Goal: Ask a question: Seek information or help from site administrators or community

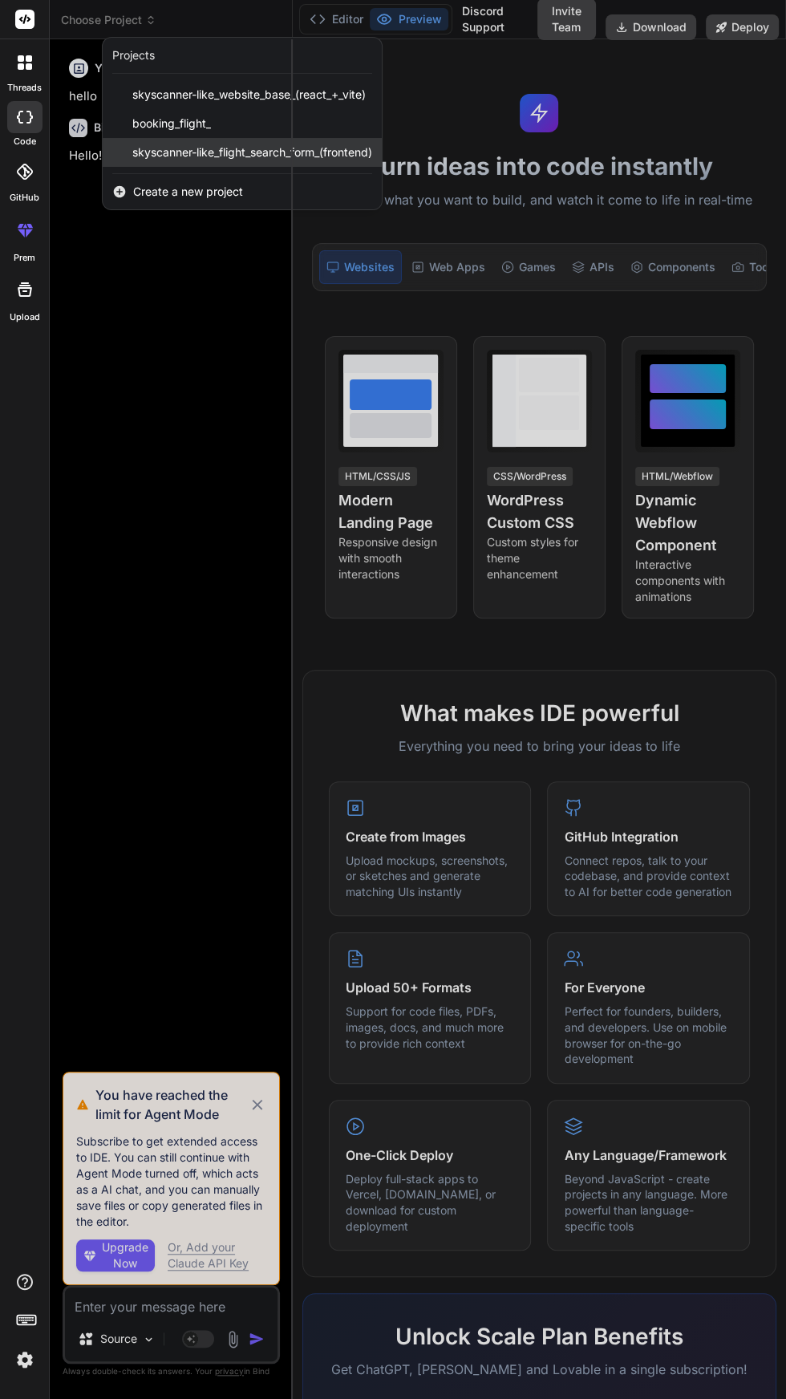
click at [357, 155] on span "skyscanner-like_flight_search_form_(frontend)" at bounding box center [252, 152] width 240 height 16
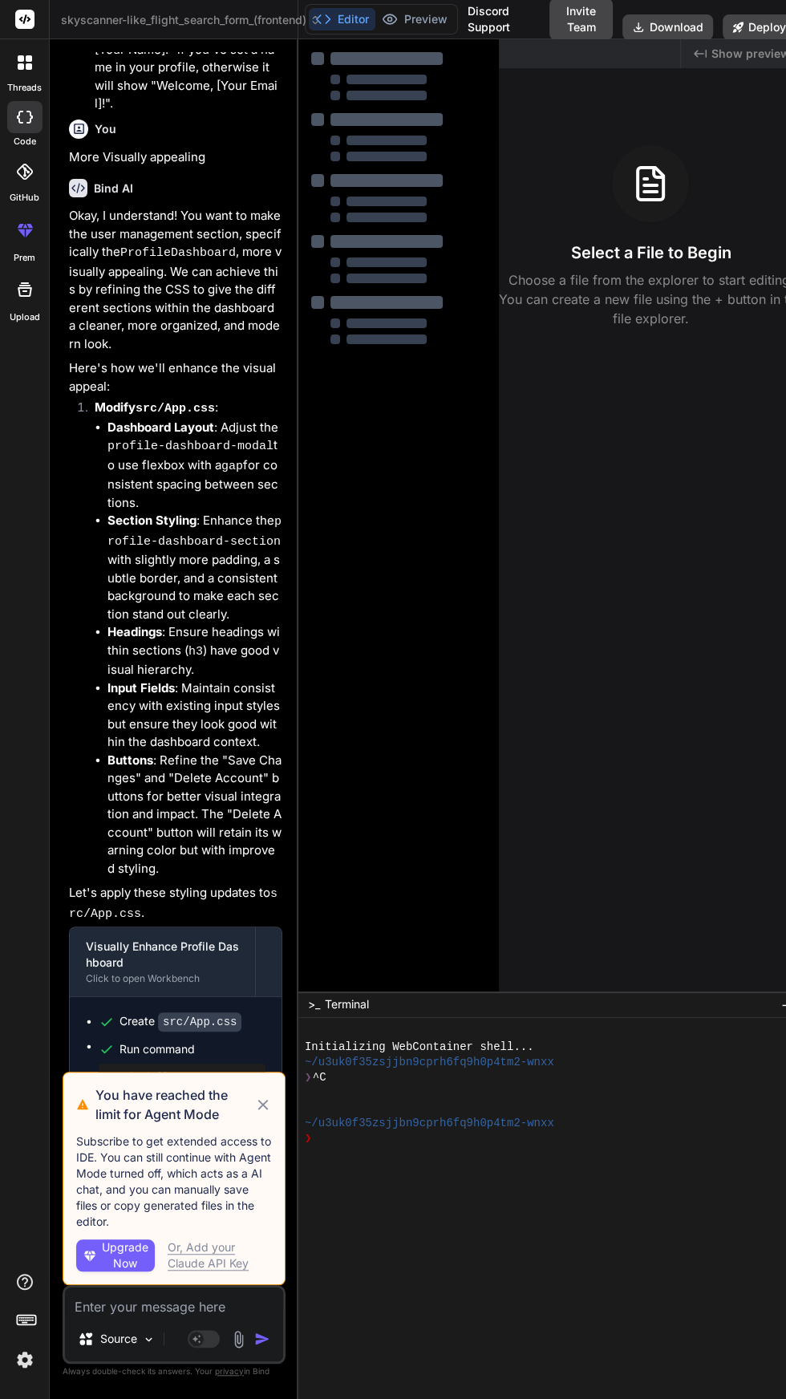
scroll to position [2605, 0]
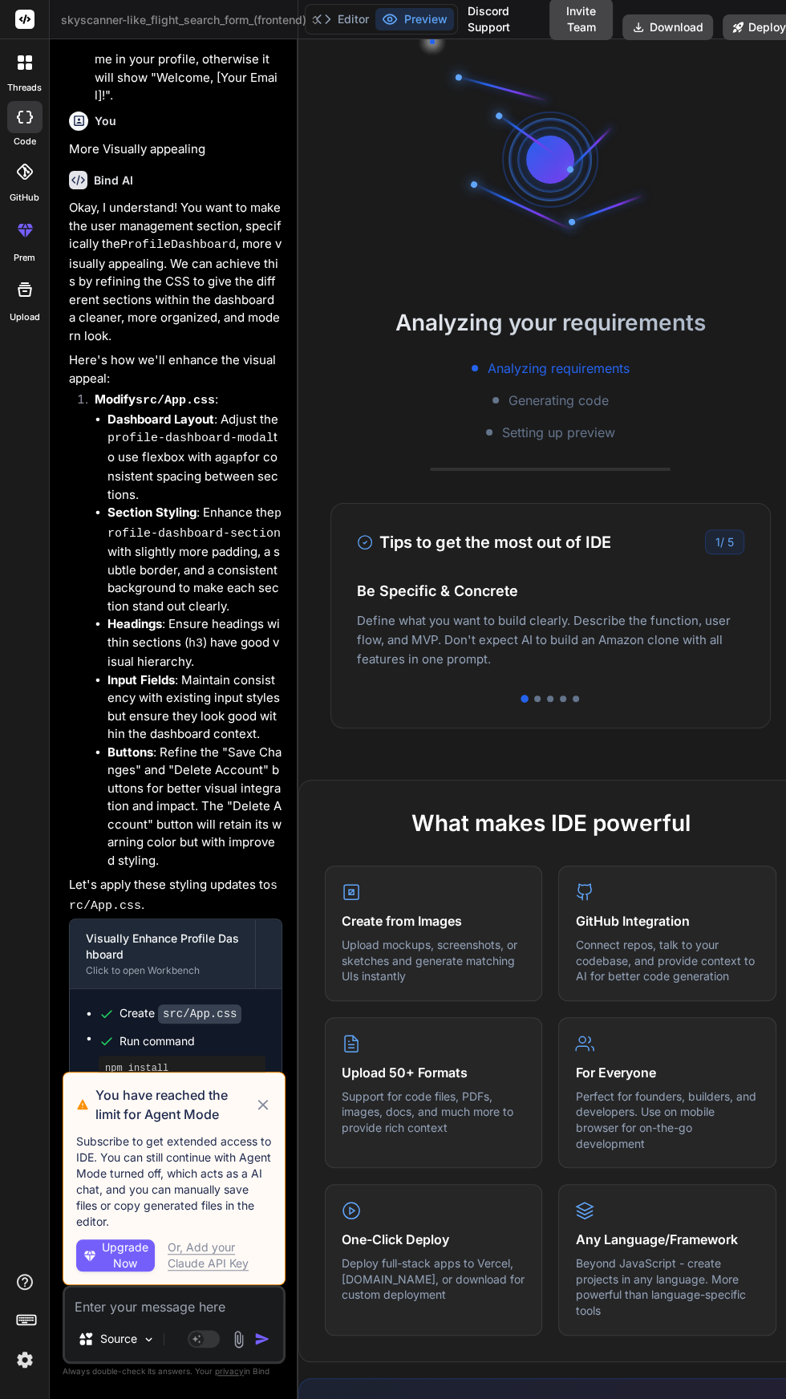
click at [269, 1108] on icon at bounding box center [263, 1104] width 18 height 19
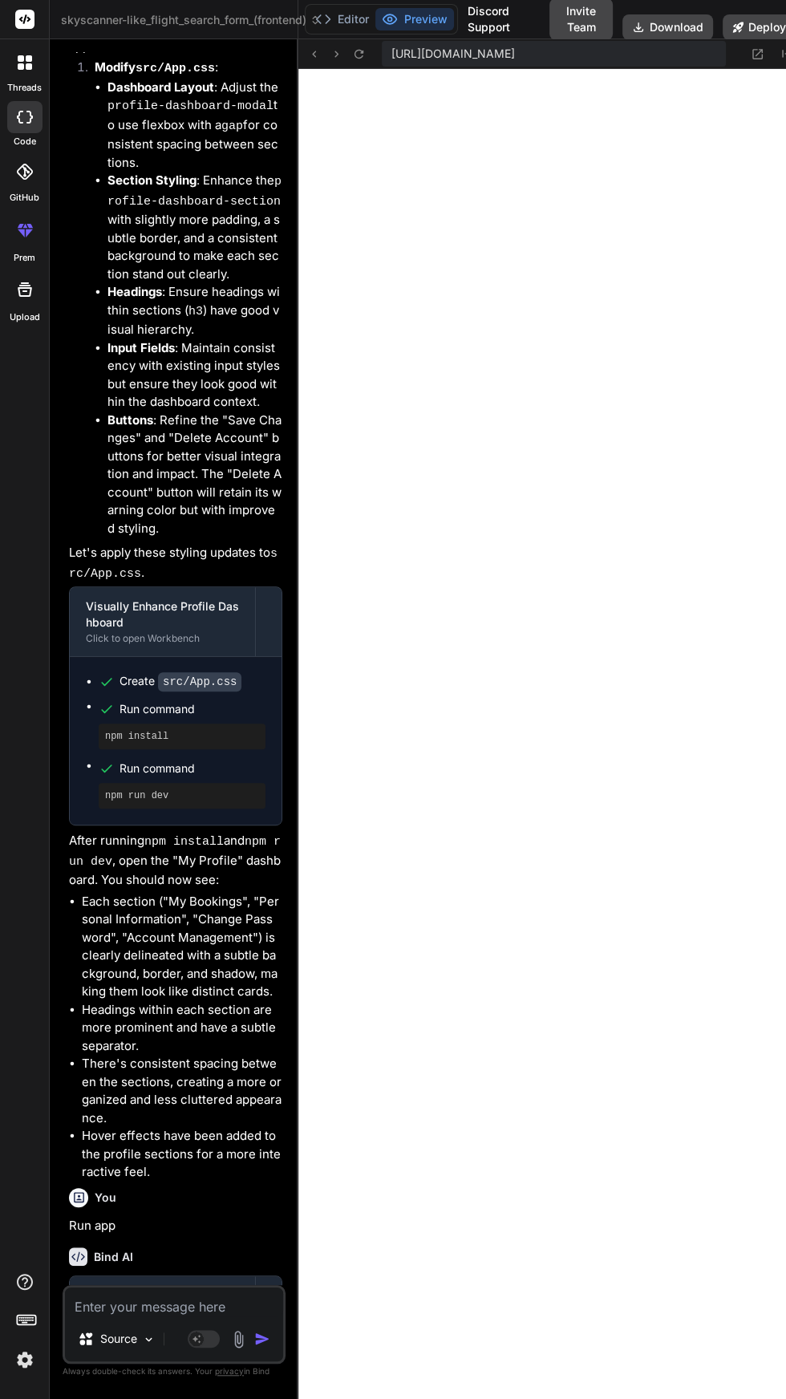
scroll to position [0, 0]
click at [760, 54] on icon at bounding box center [758, 54] width 10 height 10
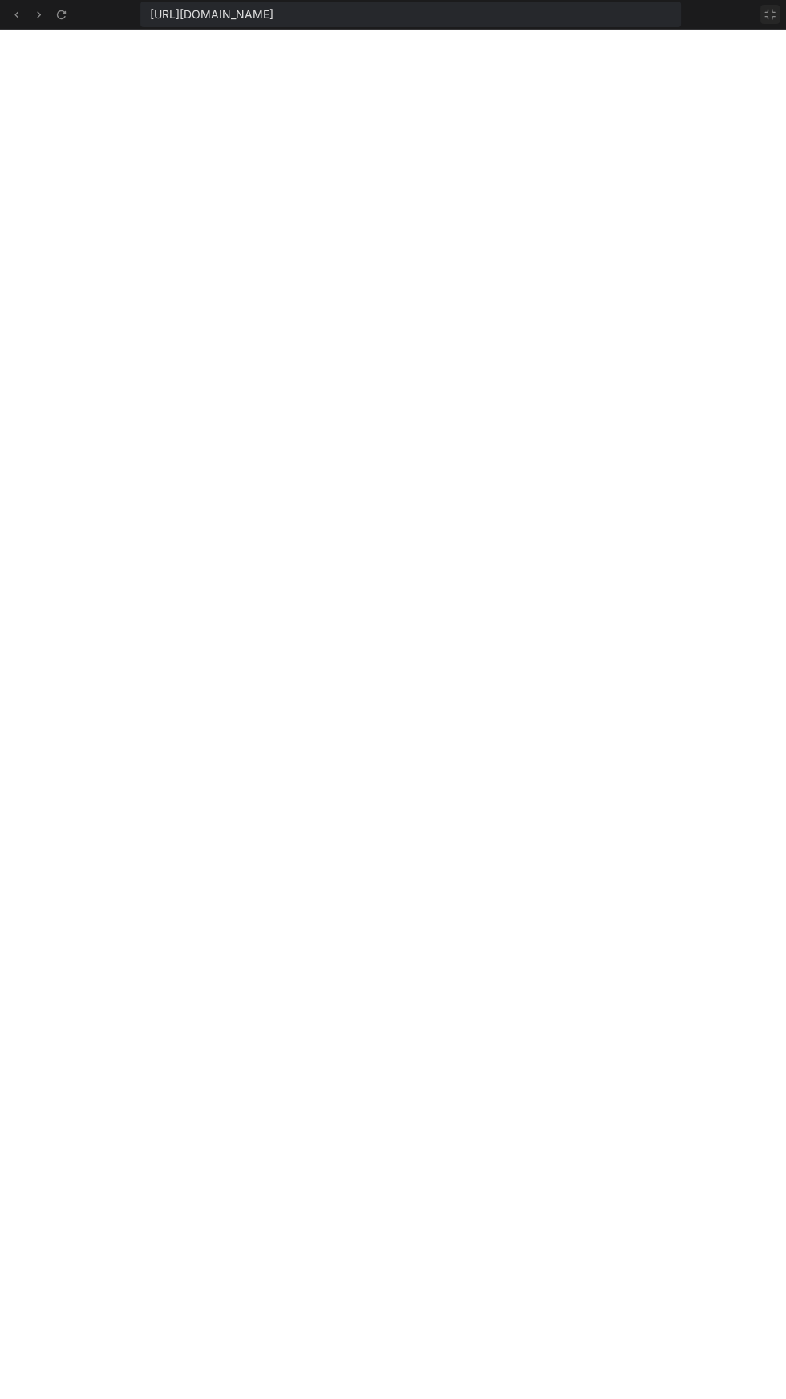
click at [776, 17] on icon at bounding box center [770, 14] width 13 height 13
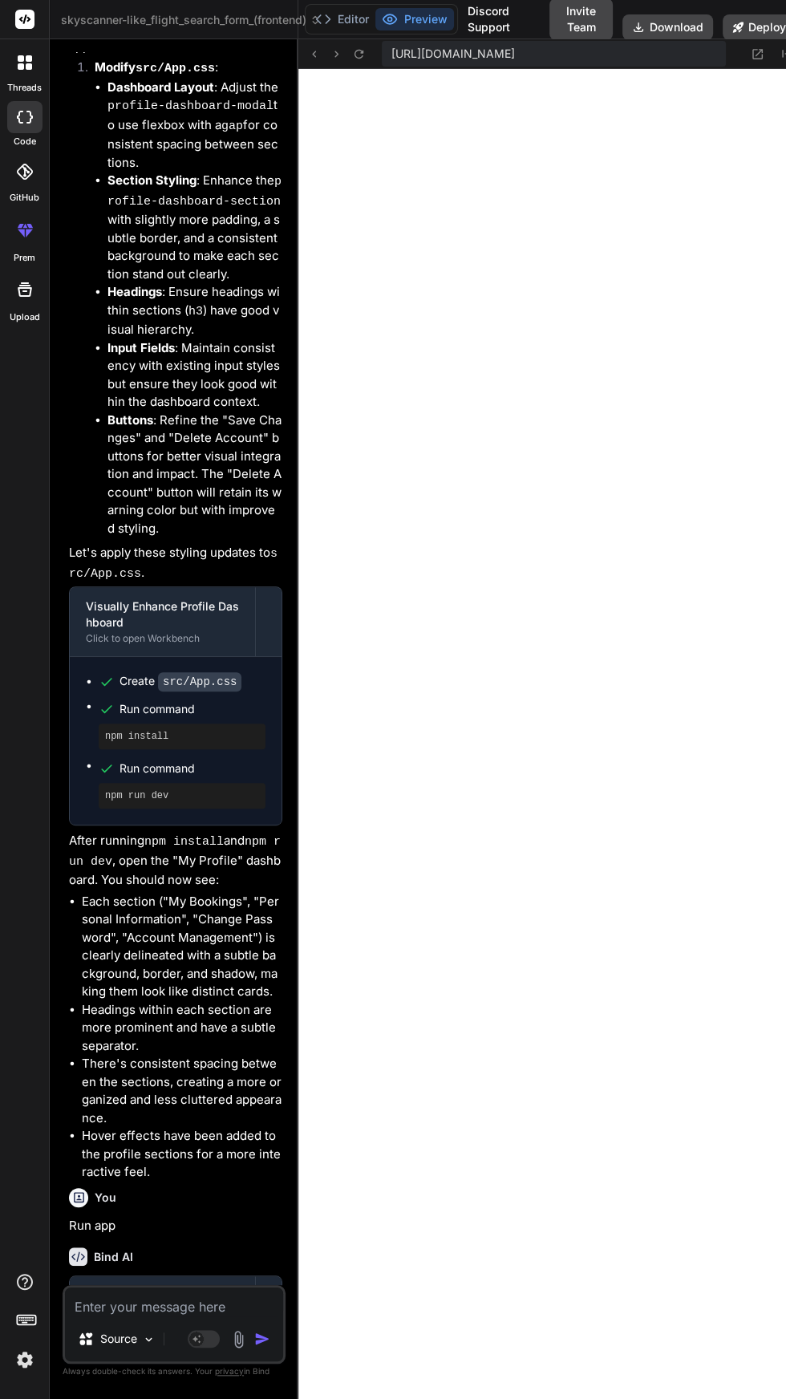
click at [173, 1316] on textarea at bounding box center [174, 1301] width 218 height 29
type textarea "x"
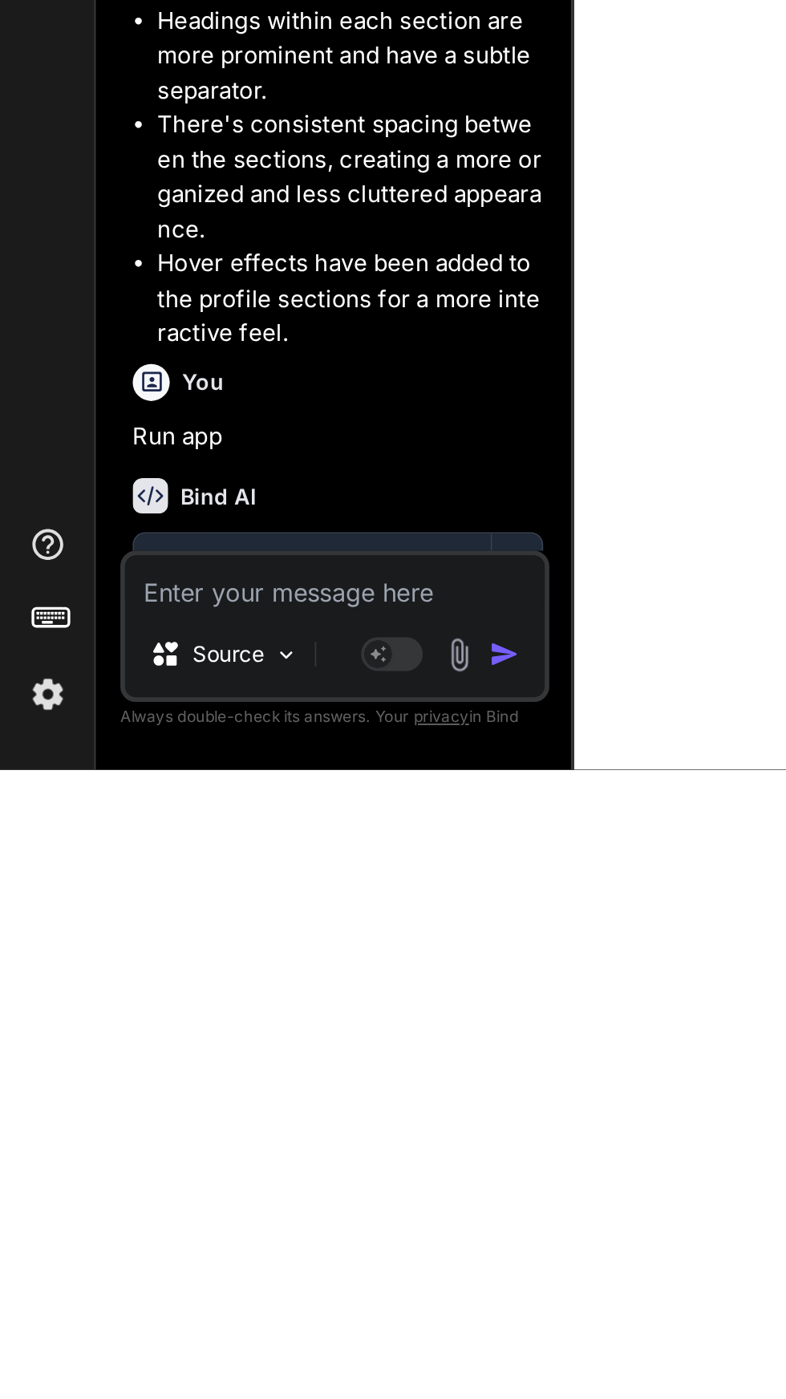
scroll to position [336, 0]
type textarea "C"
type textarea "x"
type textarea "Ca"
type textarea "x"
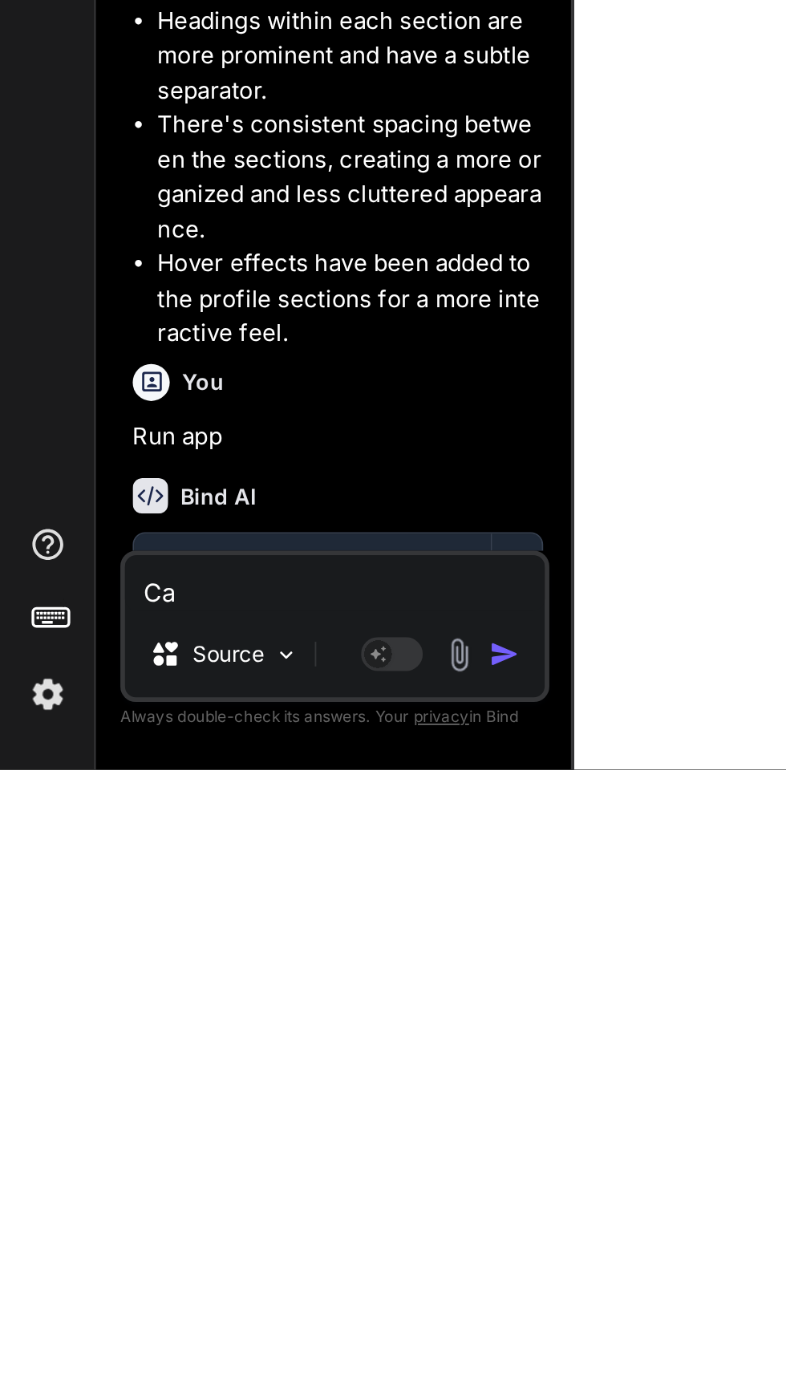
type textarea "Can"
type textarea "x"
type textarea "Can"
type textarea "x"
type textarea "Can y"
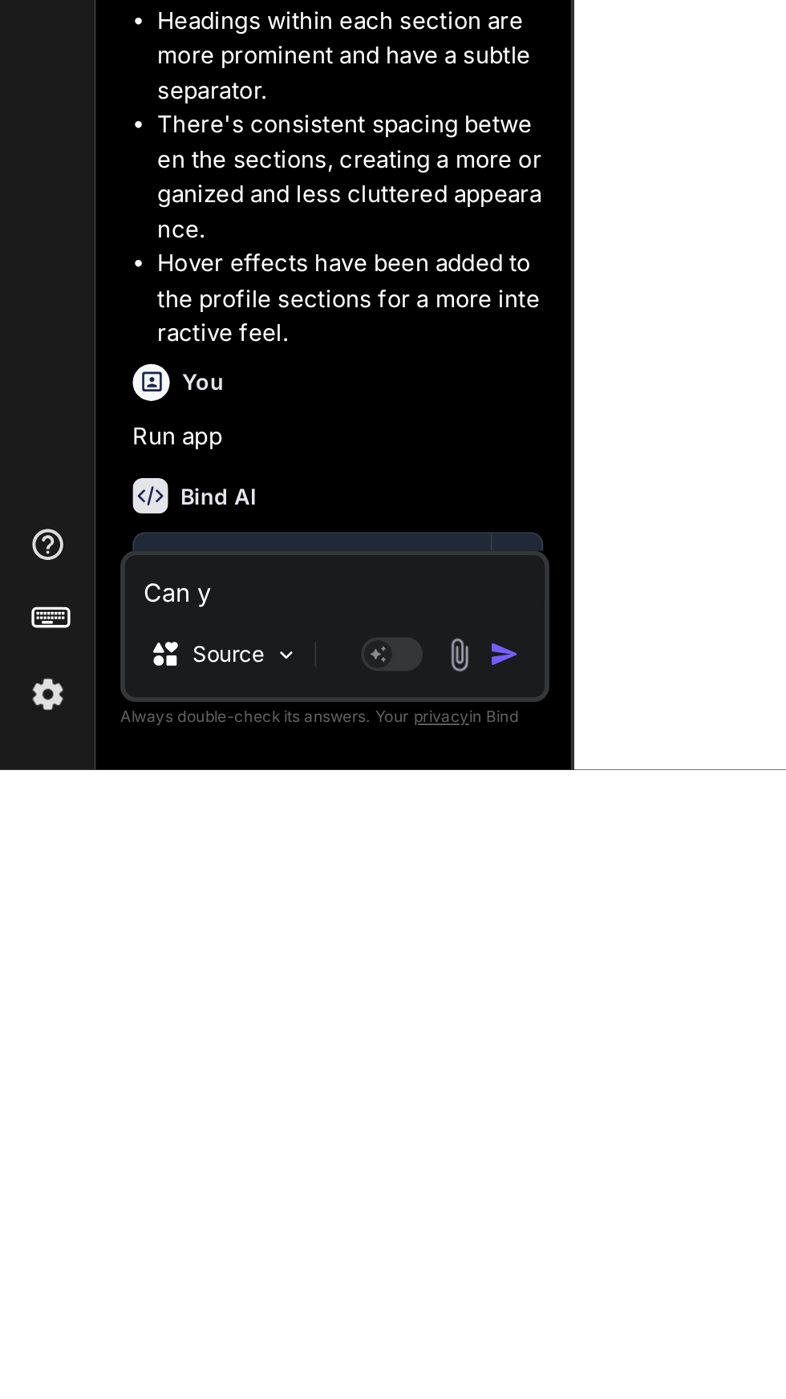
type textarea "x"
type textarea "Can yo"
type textarea "x"
type textarea "Can you"
type textarea "x"
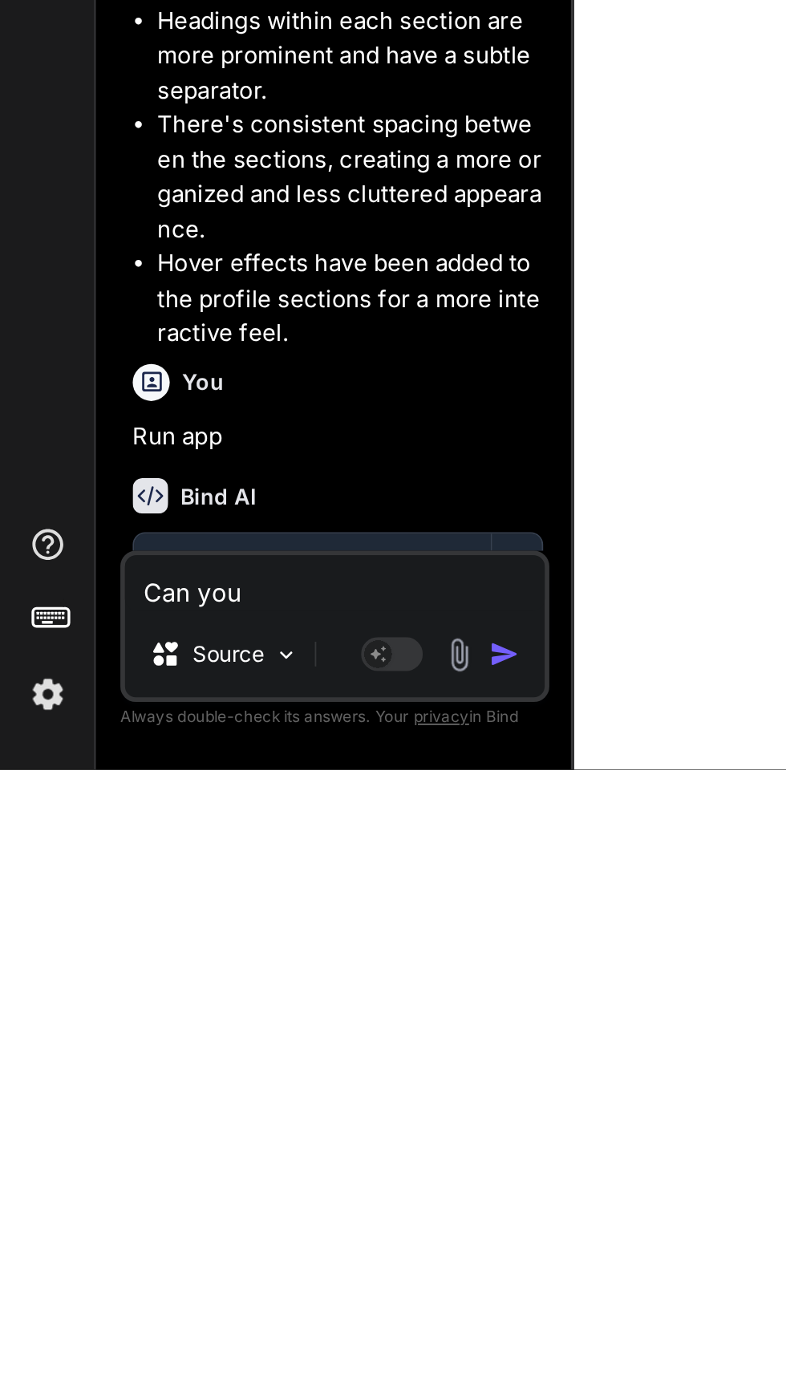
type textarea "Can you"
type textarea "x"
type textarea "Can you c"
type textarea "x"
type textarea "Can you cr"
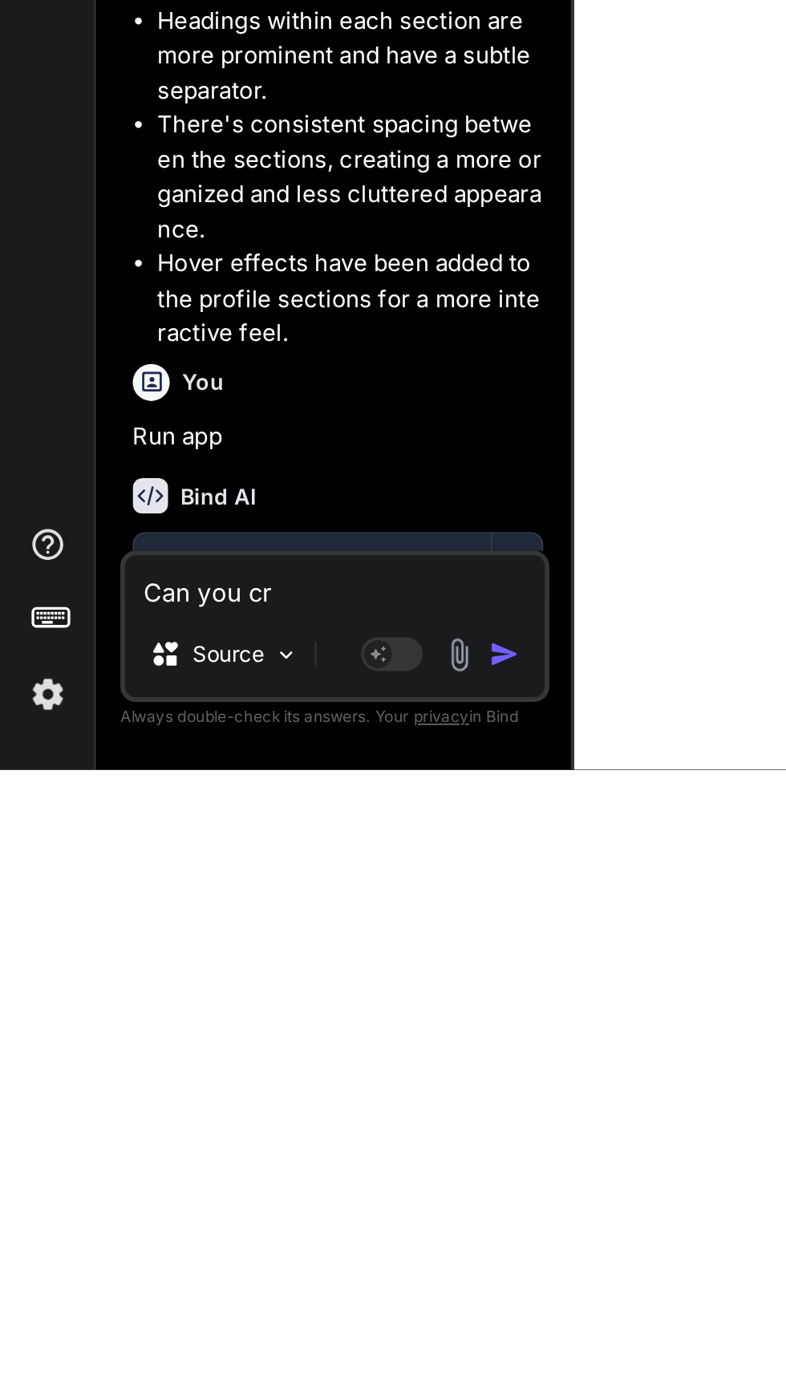
type textarea "x"
type textarea "Can you crr"
type textarea "x"
type textarea "Can you cr"
type textarea "x"
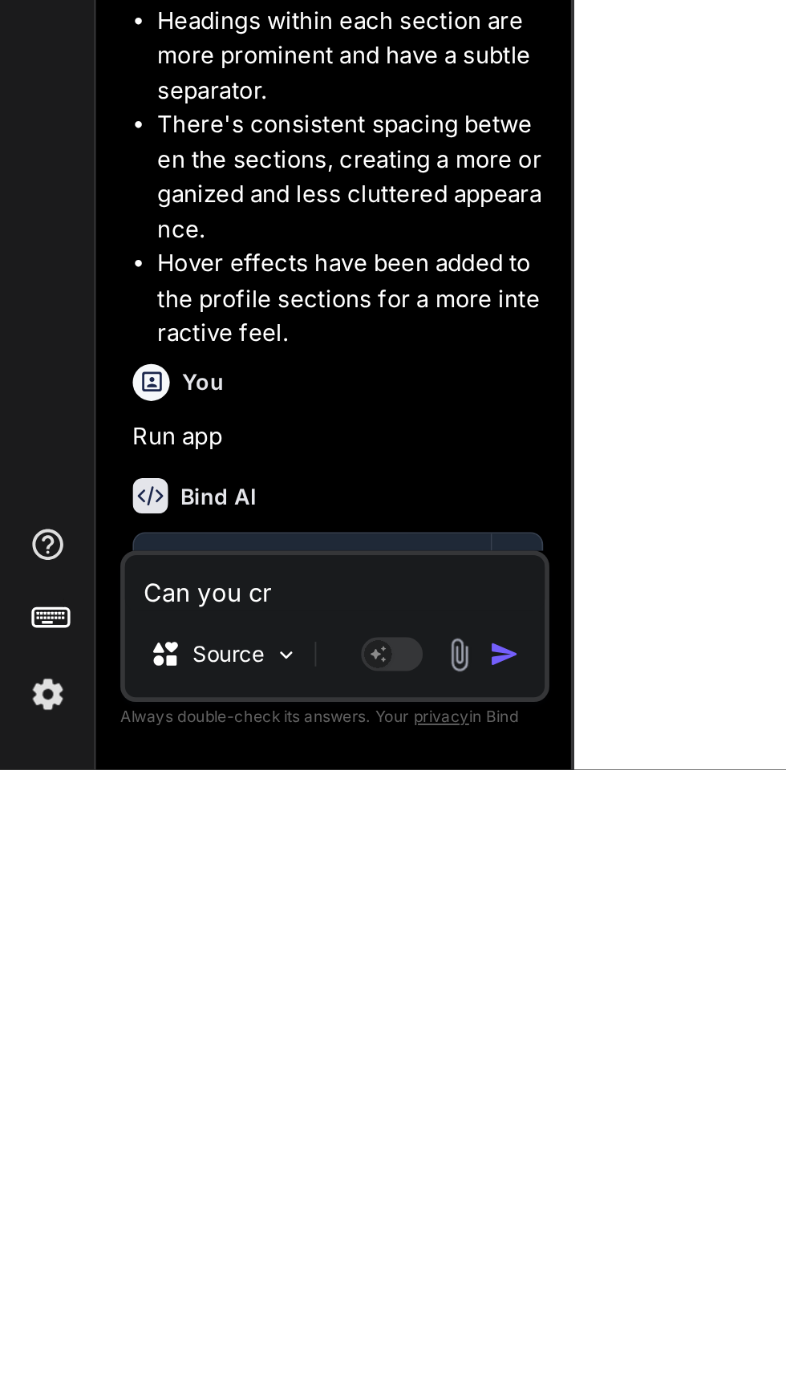
type textarea "Can you c"
type textarea "x"
type textarea "Can you cr"
type textarea "x"
type textarea "Can you cre"
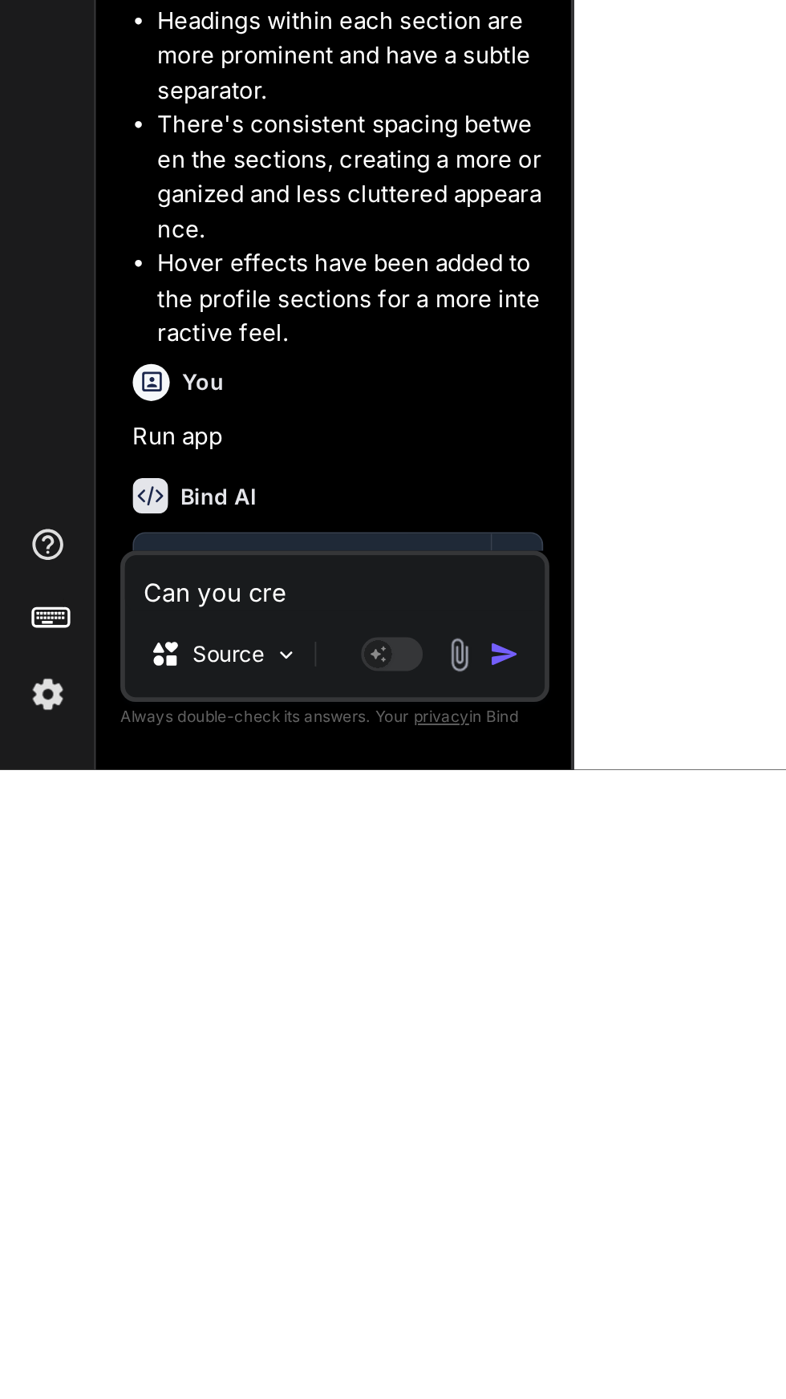
type textarea "x"
type textarea "Can you cr"
type textarea "x"
type textarea "Can you c"
type textarea "x"
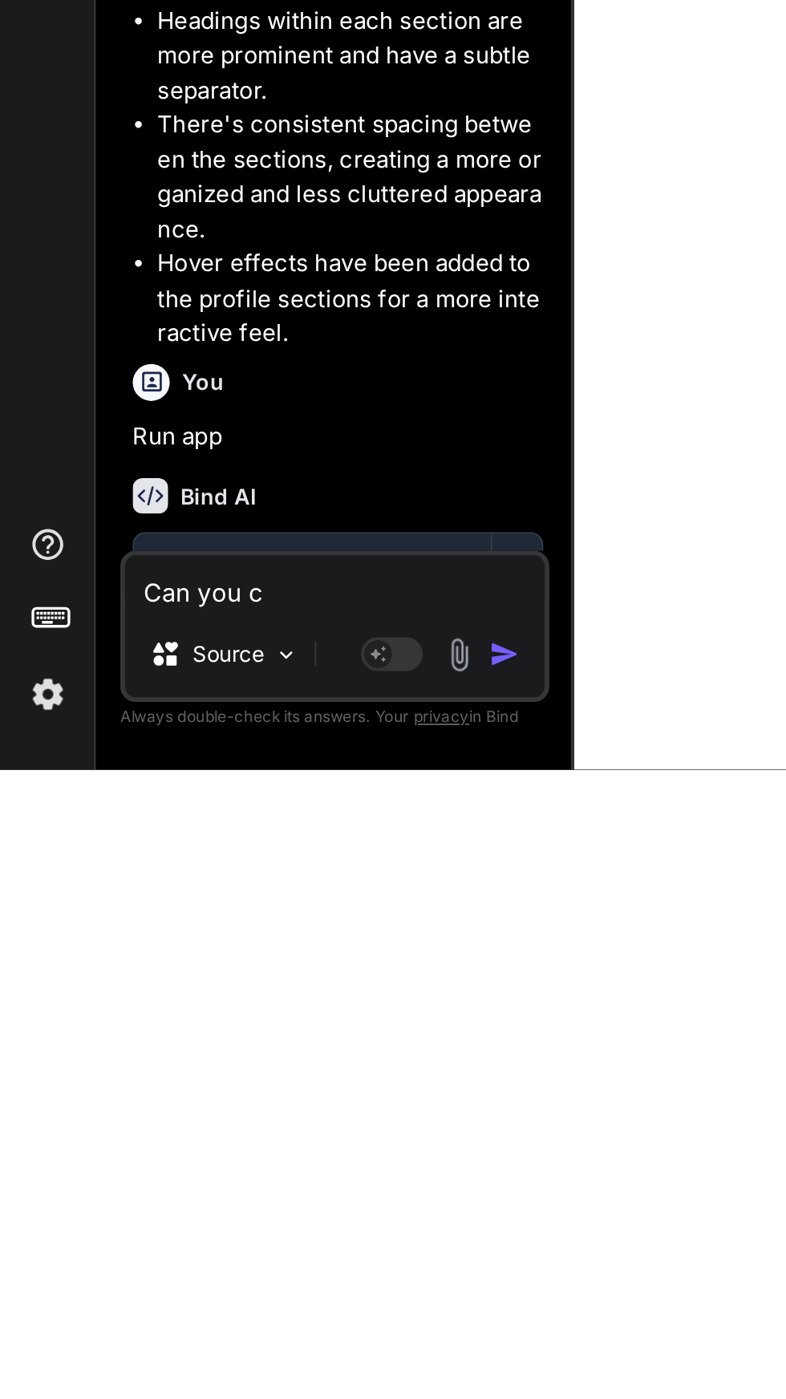
type textarea "Can you"
type textarea "x"
type textarea "Can you"
type textarea "x"
type textarea "Can yo"
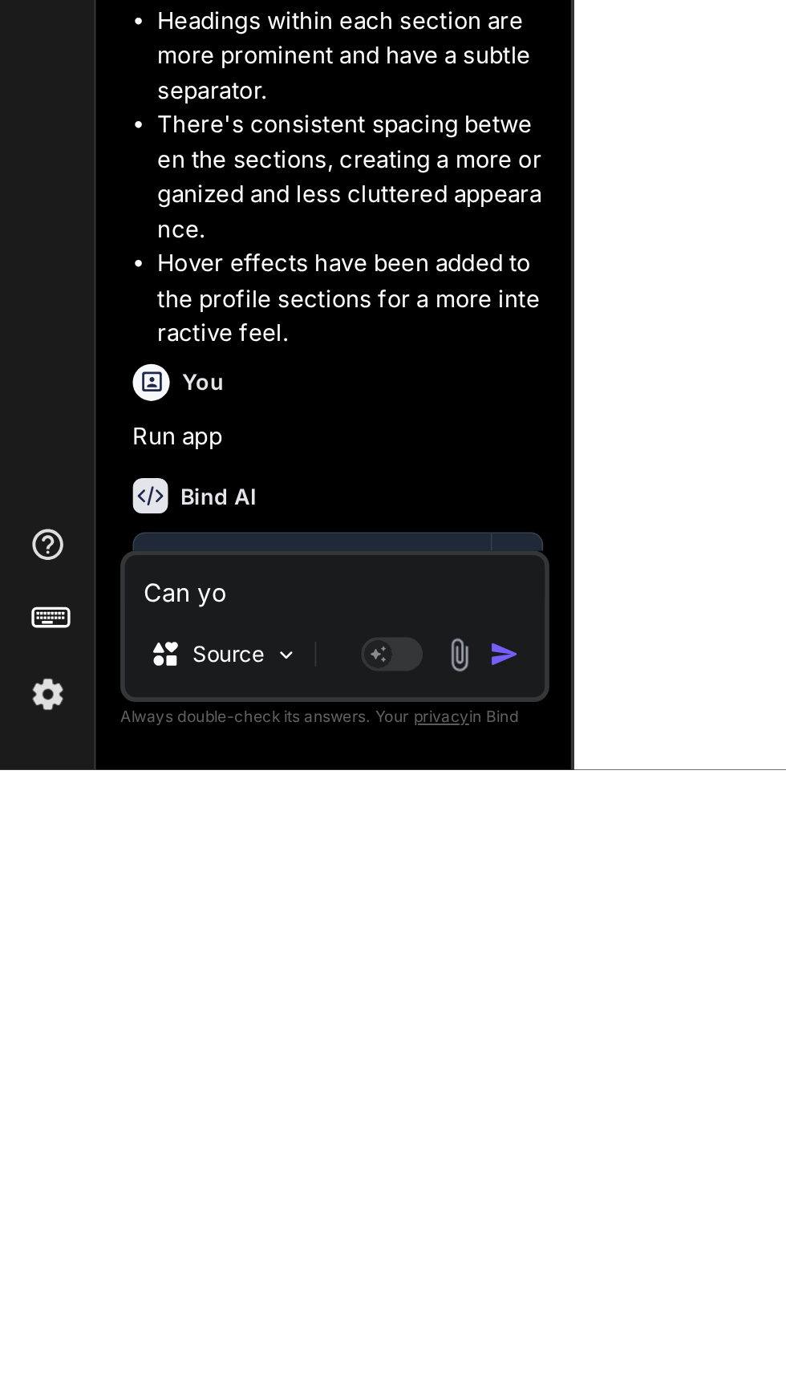
type textarea "x"
type textarea "Can y"
type textarea "x"
type textarea "Can"
type textarea "x"
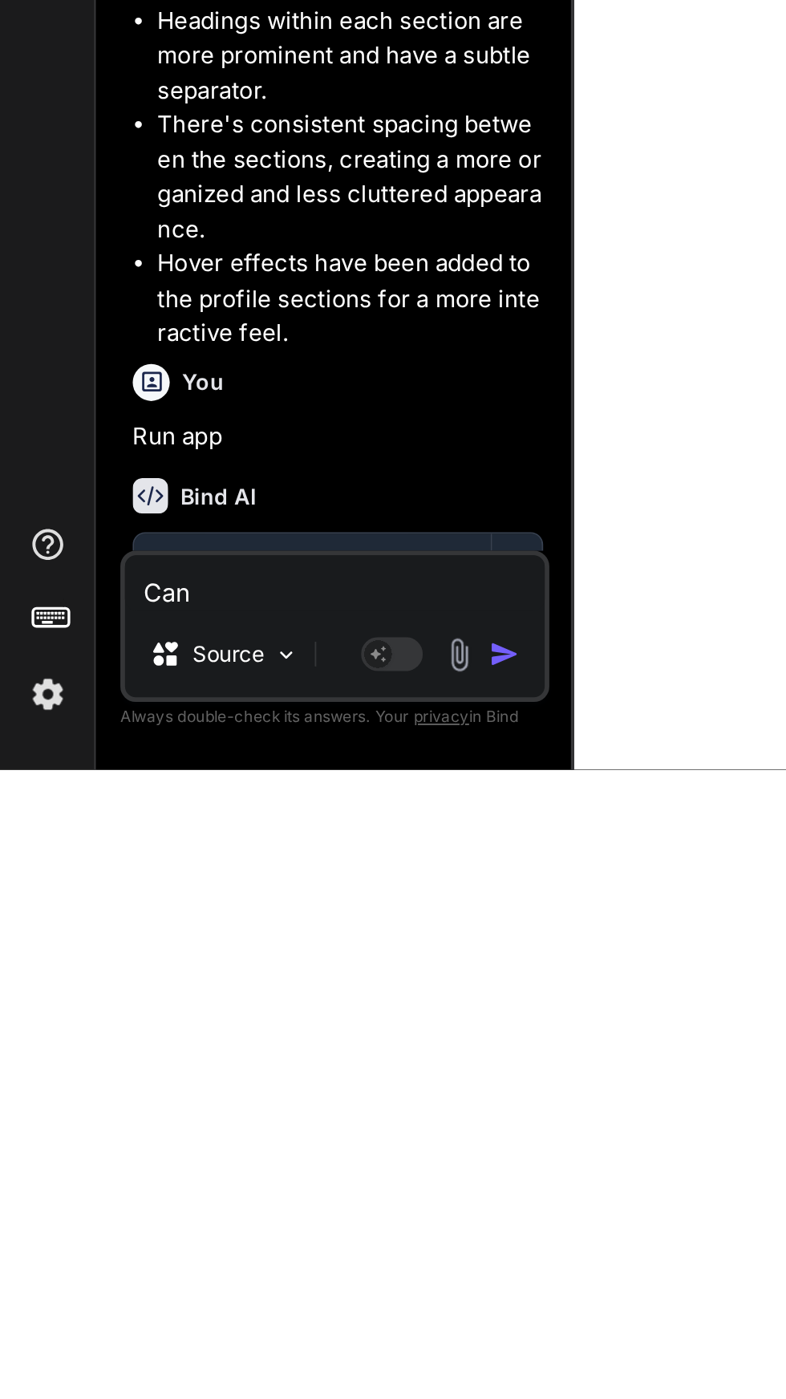
type textarea "Can"
type textarea "x"
type textarea "Ca"
type textarea "x"
type textarea "C"
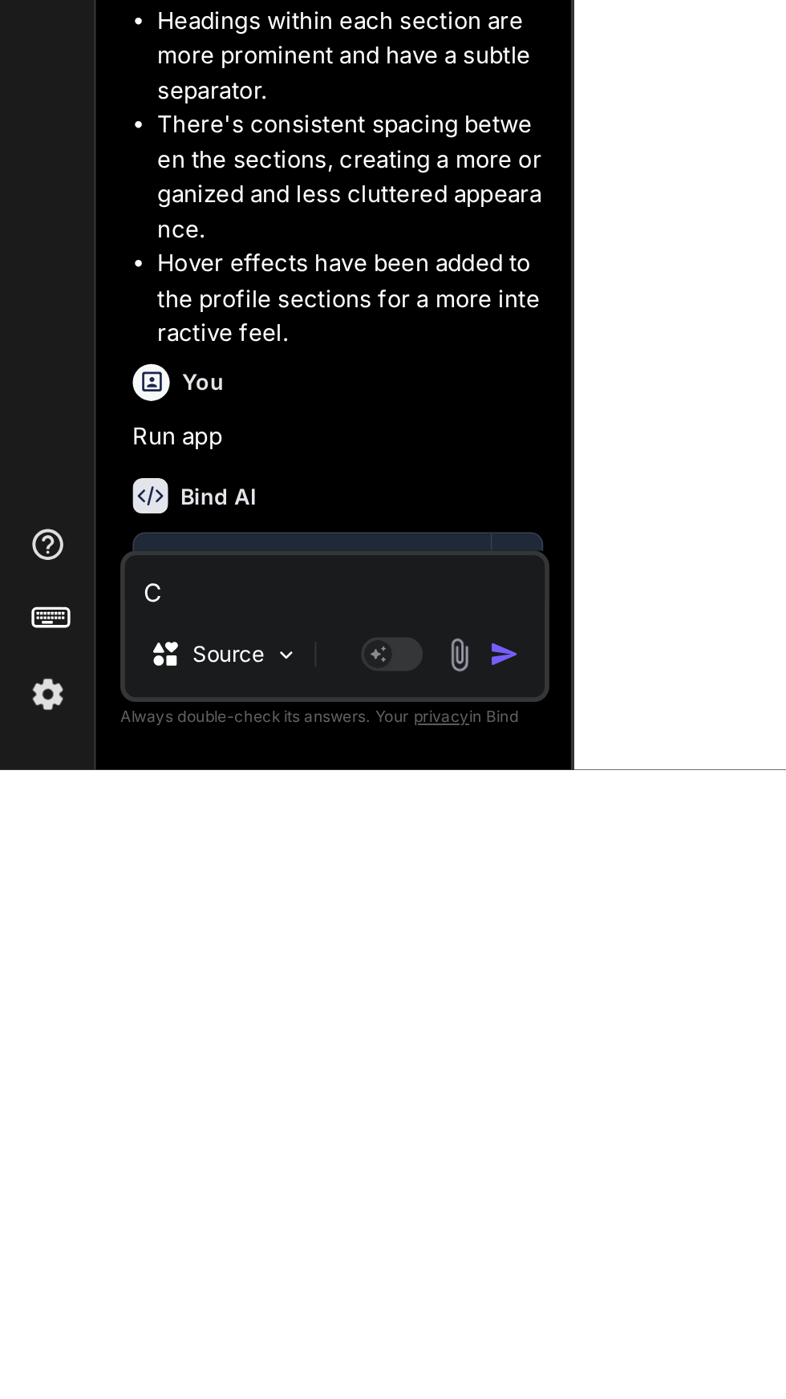
type textarea "x"
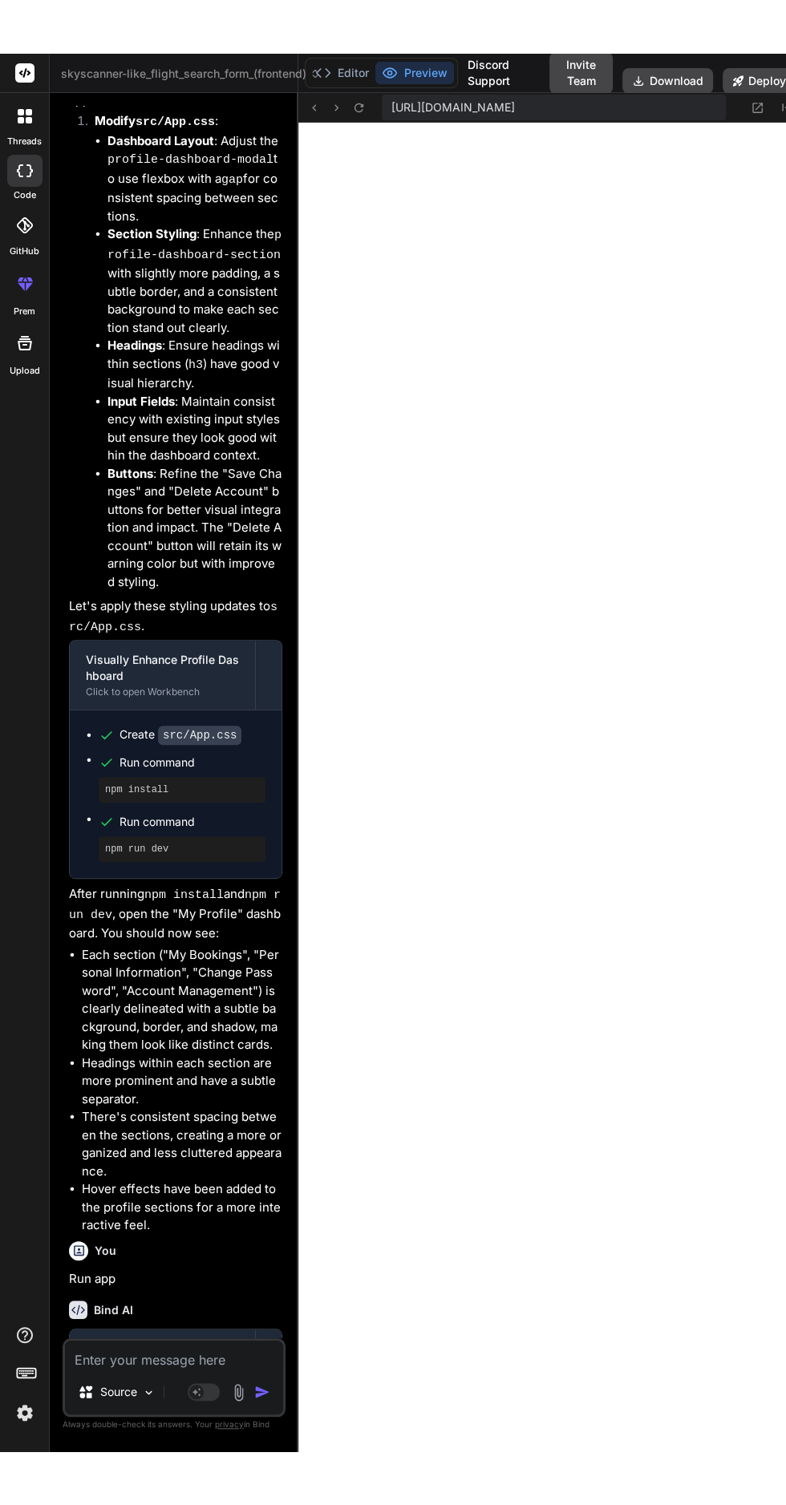
scroll to position [0, 0]
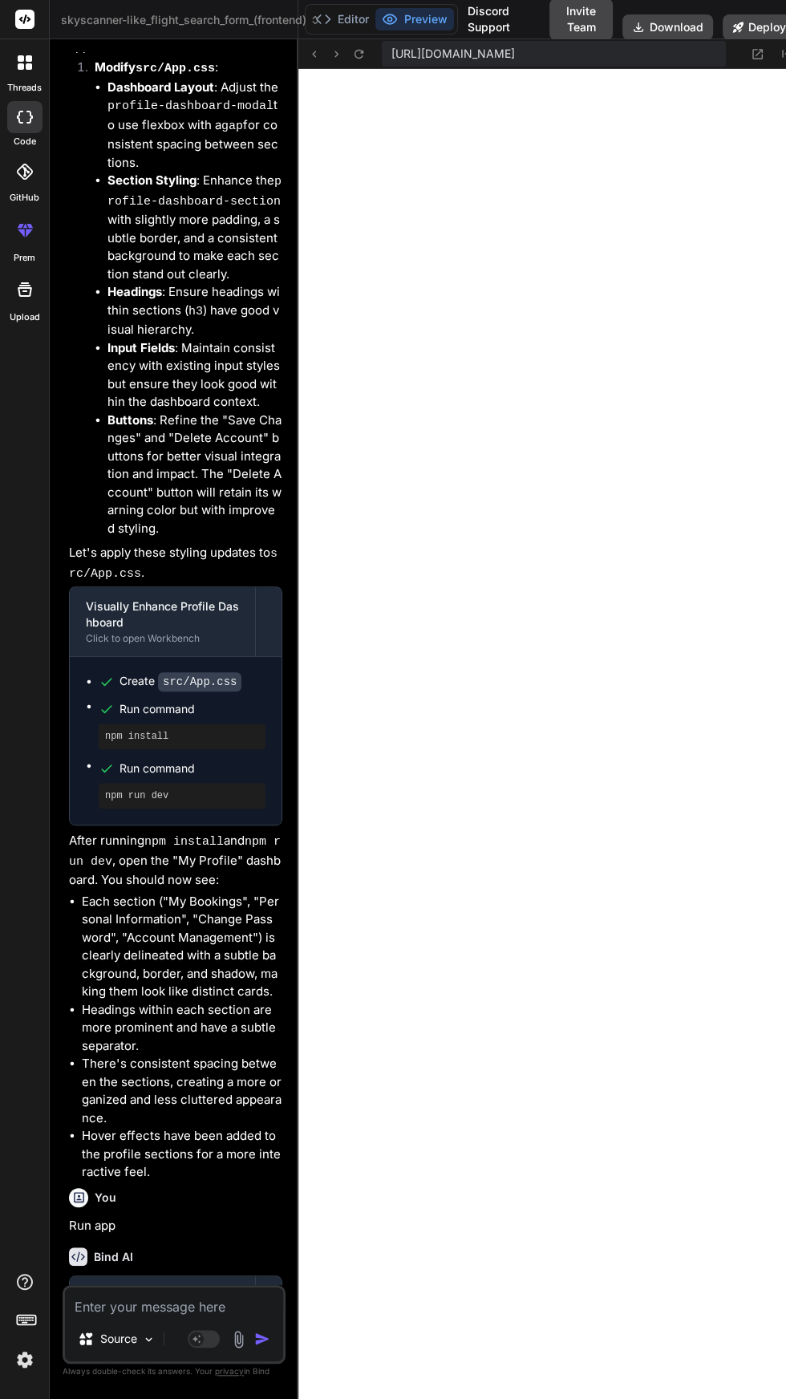
click at [188, 1316] on textarea at bounding box center [174, 1301] width 218 height 29
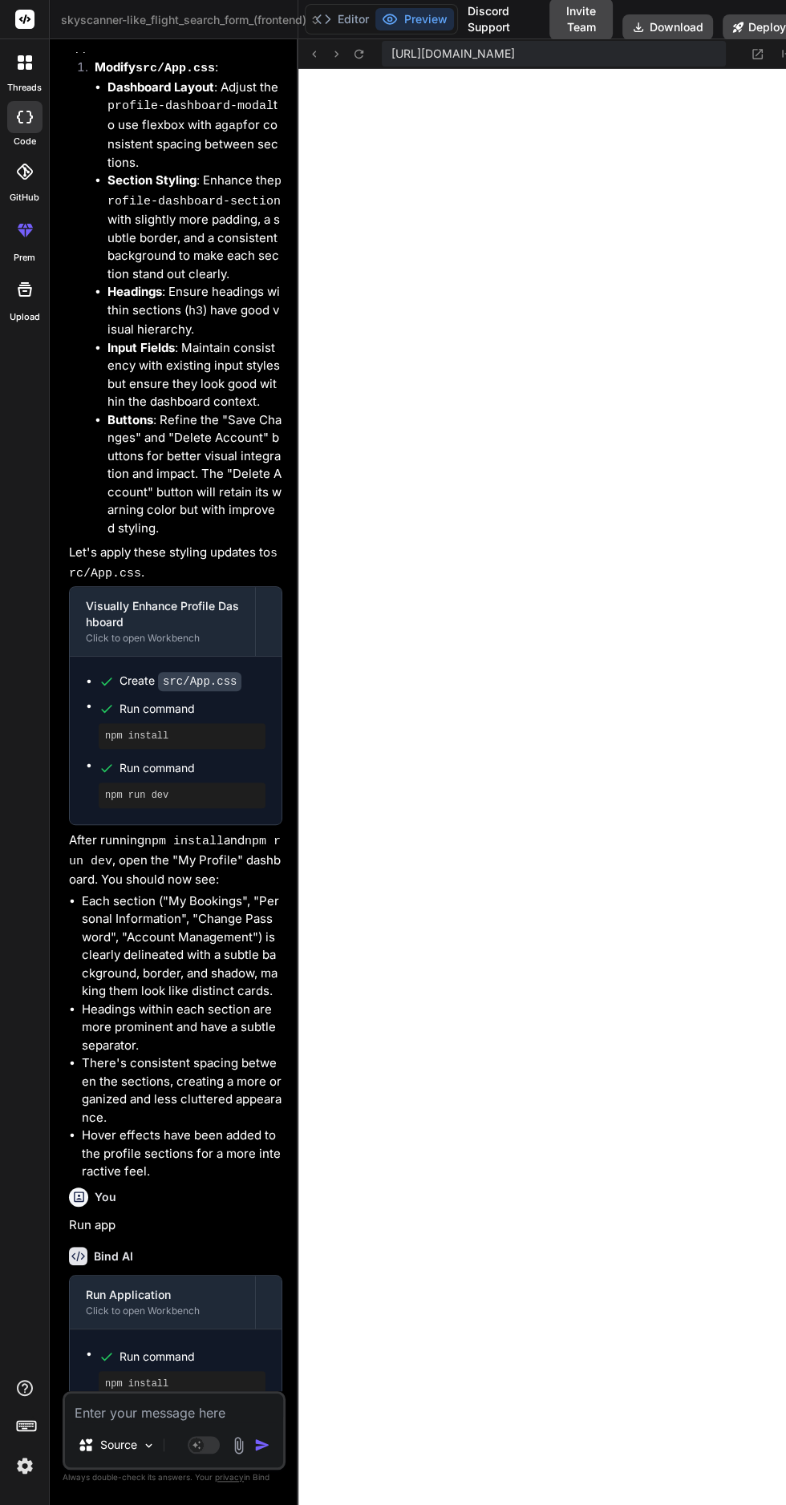
type textarea "x"
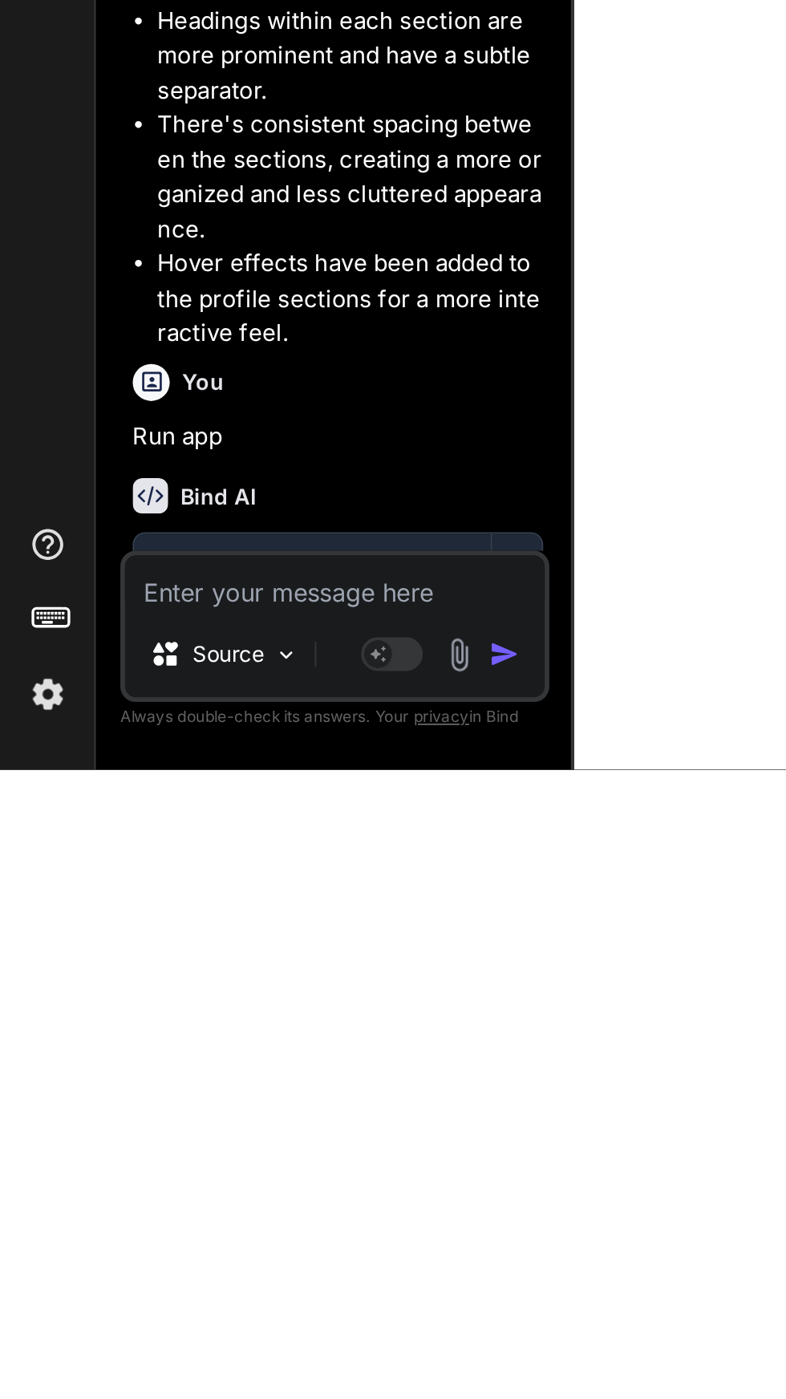
scroll to position [2937, 0]
type textarea "M"
type textarea "x"
type textarea "Mo"
type textarea "x"
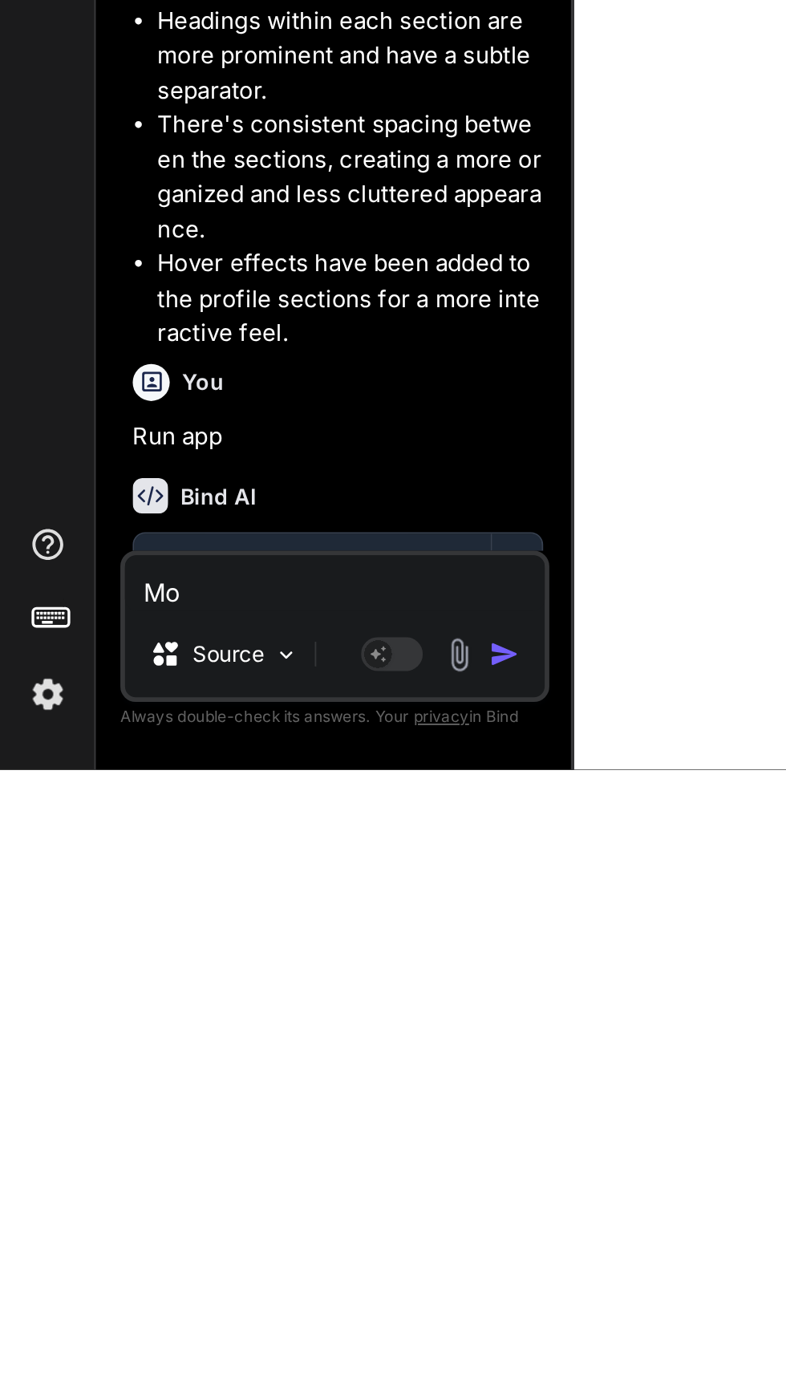
type textarea "Moc"
type textarea "x"
type textarea "Mock"
type textarea "x"
type textarea "Mock"
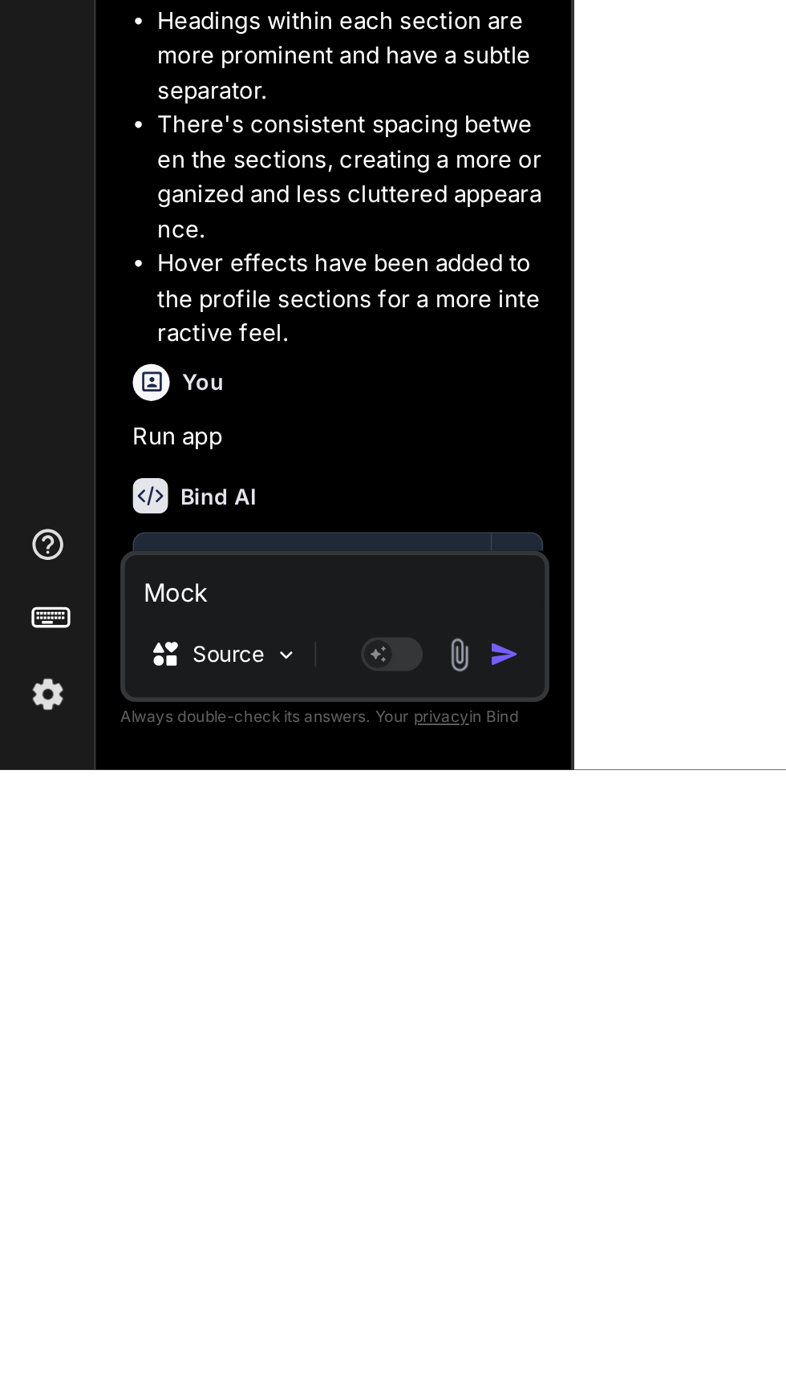
type textarea "x"
type textarea "Mocku"
type textarea "x"
type textarea "Mockup"
type textarea "x"
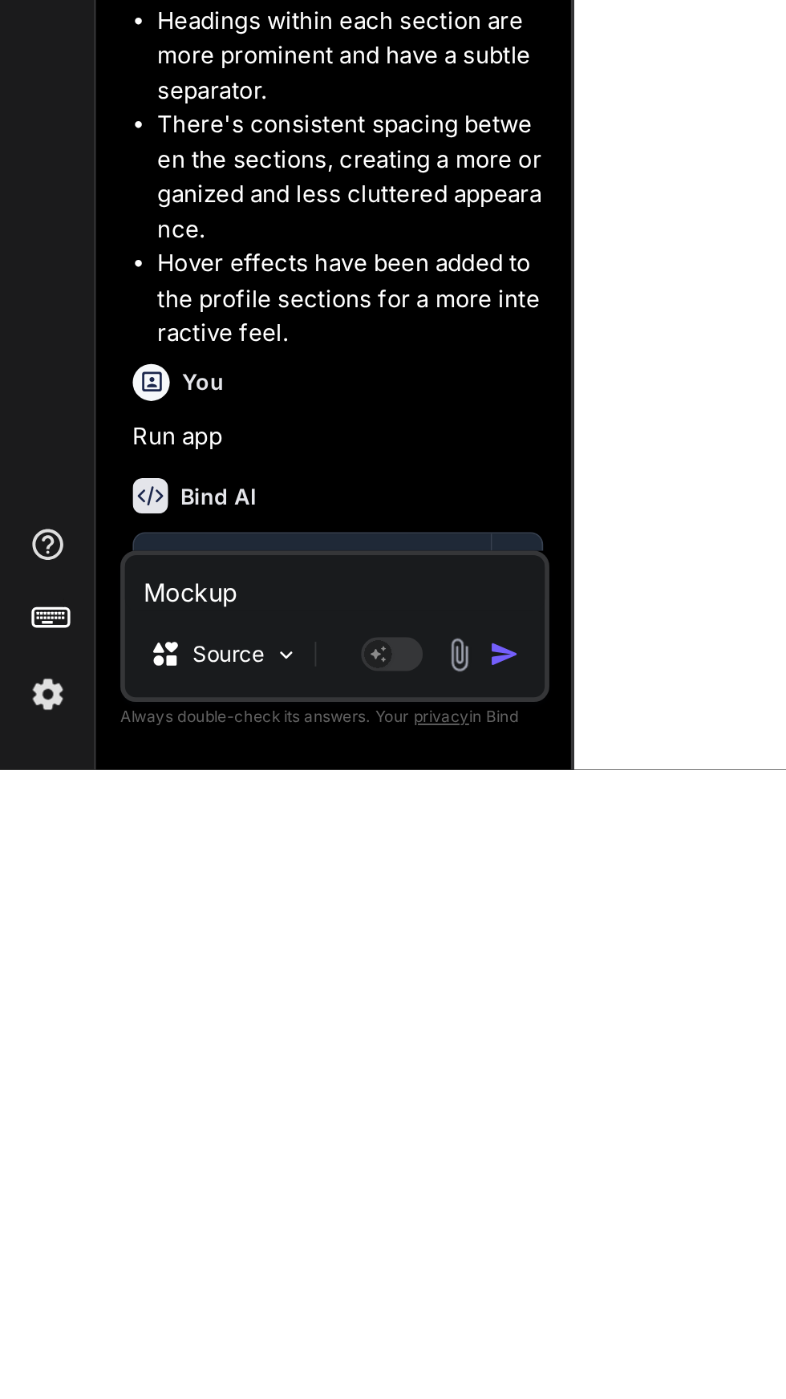
type textarea "Mockup"
type textarea "x"
type textarea "Mockup f"
type textarea "x"
type textarea "Mockup fl"
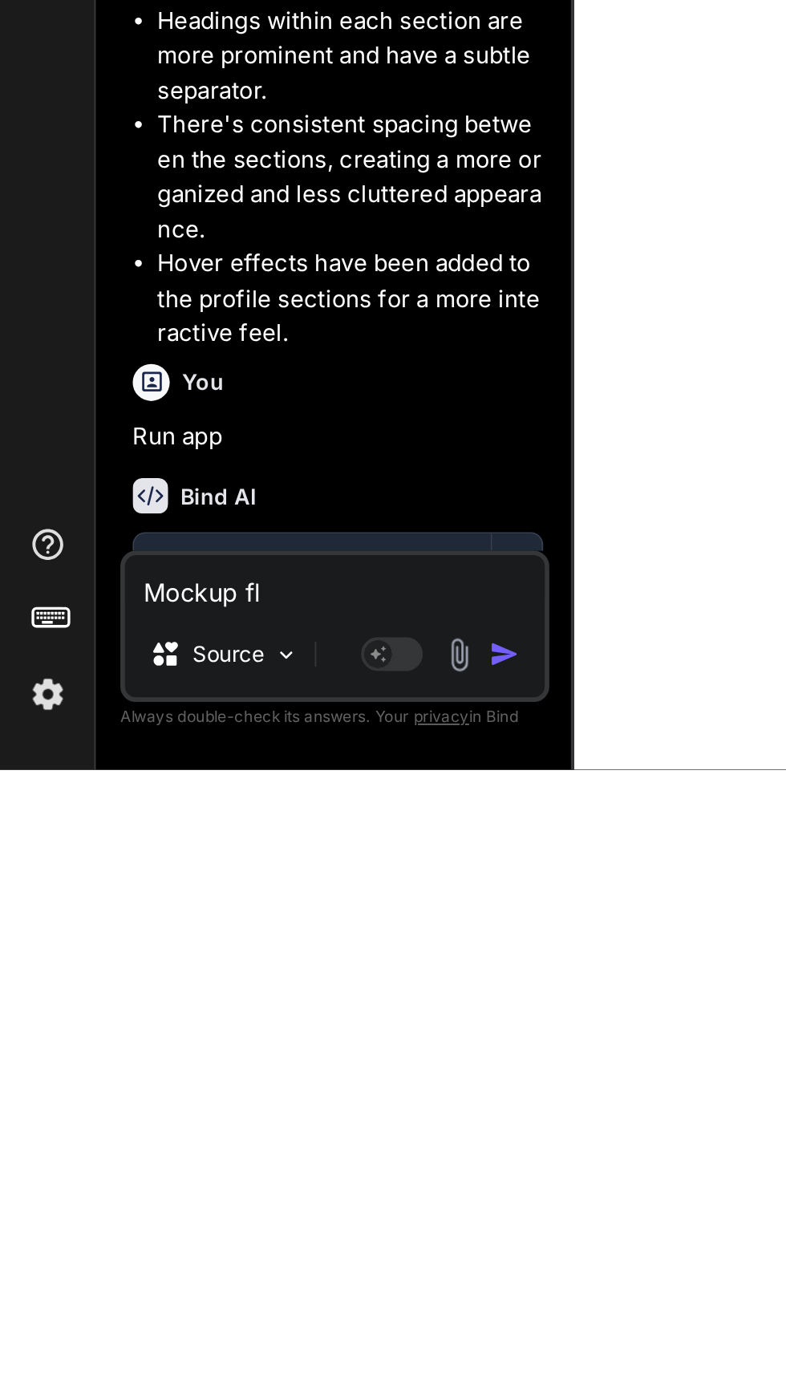
type textarea "x"
type textarea "Mockup fli"
type textarea "x"
type textarea "Mockup flig"
type textarea "x"
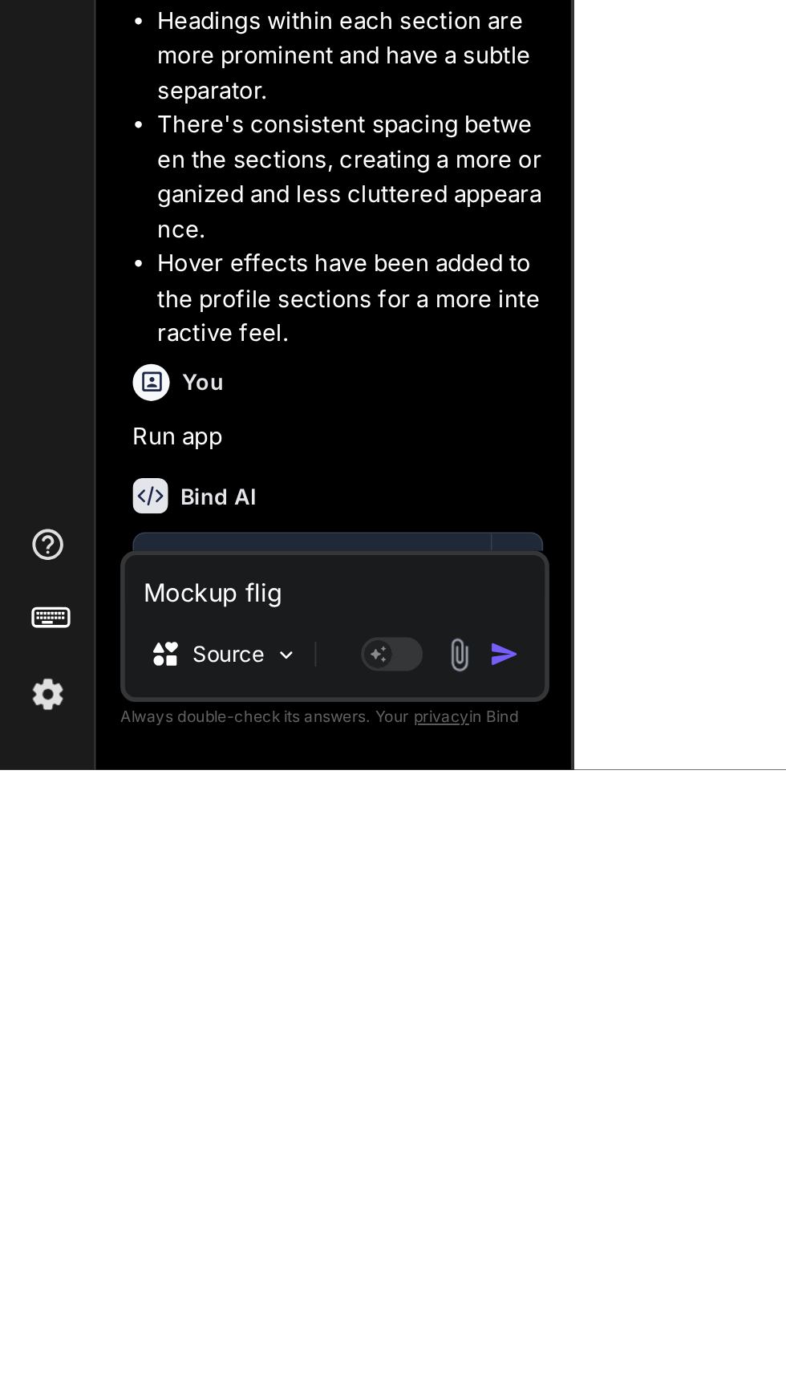
type textarea "Mockup fligh"
type textarea "x"
type textarea "Mockup flight"
type textarea "x"
type textarea "Mockup flight"
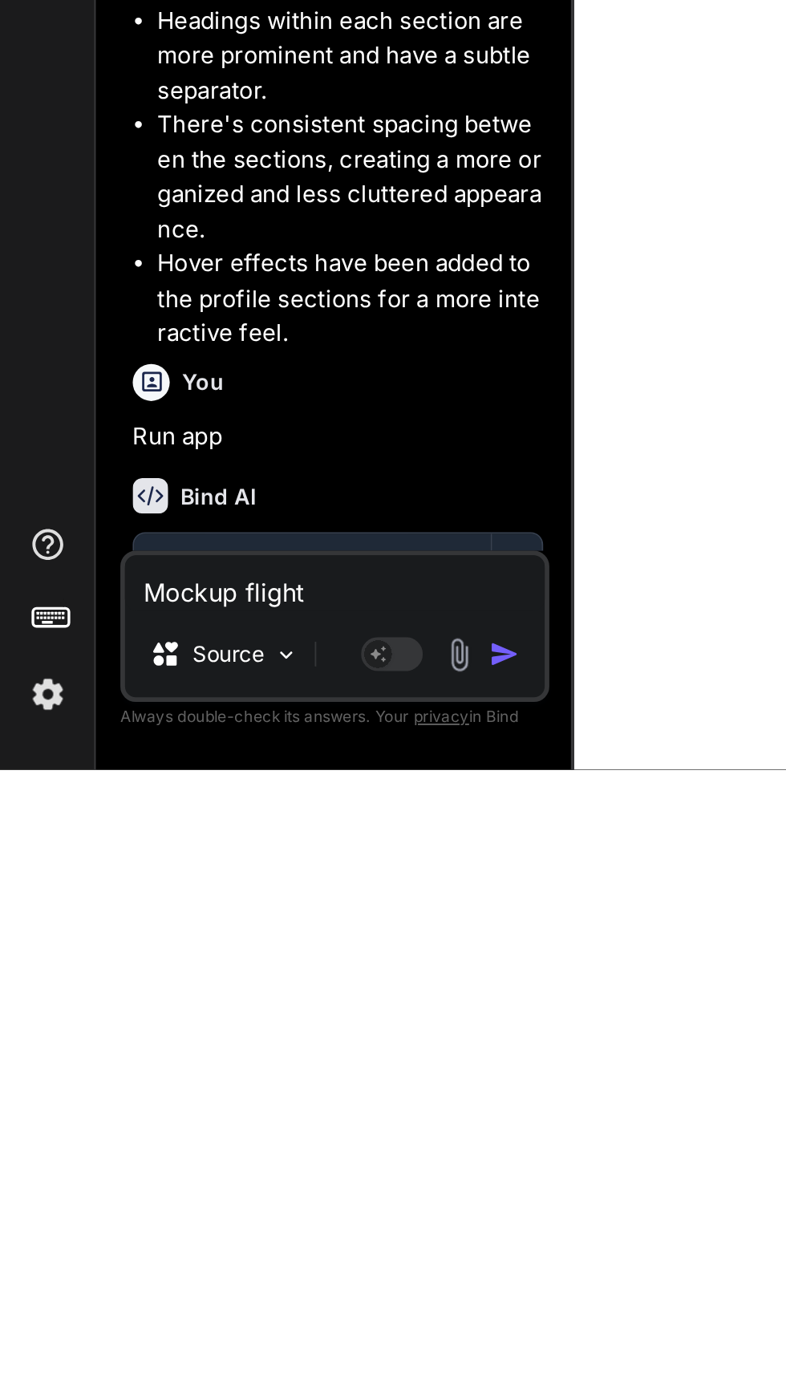
type textarea "x"
type textarea "Mockup flight"
click at [266, 1347] on img "button" at bounding box center [262, 1339] width 16 height 16
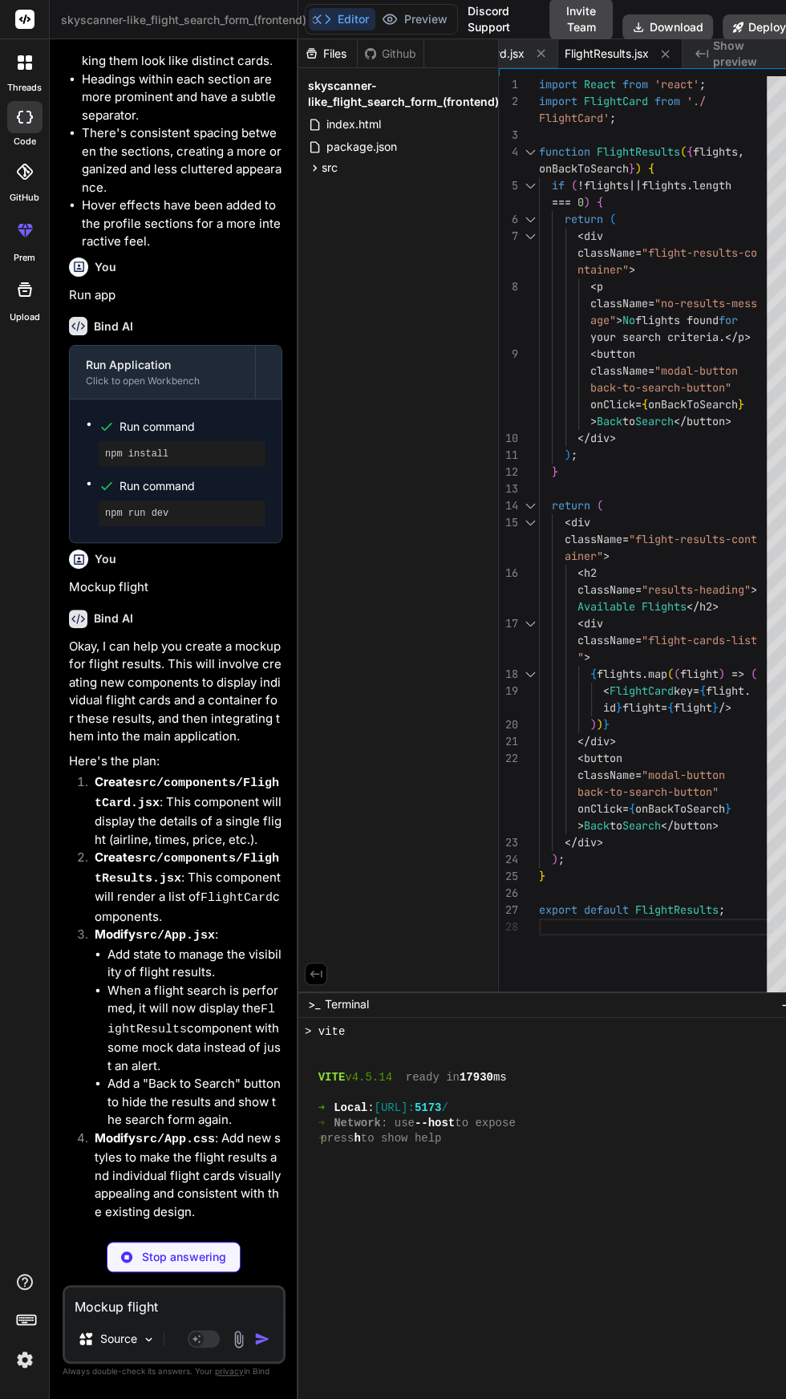
scroll to position [3868, 0]
type textarea "x"
type textarea "export default App;"
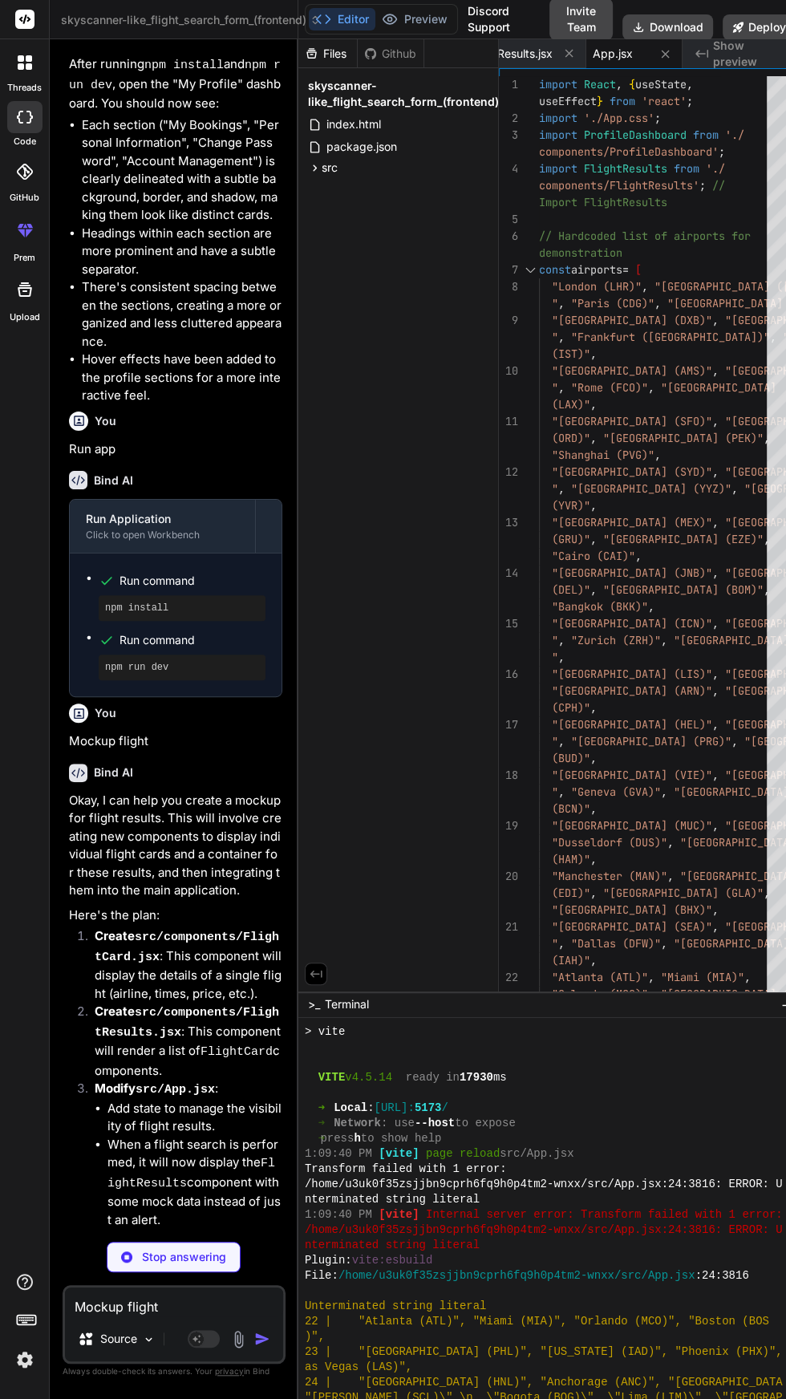
scroll to position [3892, 0]
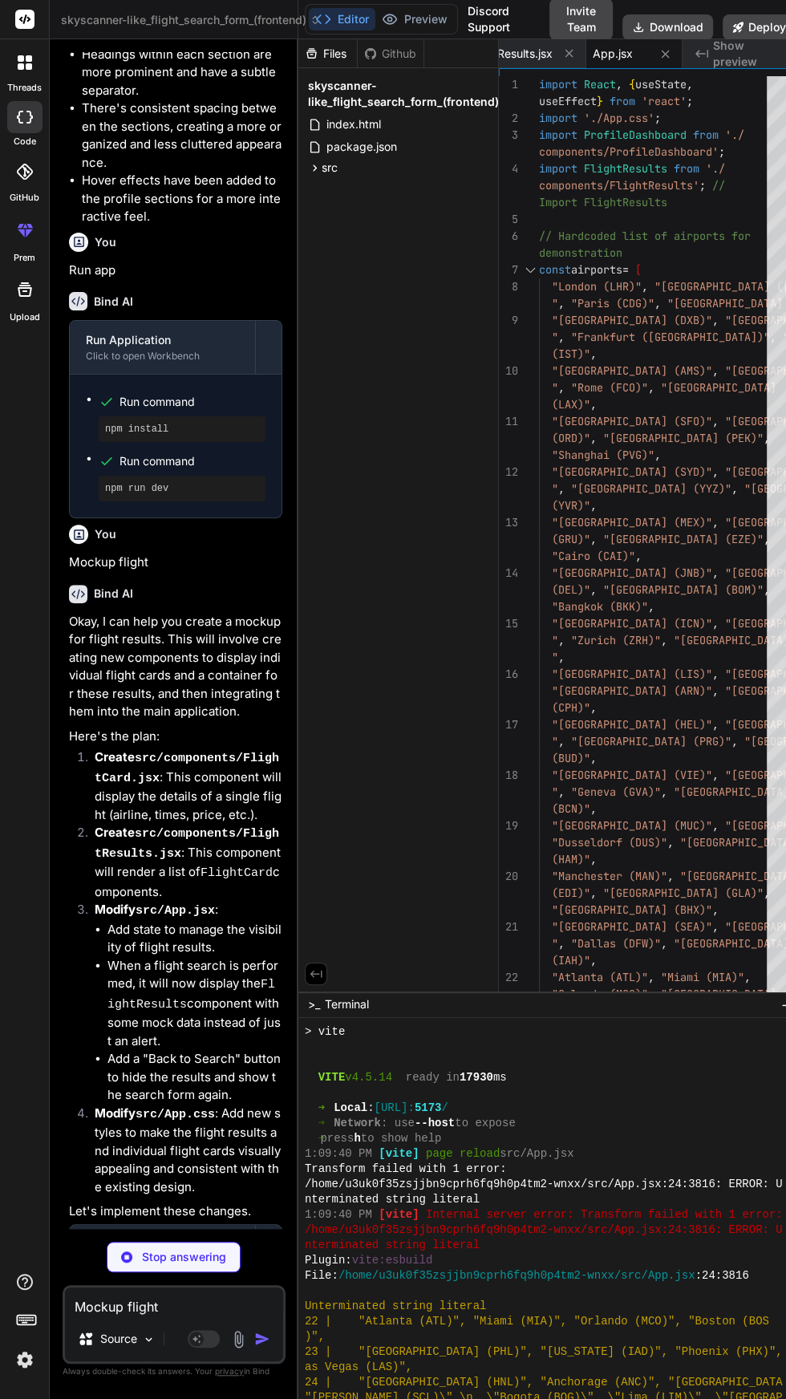
type textarea "x"
type textarea "font-size: 1.2em; } .flight-price-section .flight-price { font-size: 1.5em; } }"
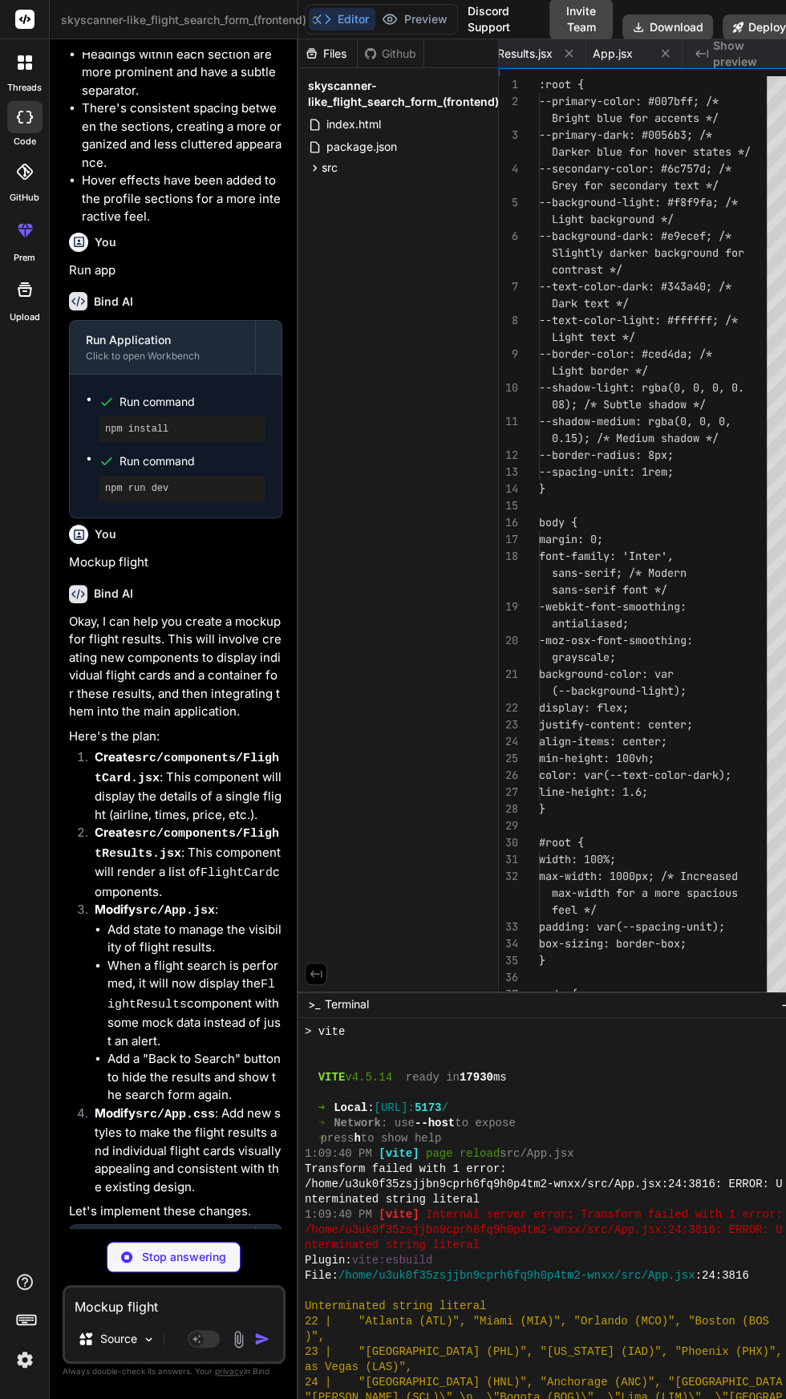
scroll to position [0, 245]
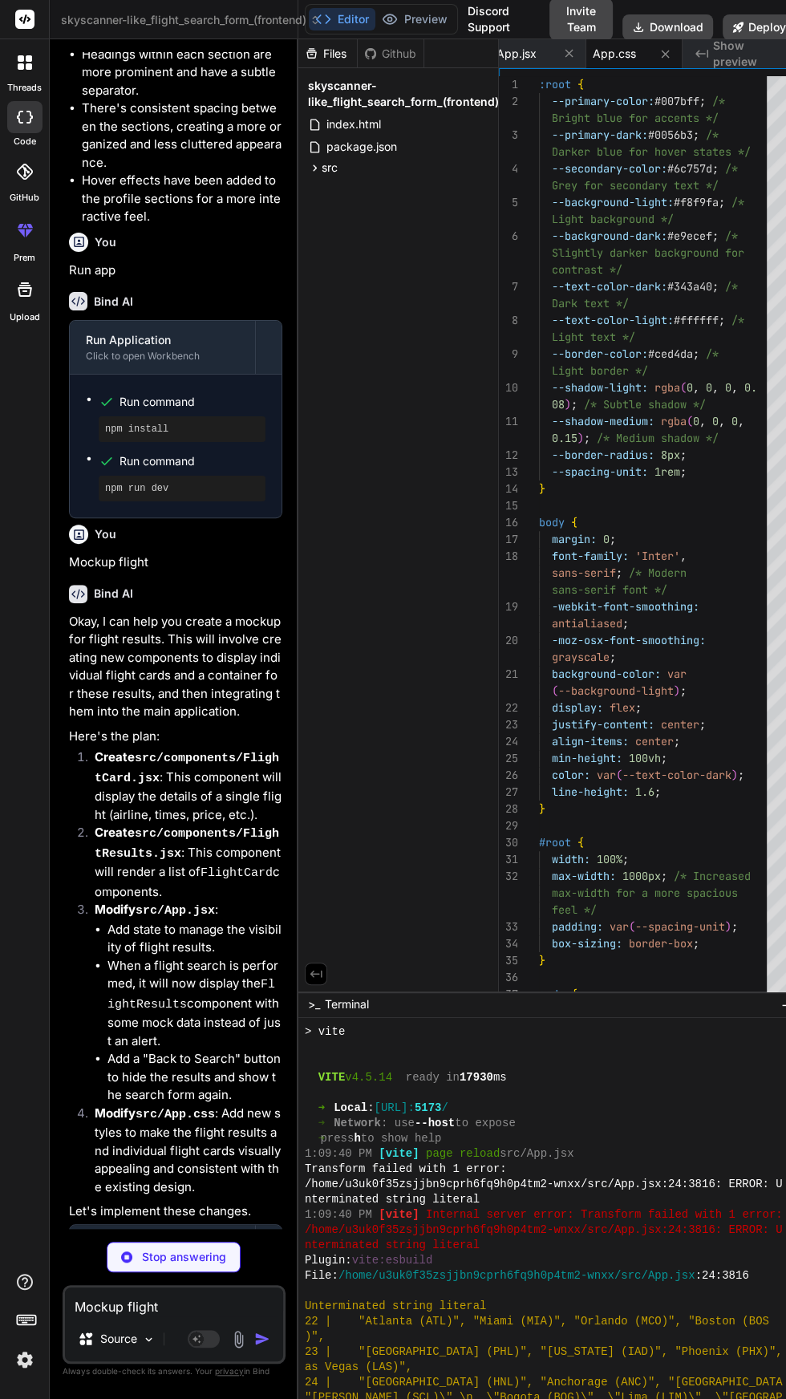
type textarea "x"
type textarea ".flight-segment .time { font-size: 1.2em; } .flight-price-section .flight-price…"
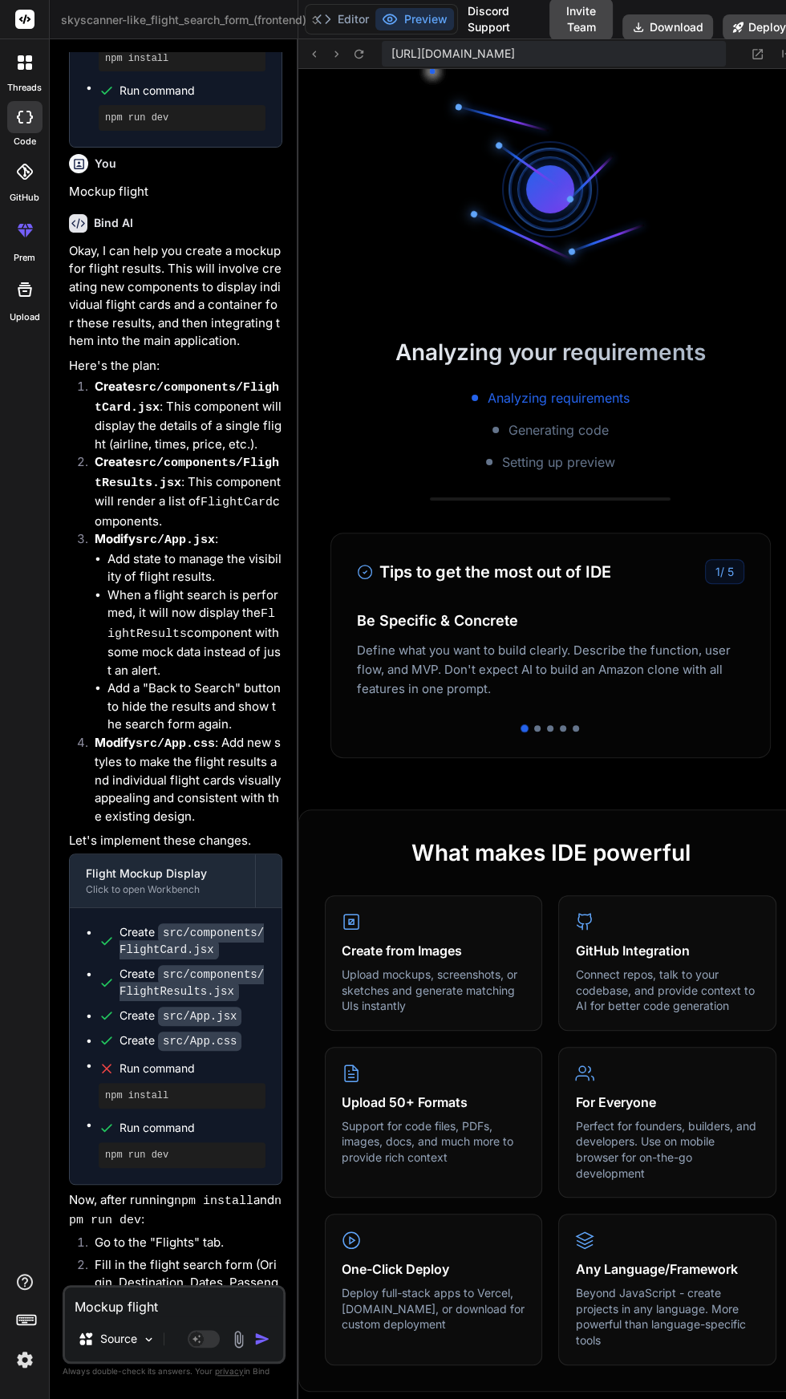
scroll to position [336, 0]
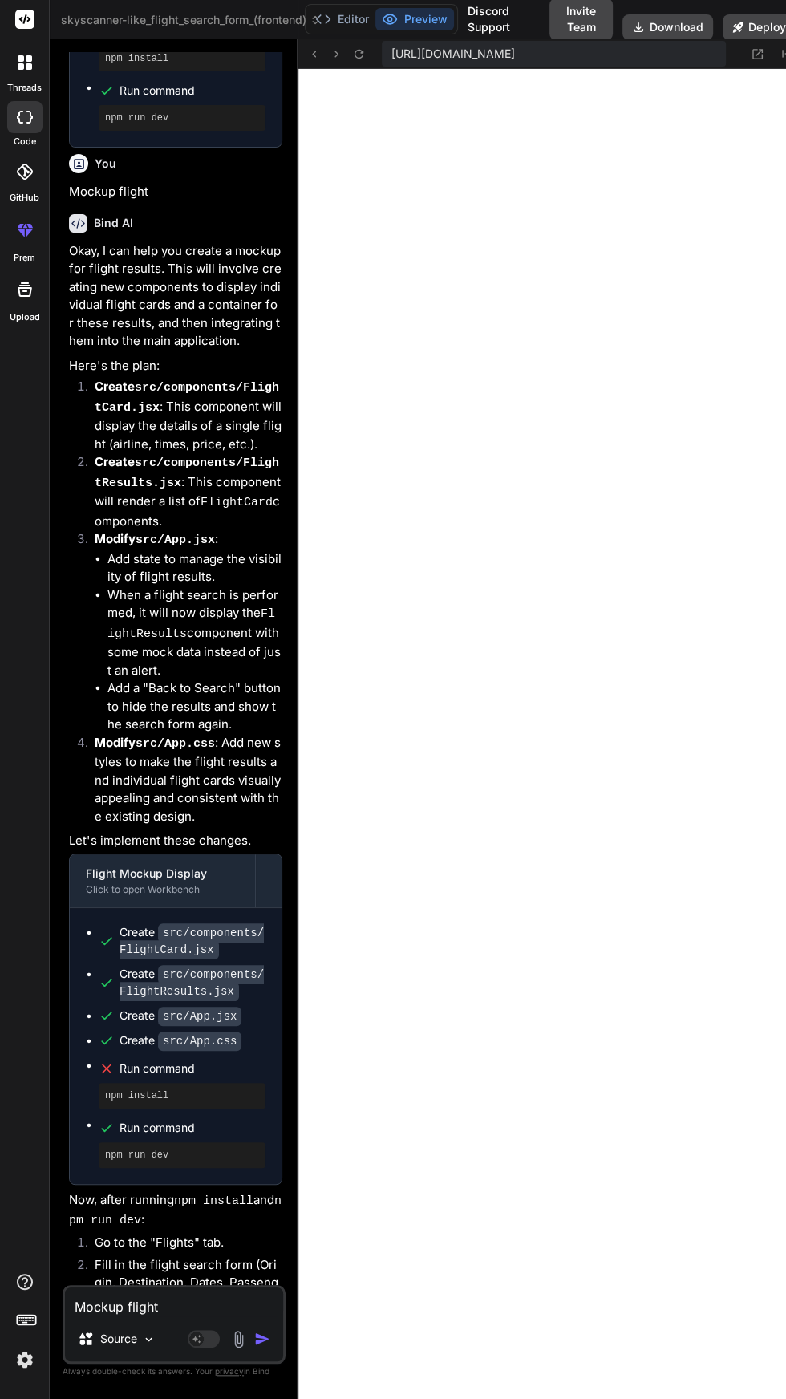
click at [201, 1315] on textarea "Mockup flight" at bounding box center [174, 1301] width 218 height 29
type textarea "x"
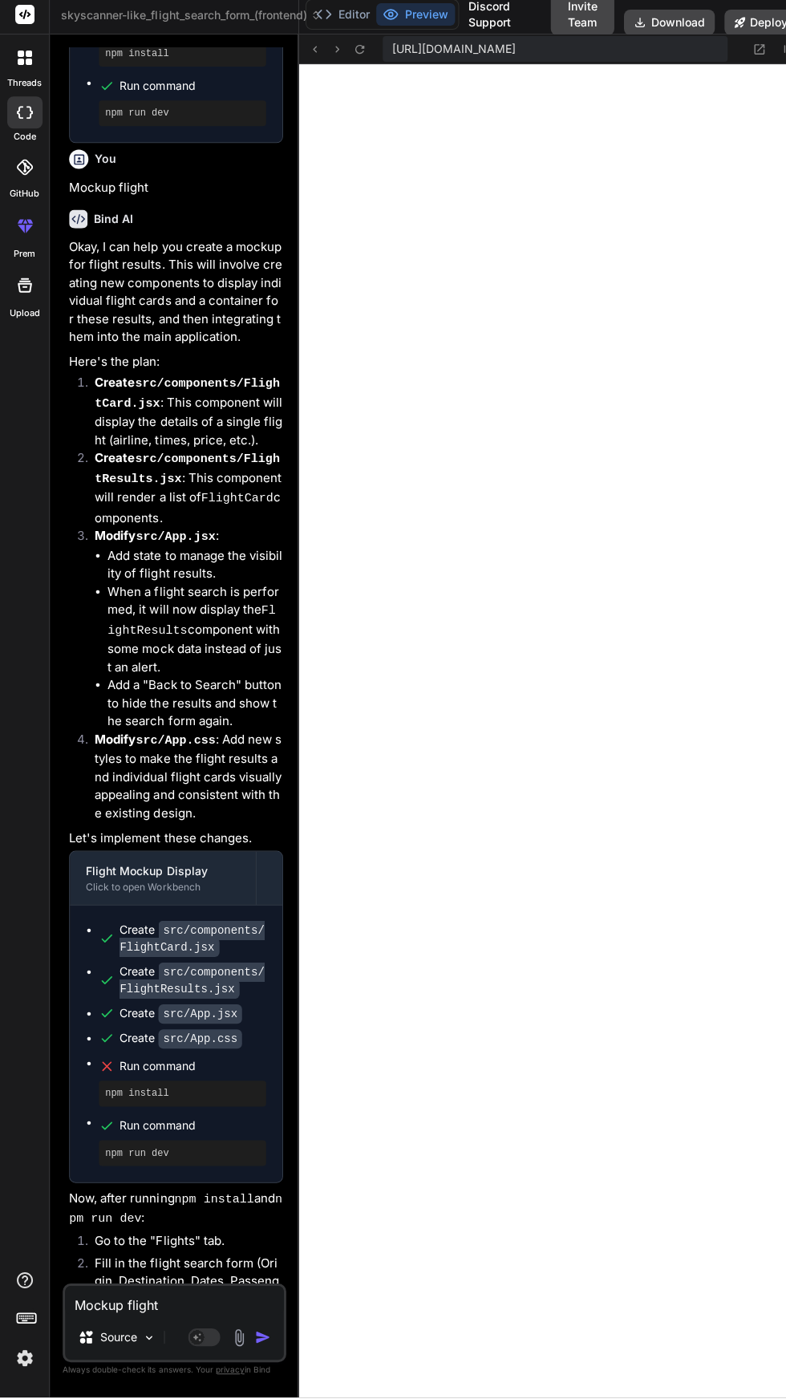
scroll to position [107, 0]
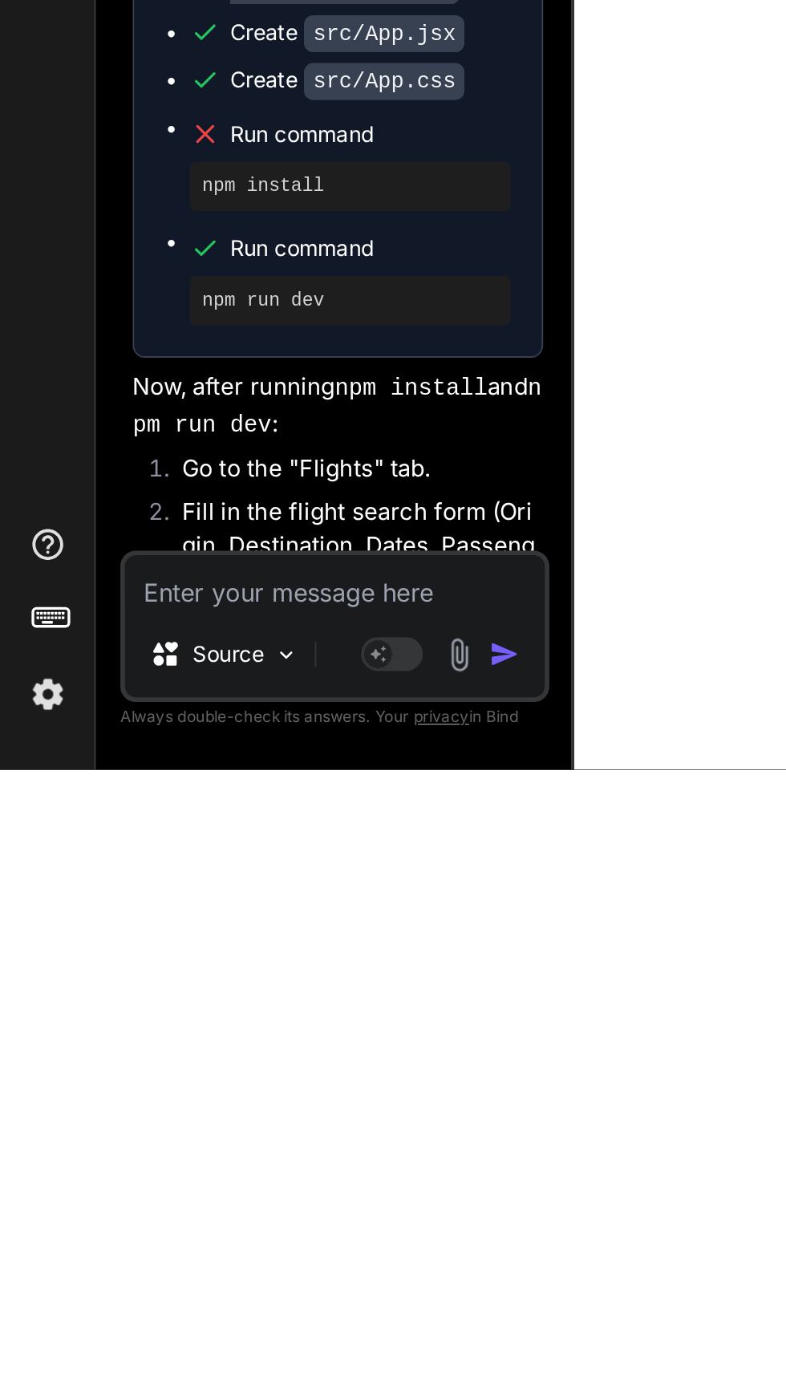
type textarea "G"
type textarea "x"
type textarea "Go"
type textarea "x"
type textarea "Got"
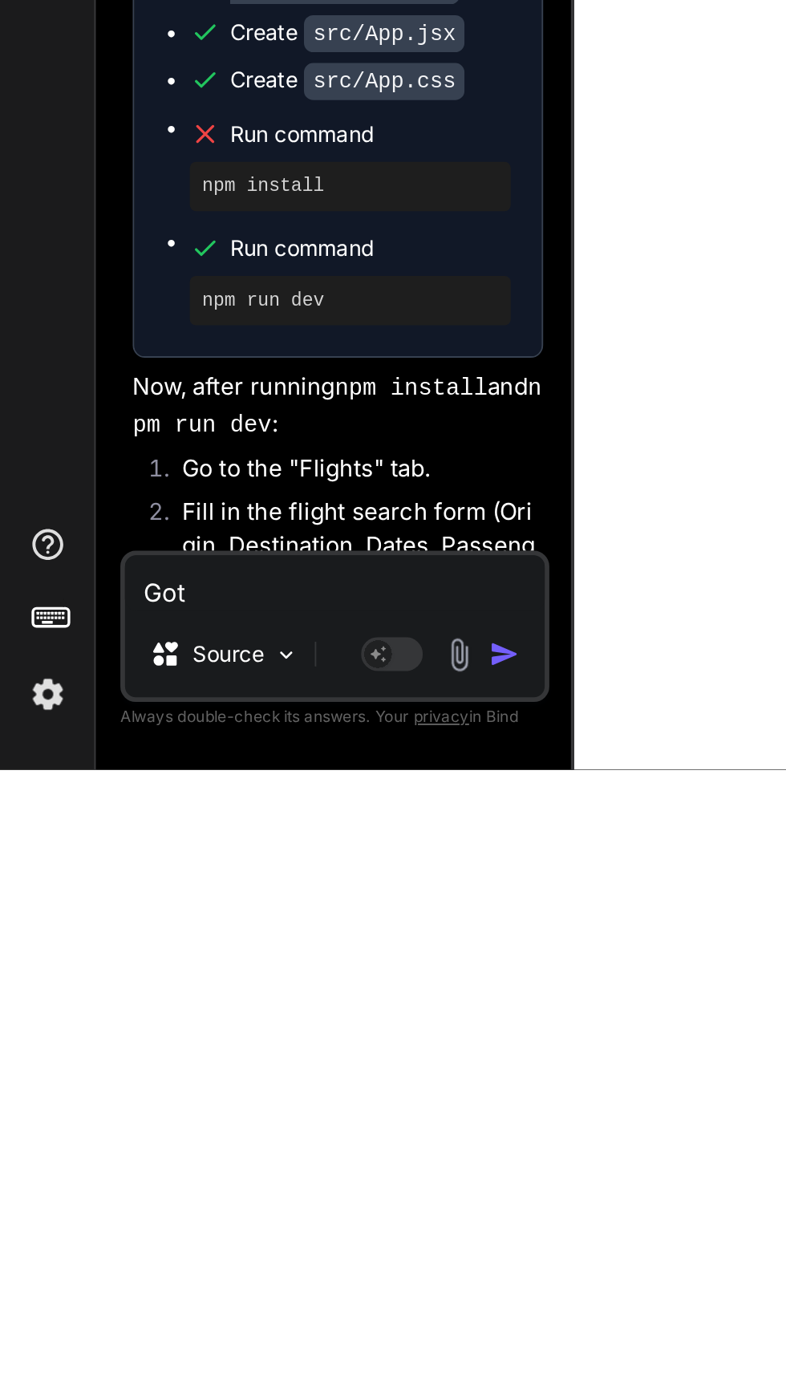
type textarea "x"
type textarea "Got"
type textarea "x"
type textarea "Got a"
type textarea "x"
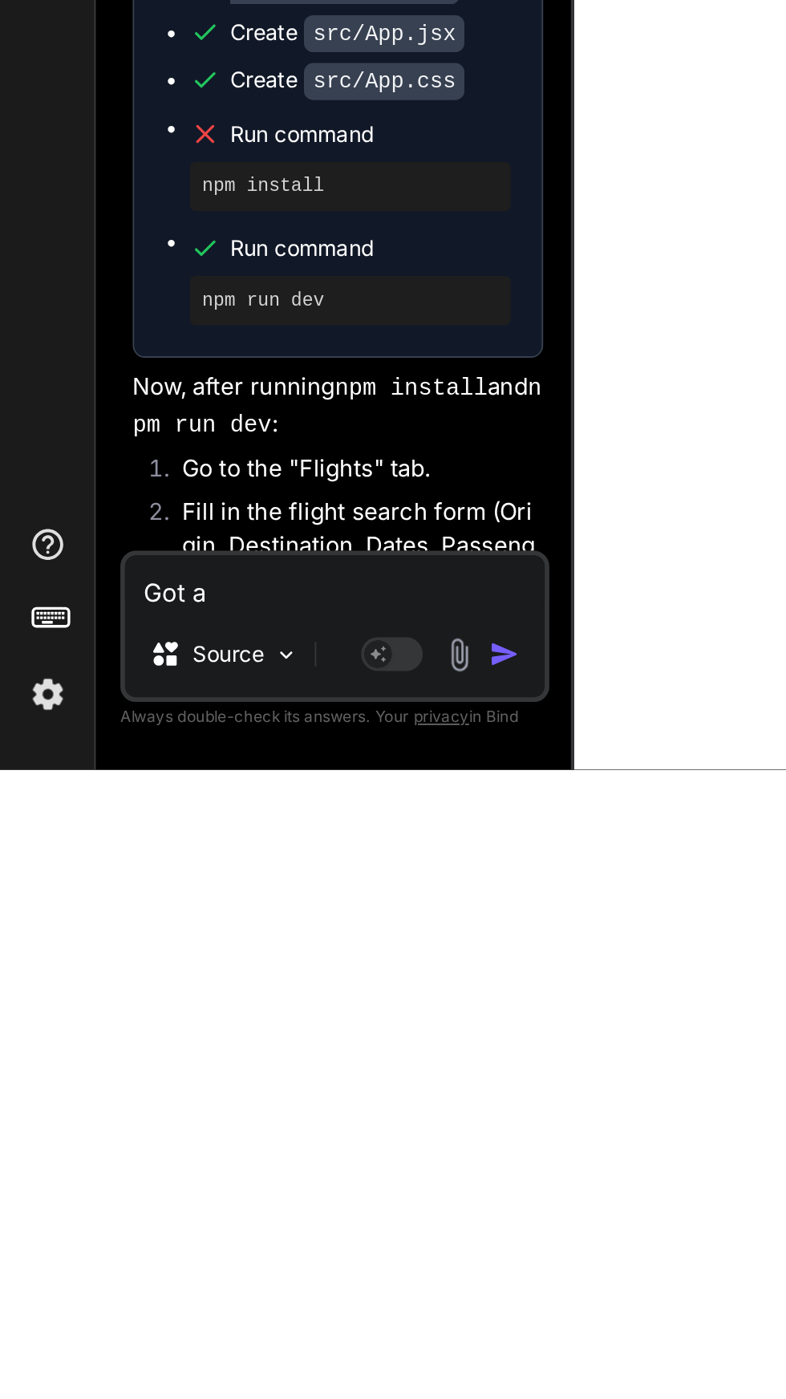
type textarea "Got a"
type textarea "x"
type textarea "Got a e"
type textarea "x"
type textarea "Got a er"
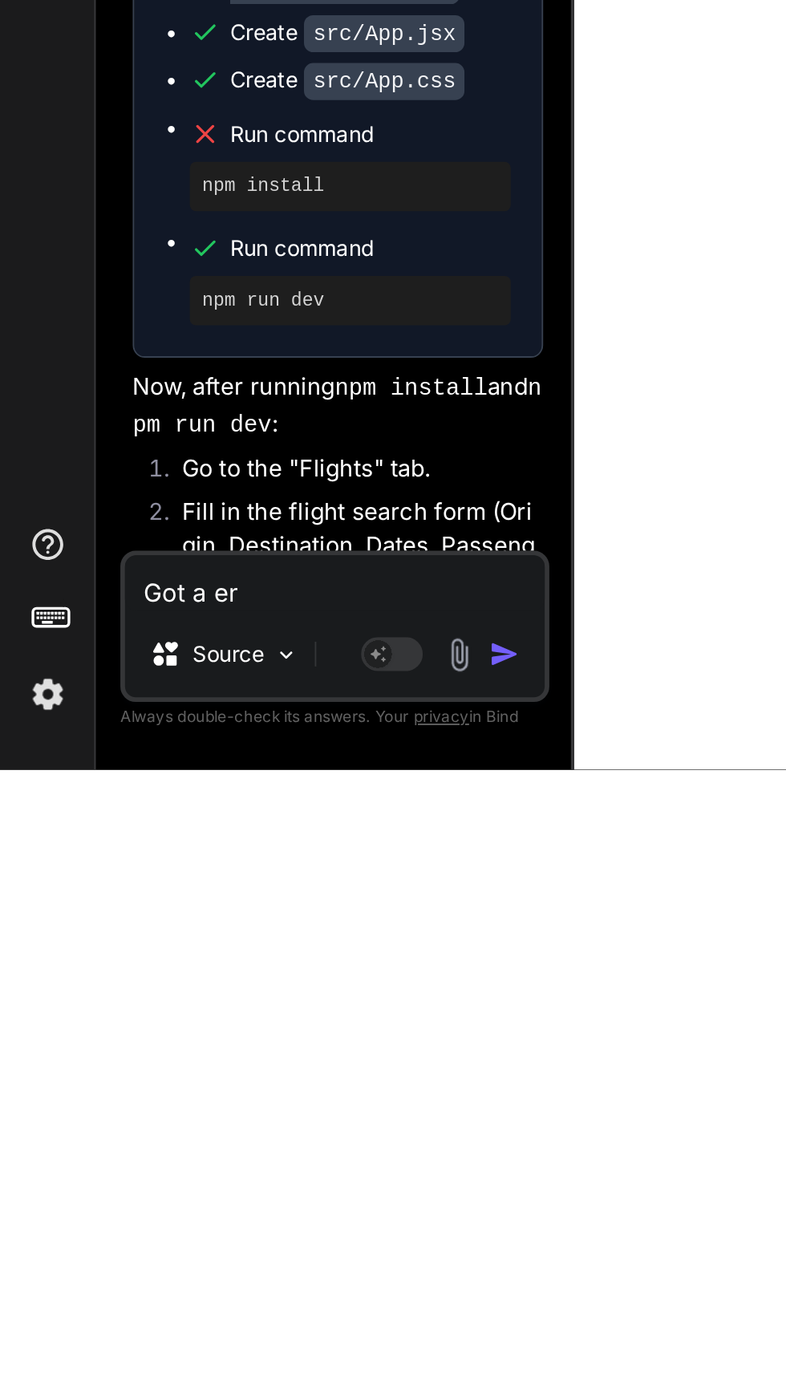
type textarea "x"
type textarea "Got a err"
type textarea "x"
type textarea "Got a erro"
type textarea "x"
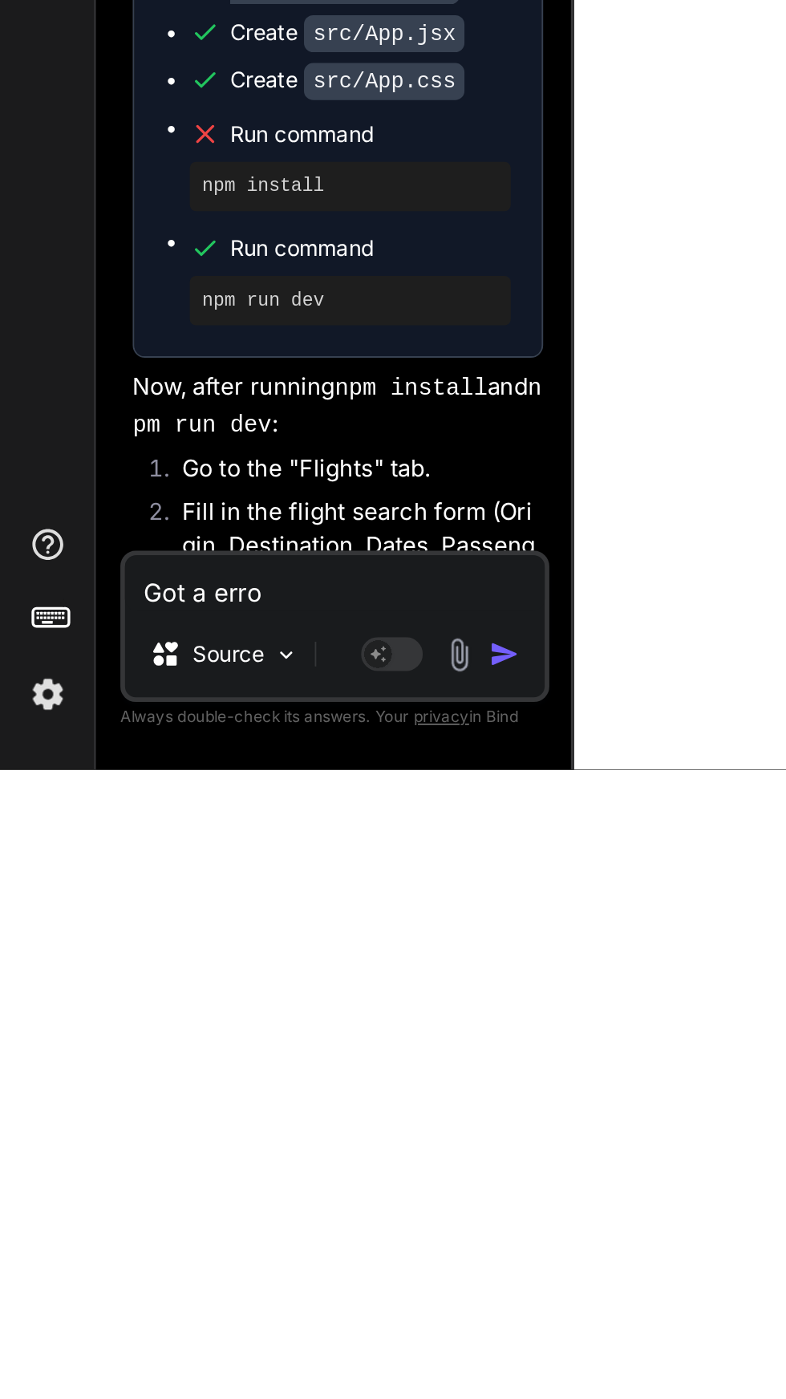
type textarea "Got a error"
type textarea "x"
type textarea "Got a error"
type textarea "x"
type textarea "Got a error m"
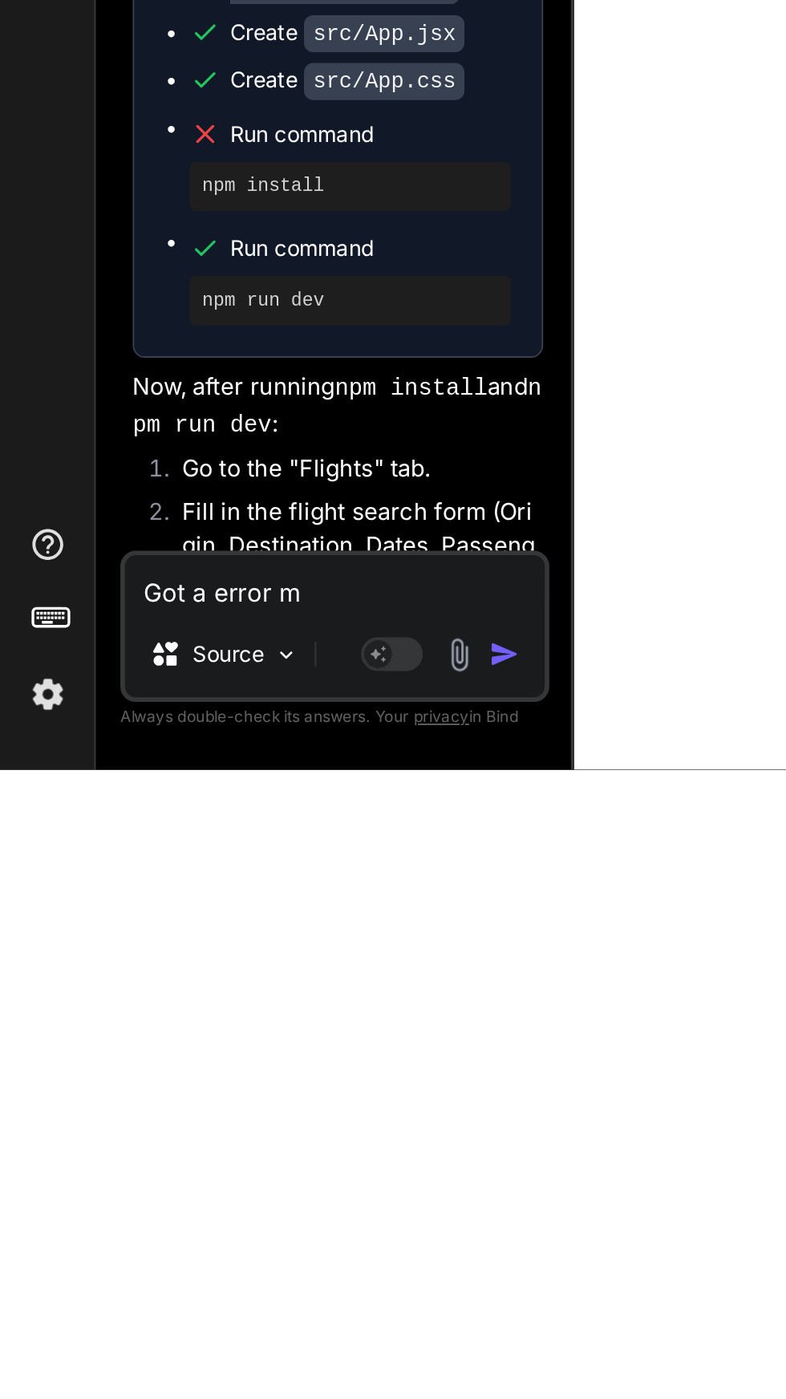
type textarea "x"
type textarea "Got a error me"
type textarea "x"
type textarea "Got a error mes"
type textarea "x"
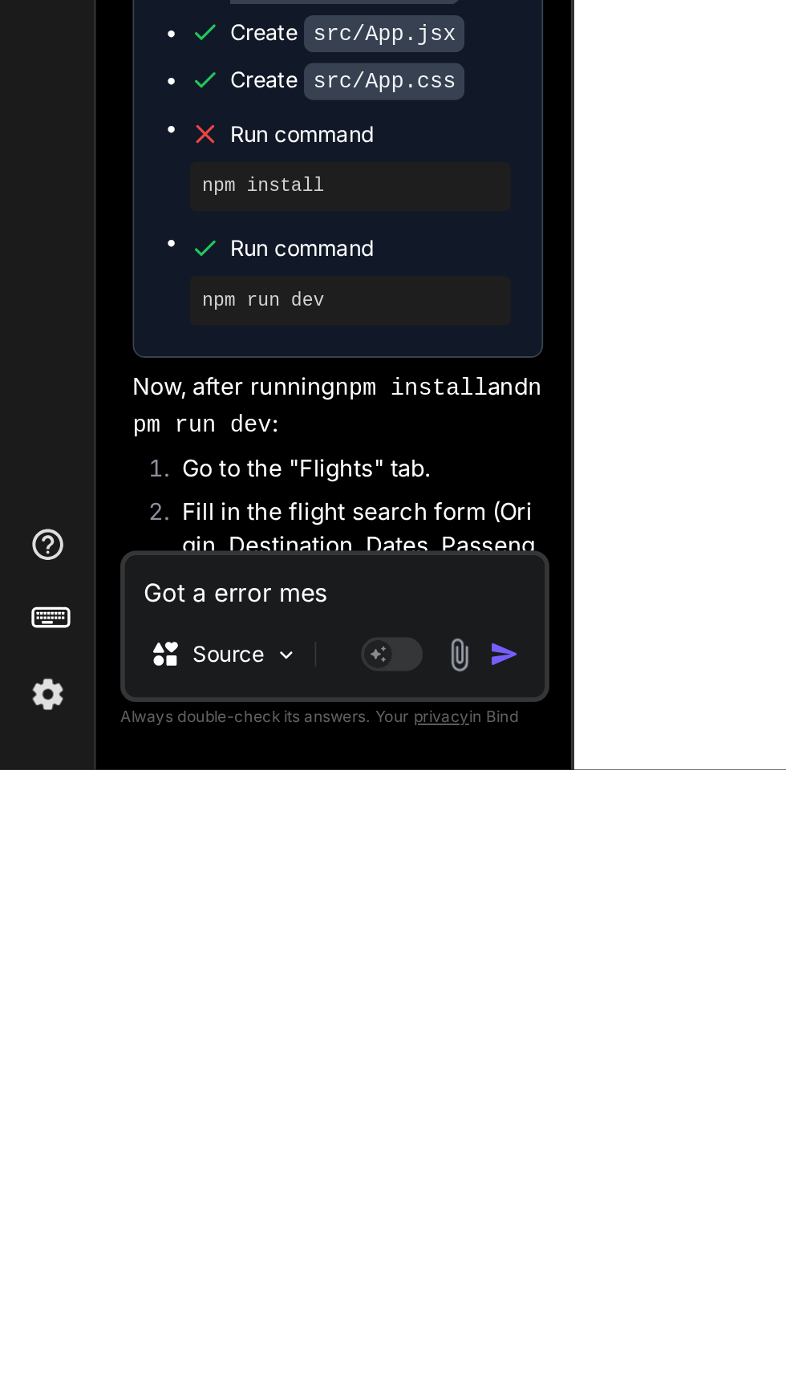
type textarea "Got a error mess"
type textarea "x"
type textarea "Got a error messw"
type textarea "x"
type textarea "Got a error messwg"
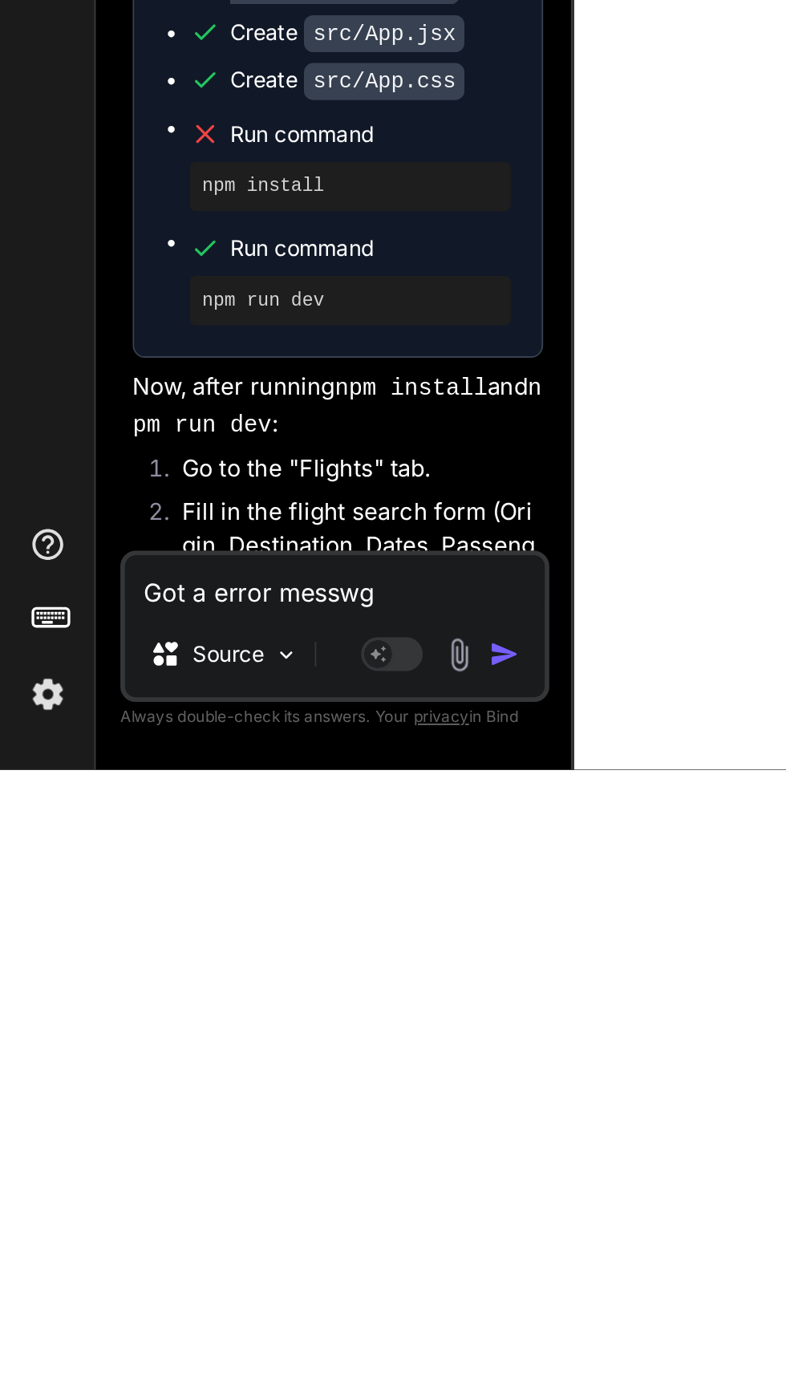
type textarea "x"
type textarea "Got a error message"
type textarea "x"
type textarea "Got a error message ""
type textarea "x"
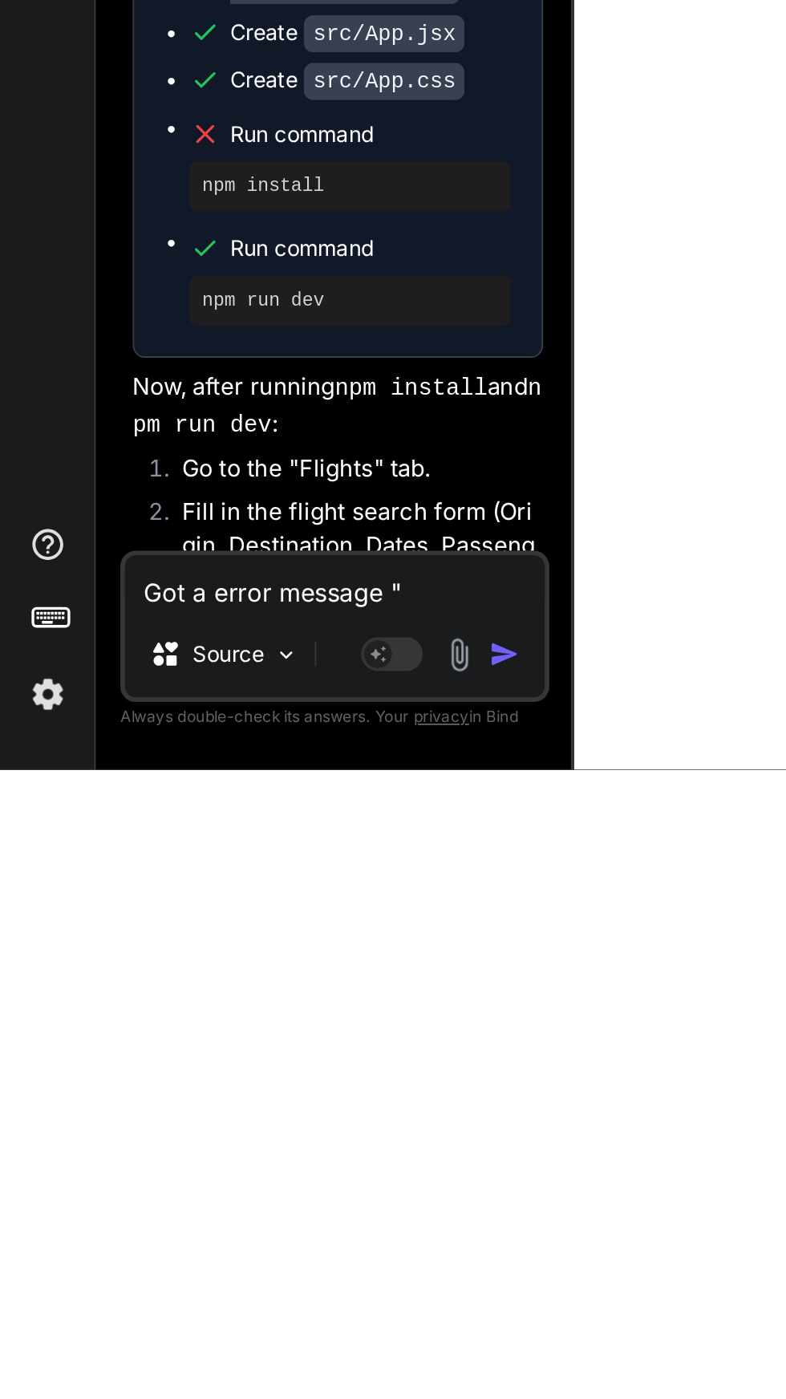
type textarea "Got a error message ""
type textarea "x"
paste textarea "[plugin:vite:esbuild] Transform failed with 1 error: /home/u3uk0f35zsjjbn9cprh6…"
type textarea "Got a error message " [plugin:vite:esbuild] Transform failed with 1 error: /hom…"
type textarea "x"
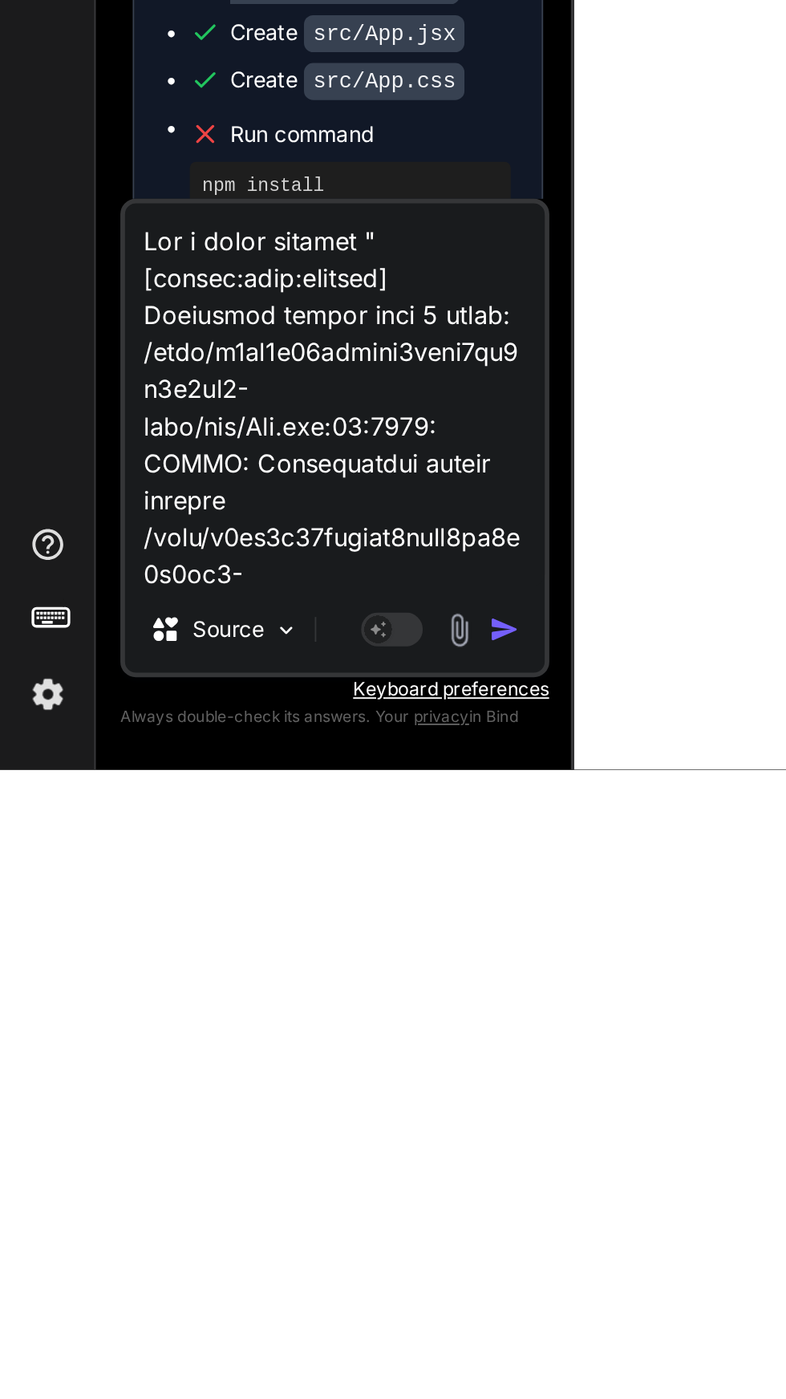
scroll to position [3620, 0]
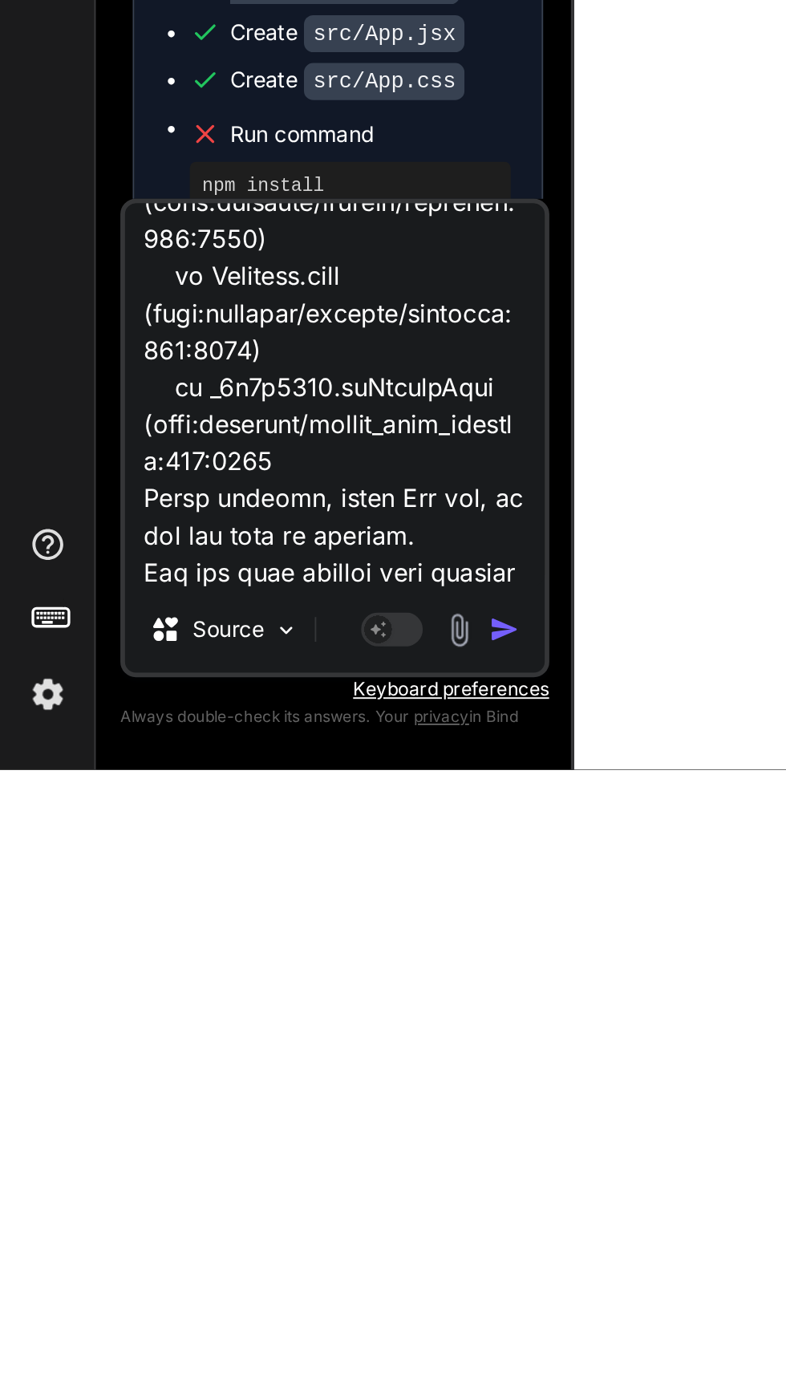
type textarea "Got a error message " [plugin:vite:esbuild] Transform failed with 1 error: /hom…"
type textarea "x"
type textarea "Got a error message " [plugin:vite:esbuild] Transform failed with 1 error: /hom…"
click at [265, 1331] on img "button" at bounding box center [262, 1326] width 16 height 16
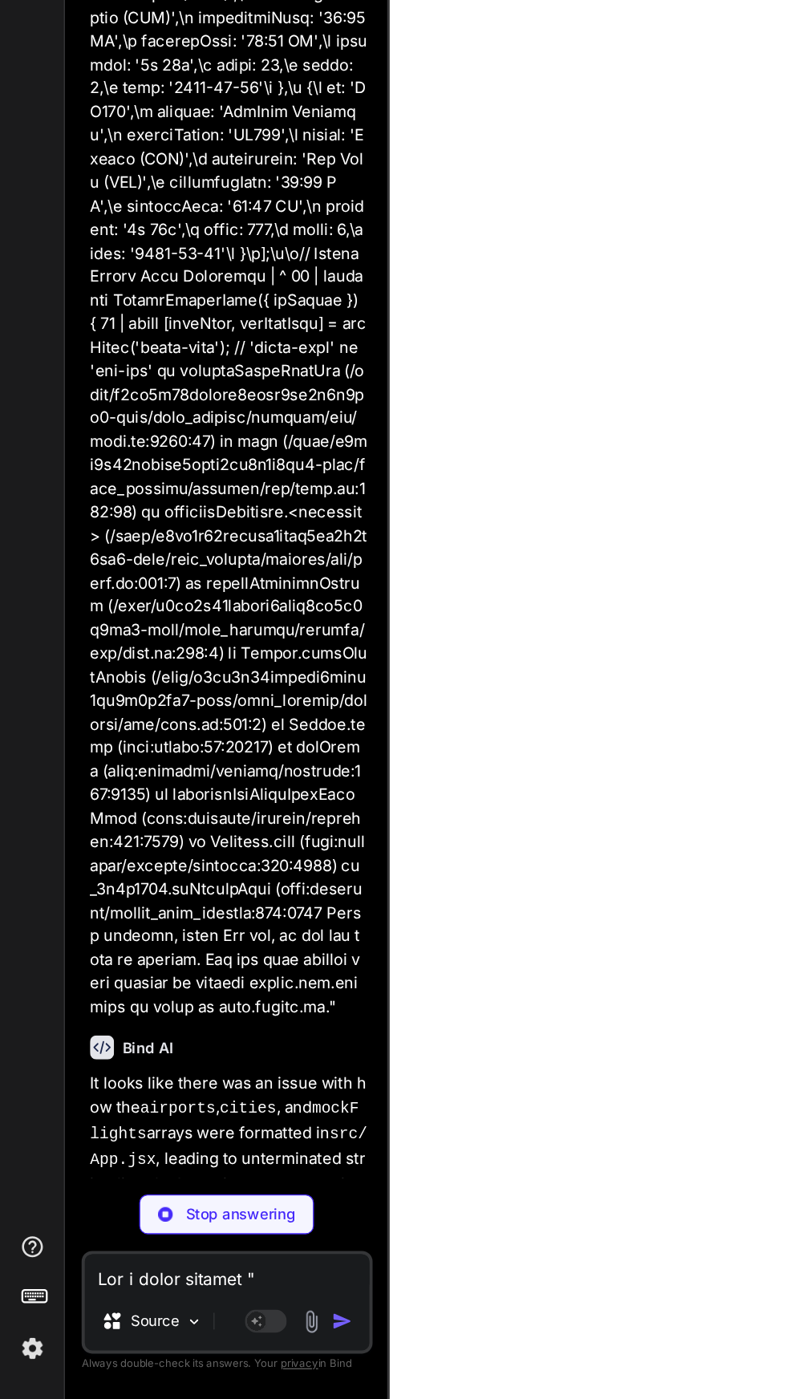
scroll to position [105, 0]
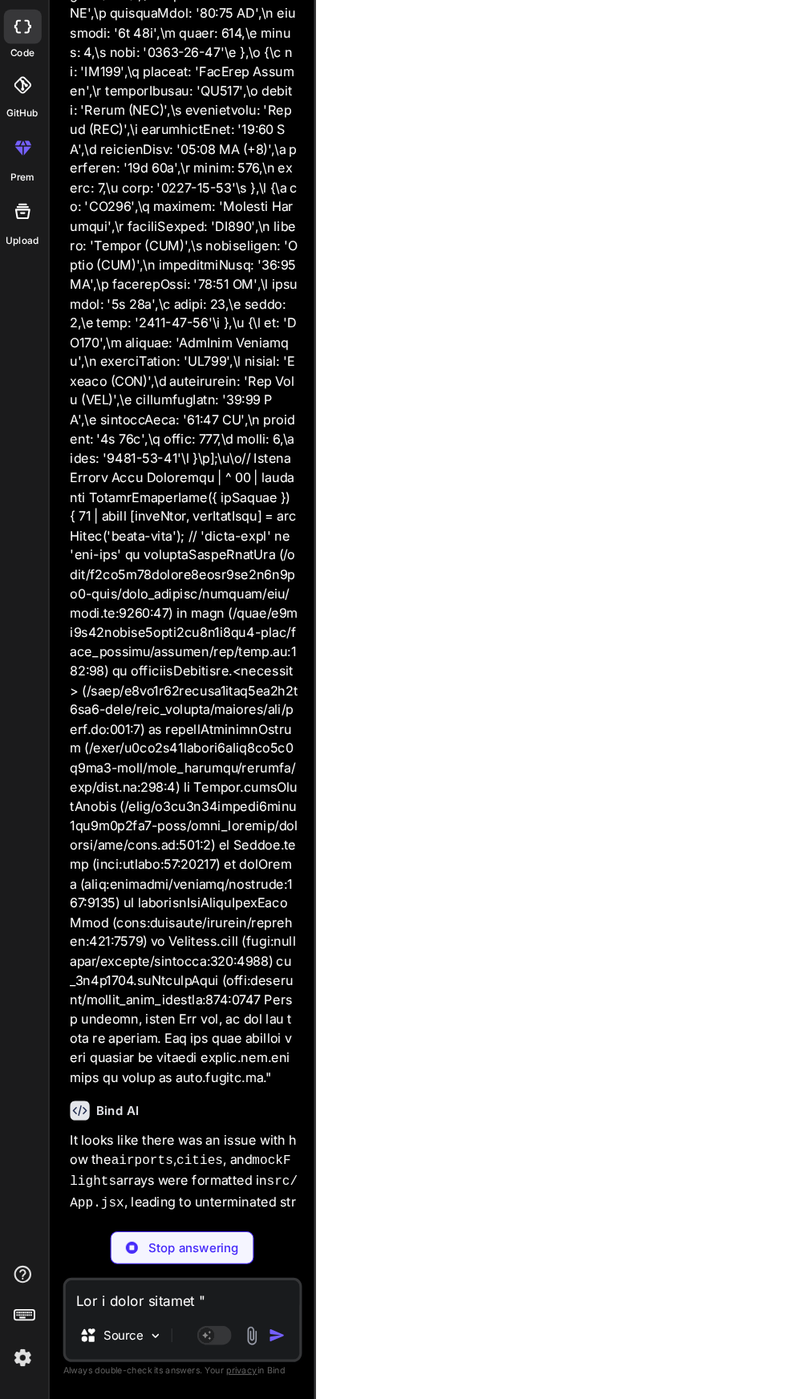
type textarea "x"
type textarea "onDeleteAccount={handleDeleteAccount} /> )} </div> ); } export default App;"
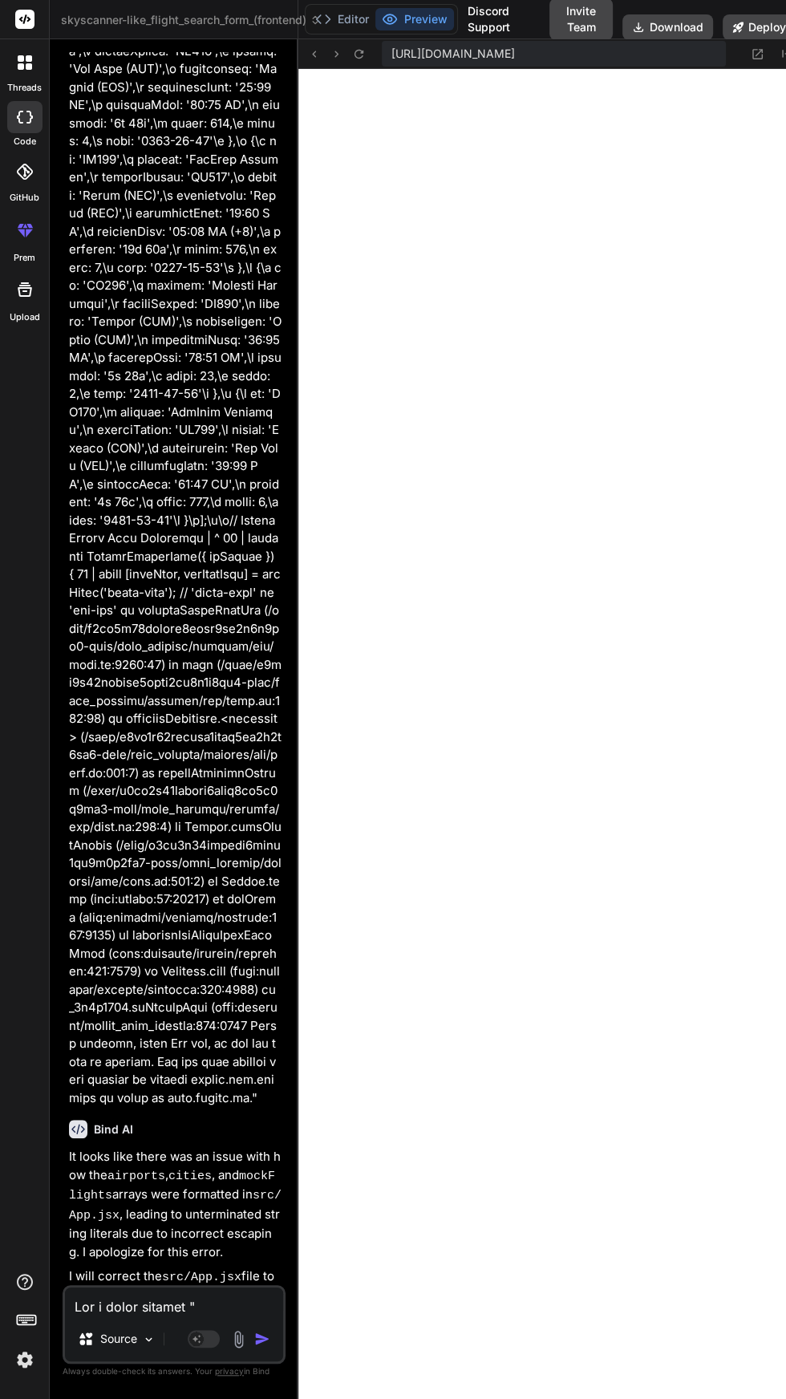
scroll to position [104, 0]
click at [135, 1309] on textarea at bounding box center [174, 1301] width 218 height 29
type textarea "x"
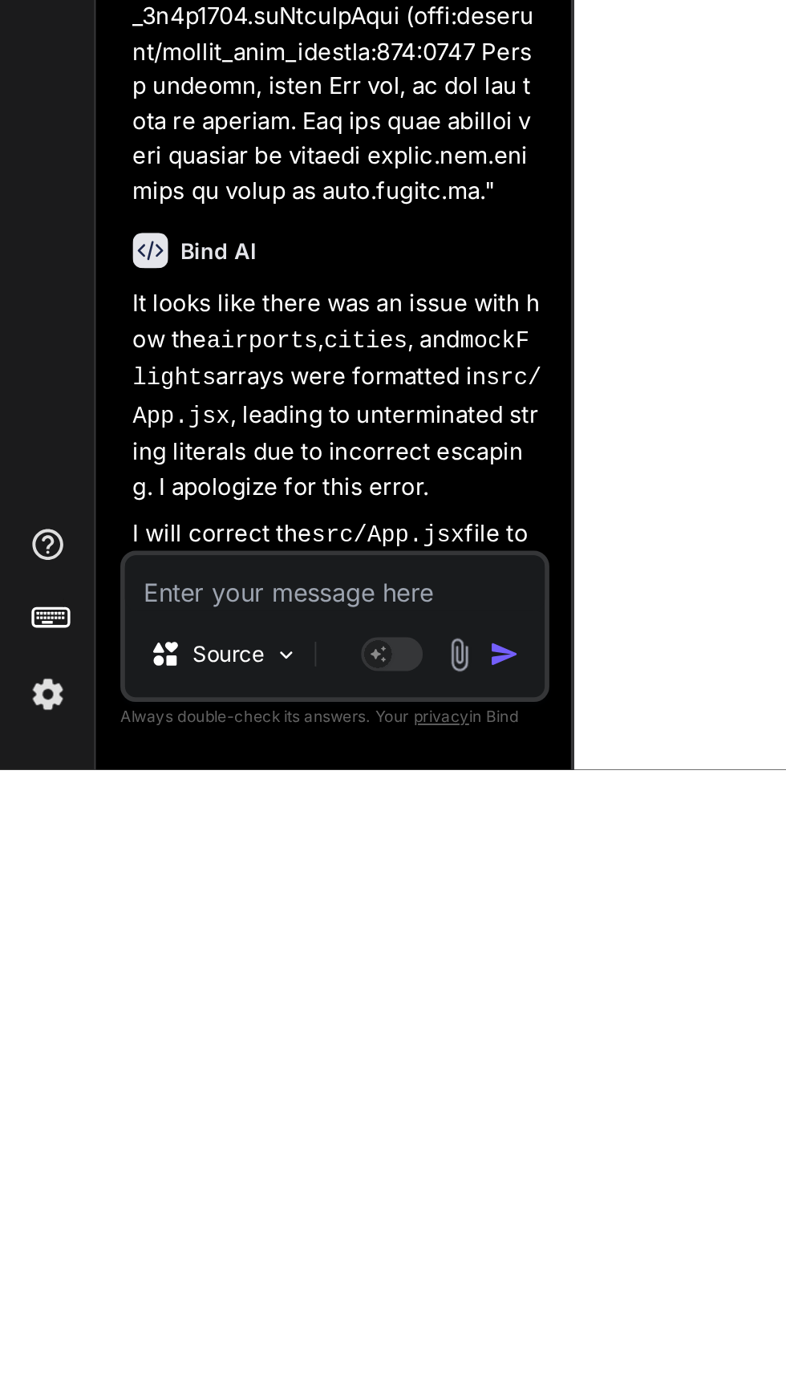
type textarea "C"
type textarea "x"
type textarea "Ca"
type textarea "x"
type textarea "Can"
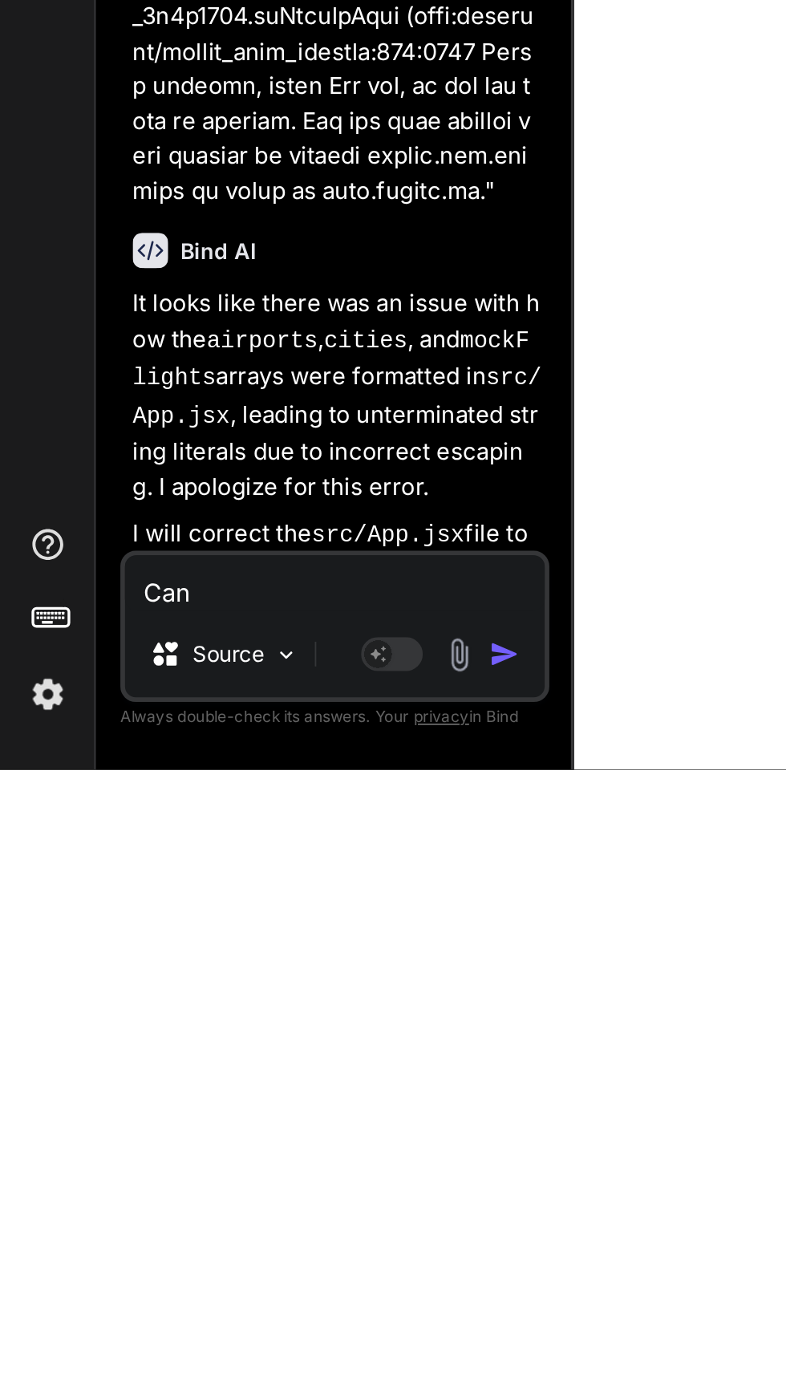
type textarea "x"
type textarea "Can"
type textarea "x"
type textarea "Can y"
type textarea "x"
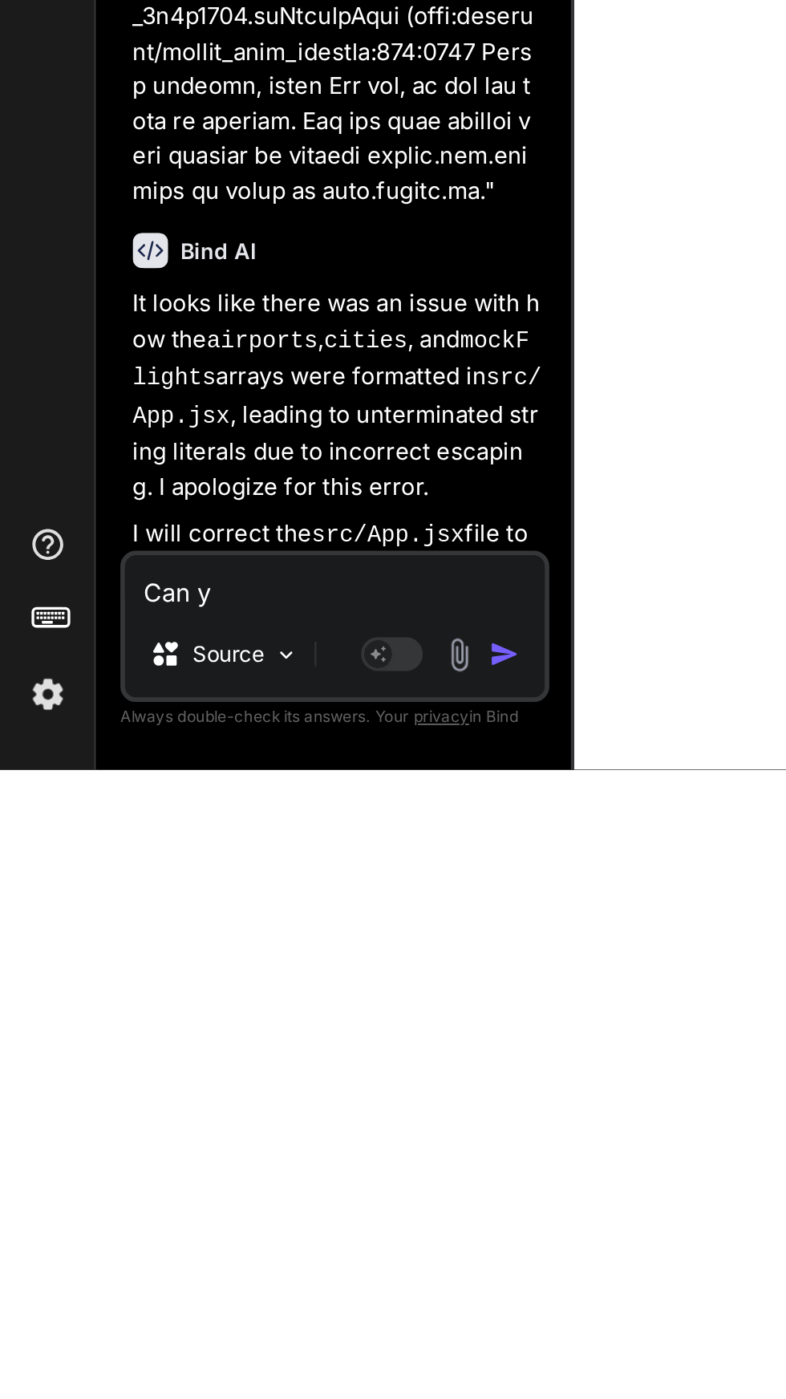
type textarea "Can yo"
type textarea "x"
type textarea "Can you"
type textarea "x"
type textarea "Can you"
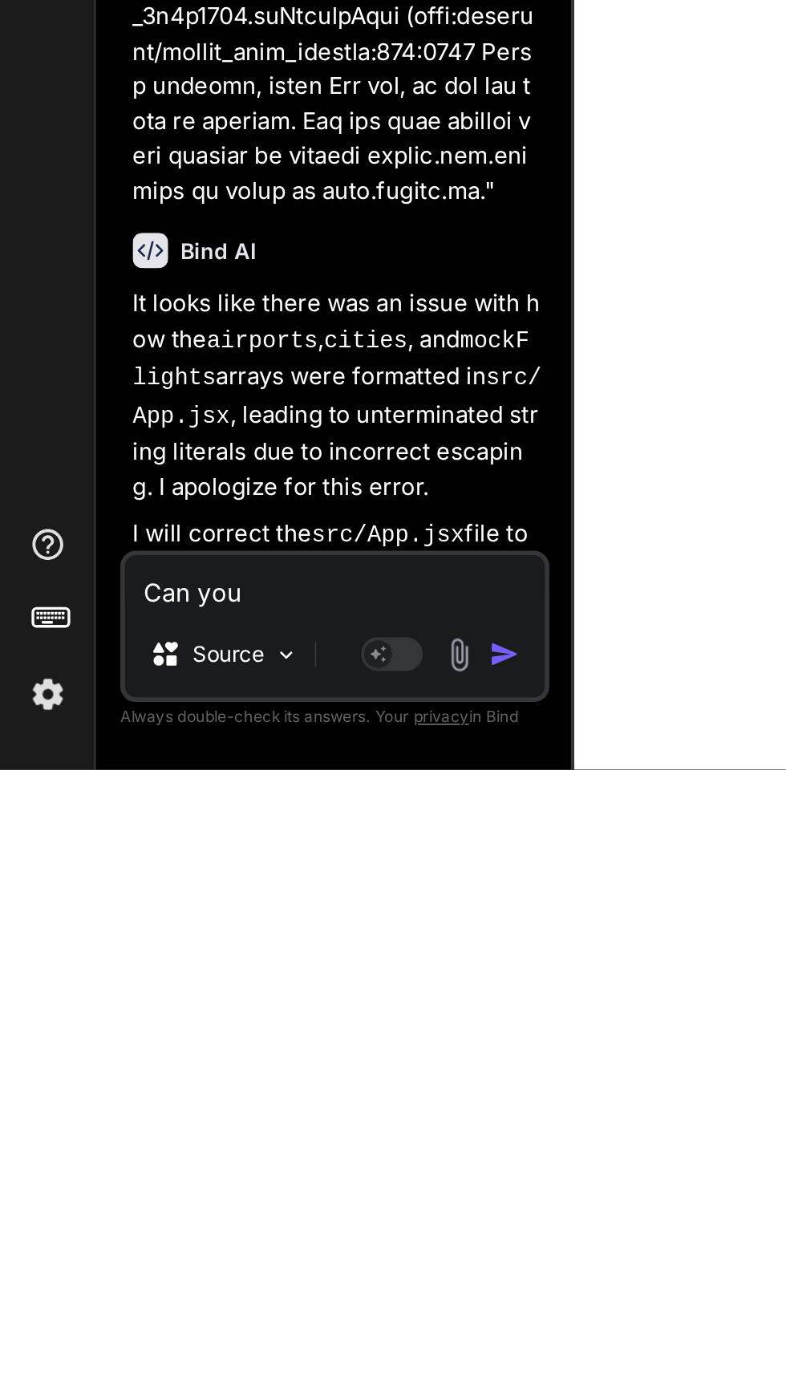
type textarea "x"
type textarea "Can you c"
type textarea "x"
type textarea "Can you cr"
type textarea "x"
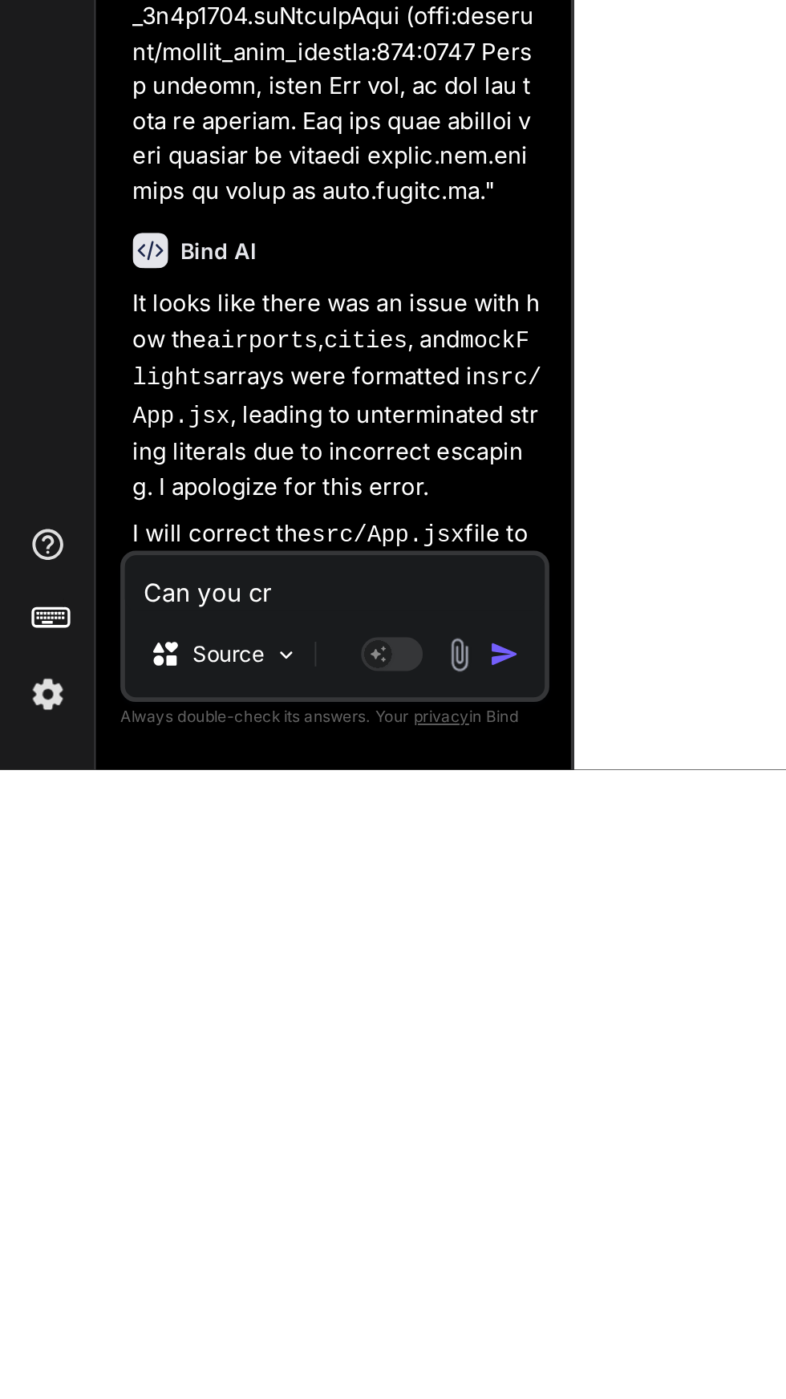
type textarea "Can you cre"
type textarea "x"
type textarea "Can you crea"
type textarea "x"
type textarea "Can you creat"
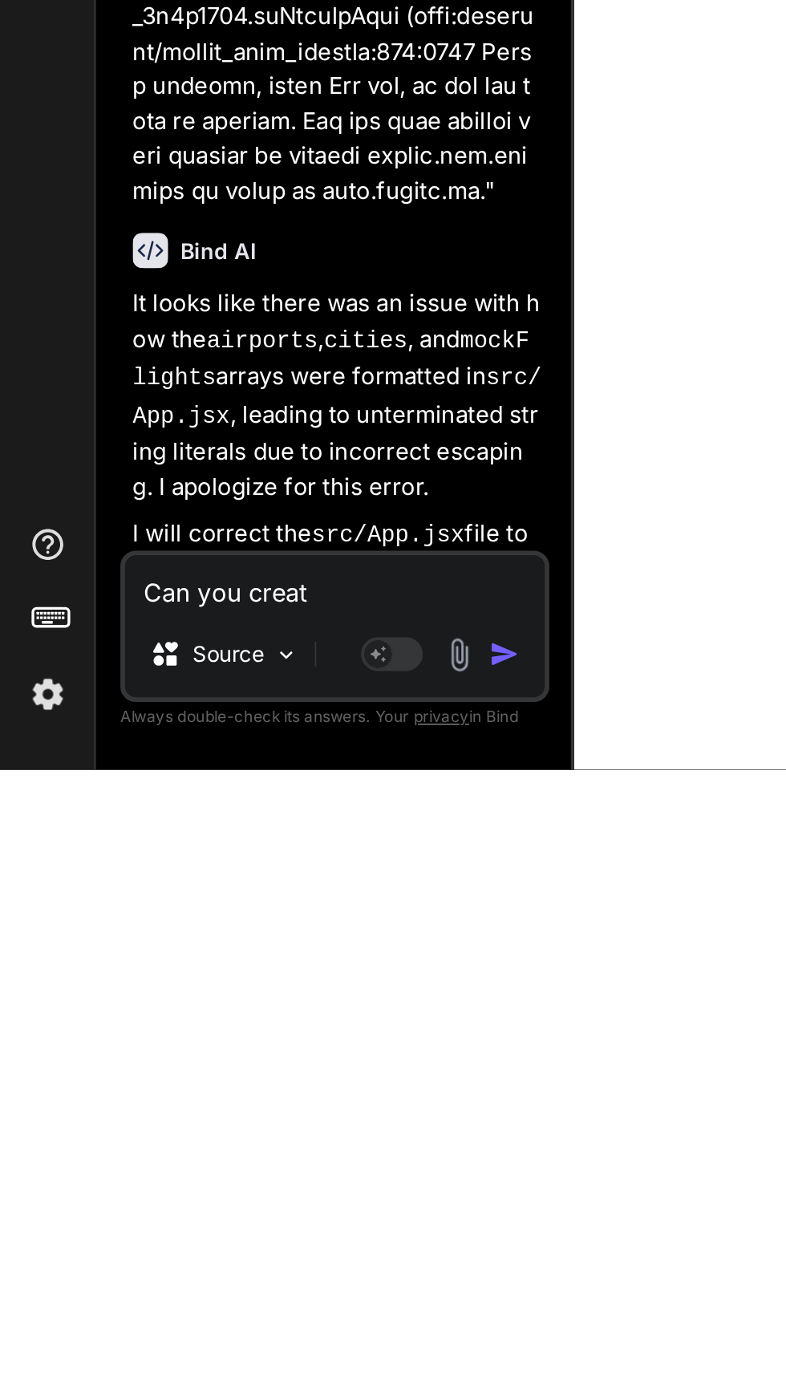
type textarea "x"
type textarea "Can you create"
type textarea "x"
type textarea "Can you create"
type textarea "x"
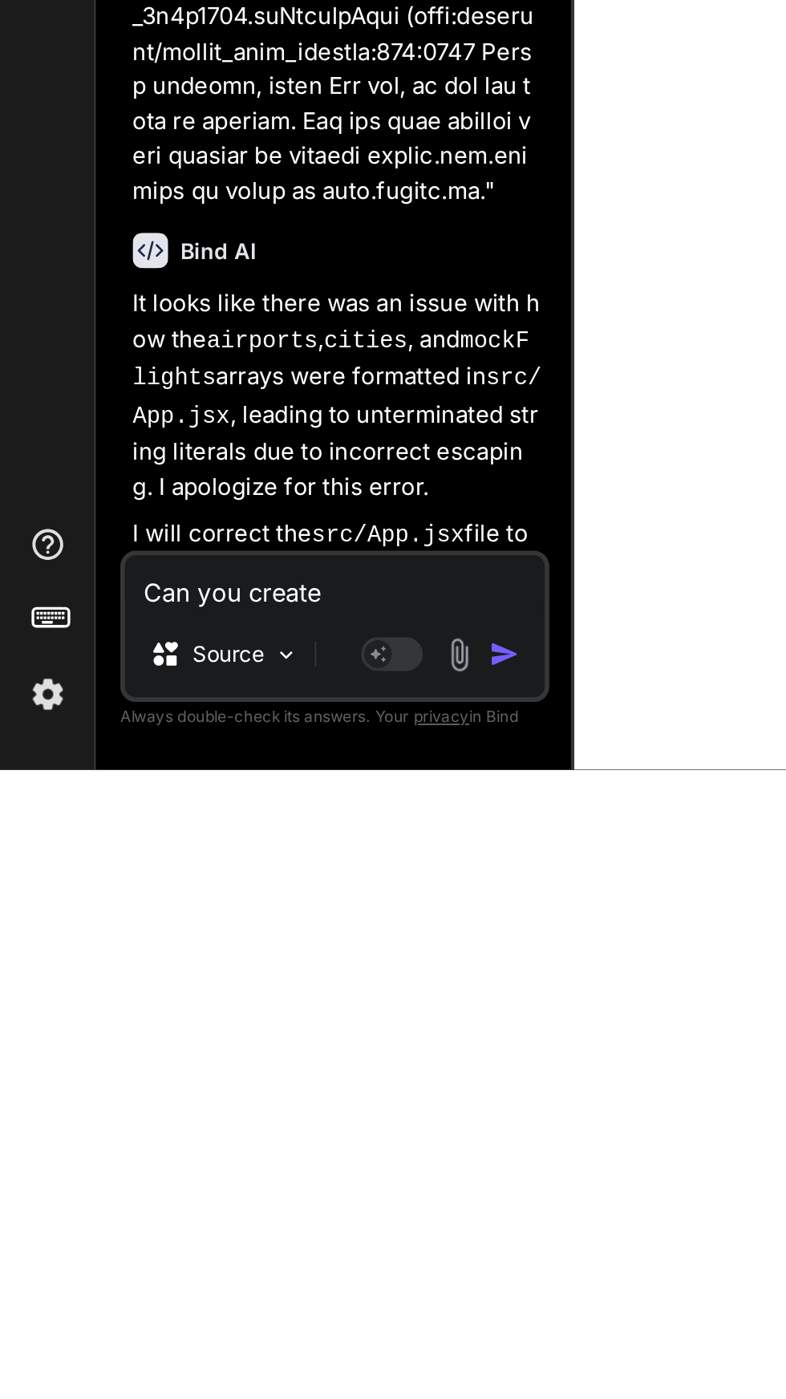
type textarea "Can you create t"
type textarea "x"
type textarea "Can you create tb"
type textarea "x"
type textarea "Can you create tbe"
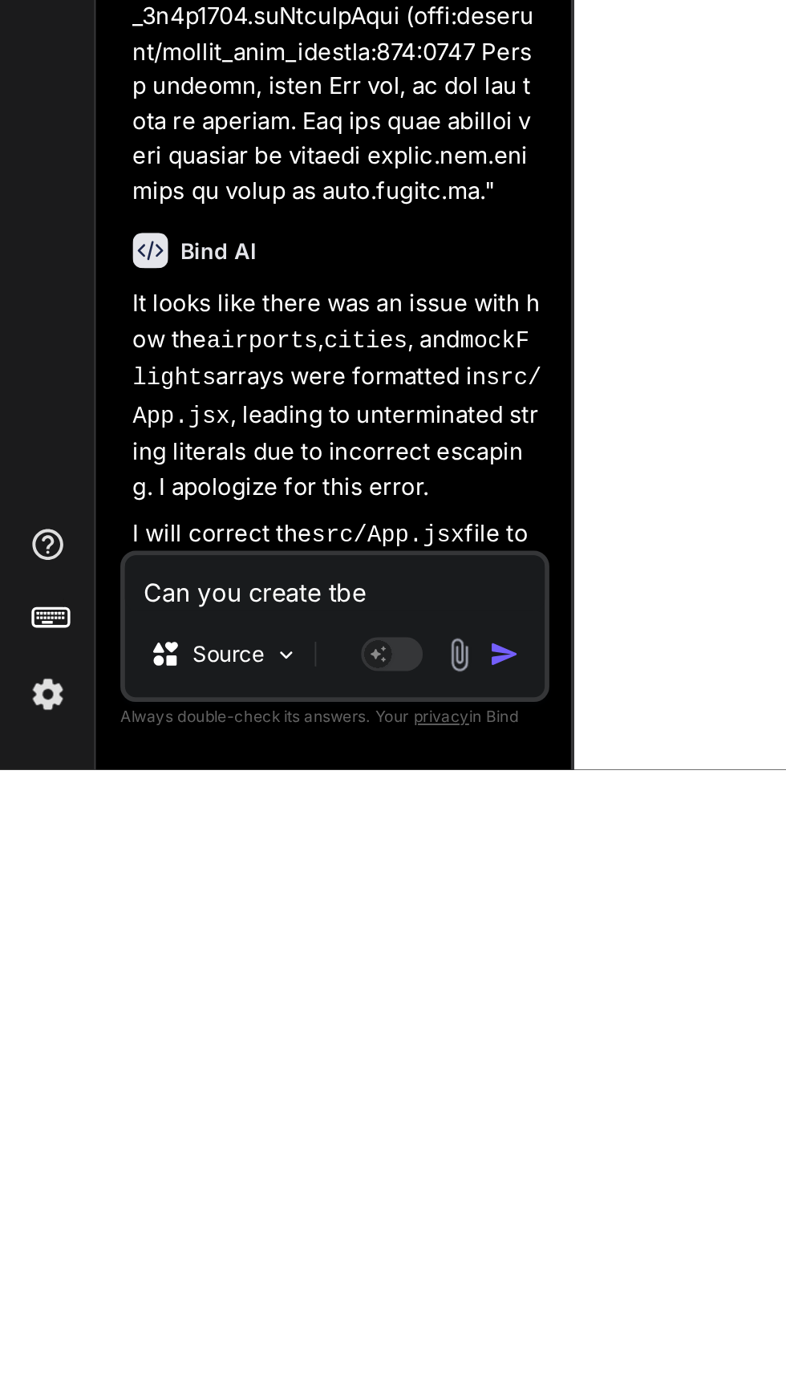
type textarea "x"
type textarea "Can you create the"
type textarea "x"
type textarea "Can you create the n"
type textarea "x"
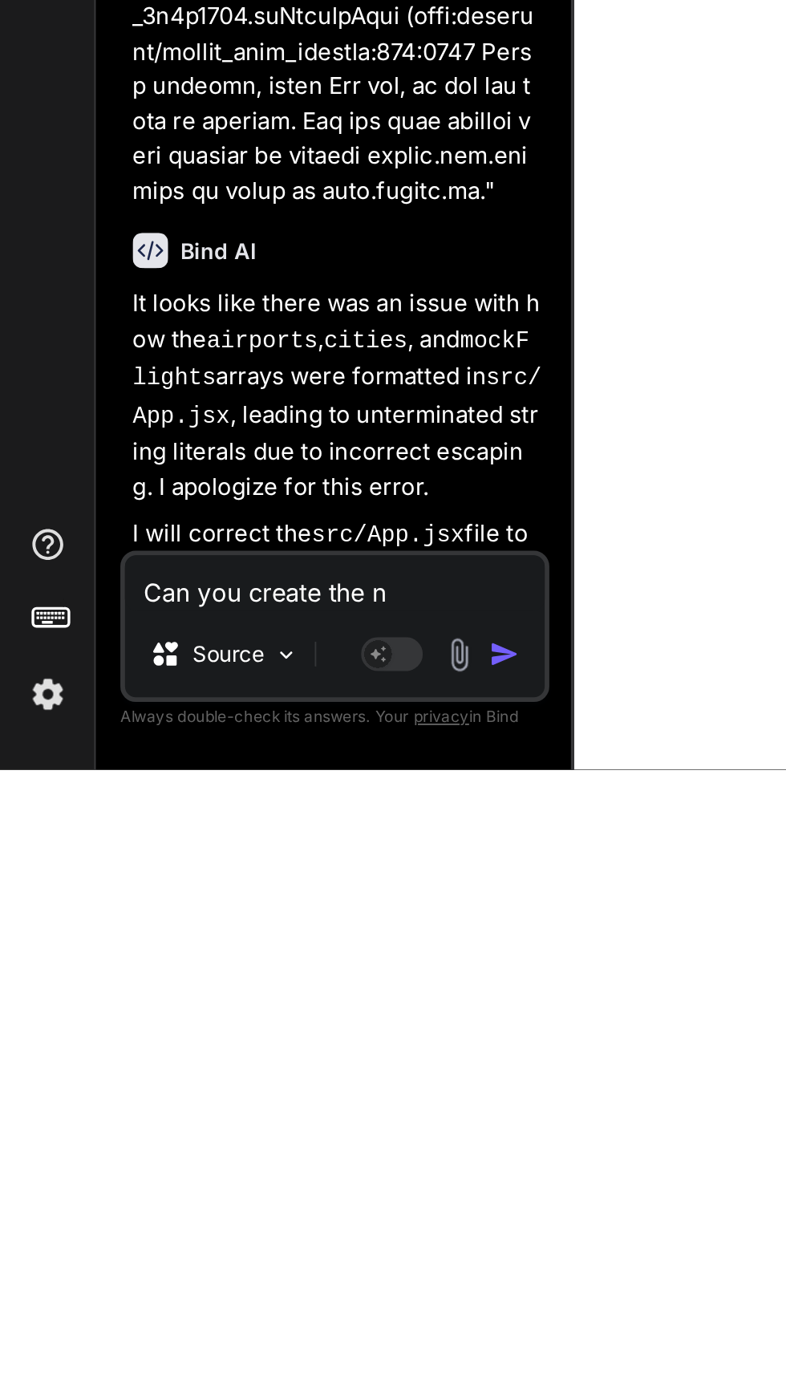
type textarea "Can you create the ne"
type textarea "x"
type textarea "Can you create the nex"
type textarea "x"
type textarea "Can you create the next"
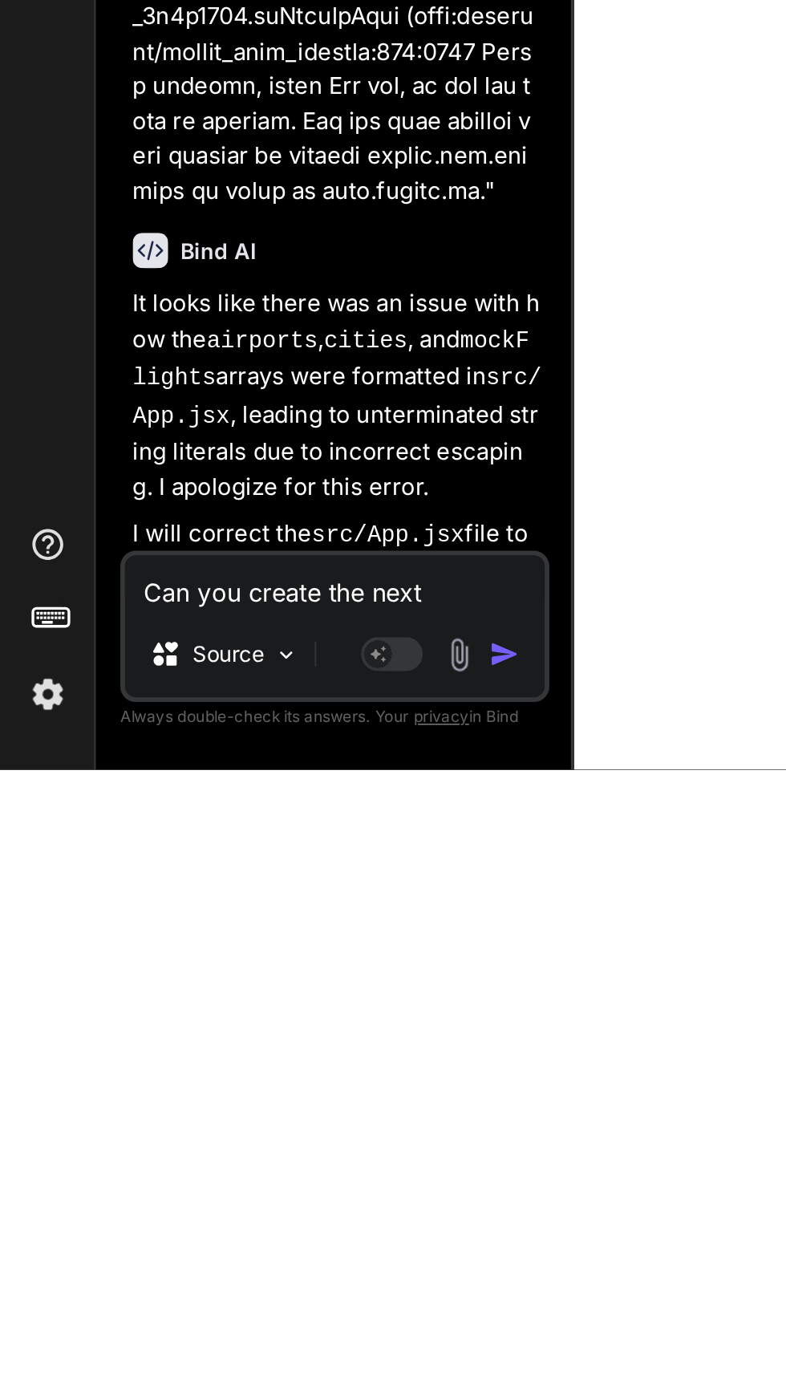
type textarea "x"
type textarea "Can you create the next"
type textarea "x"
type textarea "Can you create the next f"
type textarea "x"
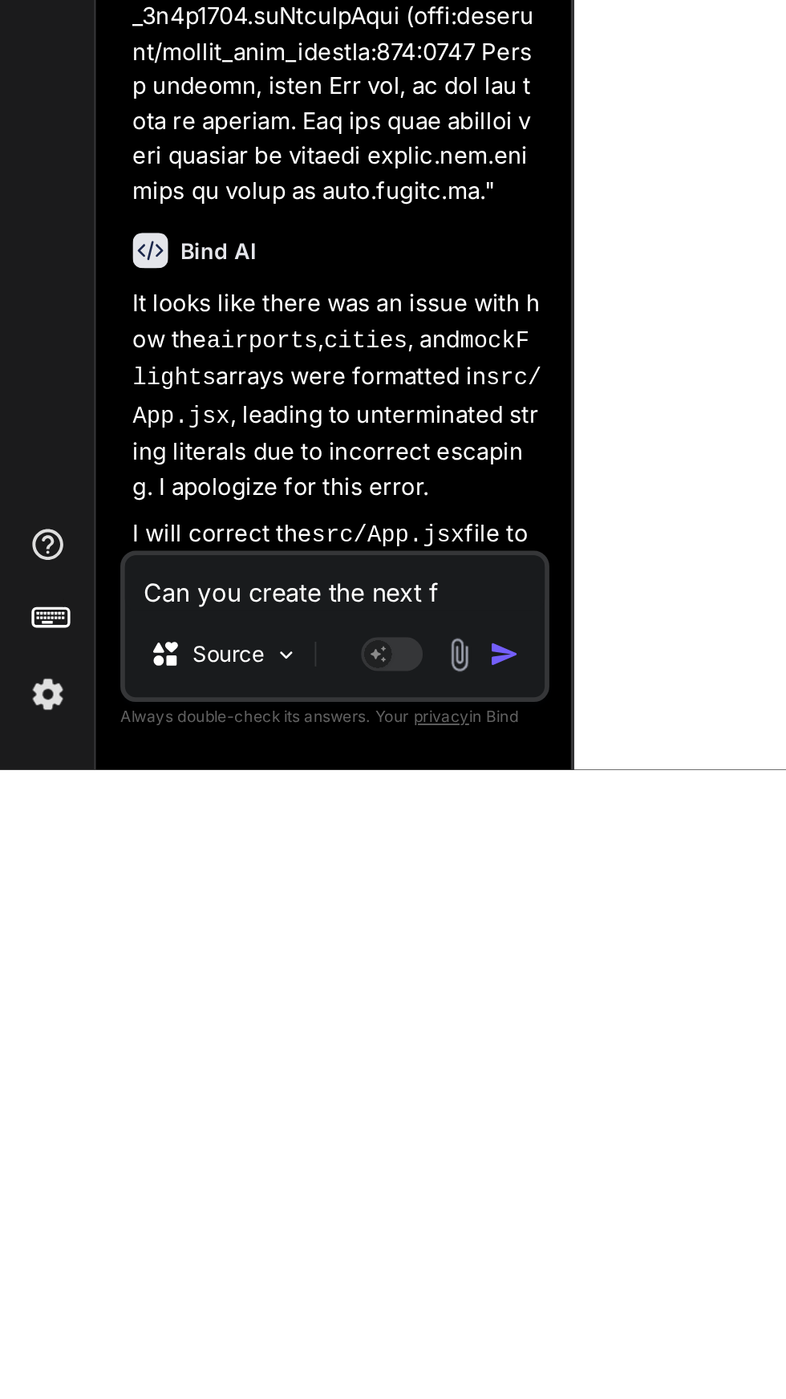
type textarea "Can you create the next fl"
type textarea "x"
type textarea "Can you create the next flo"
type textarea "x"
type textarea "Can you create the next flow"
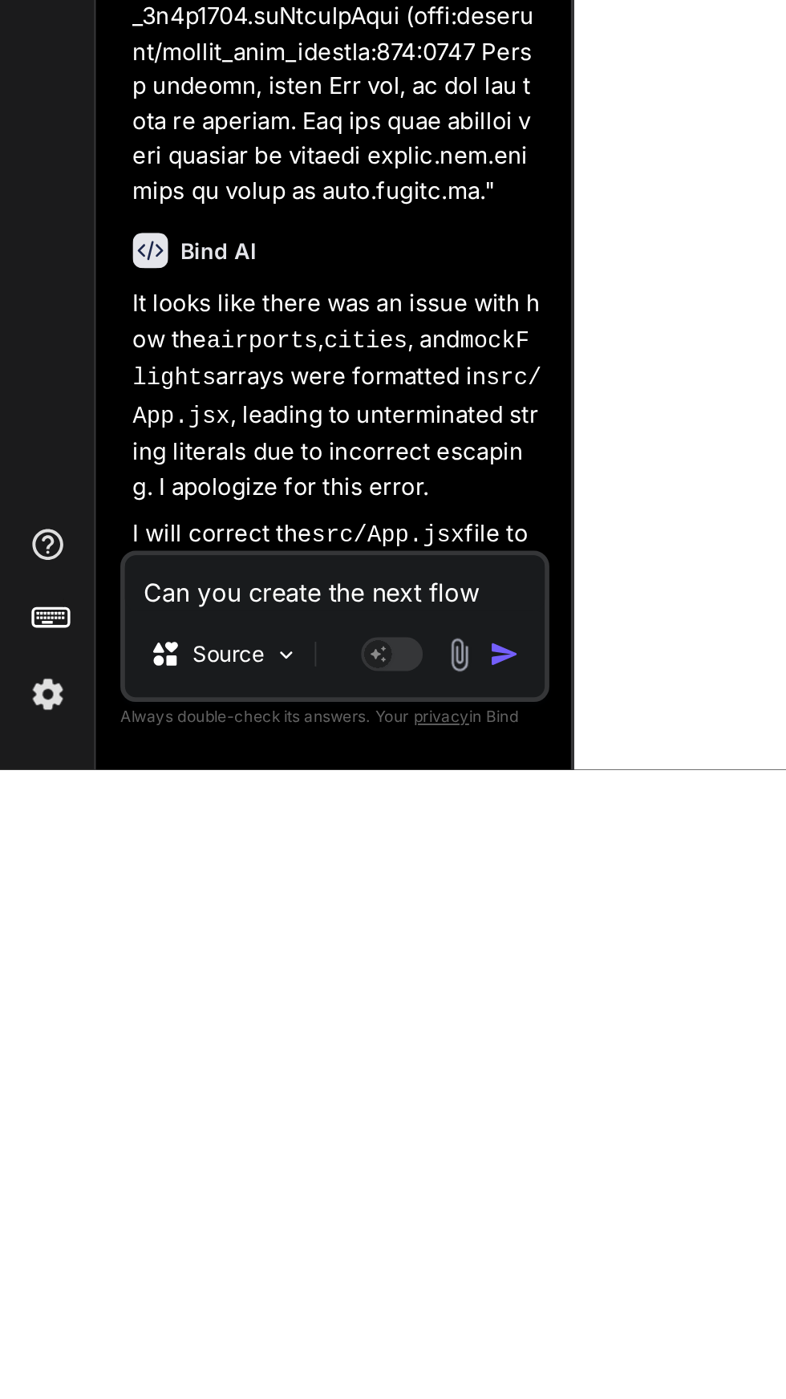
type textarea "x"
type textarea "Can you create the next flow"
type textarea "x"
type textarea "Can you create the next flow a"
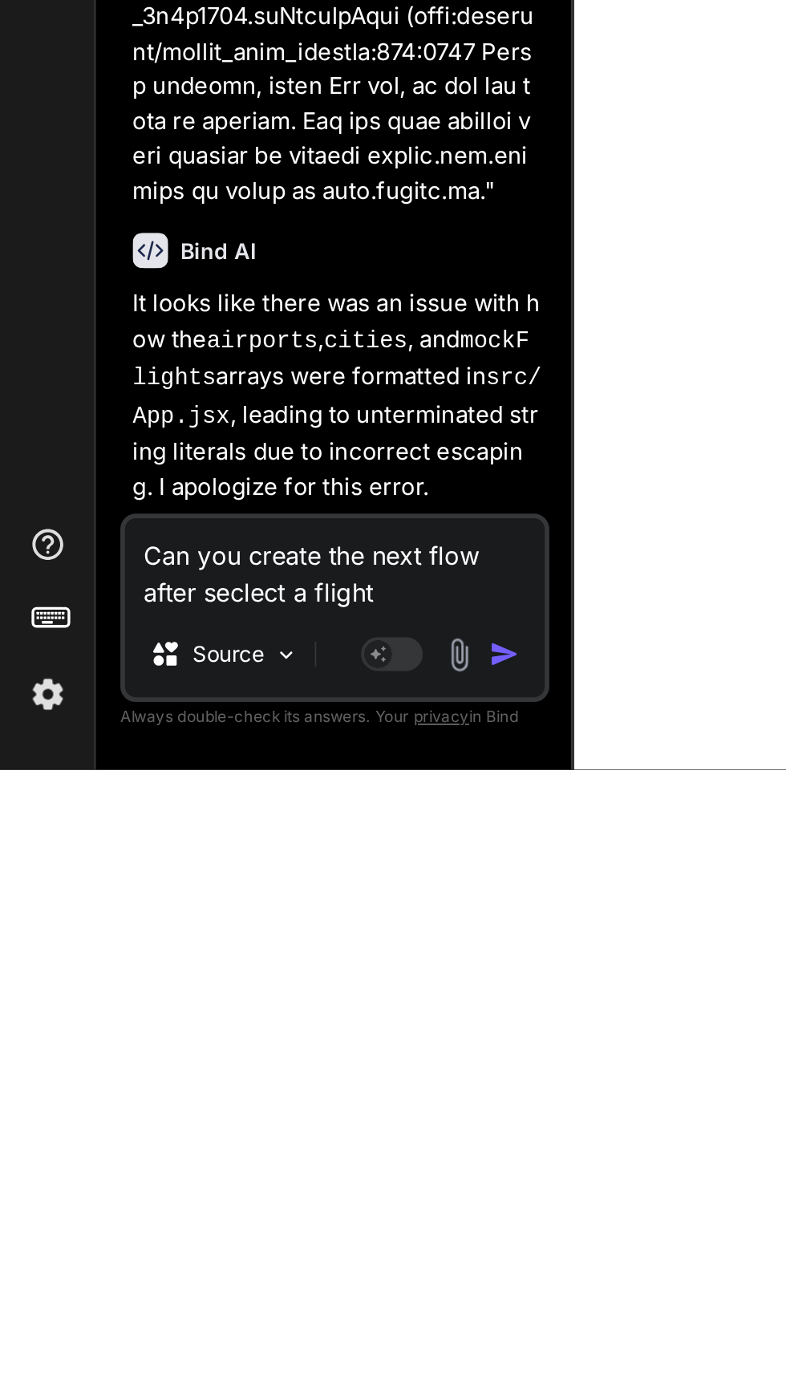
click at [272, 1338] on button "button" at bounding box center [265, 1339] width 22 height 16
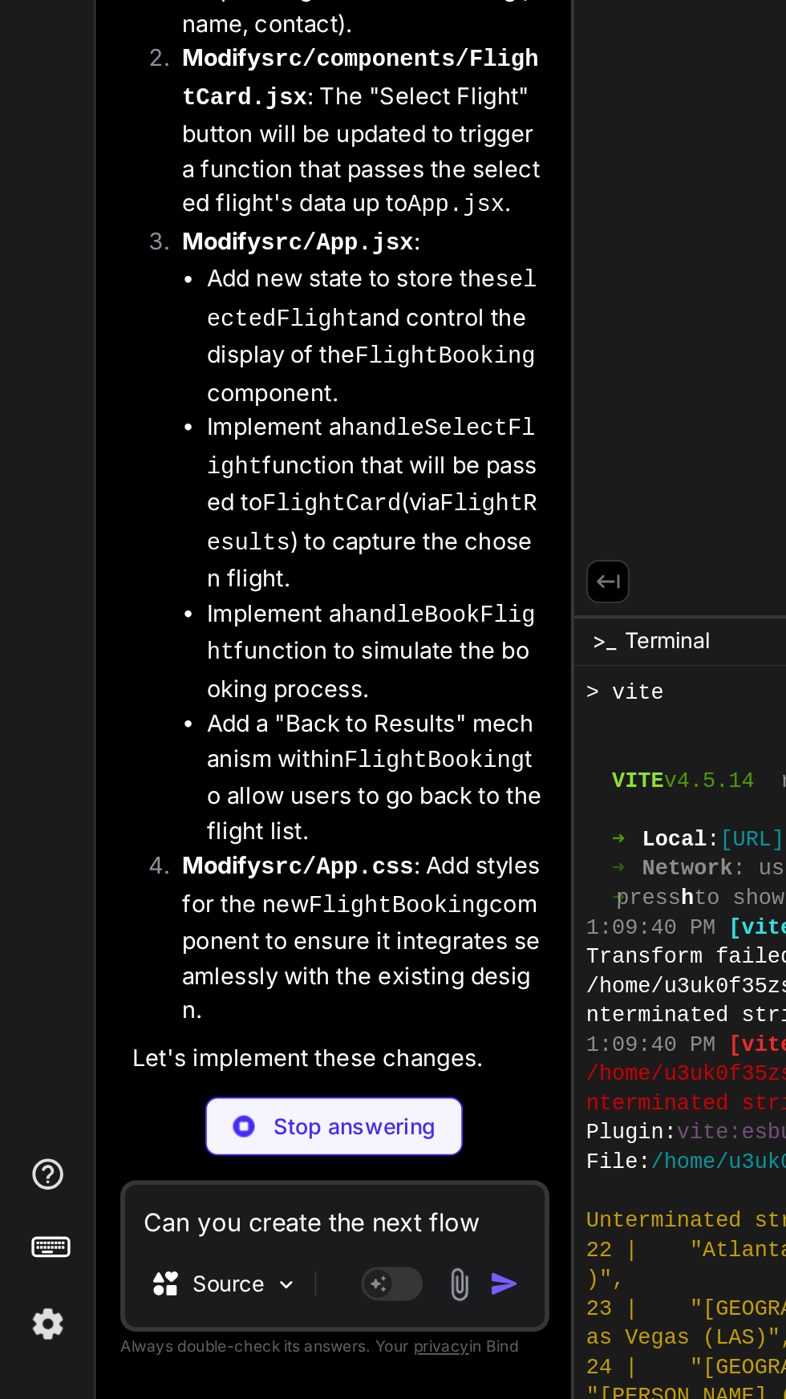
scroll to position [8535, 0]
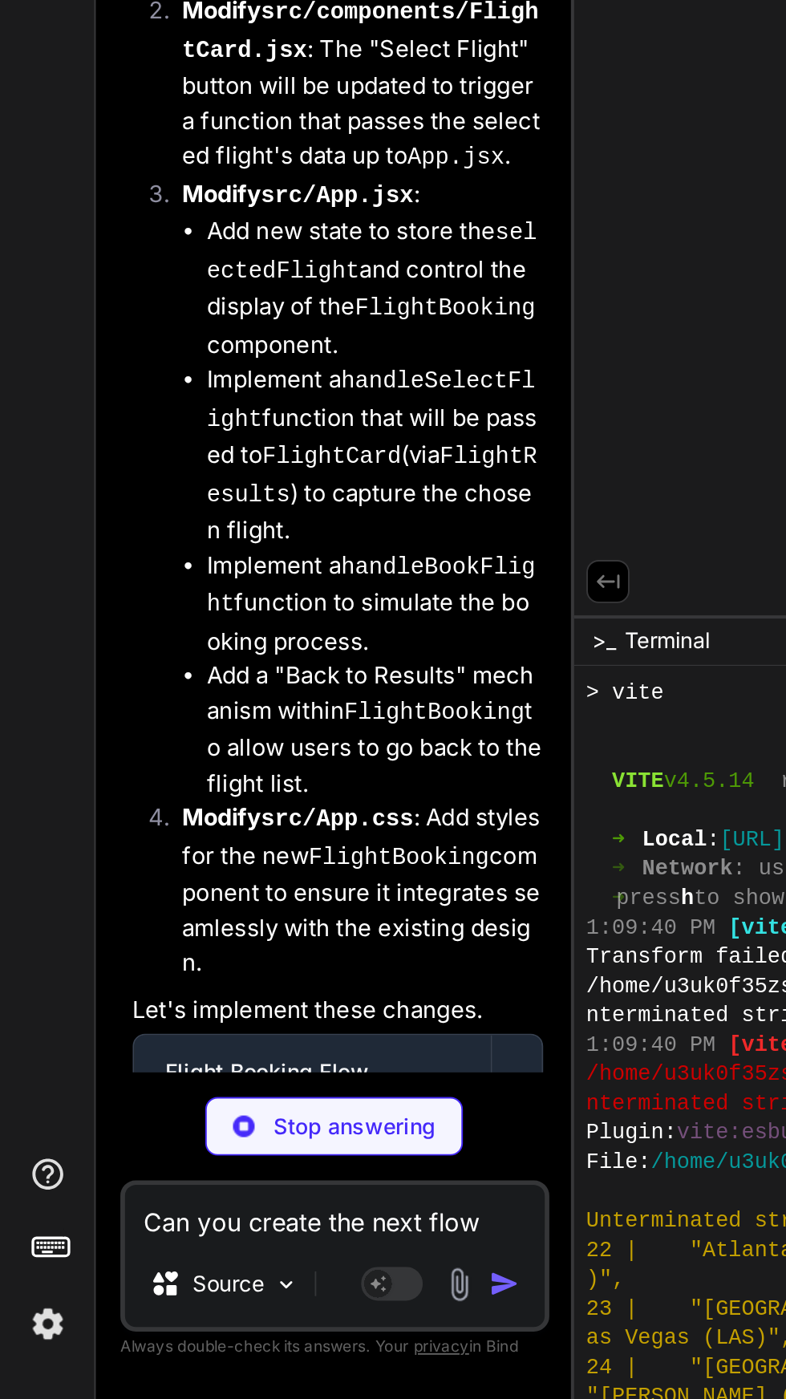
click at [225, 1088] on li "Modify src/App.css : Add styles for the new FlightBooking component to ensure i…" at bounding box center [182, 1135] width 201 height 94
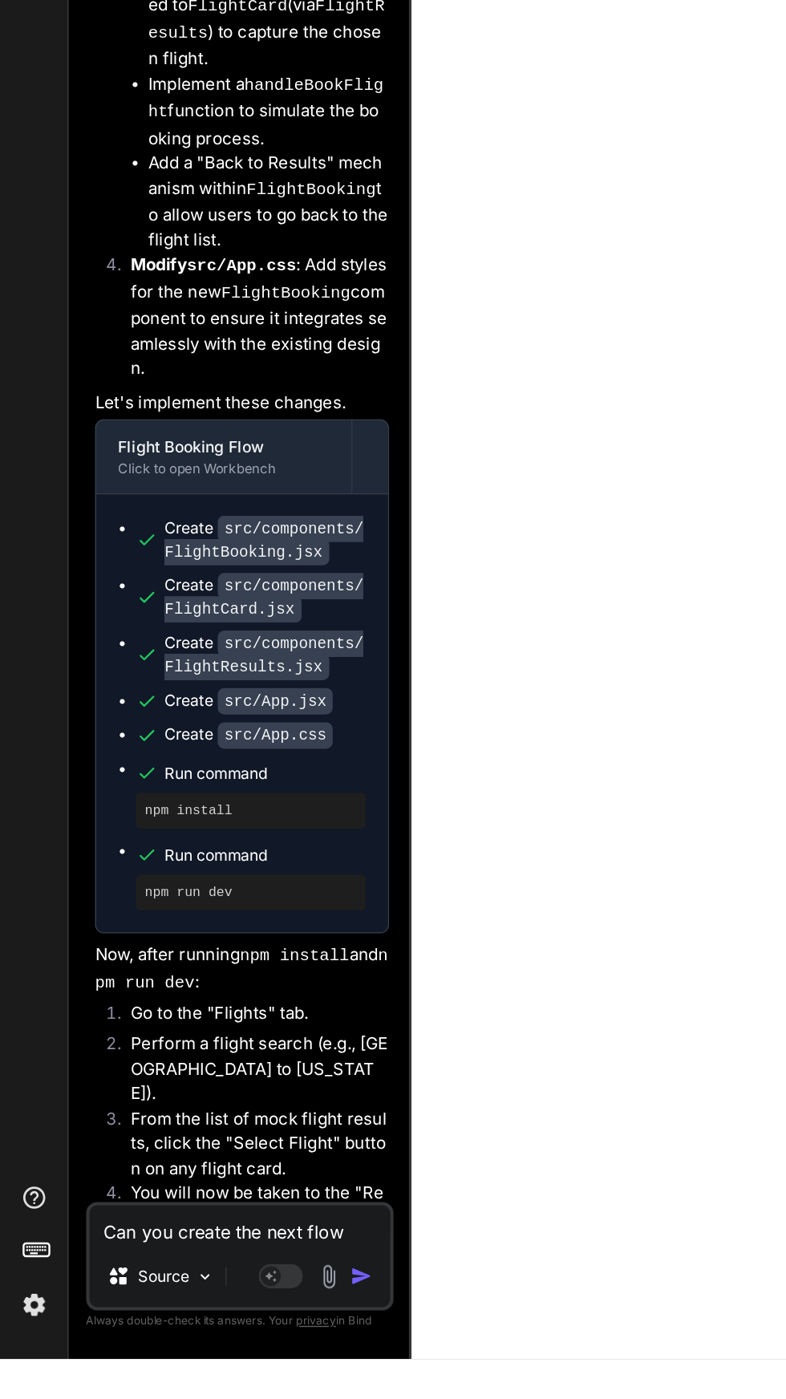
scroll to position [0, 0]
click at [176, 1316] on textarea "Can you create the next flow after seclect a flight" at bounding box center [174, 1301] width 218 height 29
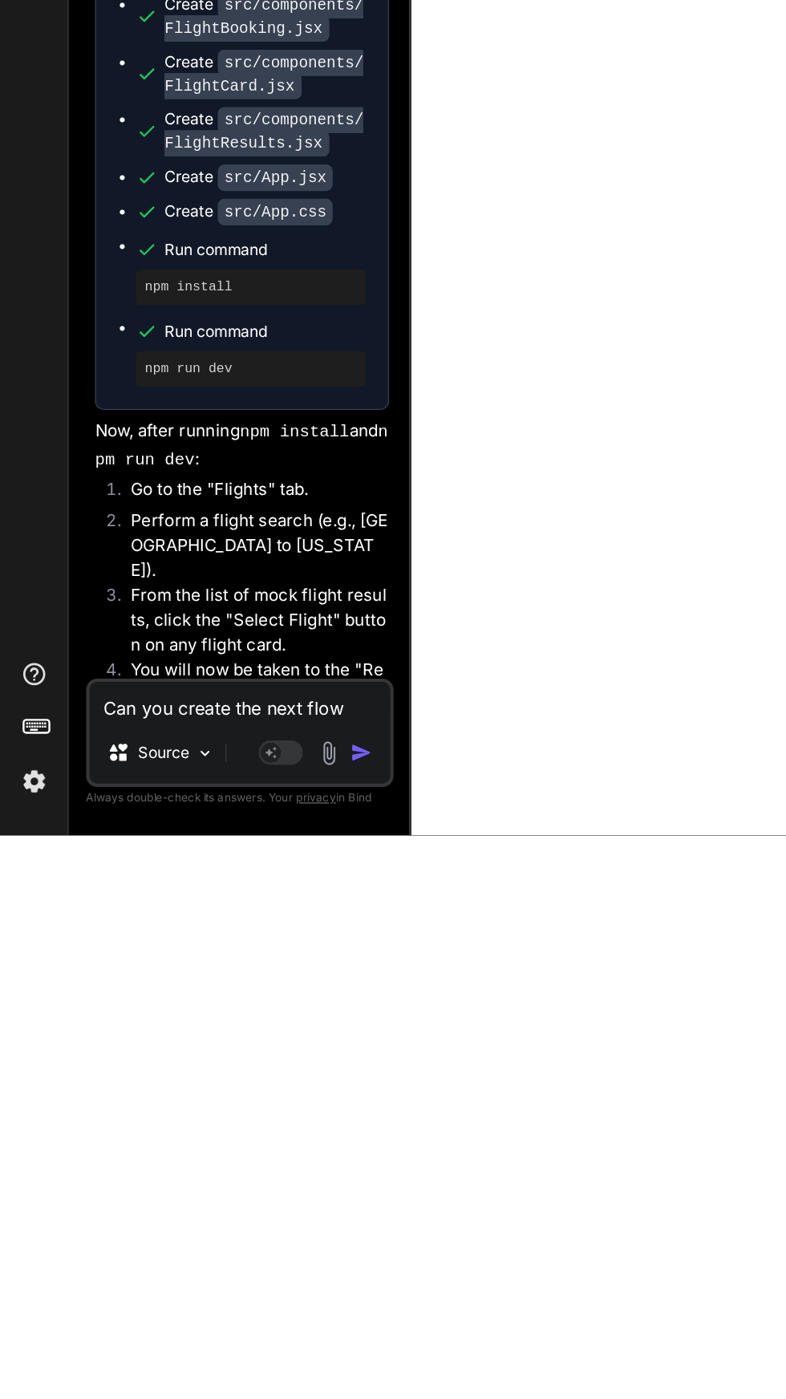
scroll to position [107, 0]
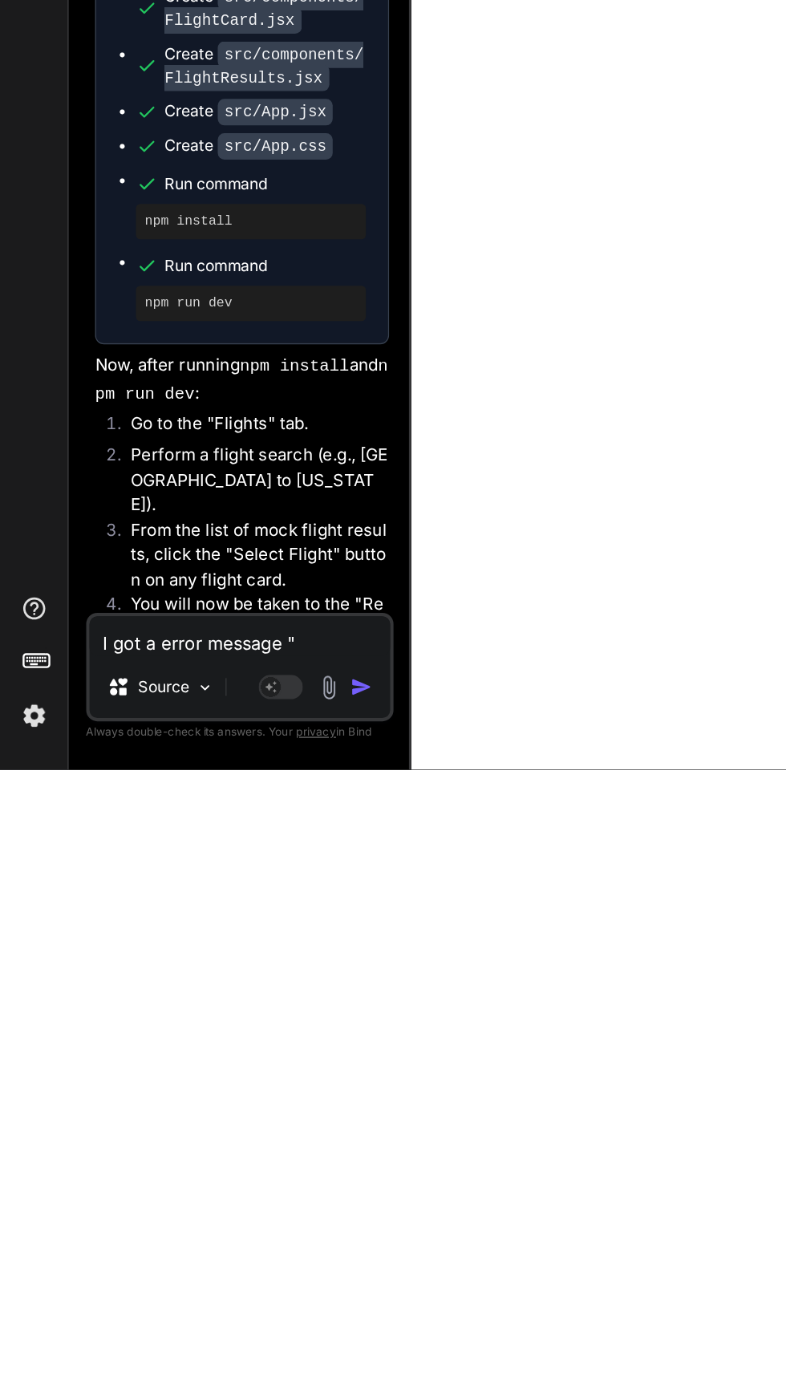
click at [230, 1315] on textarea "I got a error message "" at bounding box center [174, 1301] width 218 height 29
paste textarea "[plugin:vite:esbuild] Transform failed with 1 error: /home/u3uk0f35zsjjbn9cprh6…"
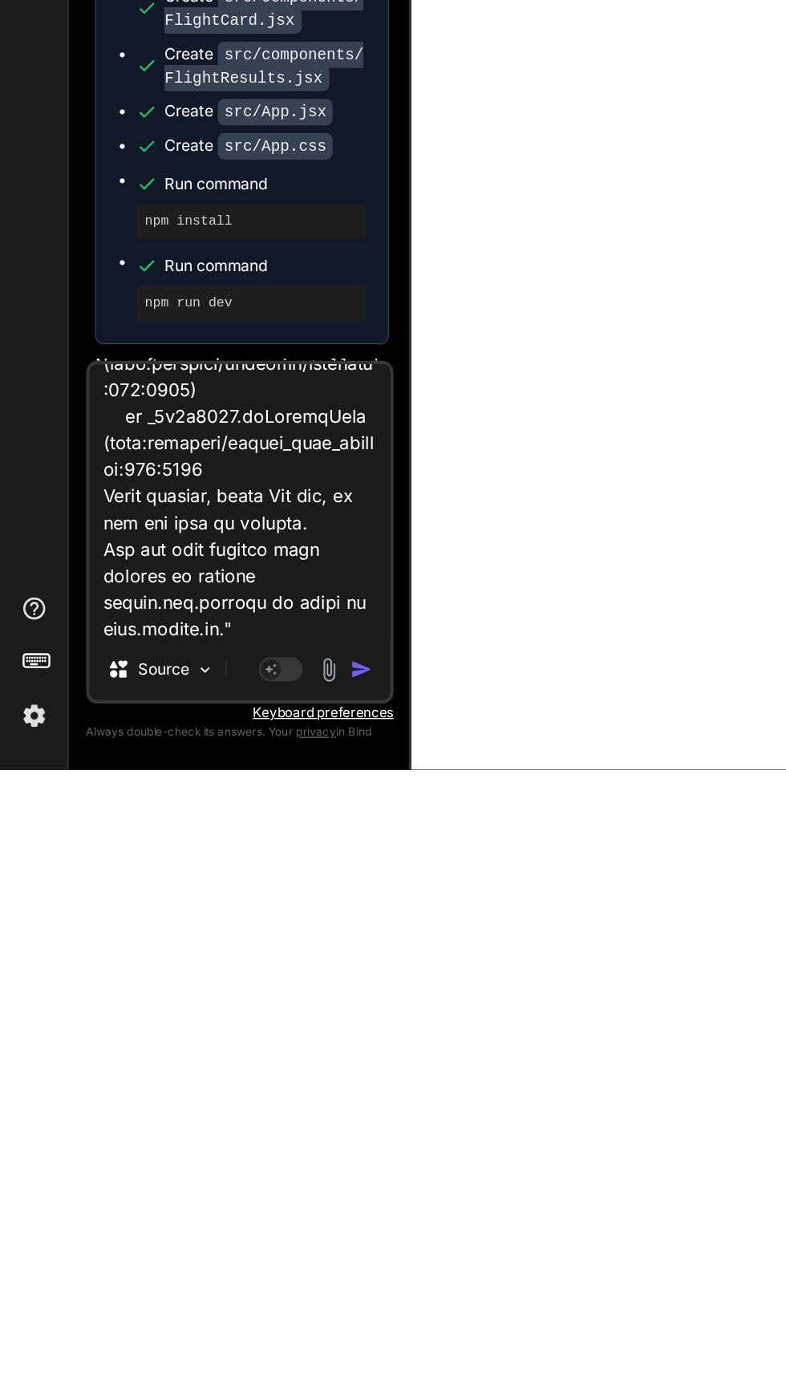
click at [263, 1327] on img "button" at bounding box center [262, 1326] width 16 height 16
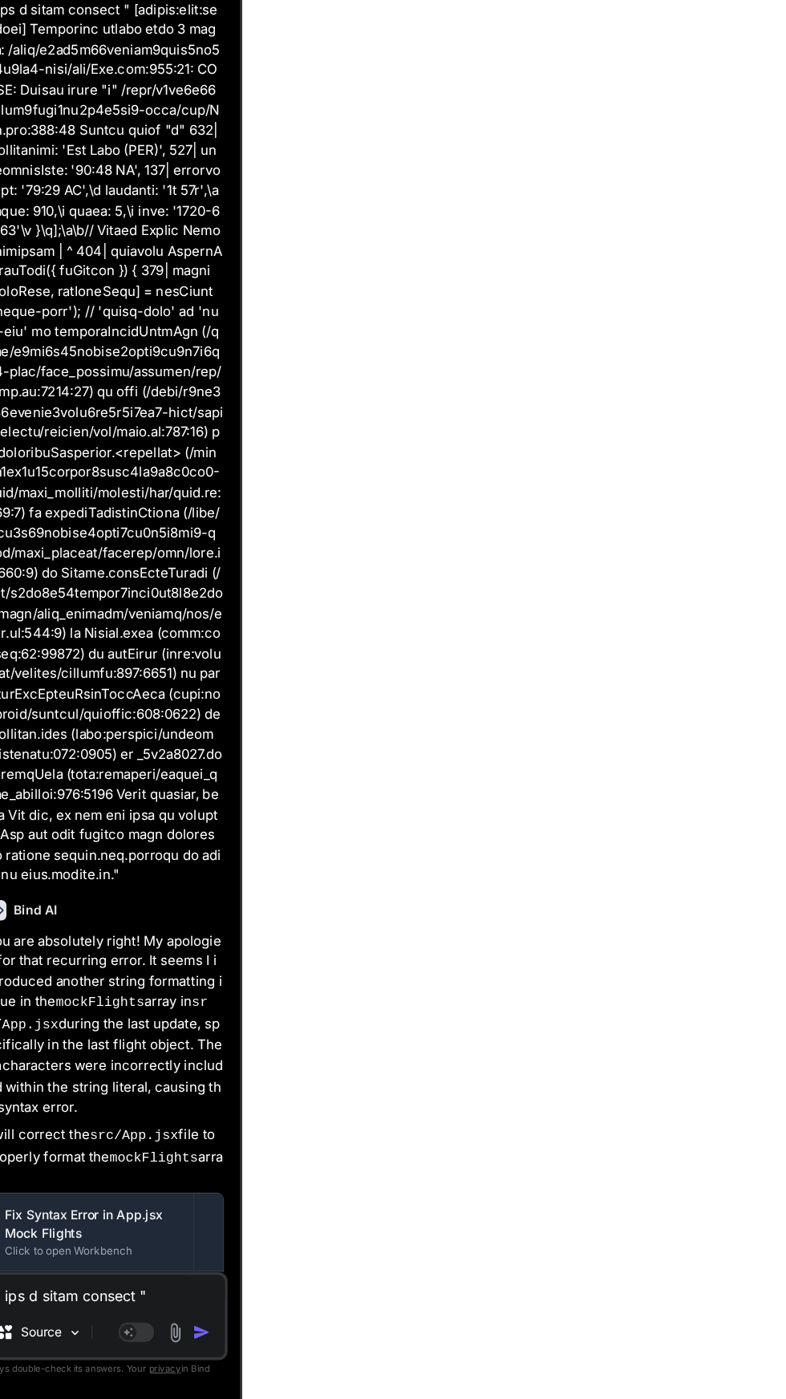
scroll to position [107, 0]
click at [130, 1311] on textarea at bounding box center [174, 1301] width 218 height 29
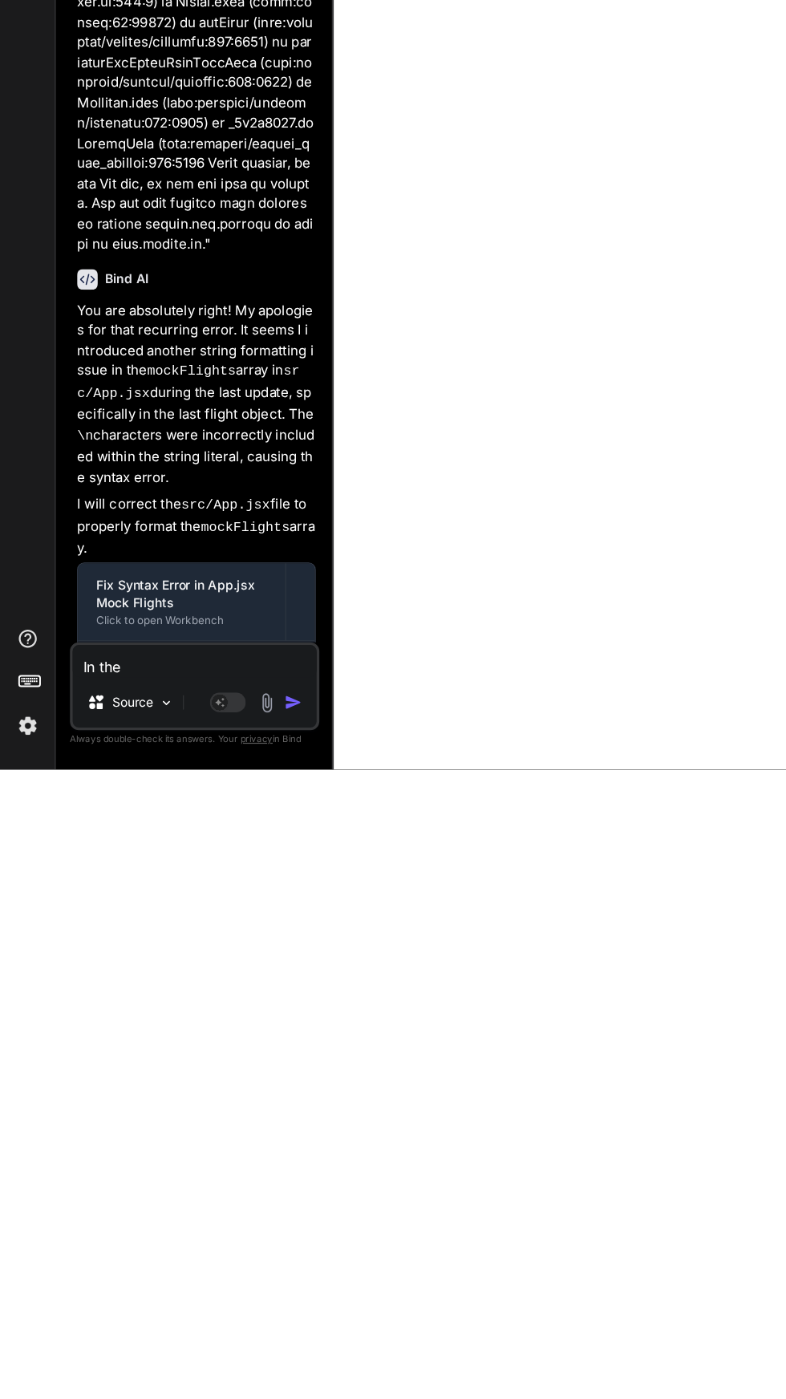
scroll to position [103, 0]
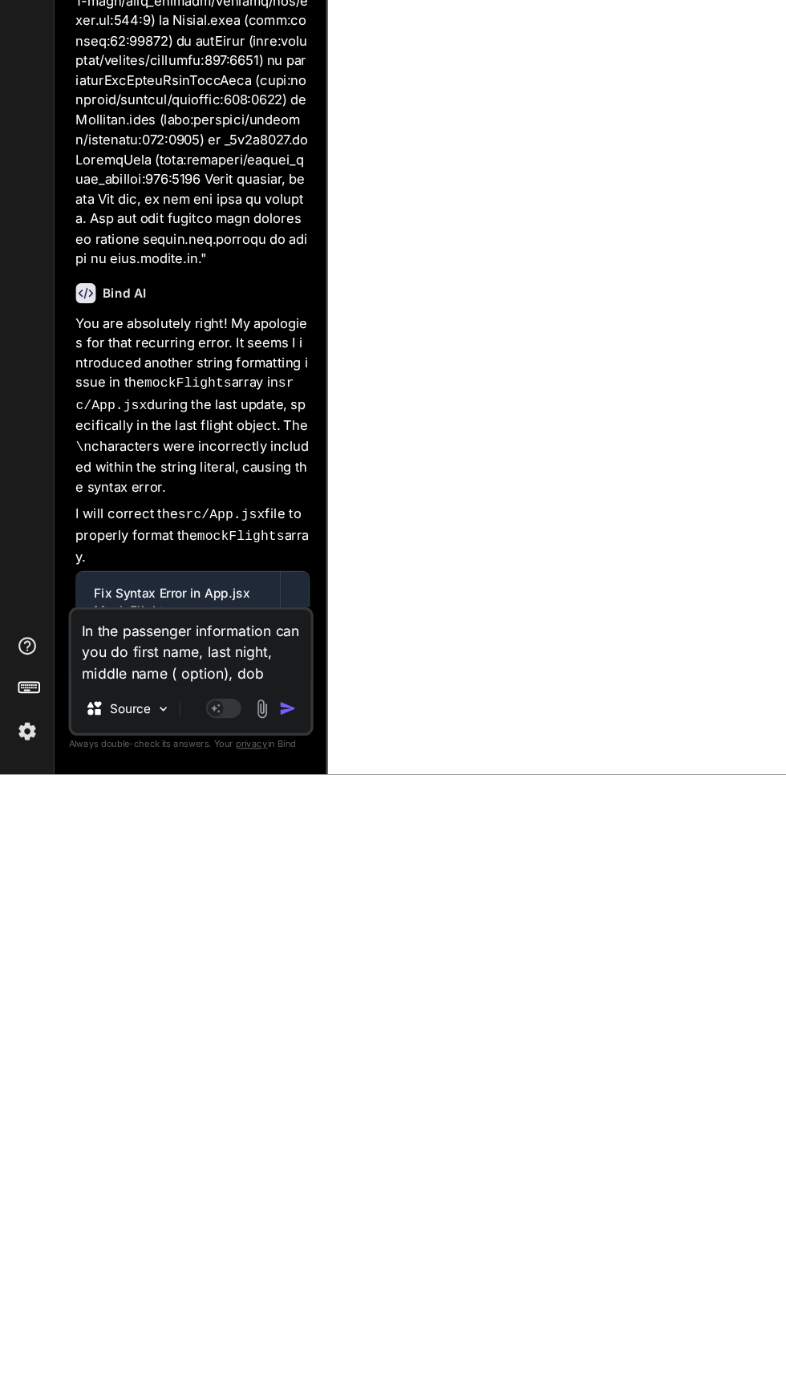
click at [269, 1343] on img "button" at bounding box center [262, 1339] width 16 height 16
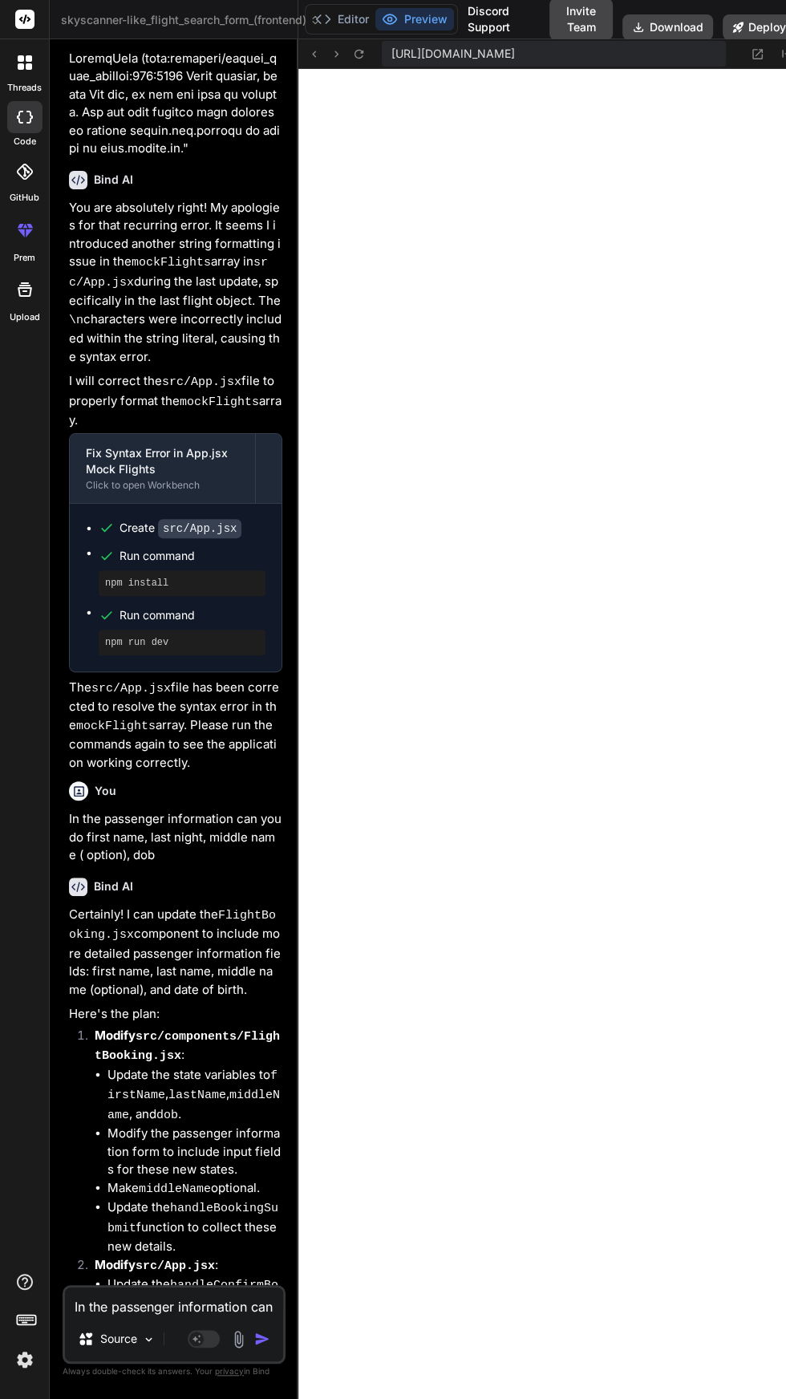
scroll to position [0, 0]
click at [760, 54] on icon at bounding box center [758, 54] width 10 height 10
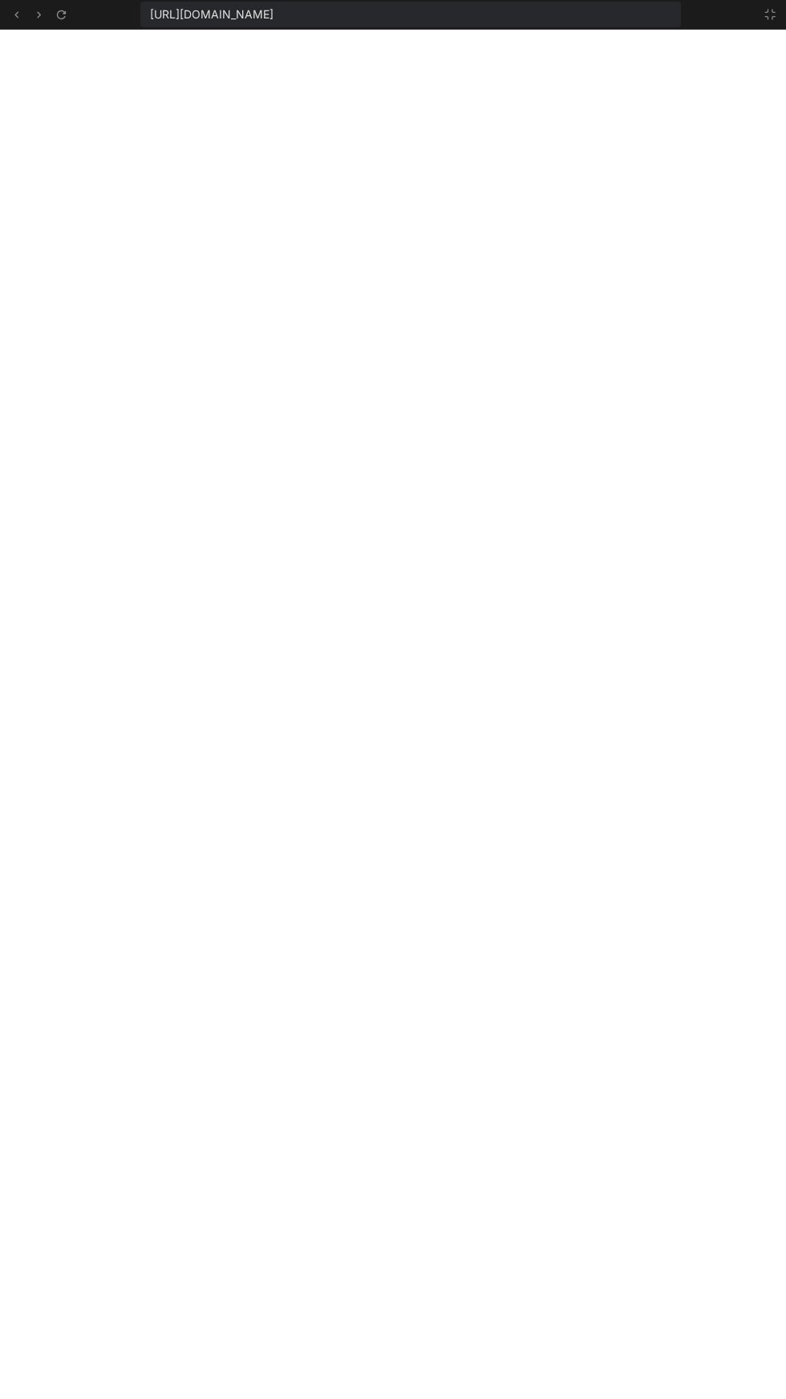
click at [780, 26] on div "[URL][DOMAIN_NAME]" at bounding box center [393, 15] width 786 height 30
click at [770, 14] on icon at bounding box center [770, 14] width 13 height 13
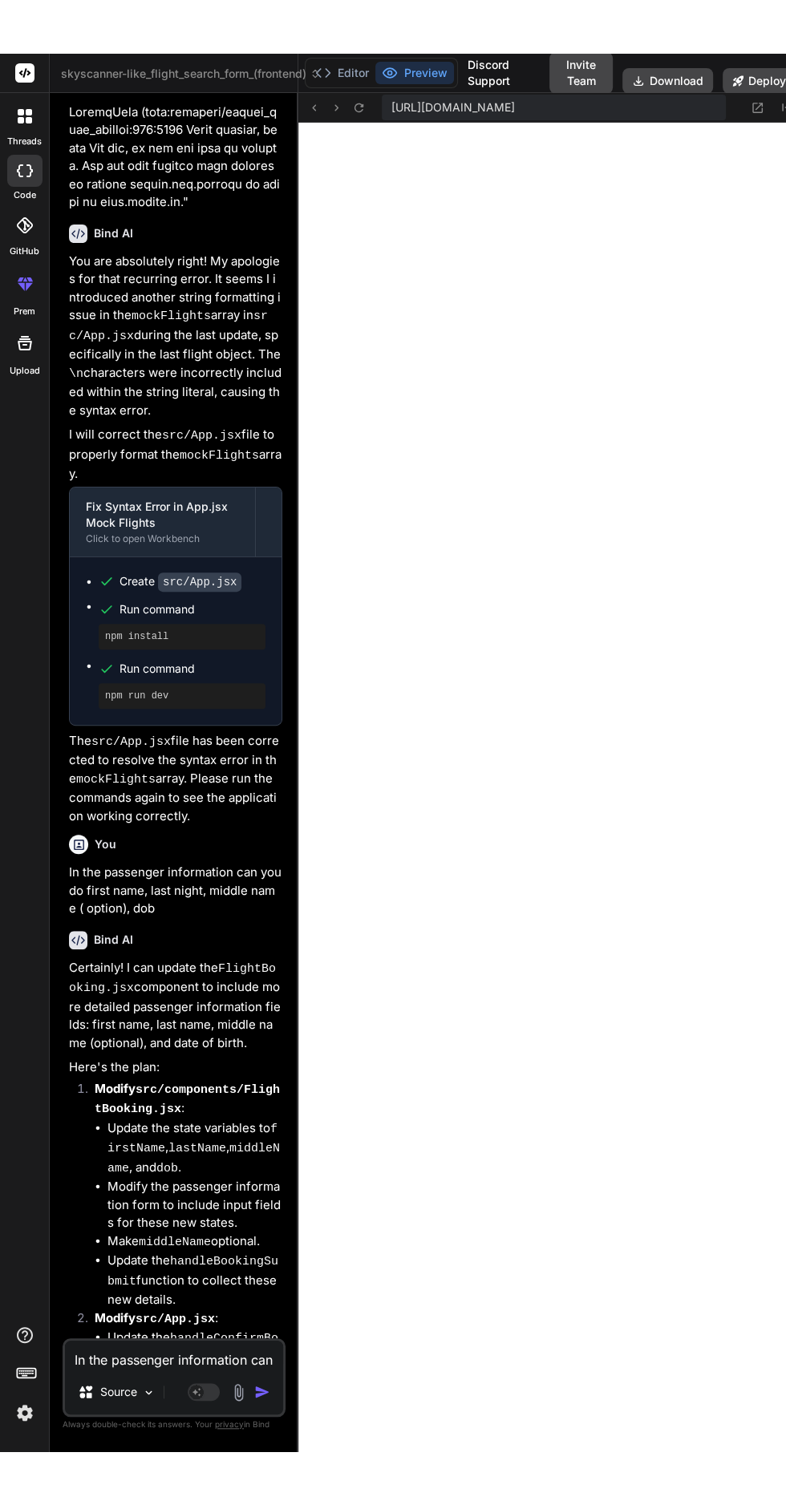
scroll to position [11598, 0]
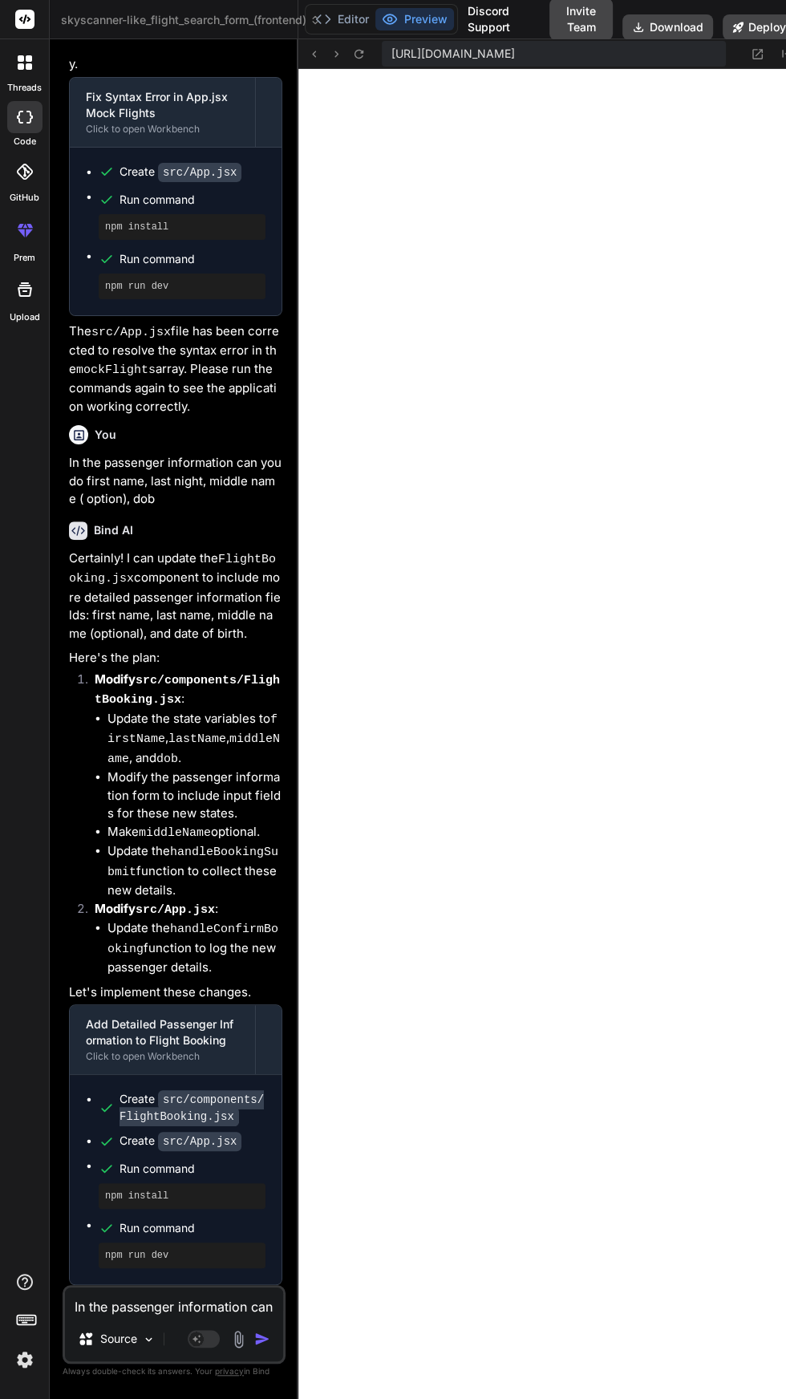
click at [186, 1316] on textarea "In the passenger information can you do first name, last night, middle name ( o…" at bounding box center [174, 1301] width 218 height 29
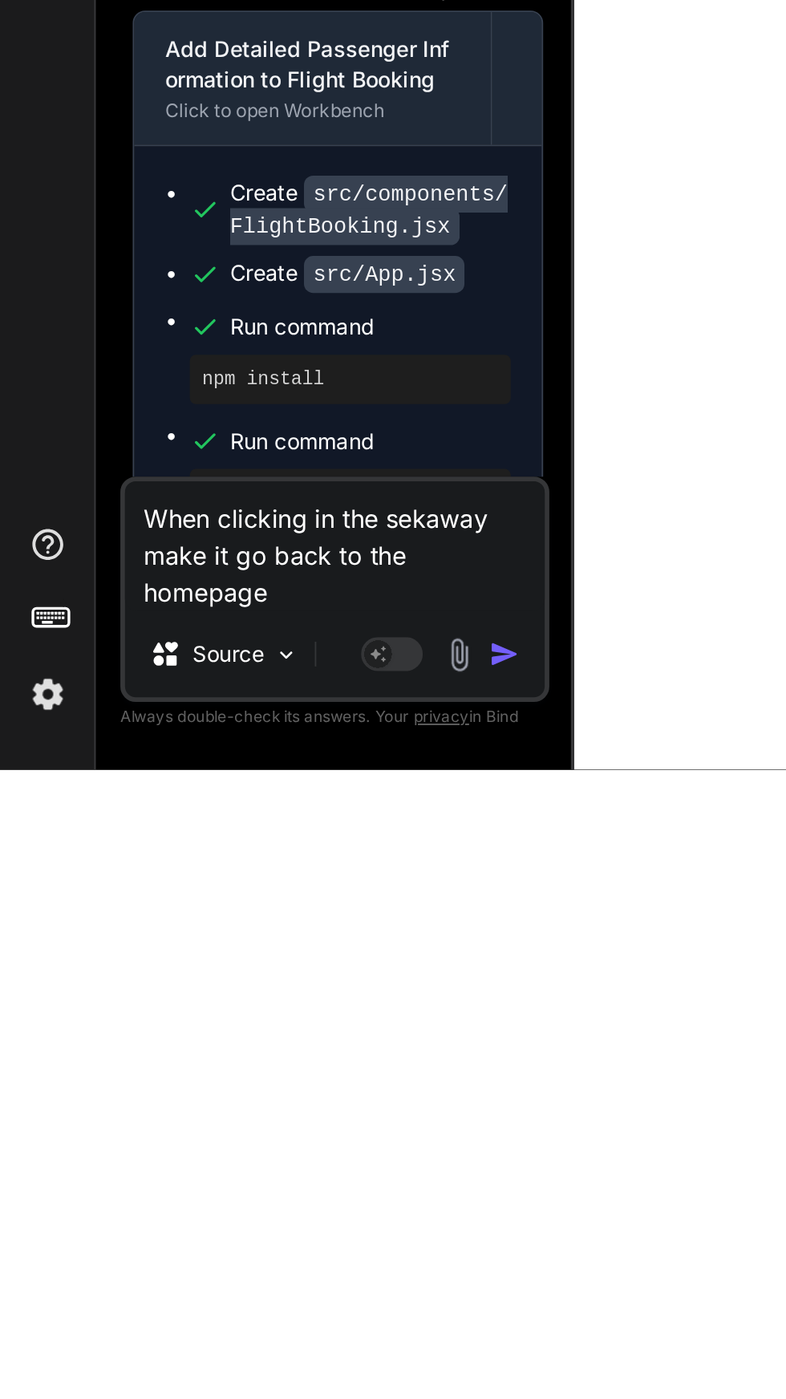
click at [267, 1347] on img "button" at bounding box center [262, 1339] width 16 height 16
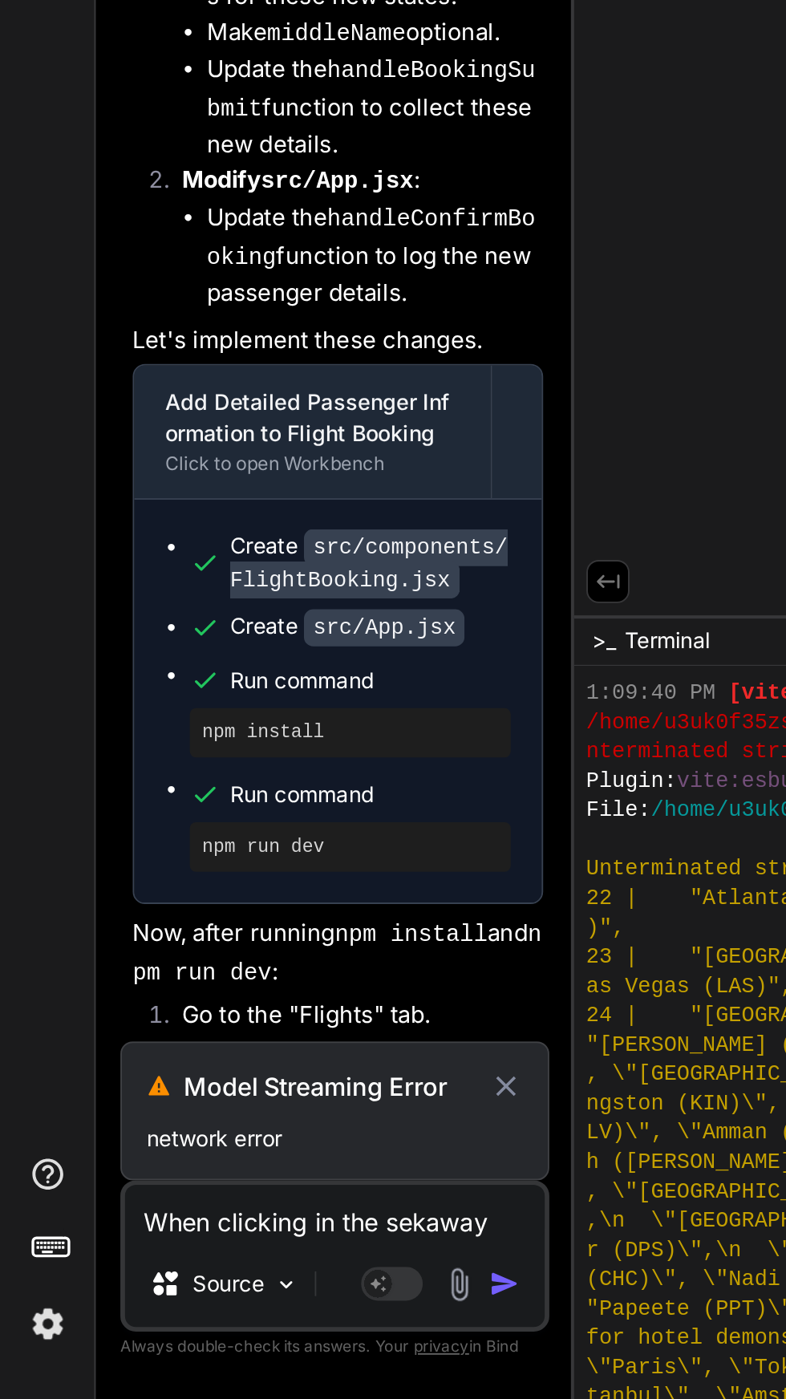
scroll to position [11739, 0]
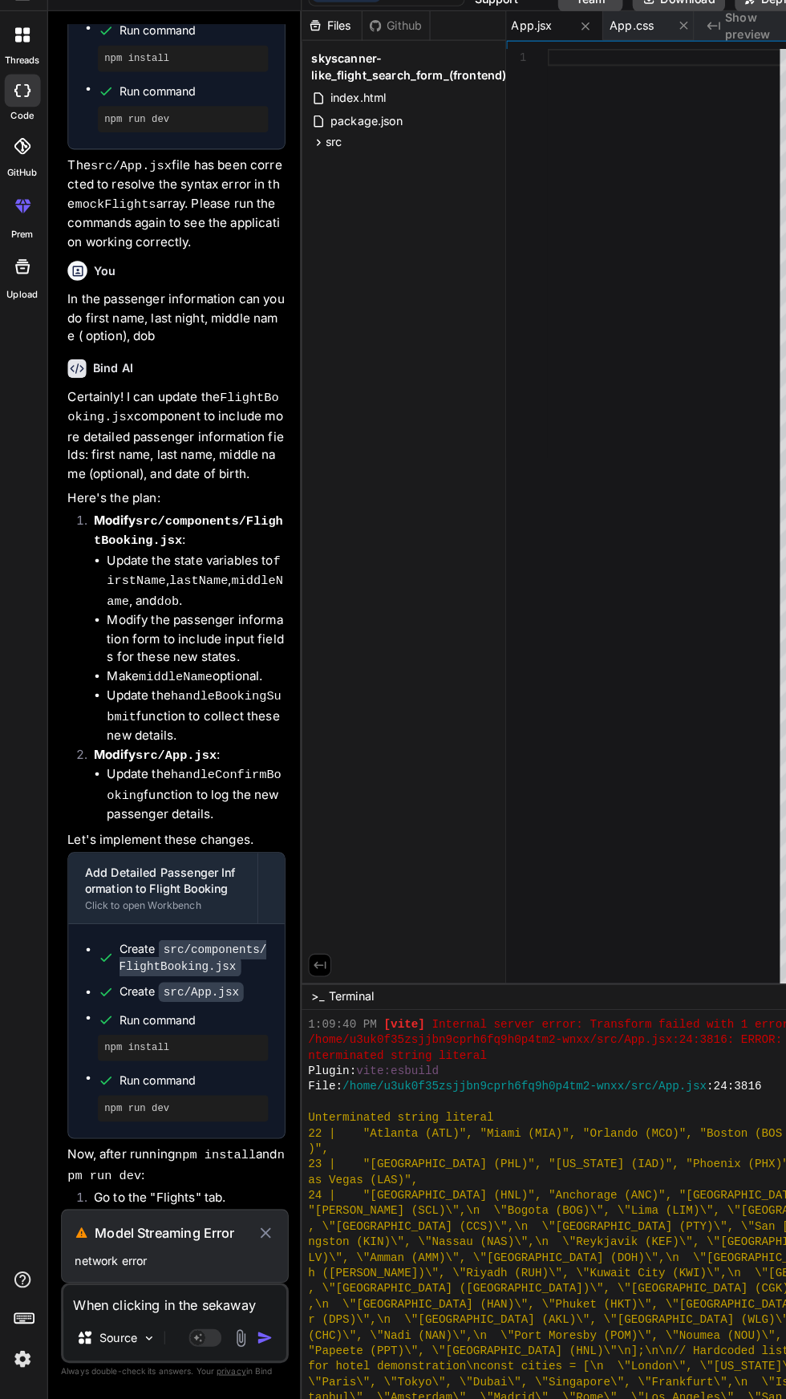
click at [272, 1238] on icon at bounding box center [263, 1235] width 18 height 19
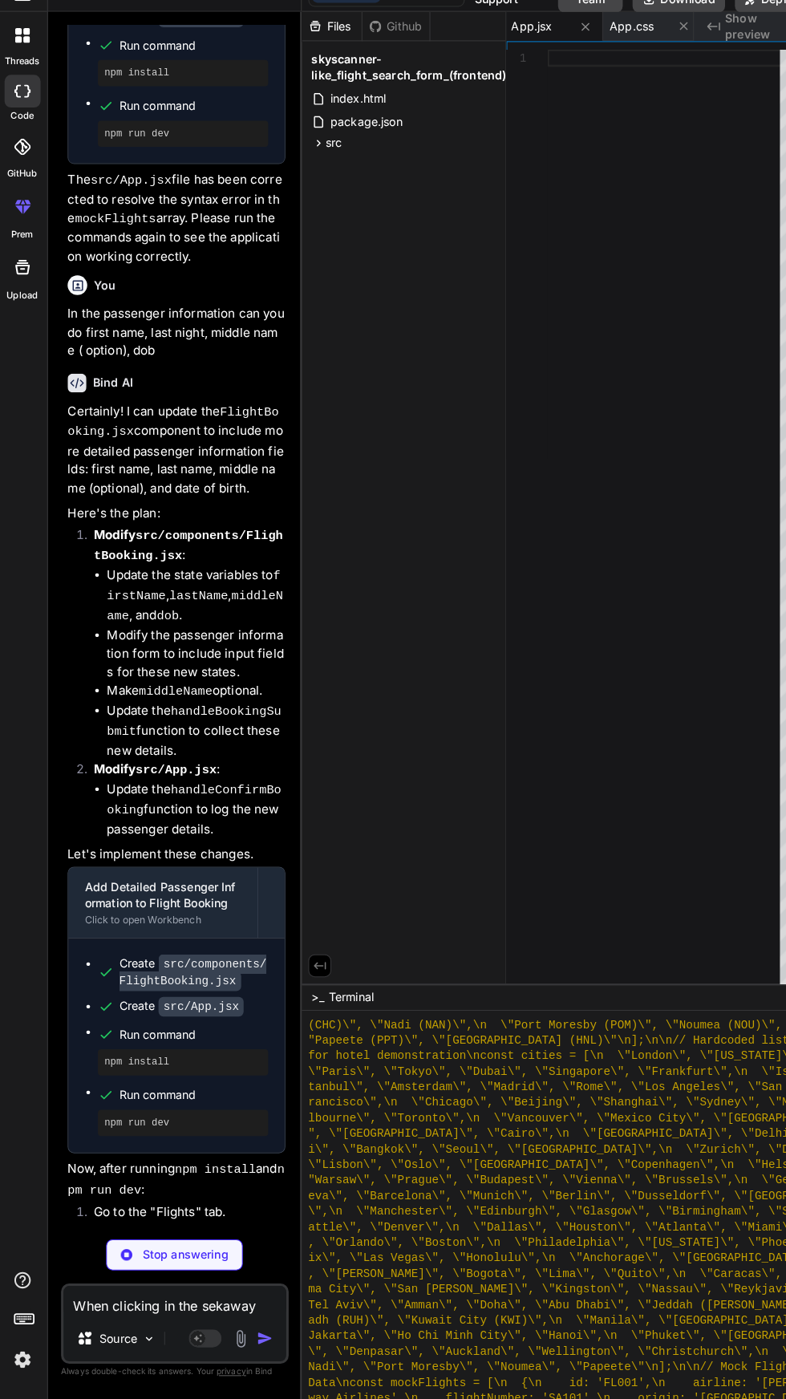
scroll to position [107, 0]
click at [218, 1258] on p "Stop answering" at bounding box center [184, 1257] width 84 height 16
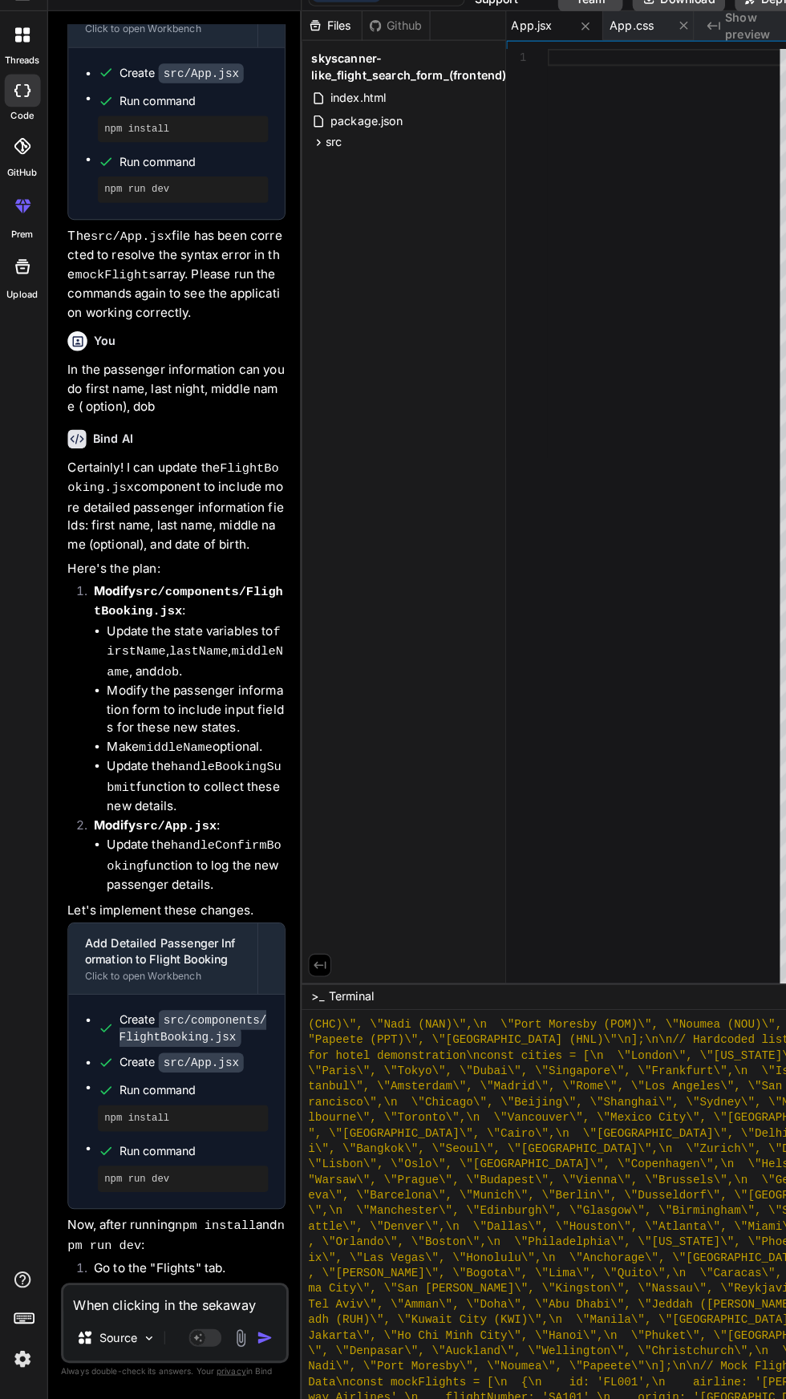
scroll to position [11669, 0]
click at [180, 1307] on textarea "When clicking in the sekaway make it go back to the homepage" at bounding box center [174, 1301] width 218 height 29
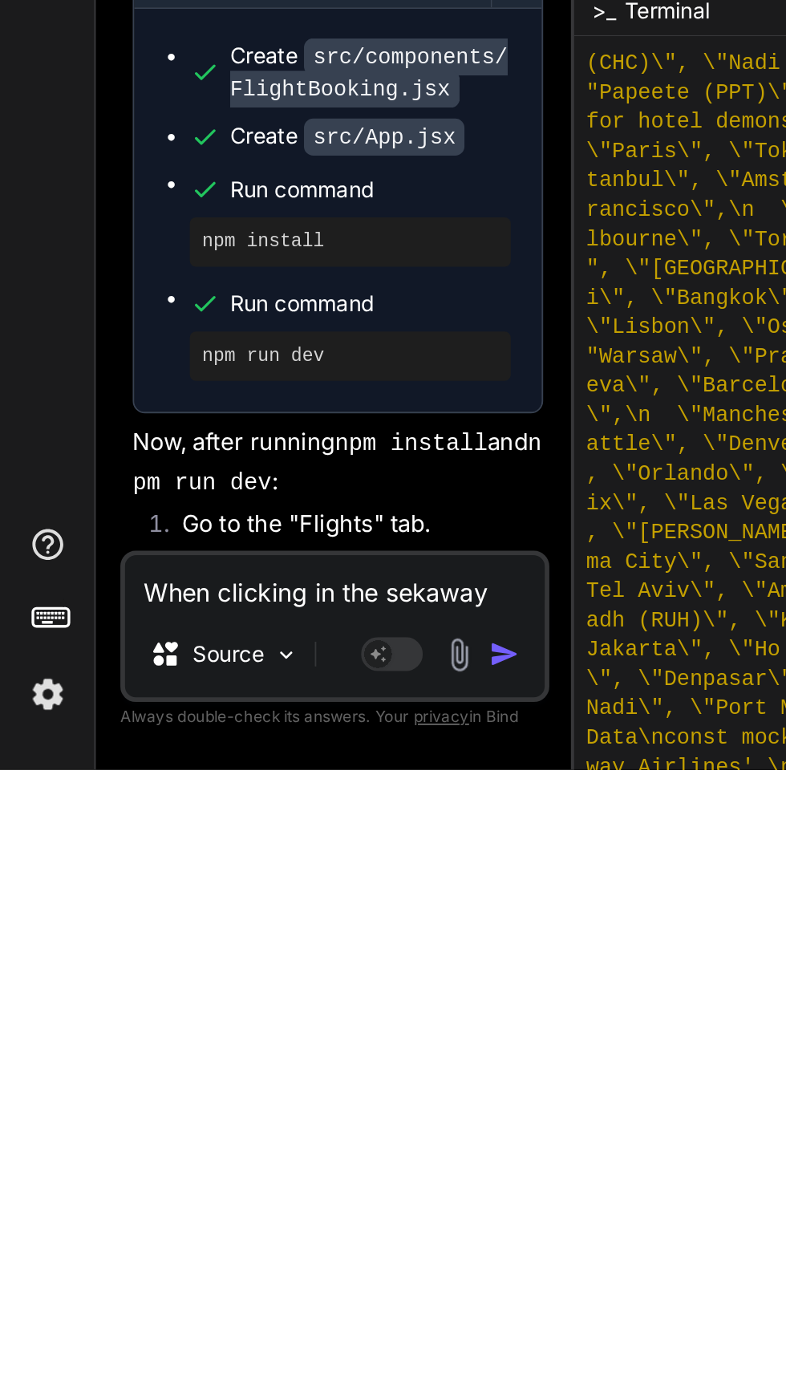
scroll to position [107, 0]
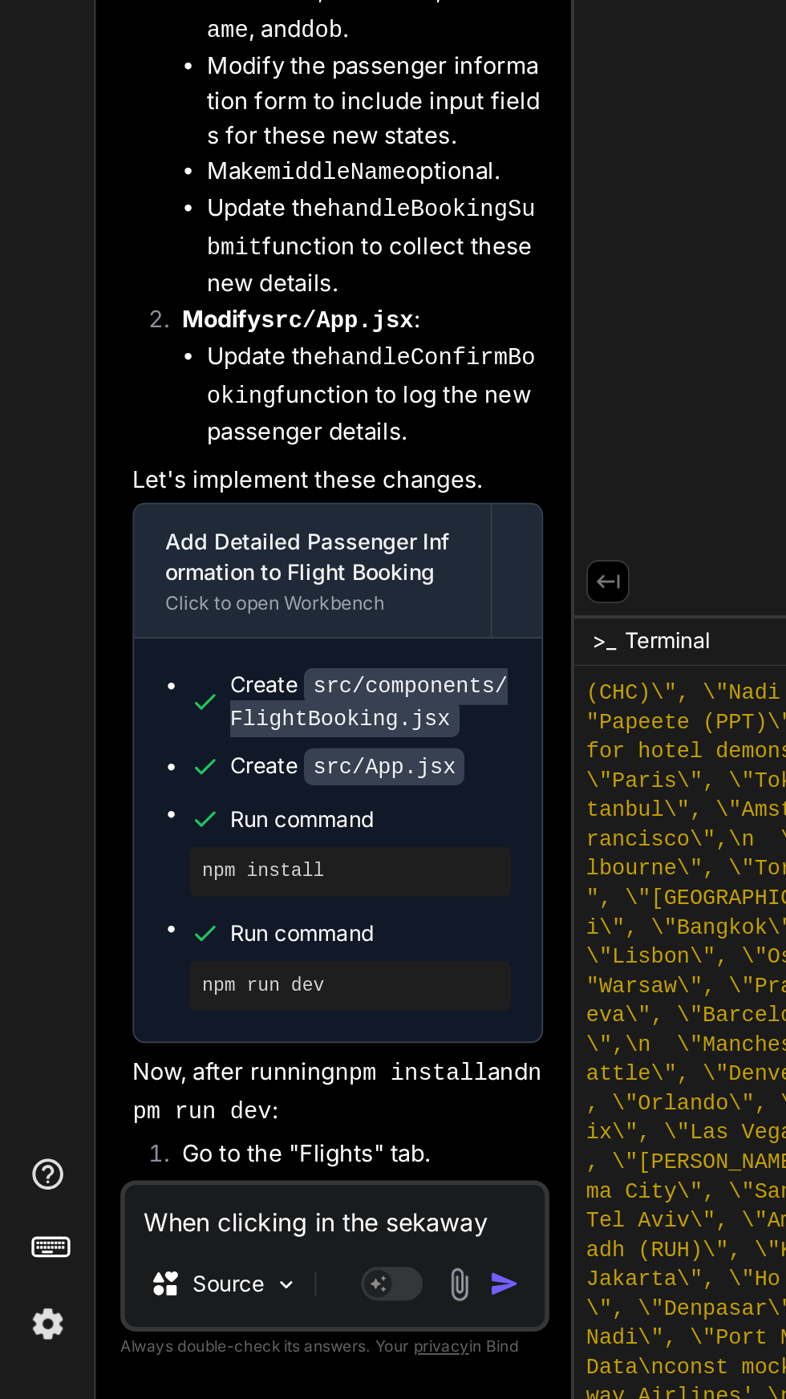
copy p "When clicking in the sekaway make it go back to the homepage"
click at [166, 1309] on textarea "When clicking in the sekaway make it go back to the homepage" at bounding box center [174, 1301] width 218 height 29
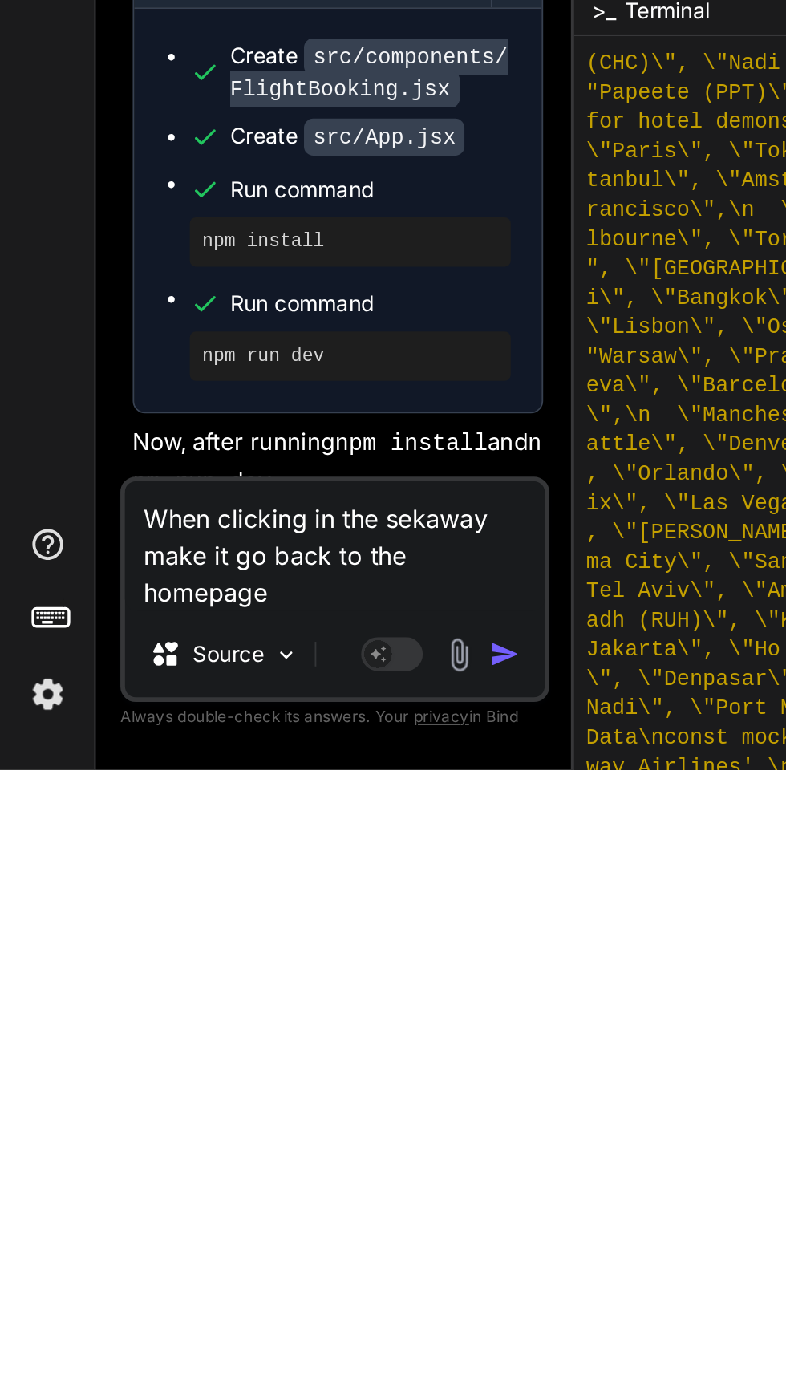
scroll to position [0, 0]
click at [265, 1333] on img "button" at bounding box center [262, 1339] width 16 height 16
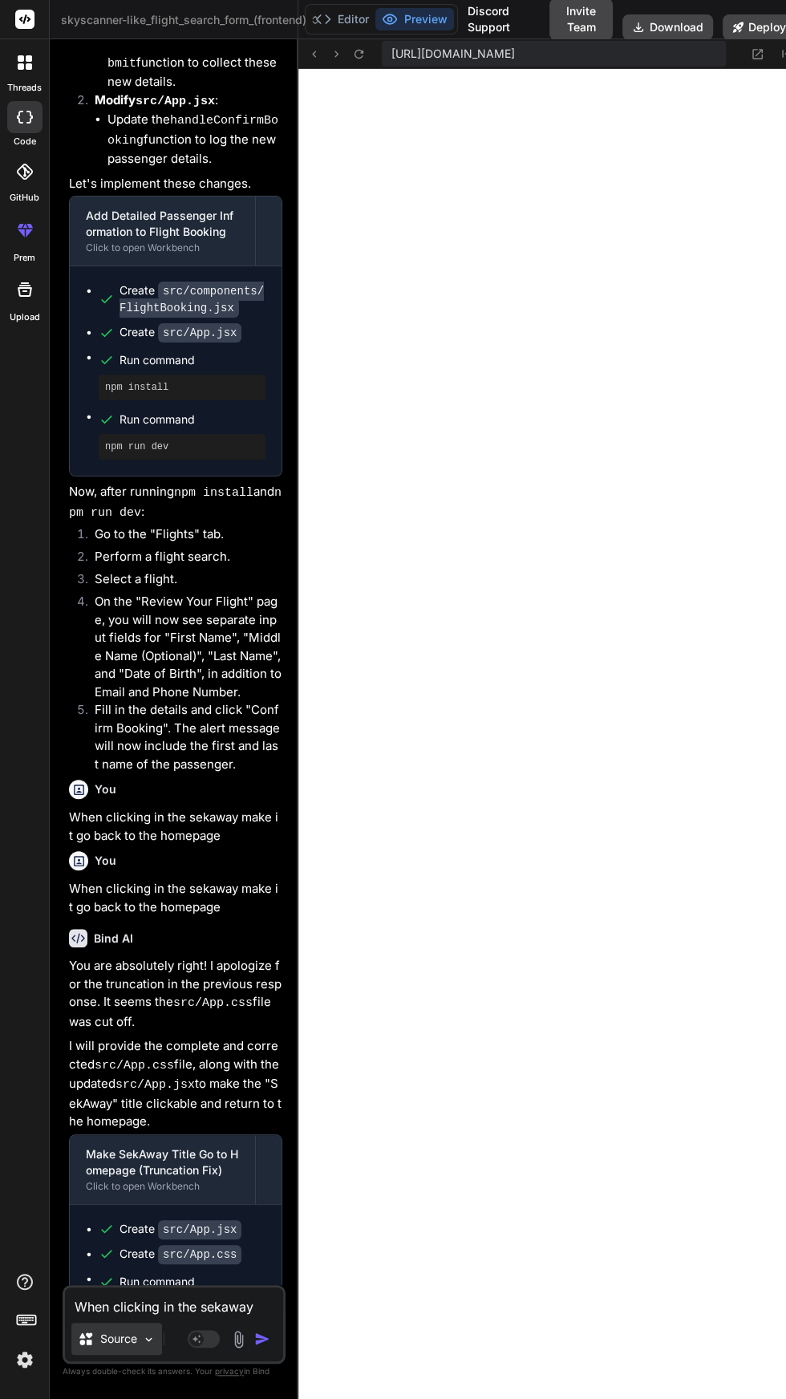
click at [148, 1346] on img at bounding box center [149, 1339] width 14 height 14
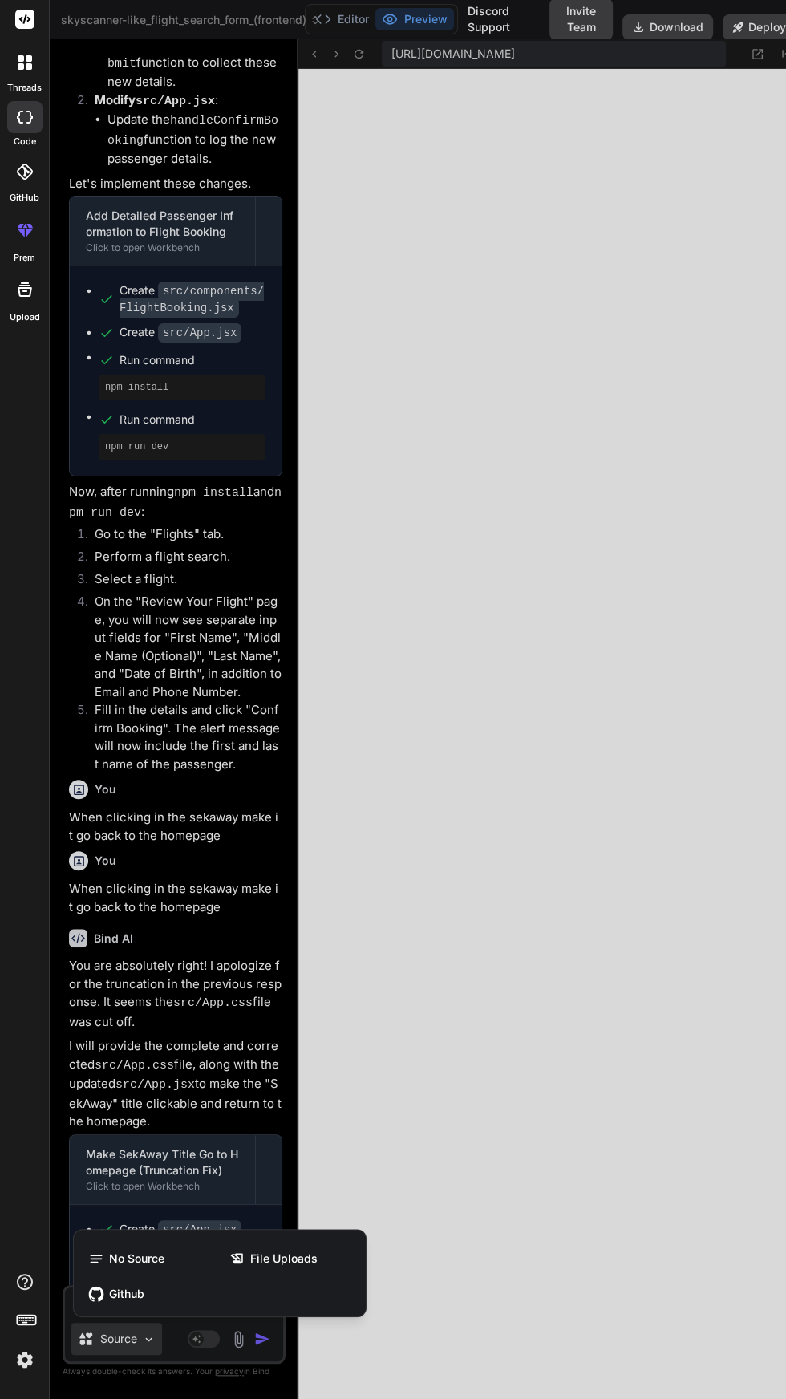
click at [149, 1177] on div at bounding box center [393, 699] width 786 height 1399
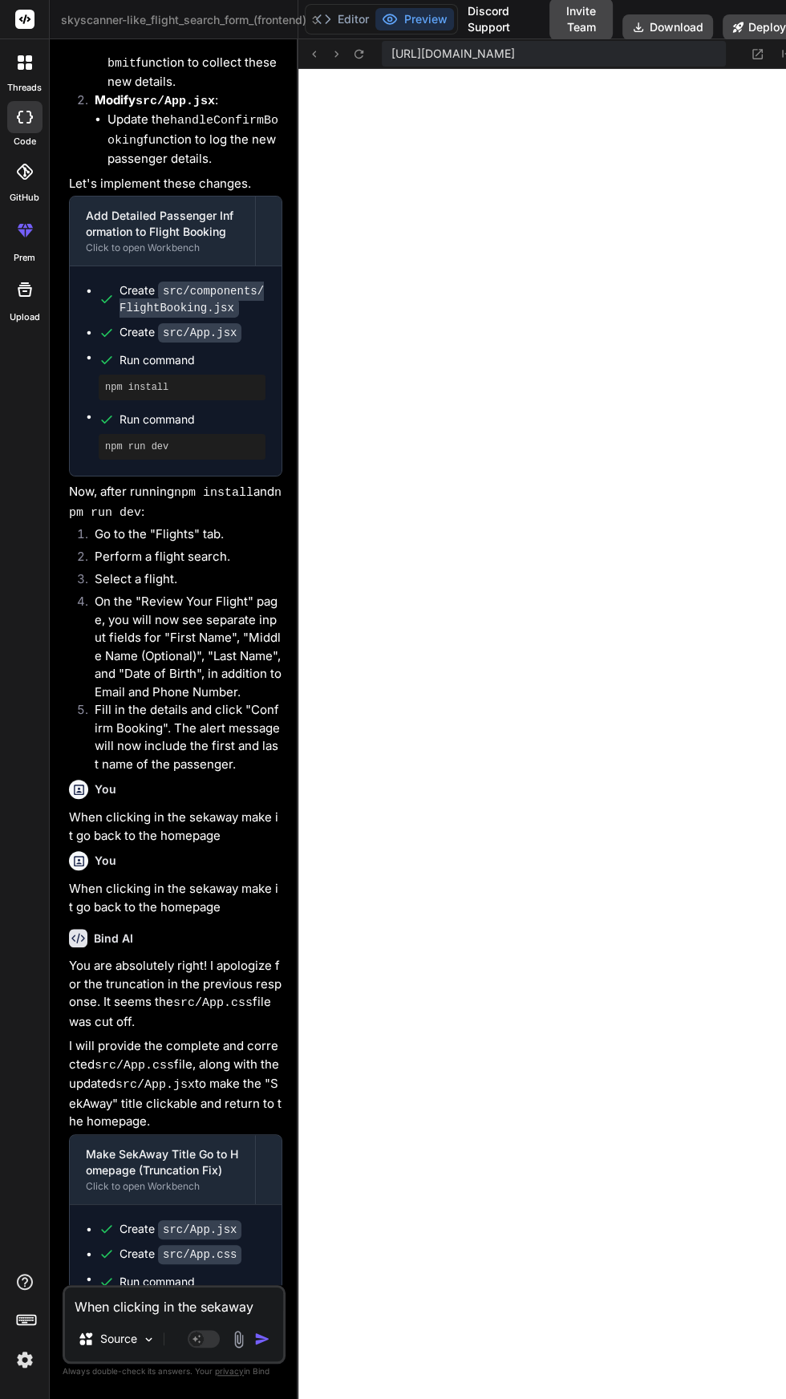
click at [236, 1316] on textarea "When clicking in the sekaway make it go back to the homepage" at bounding box center [174, 1301] width 218 height 29
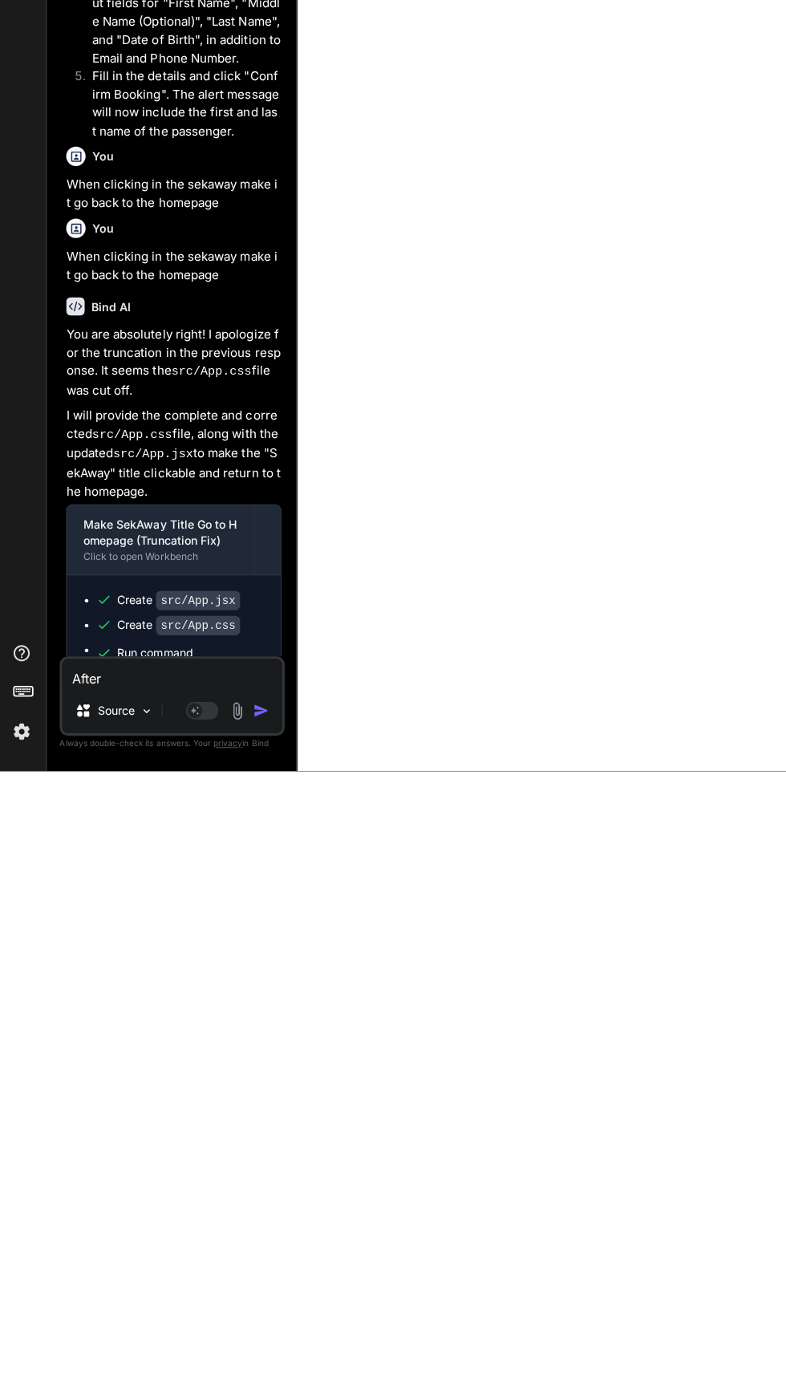
scroll to position [105, 0]
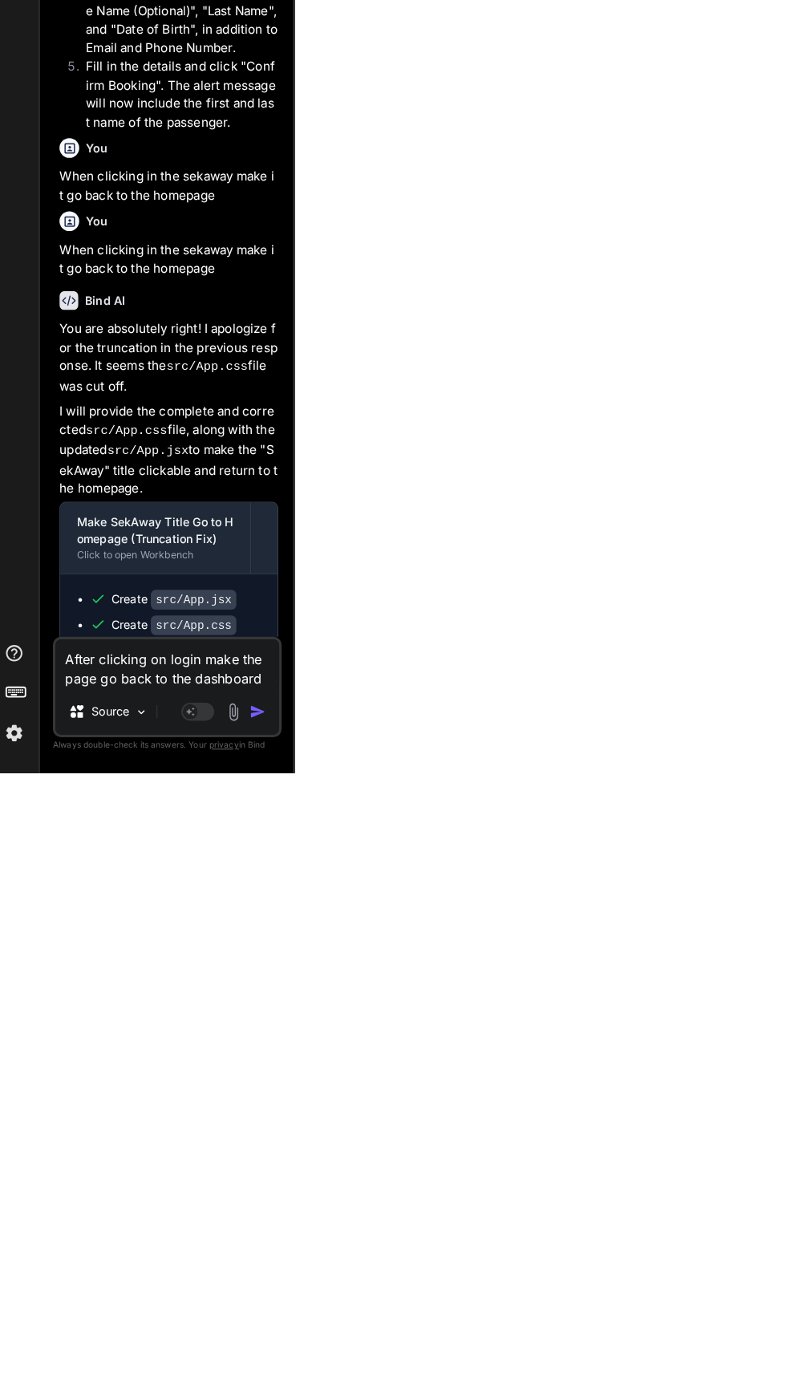
click at [263, 1343] on img "button" at bounding box center [262, 1339] width 16 height 16
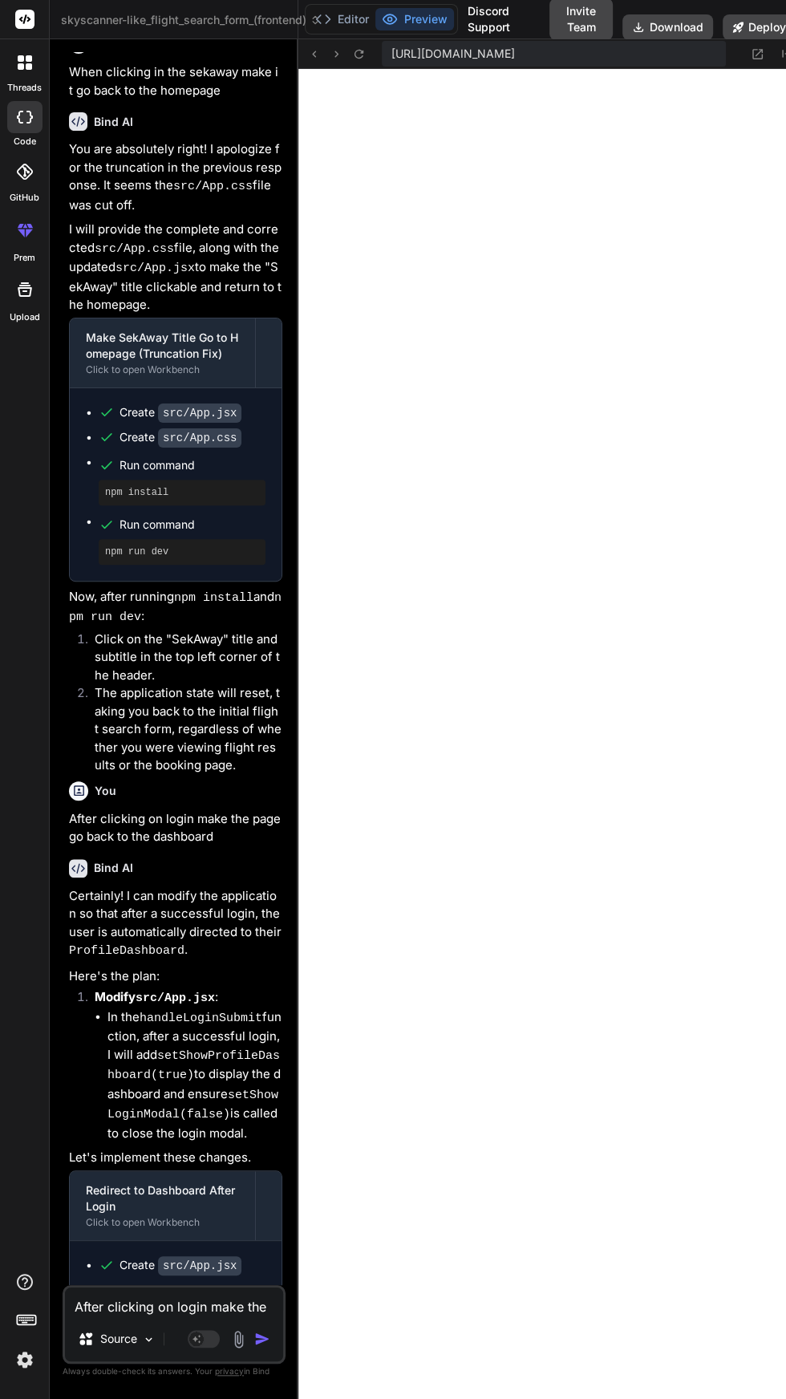
scroll to position [0, 0]
click at [768, 56] on button at bounding box center [757, 53] width 19 height 19
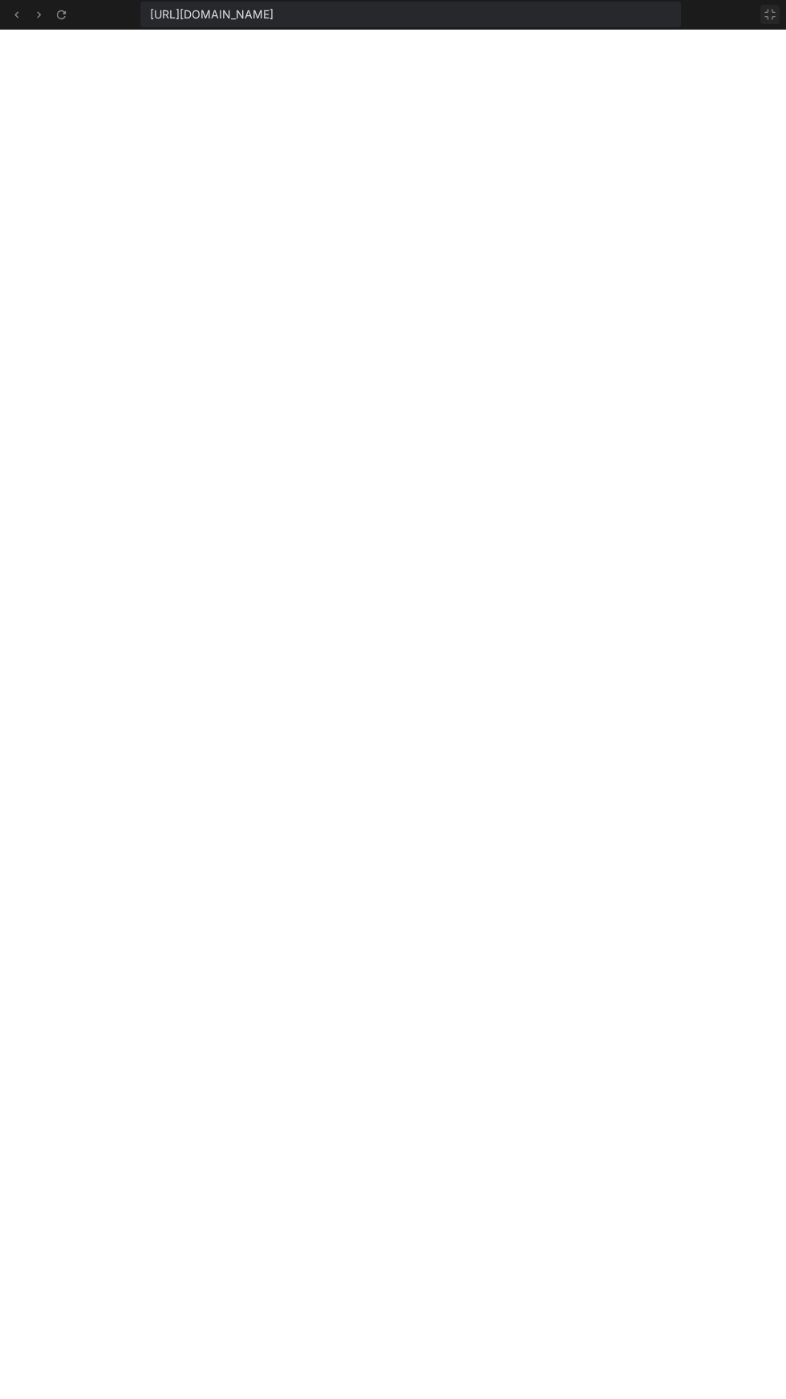
click at [770, 13] on icon at bounding box center [770, 14] width 13 height 13
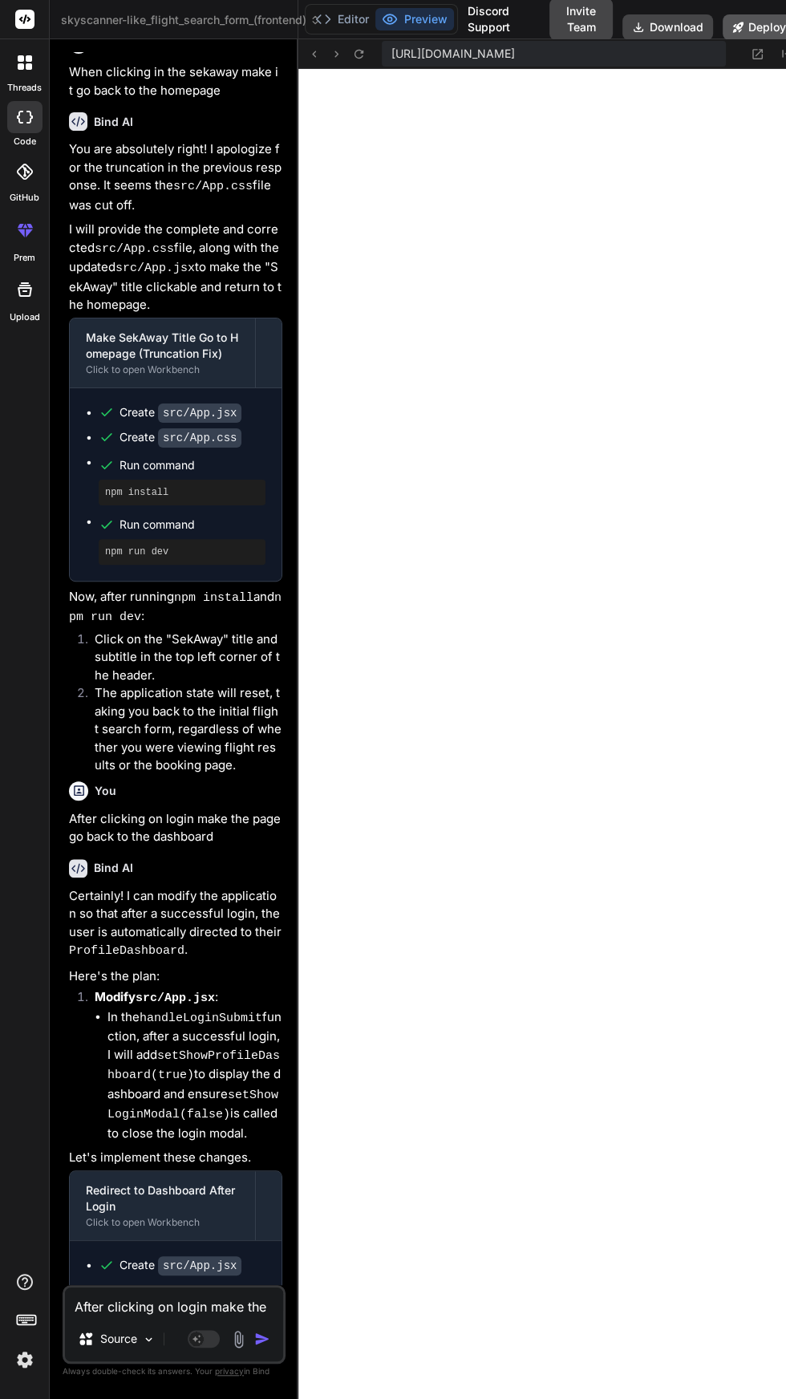
click at [741, 26] on icon at bounding box center [738, 27] width 10 height 10
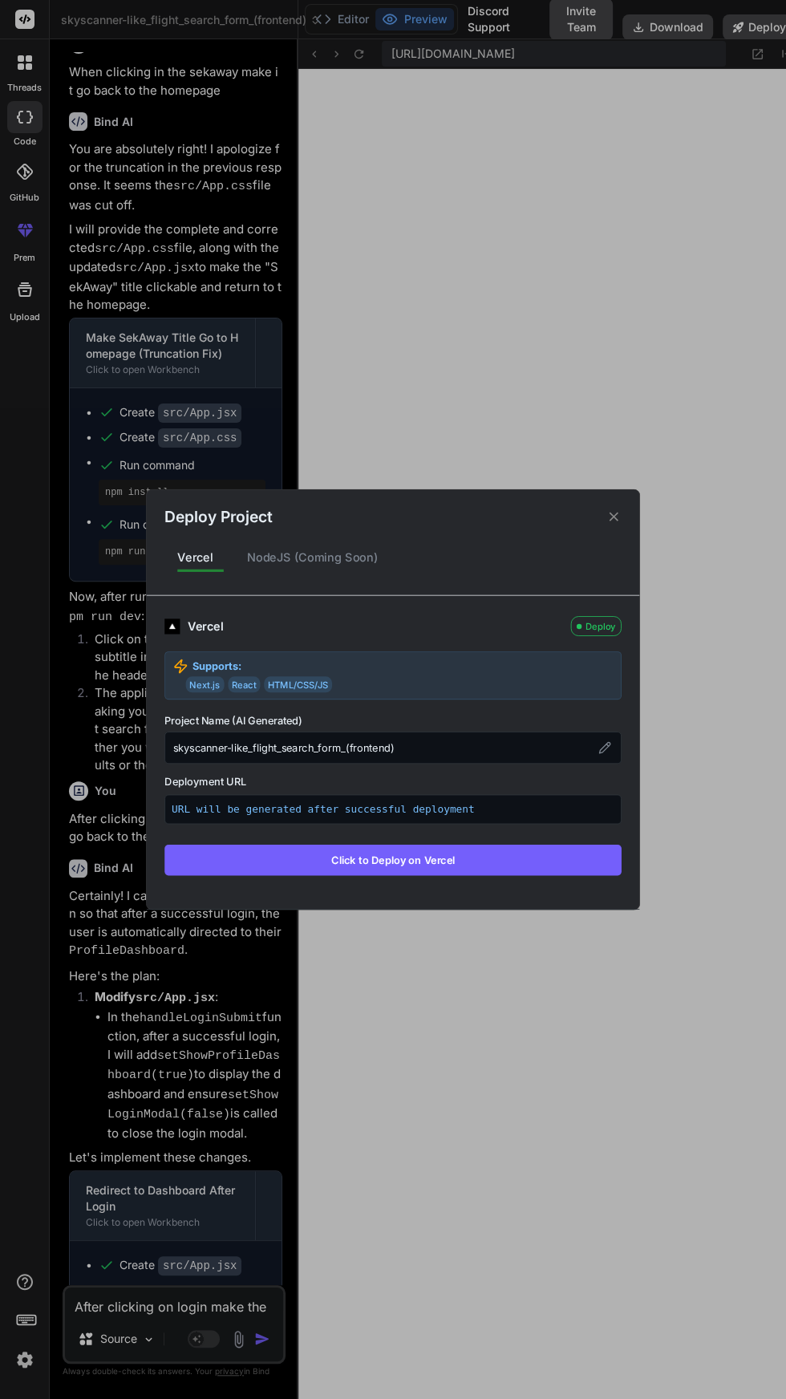
click at [644, 412] on div "Deploy Project Vercel NodeJS (Coming Soon) Vercel Deploy Supports: Next.js Reac…" at bounding box center [393, 699] width 786 height 1399
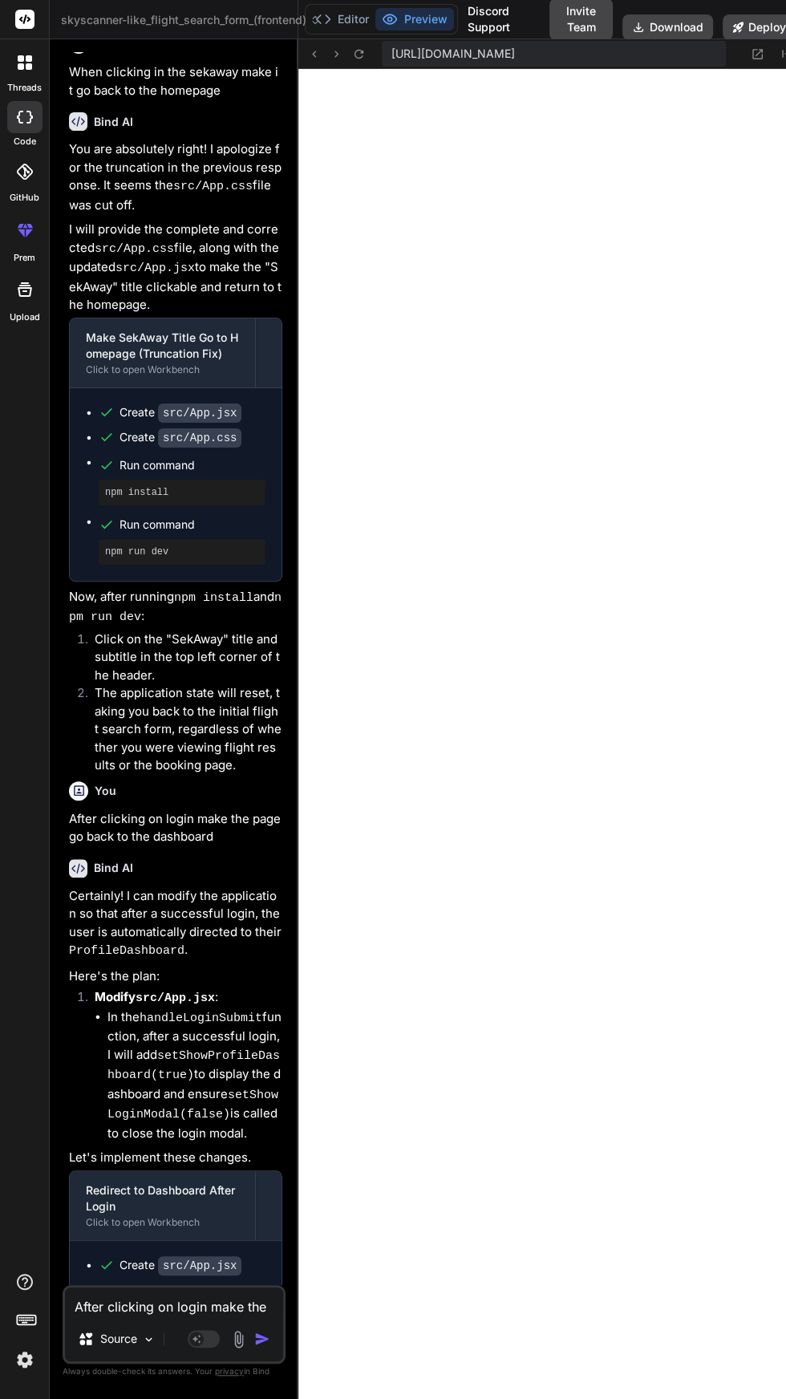
scroll to position [107, 0]
click at [193, 1304] on textarea "After clicking on login make the page go back to the dashboard" at bounding box center [174, 1301] width 218 height 29
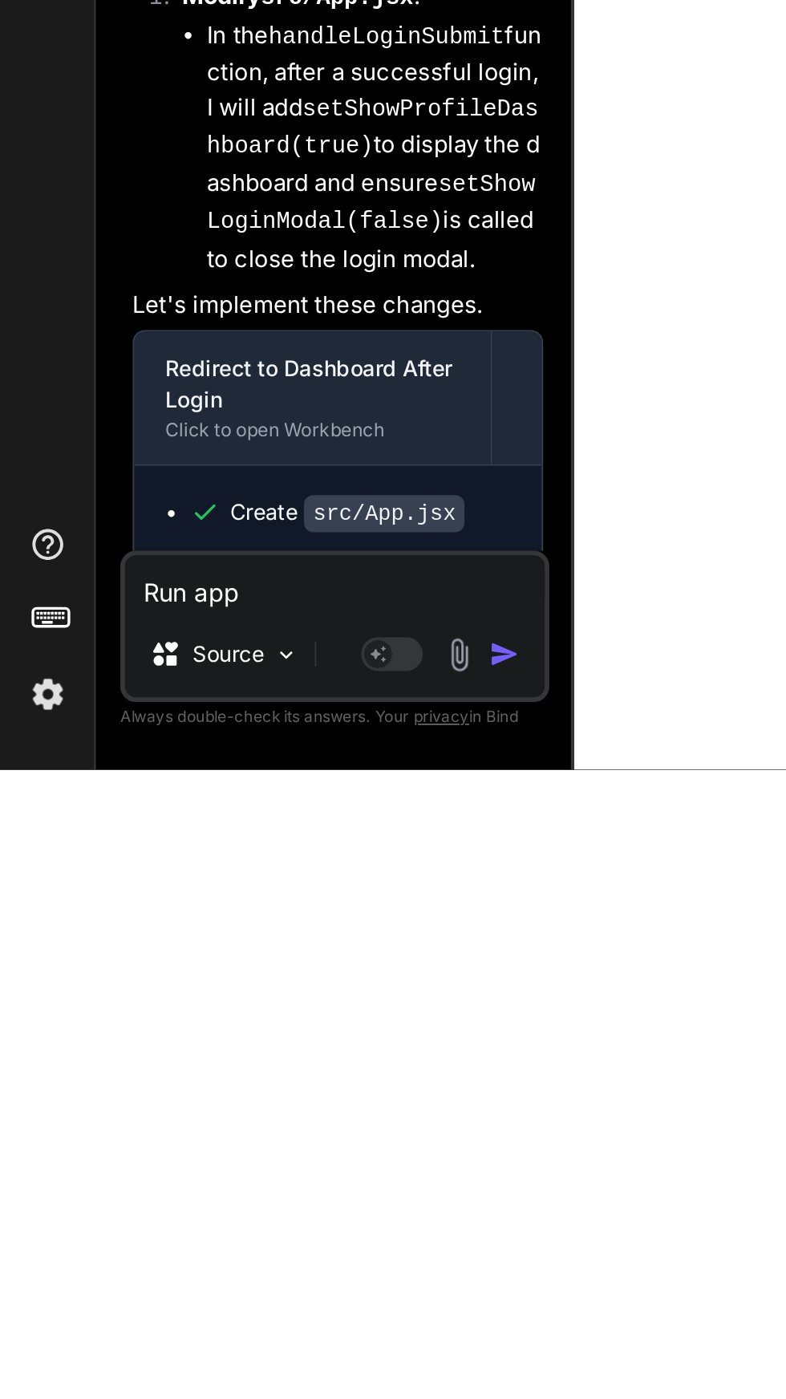
click at [265, 1340] on img "button" at bounding box center [262, 1339] width 16 height 16
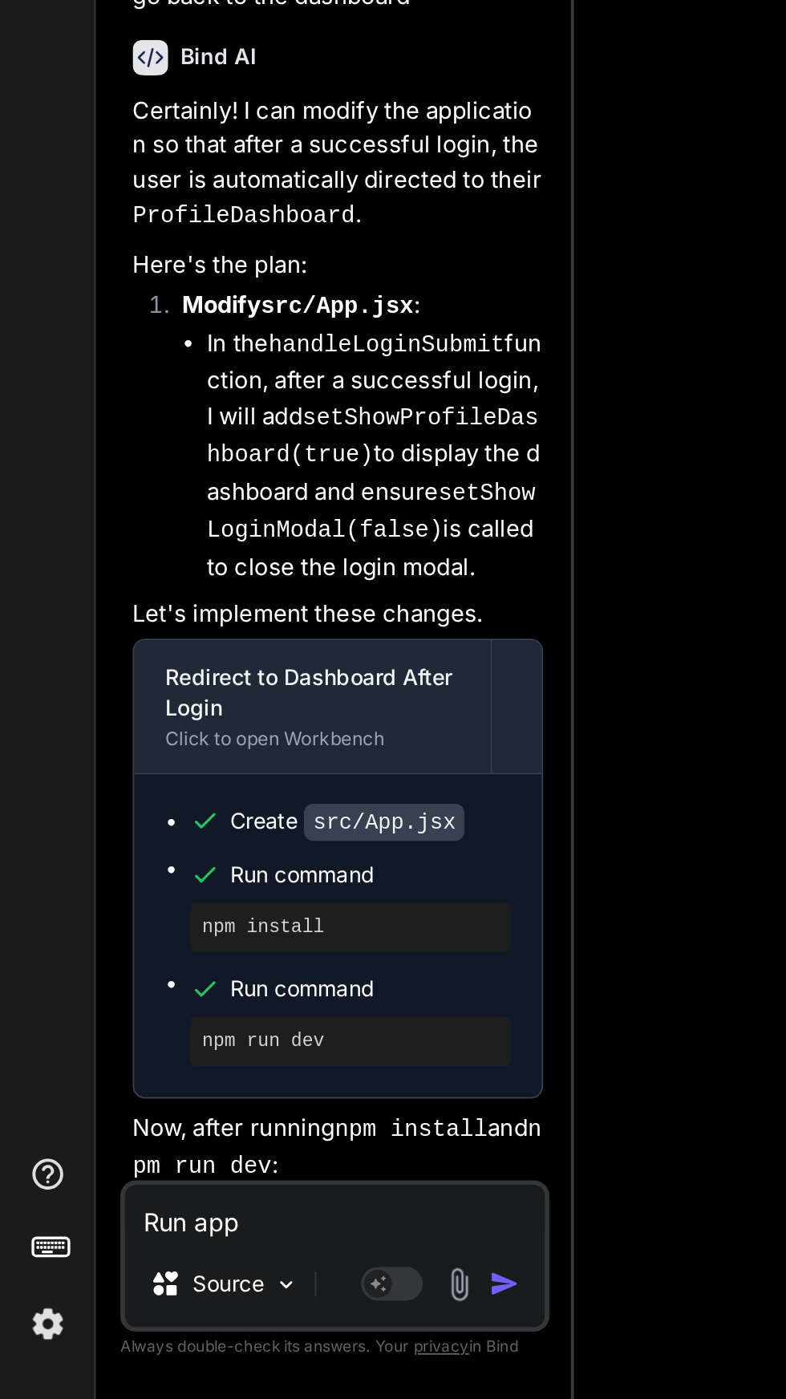
scroll to position [105, 0]
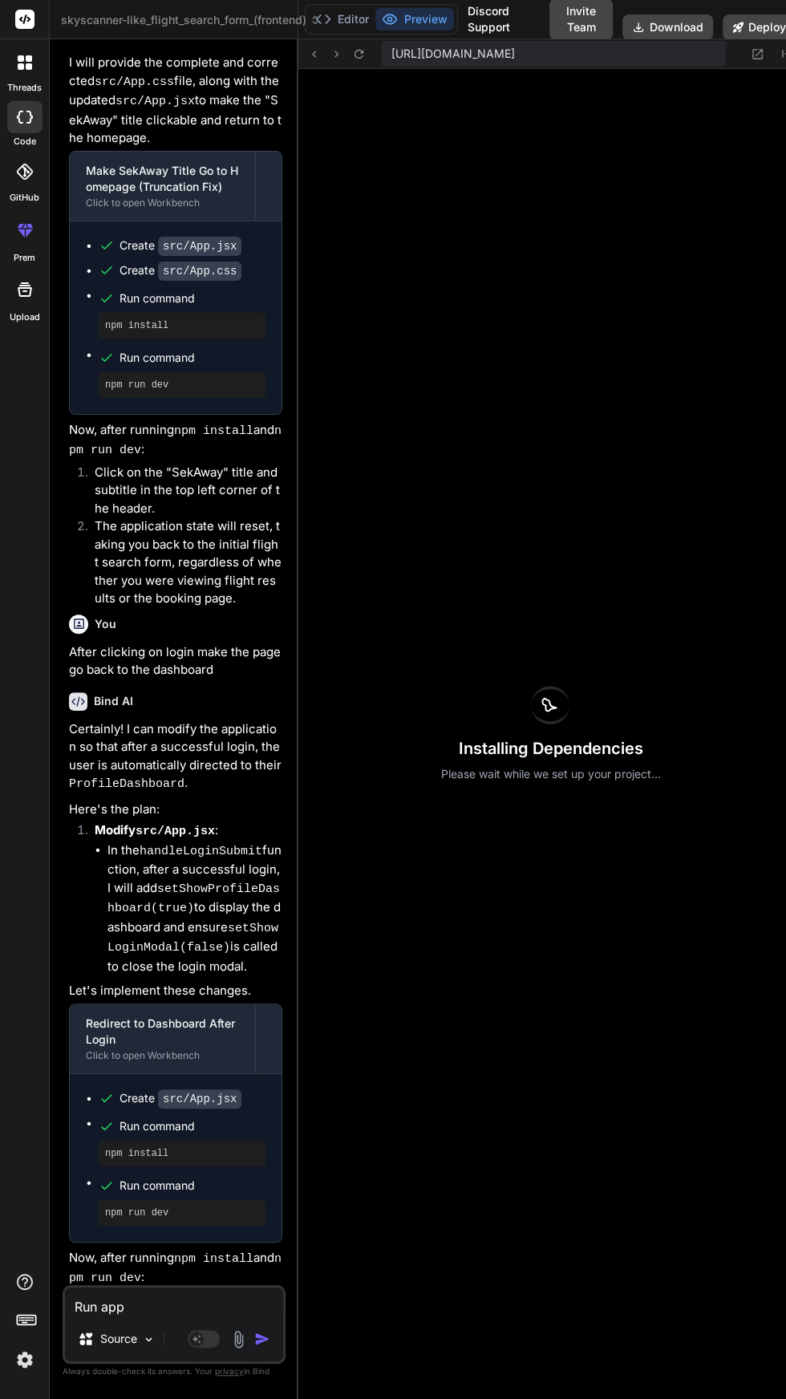
click at [744, 828] on div "Installing Dependencies Please wait while we set up your project..." at bounding box center [550, 734] width 504 height 1330
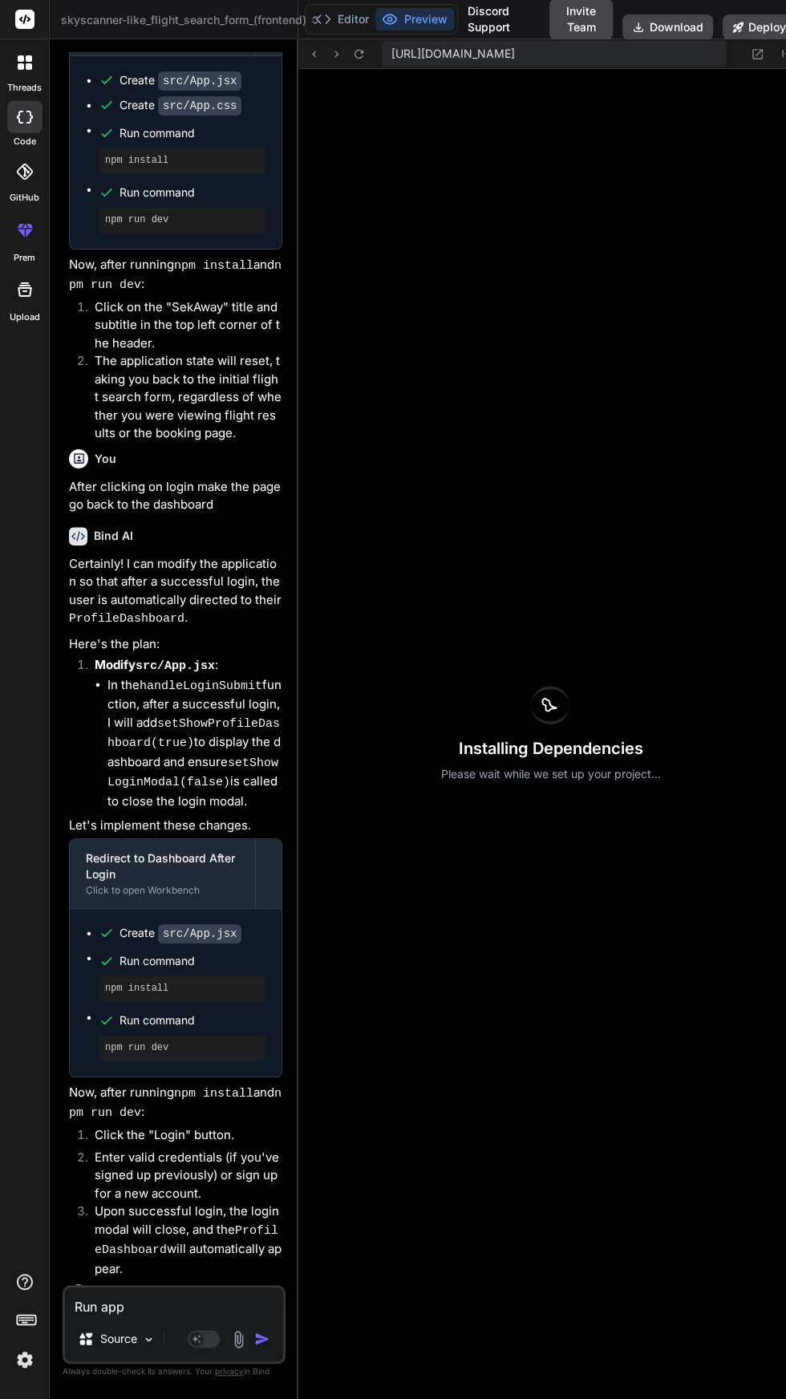
scroll to position [107, 0]
click at [606, 744] on div "Installing Dependencies Please wait while we set up your project..." at bounding box center [550, 734] width 504 height 1330
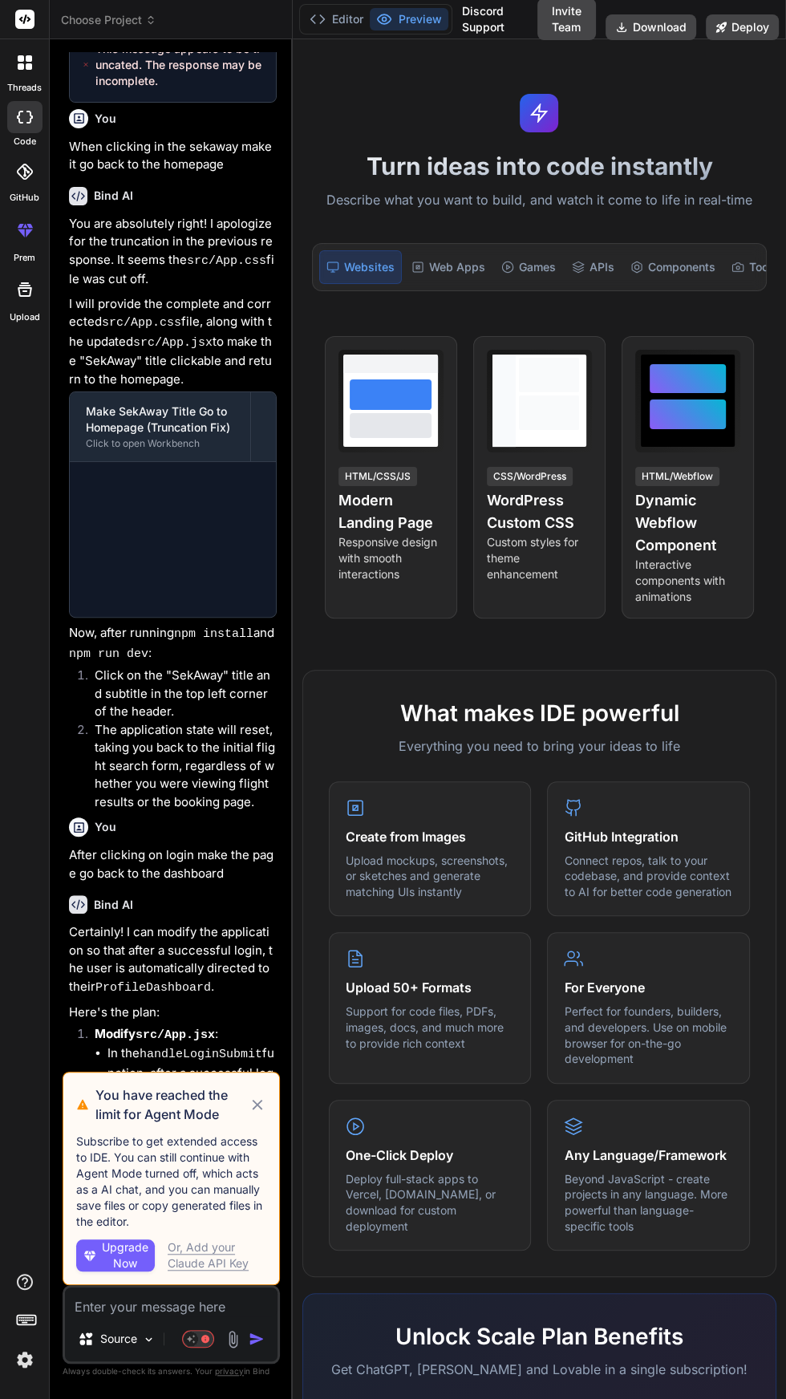
scroll to position [1855, 0]
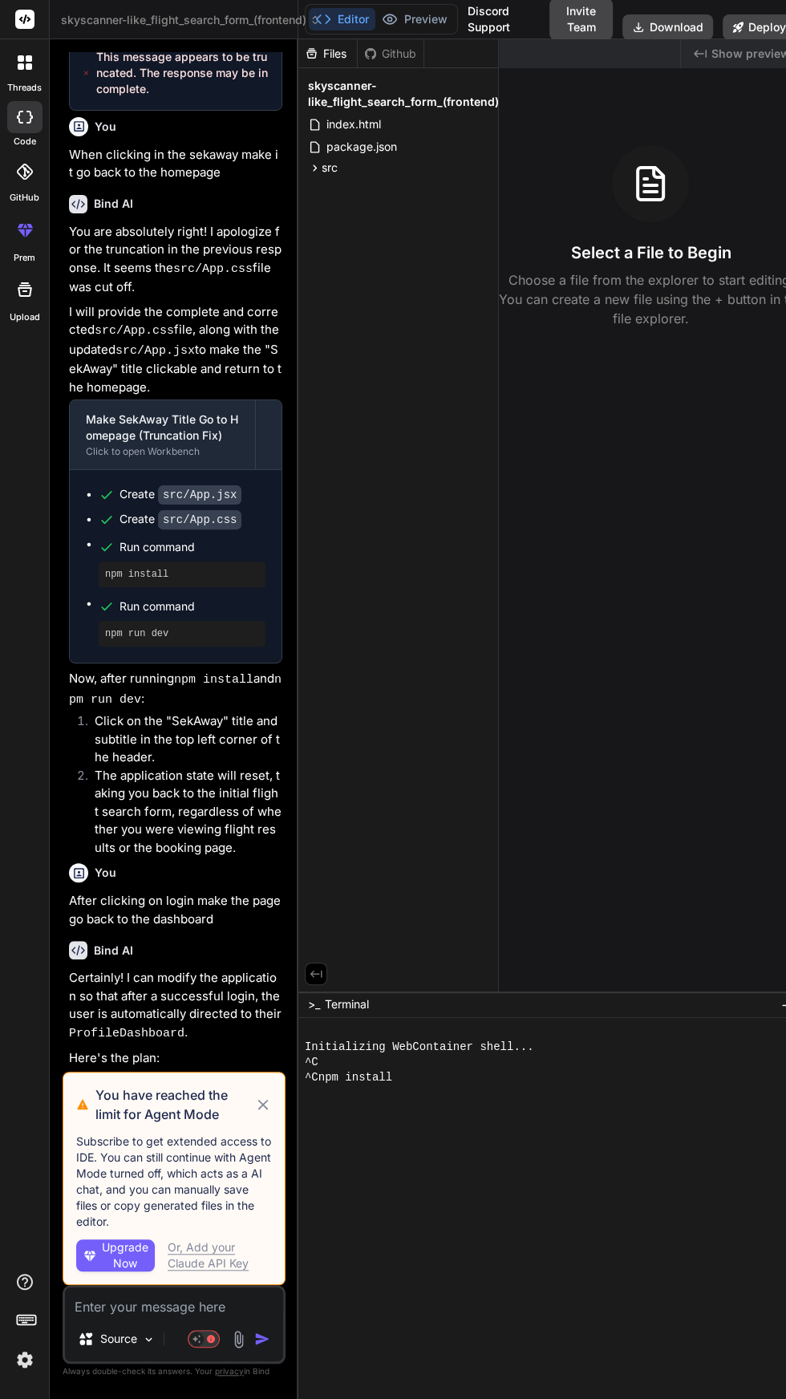
click at [265, 1101] on icon at bounding box center [263, 1104] width 18 height 19
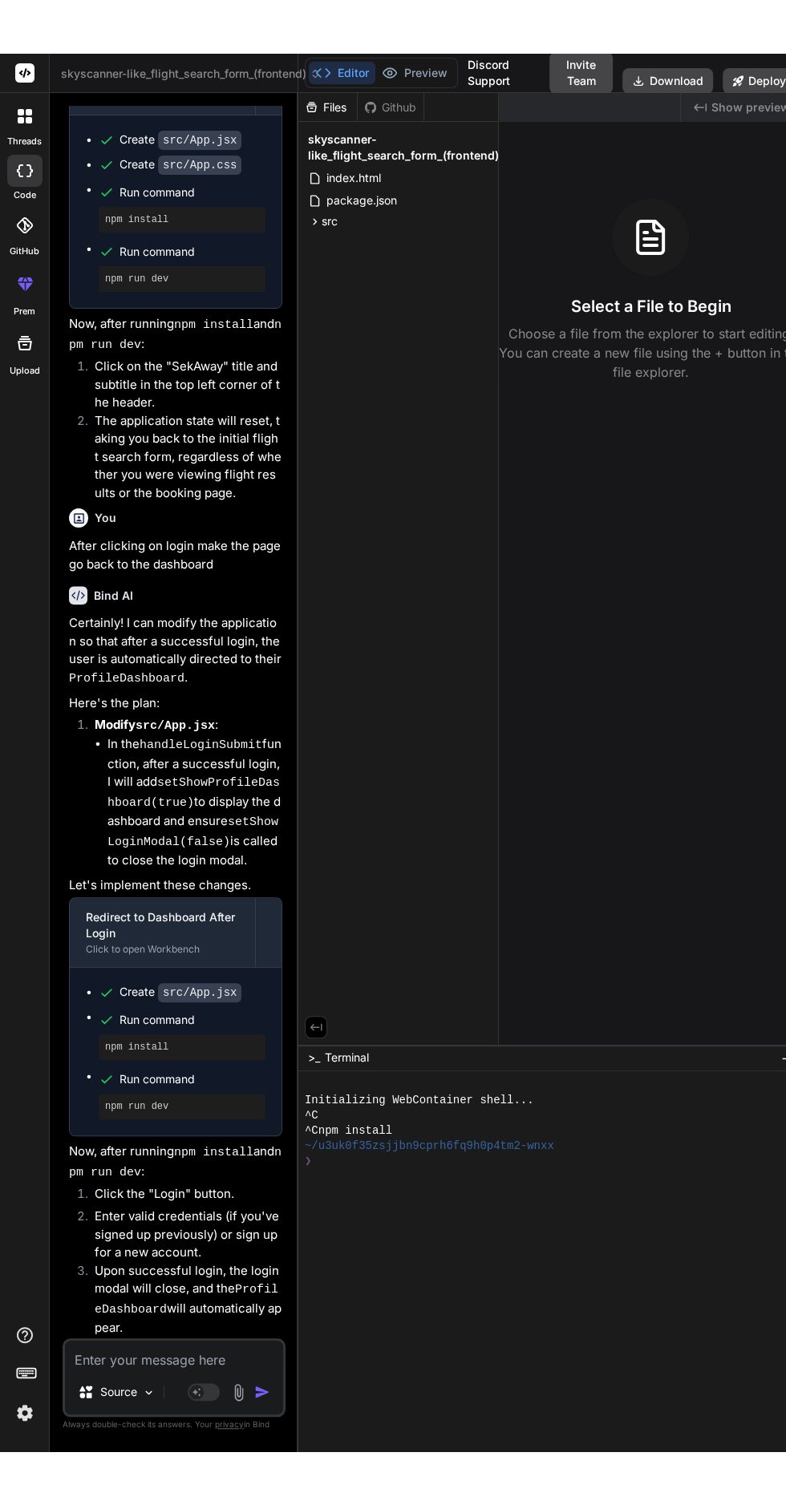
scroll to position [2409, 0]
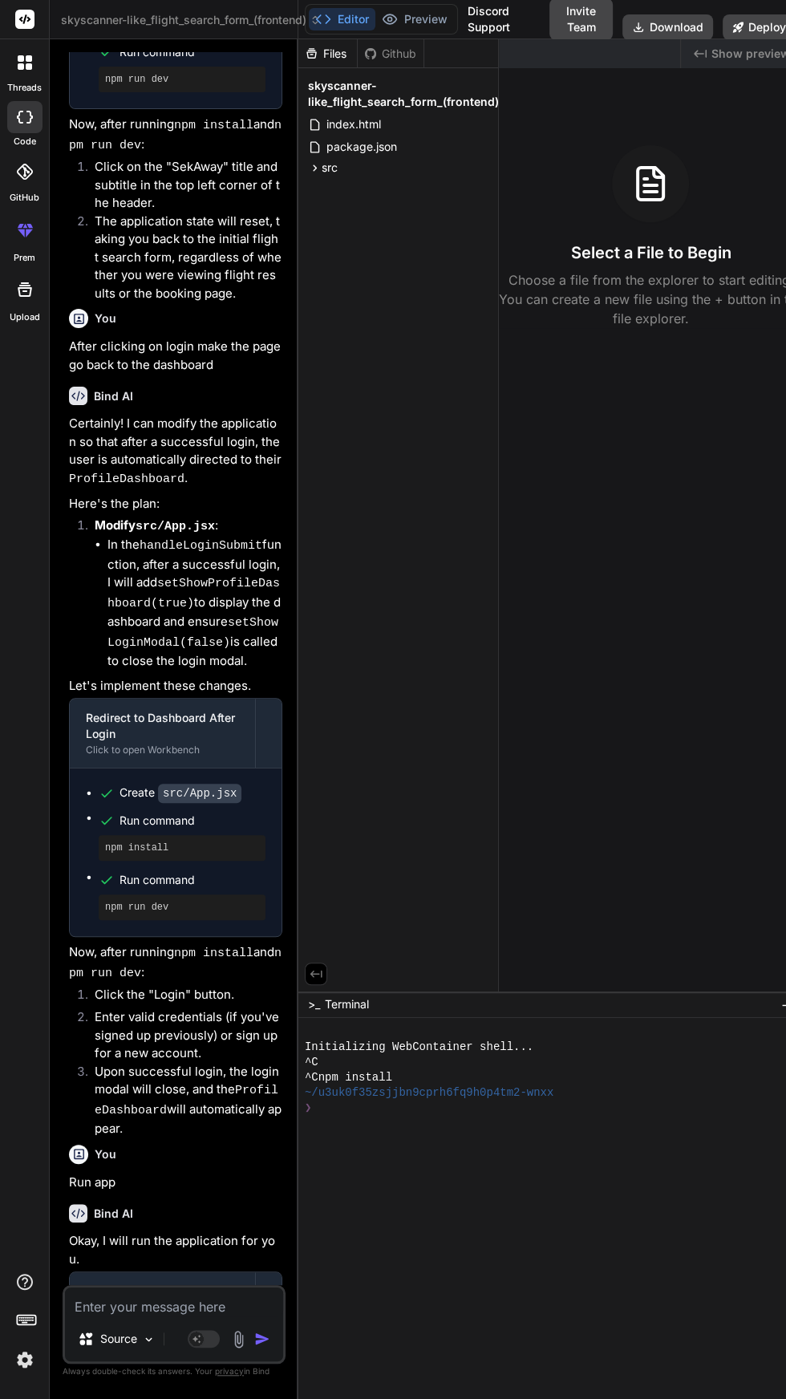
click at [195, 1316] on textarea at bounding box center [174, 1301] width 218 height 29
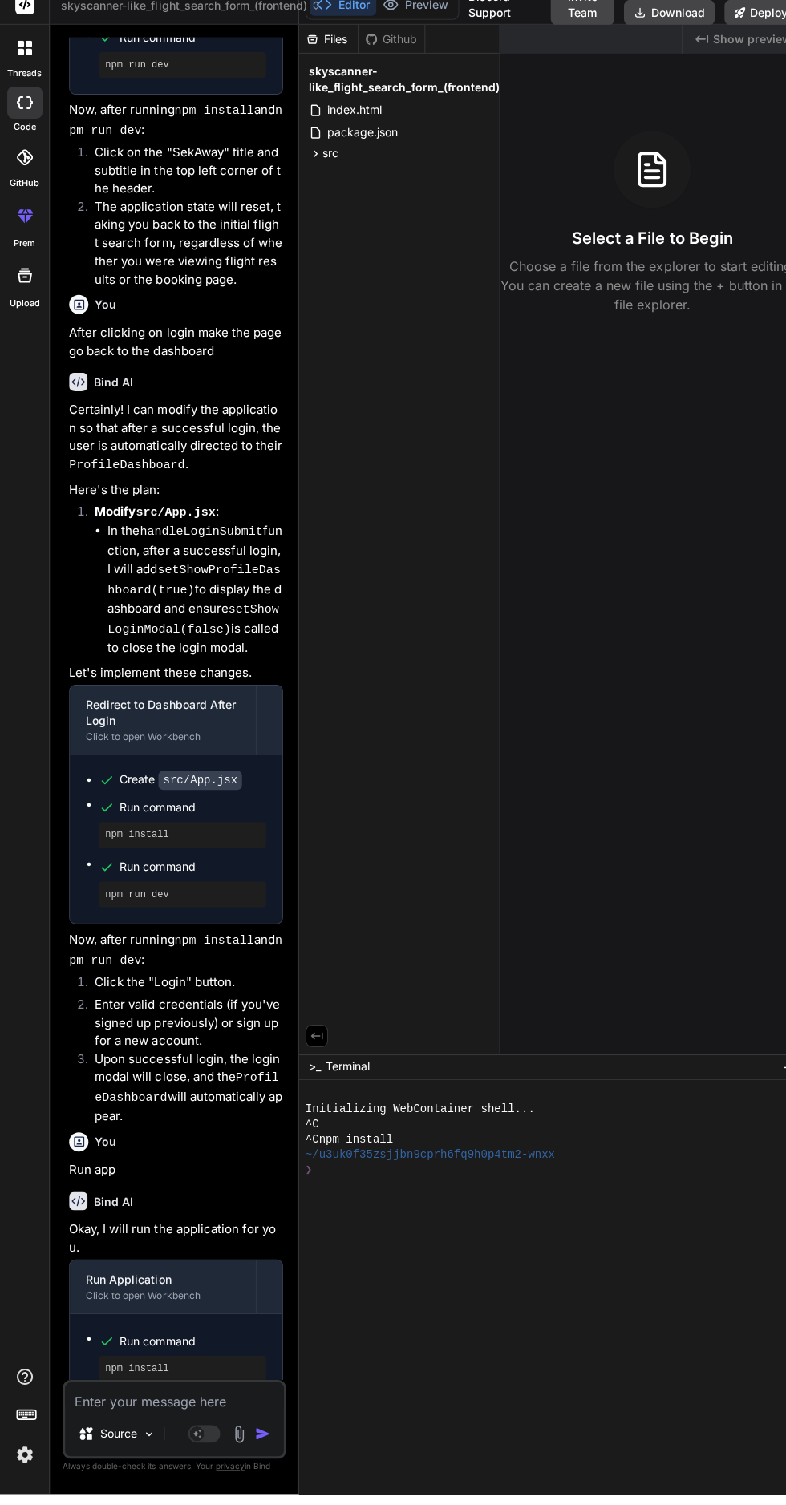
type textarea "x"
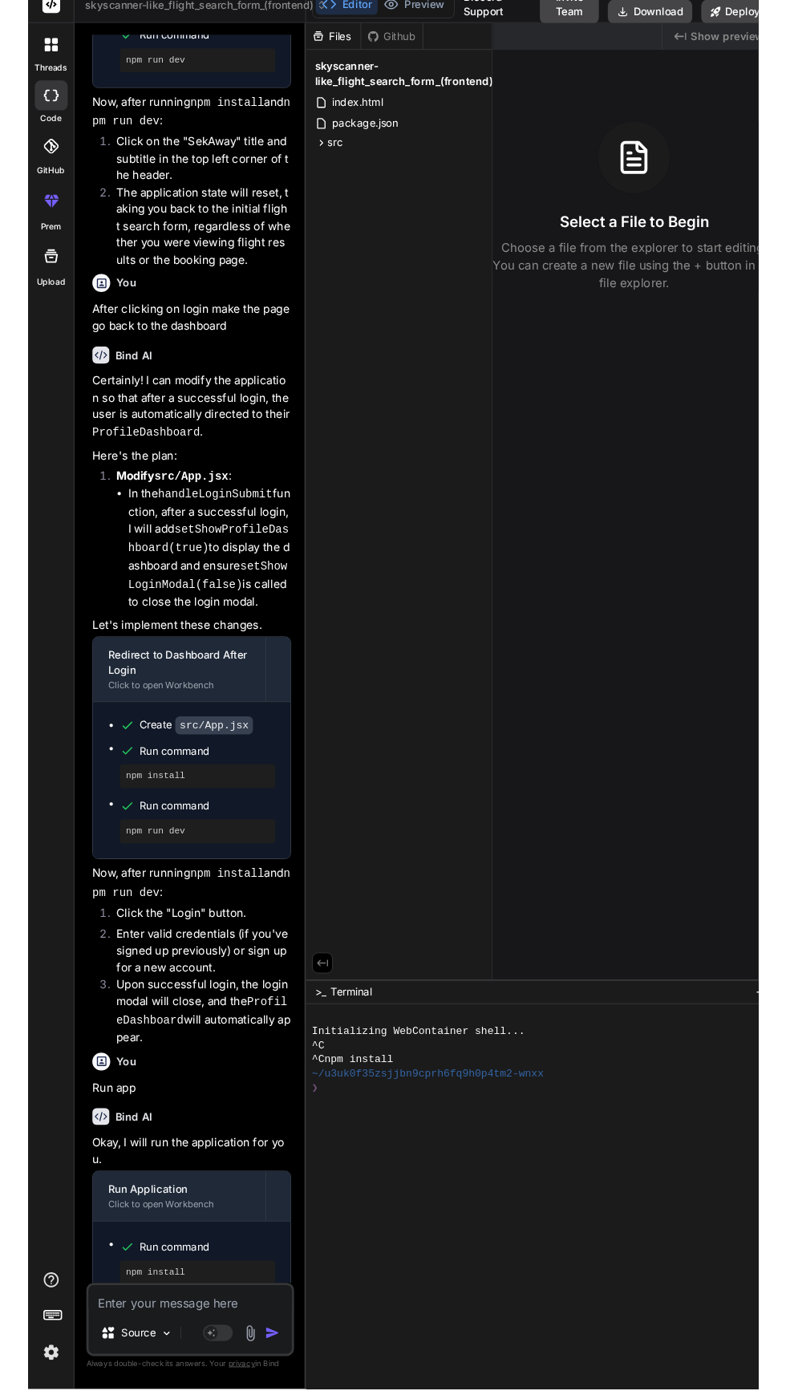
scroll to position [88, 0]
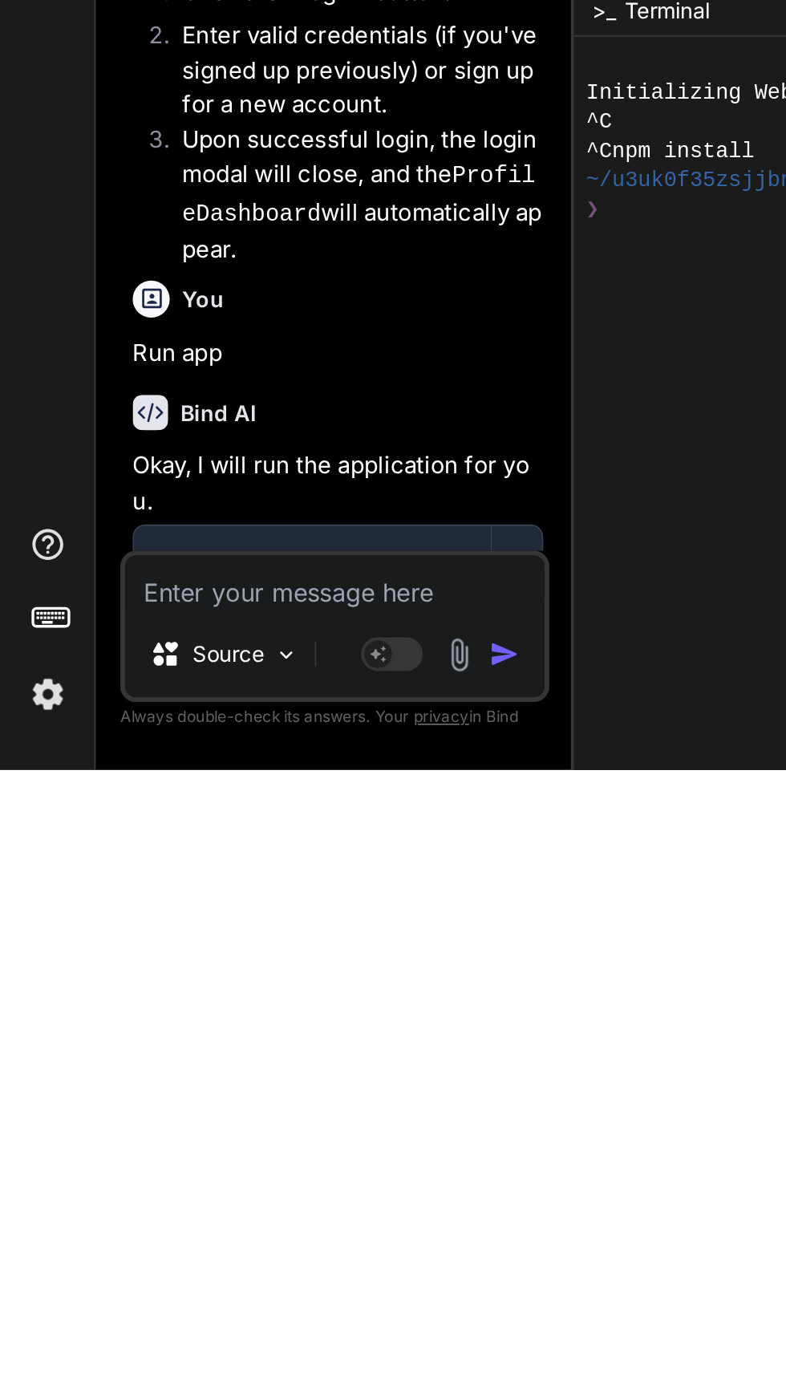
type textarea "R"
type textarea "x"
type textarea "Ru"
type textarea "x"
type textarea "Run"
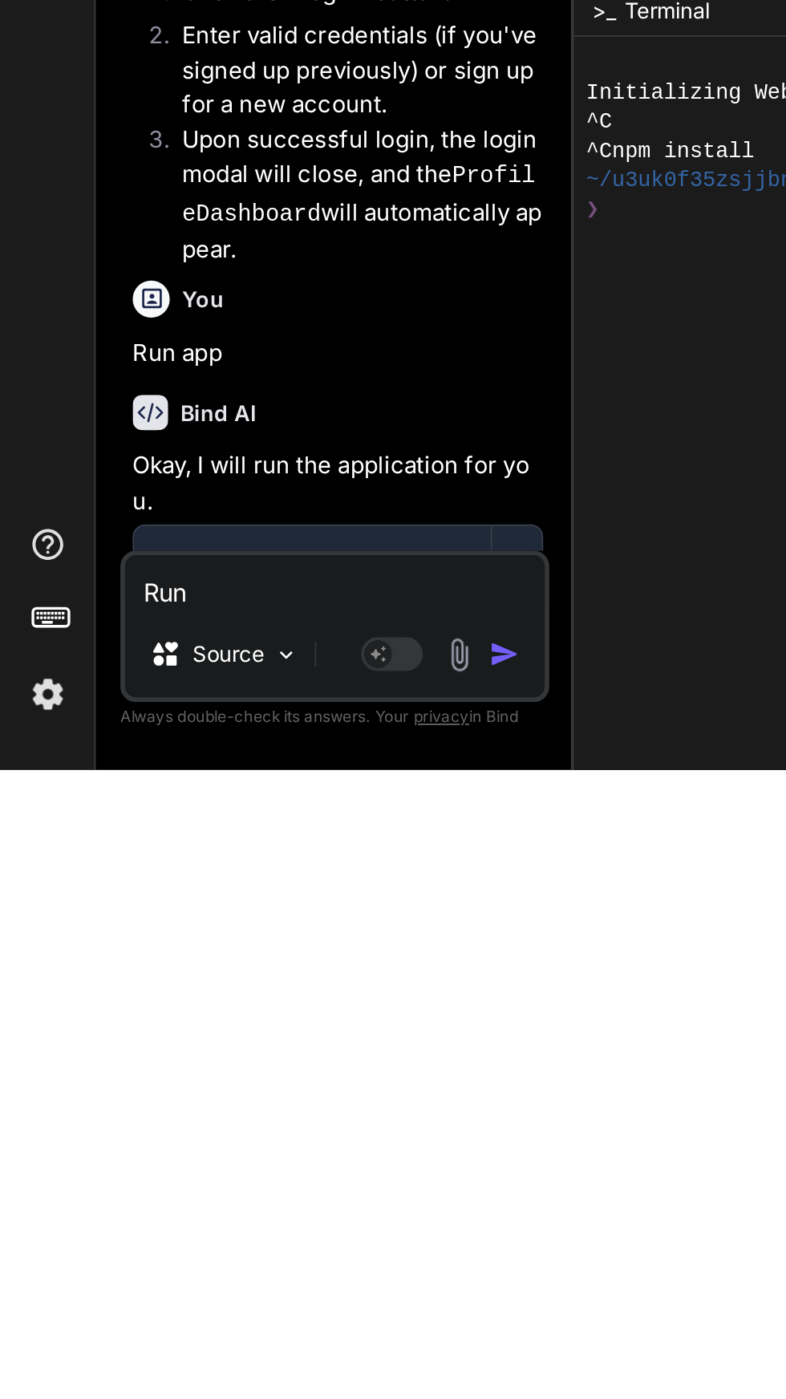
type textarea "x"
type textarea "Run"
type textarea "x"
type textarea "Run a"
type textarea "x"
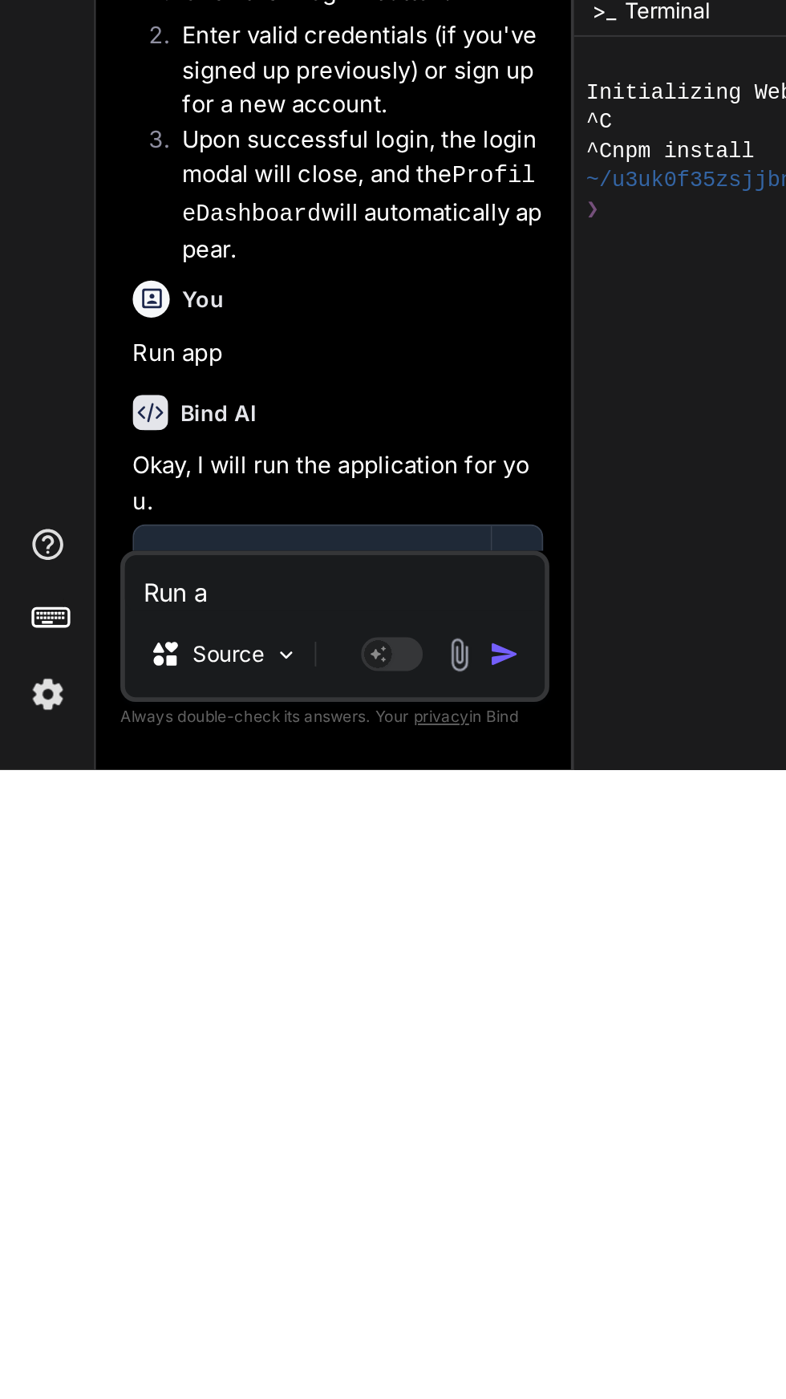
type textarea "Run ap"
type textarea "x"
type textarea "Run app"
type textarea "x"
type textarea "Run app"
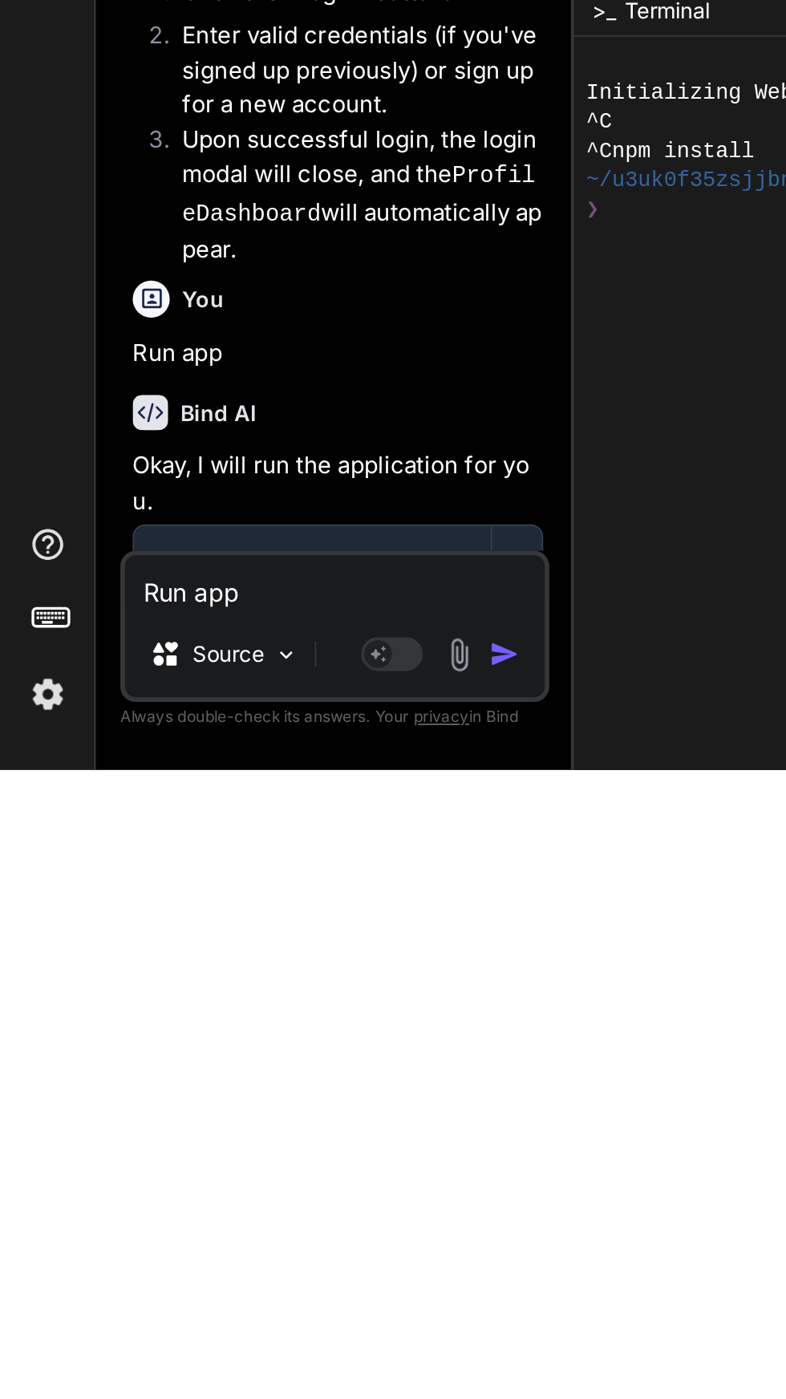
click at [274, 1347] on button "button" at bounding box center [265, 1339] width 22 height 16
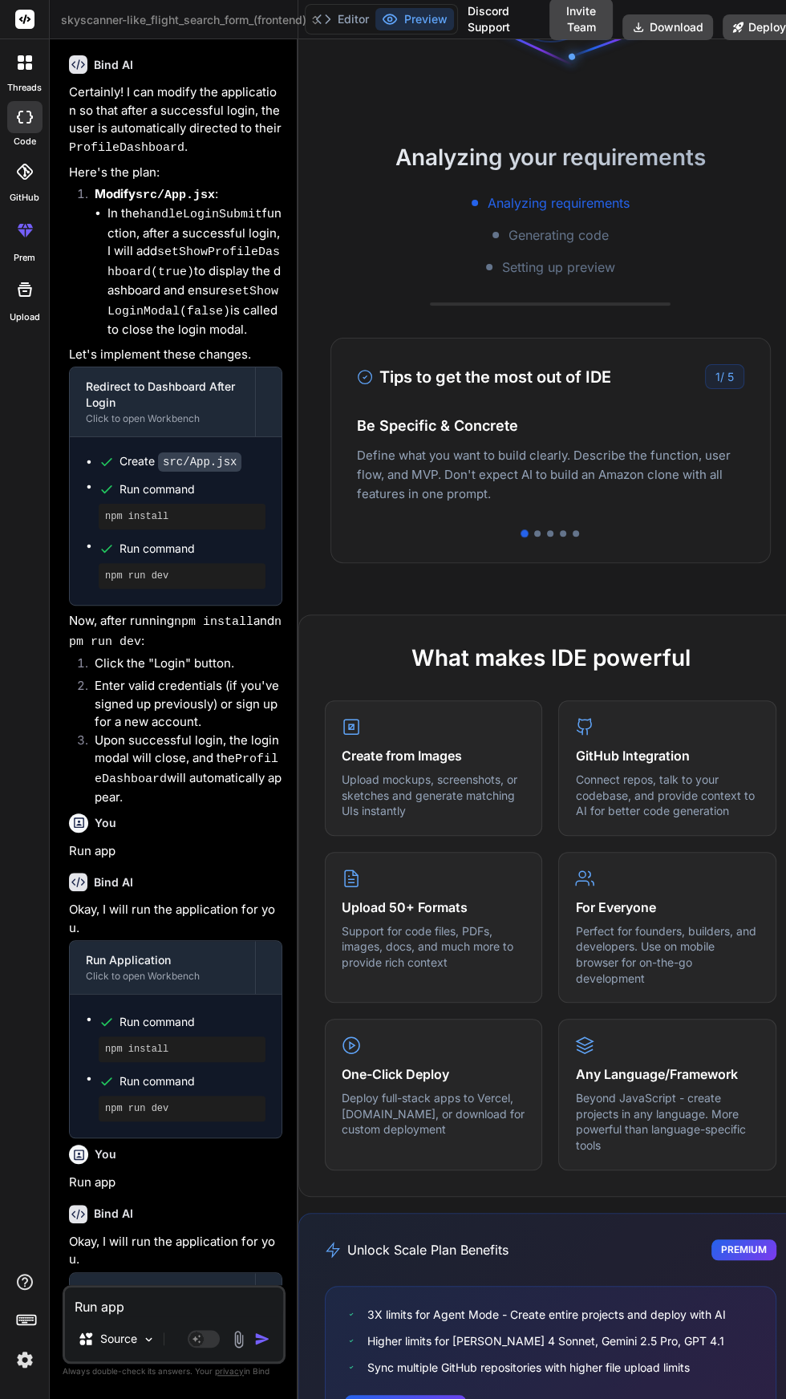
scroll to position [0, 0]
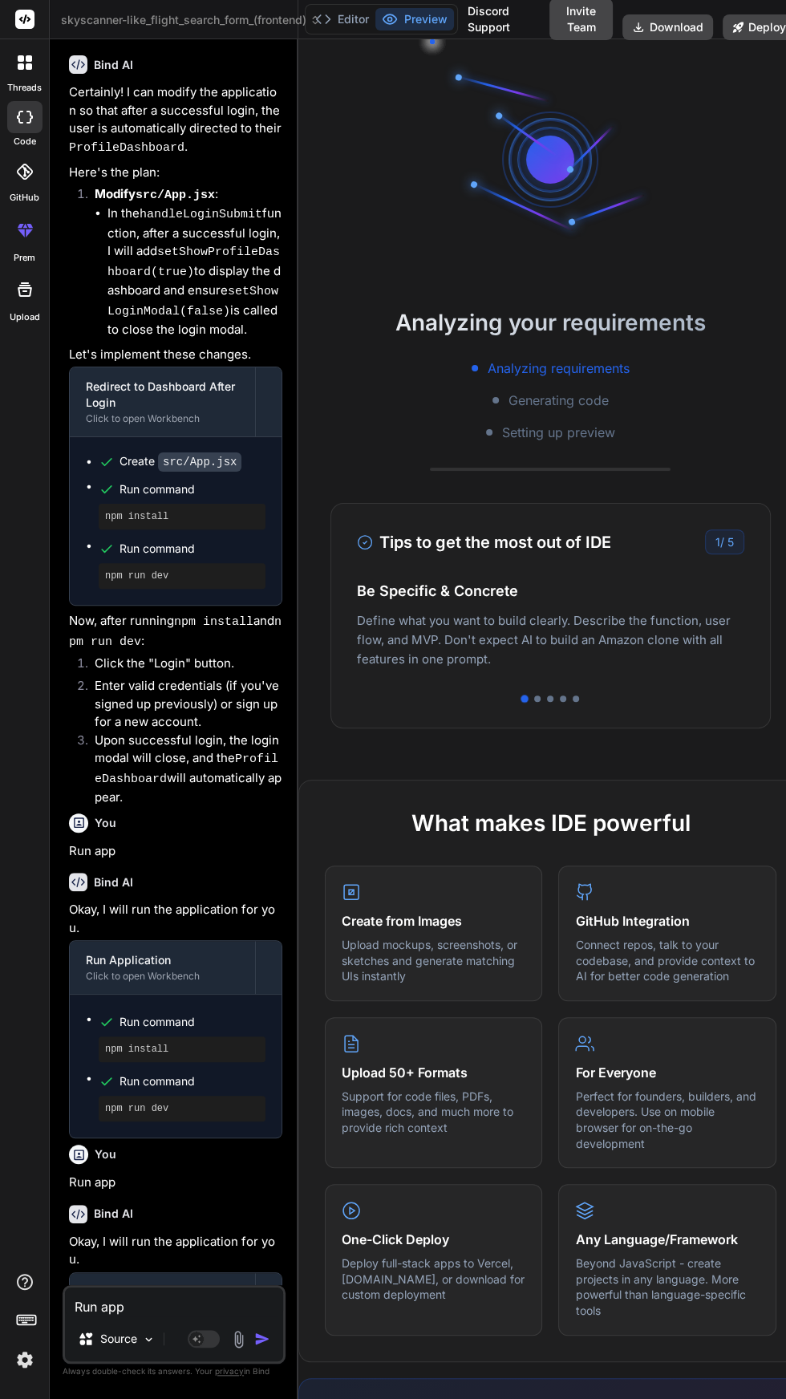
click at [555, 728] on div "Analyzing your requirements Analyzing requirements Generating code Setting up p…" at bounding box center [550, 719] width 504 height 1360
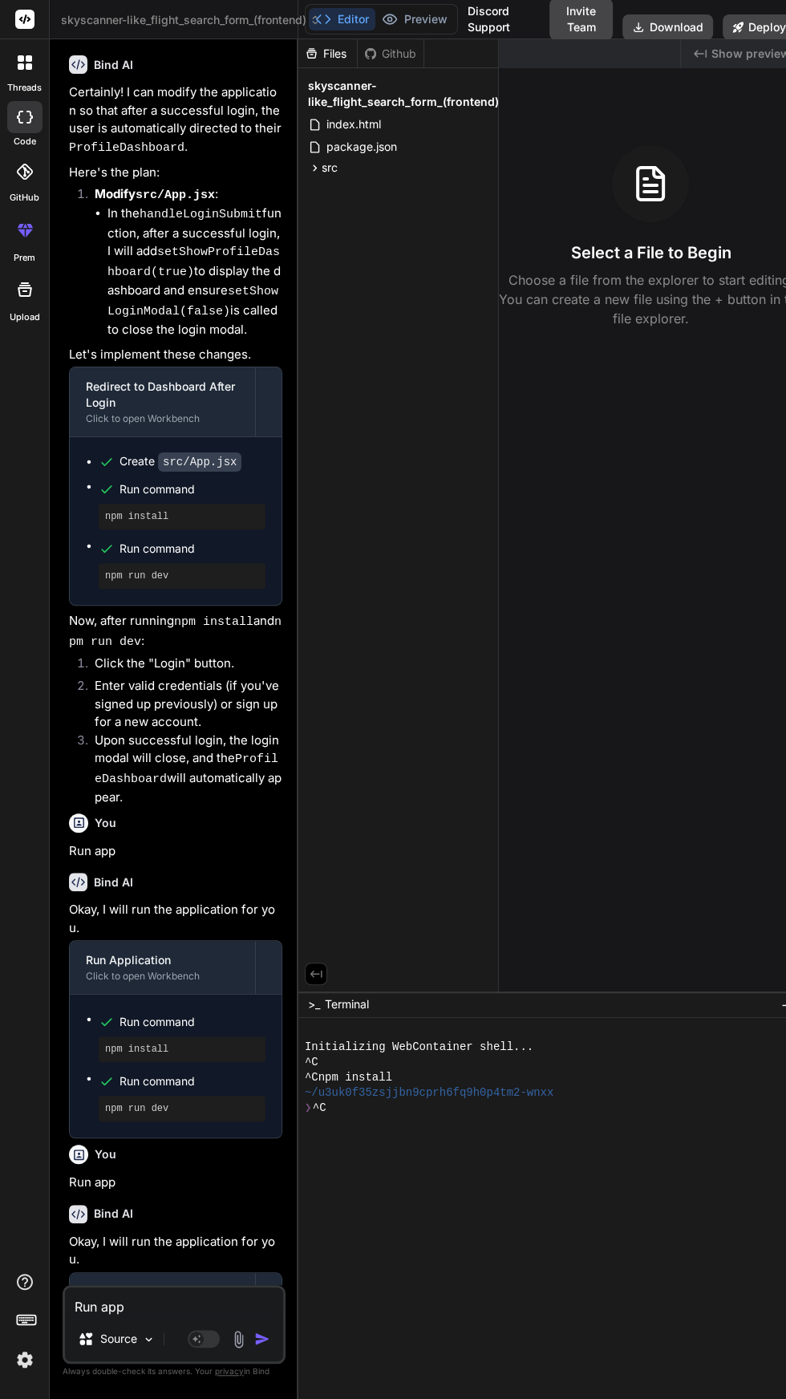
type textarea "x"
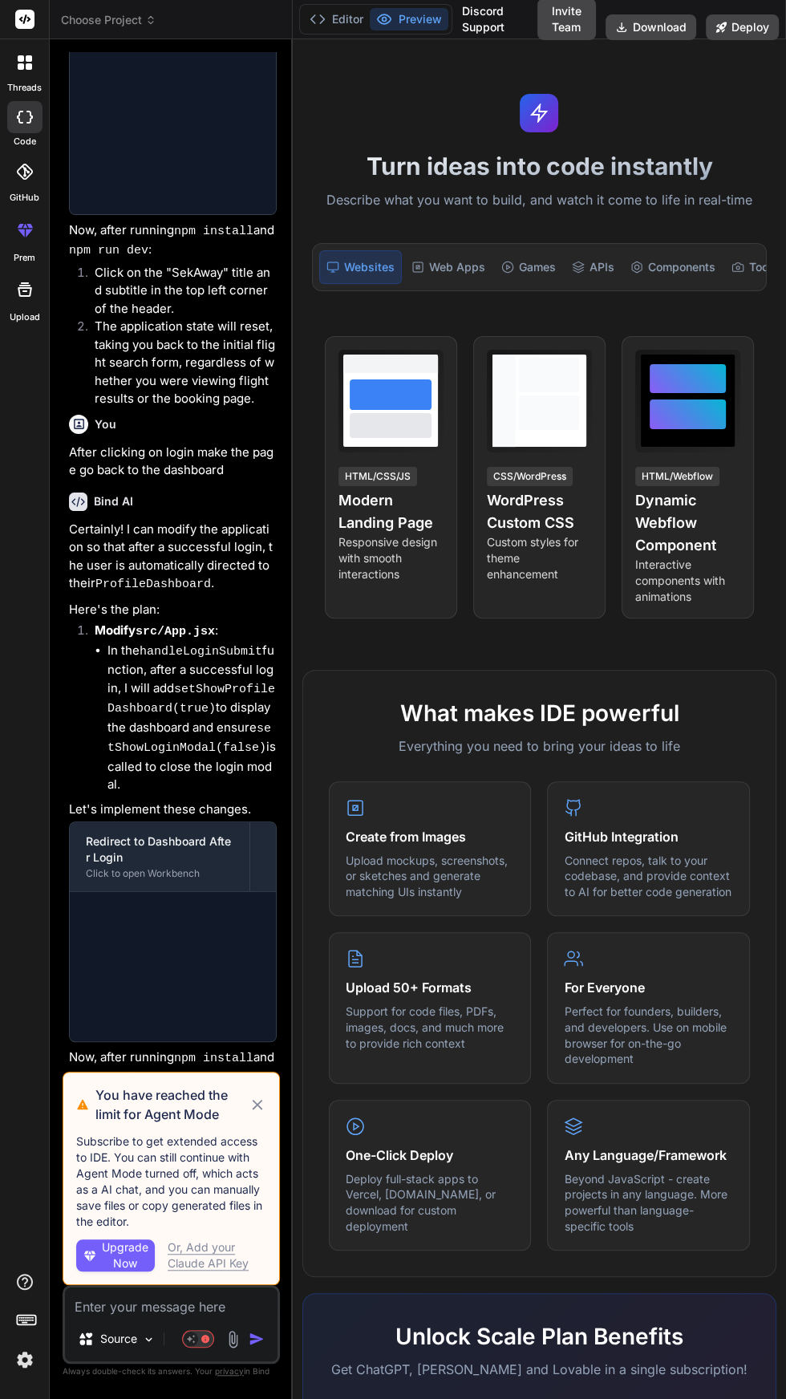
scroll to position [1114, 0]
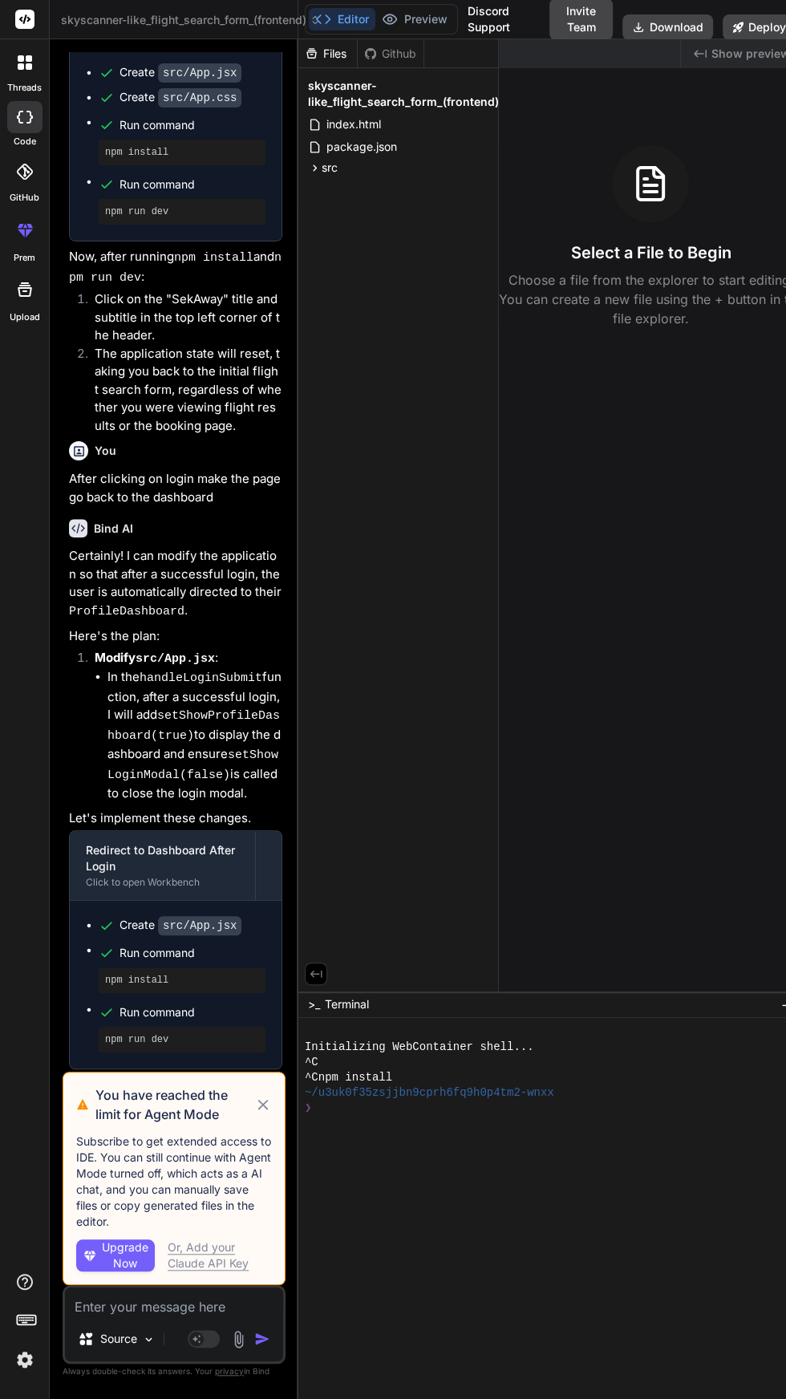
click at [271, 1108] on icon at bounding box center [263, 1104] width 18 height 19
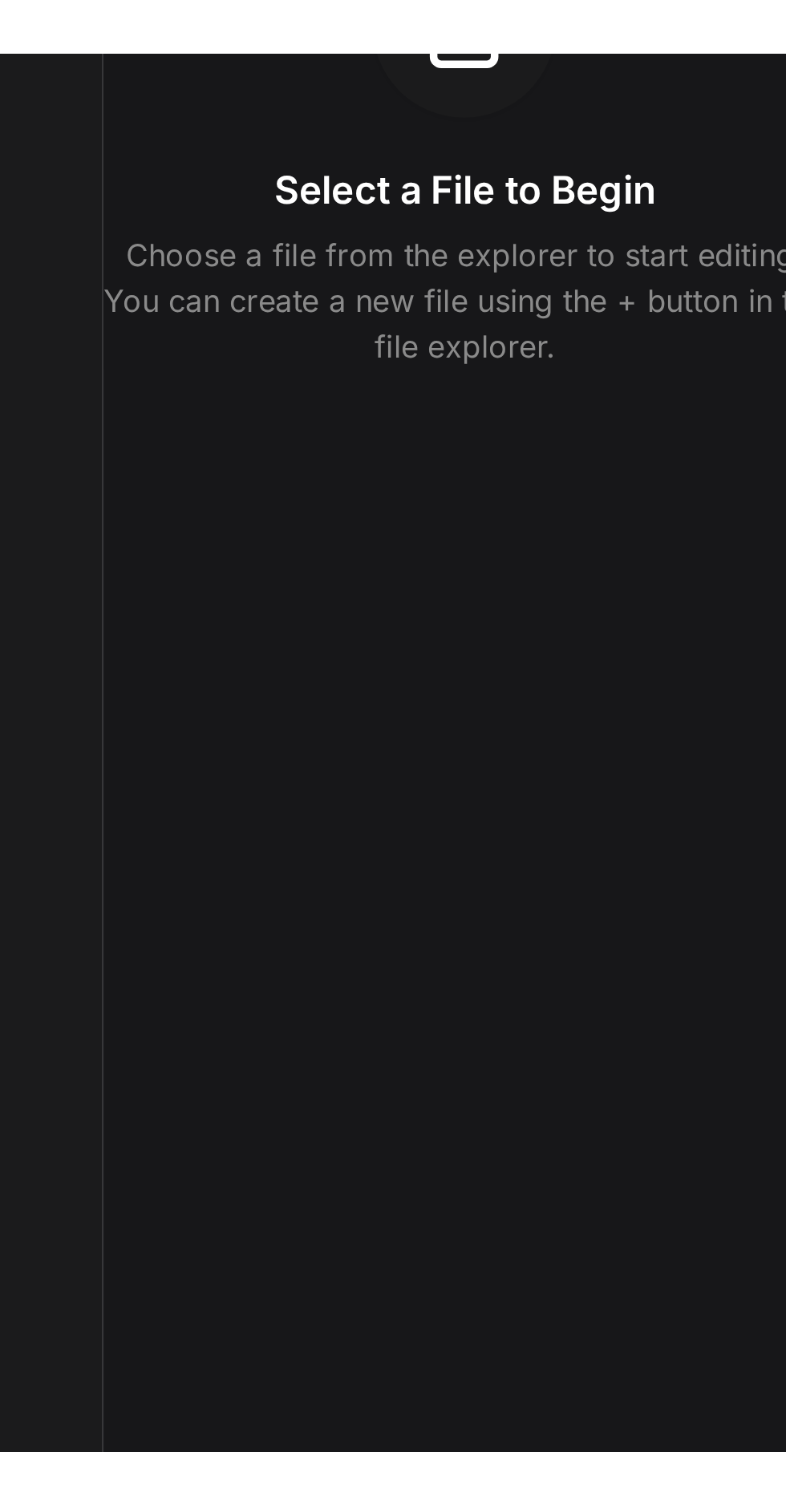
scroll to position [0, 0]
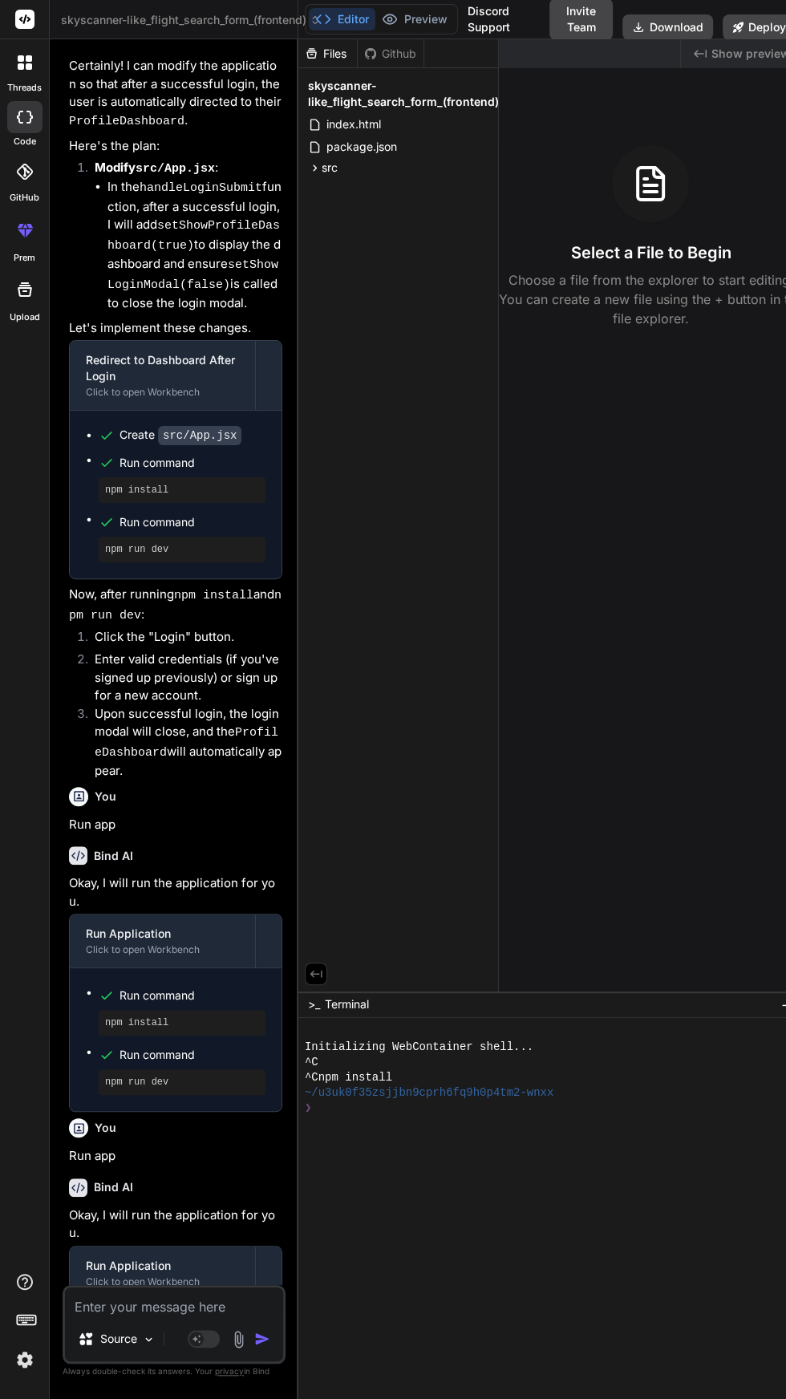
click at [194, 1316] on textarea at bounding box center [174, 1301] width 218 height 29
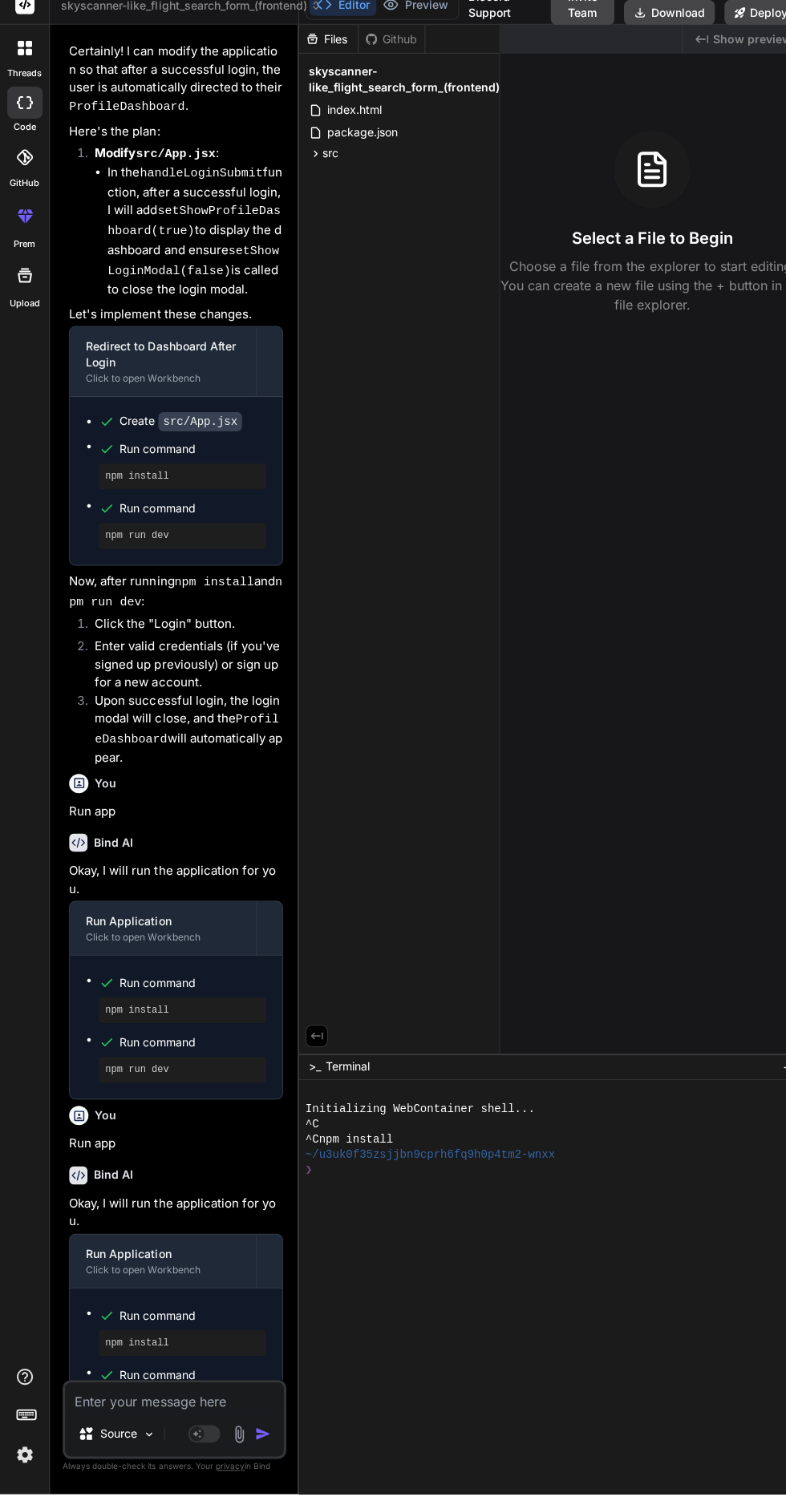
type textarea "x"
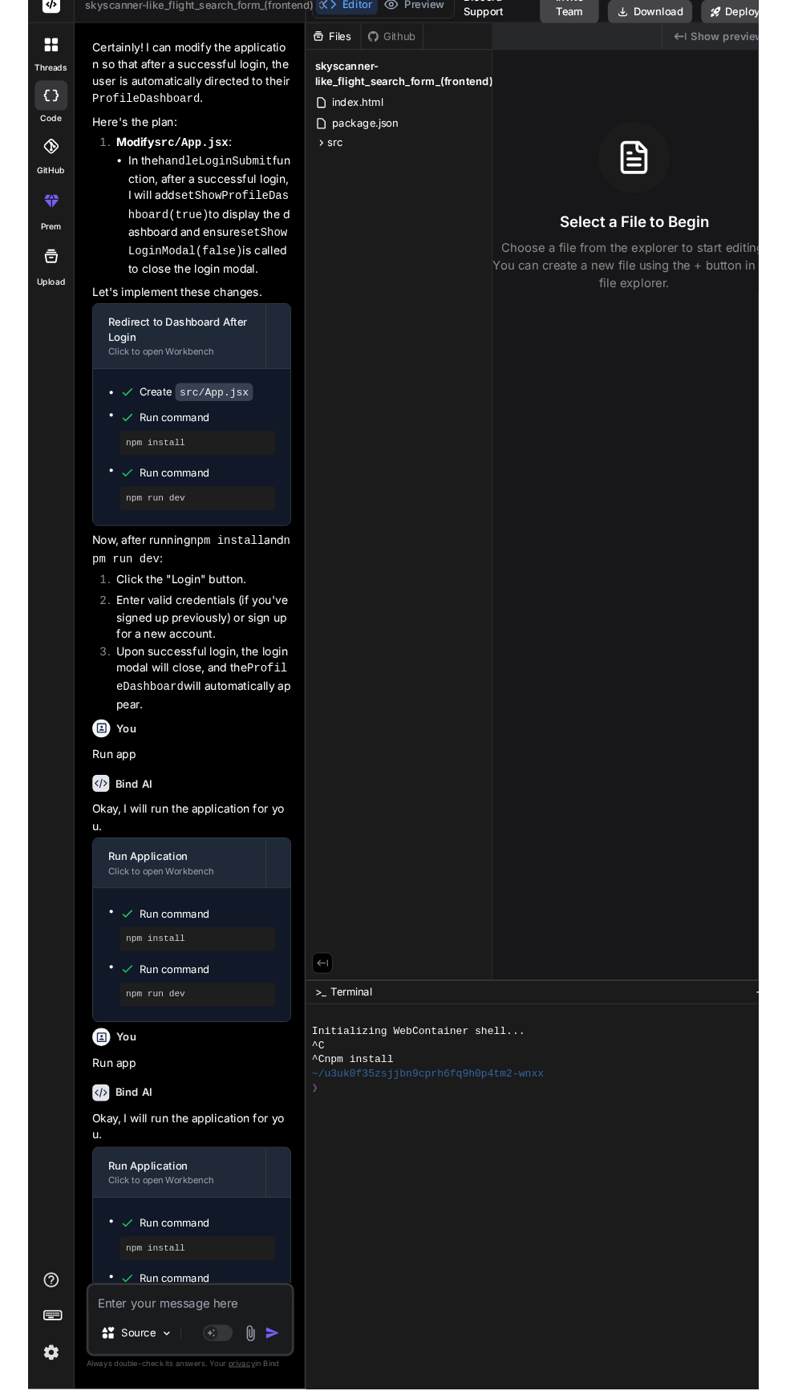
scroll to position [98, 0]
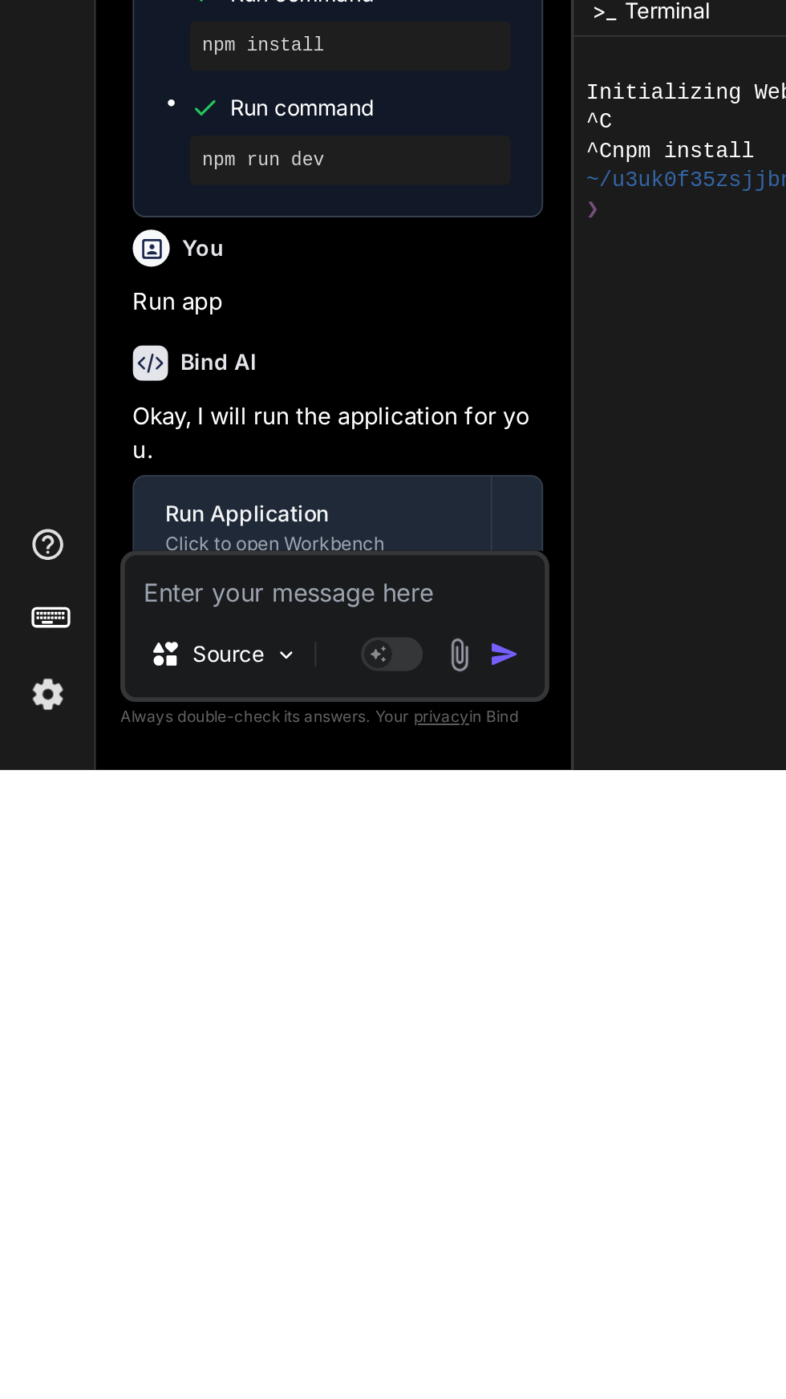
type textarea "R"
type textarea "x"
type textarea "Ru"
type textarea "x"
type textarea "Run"
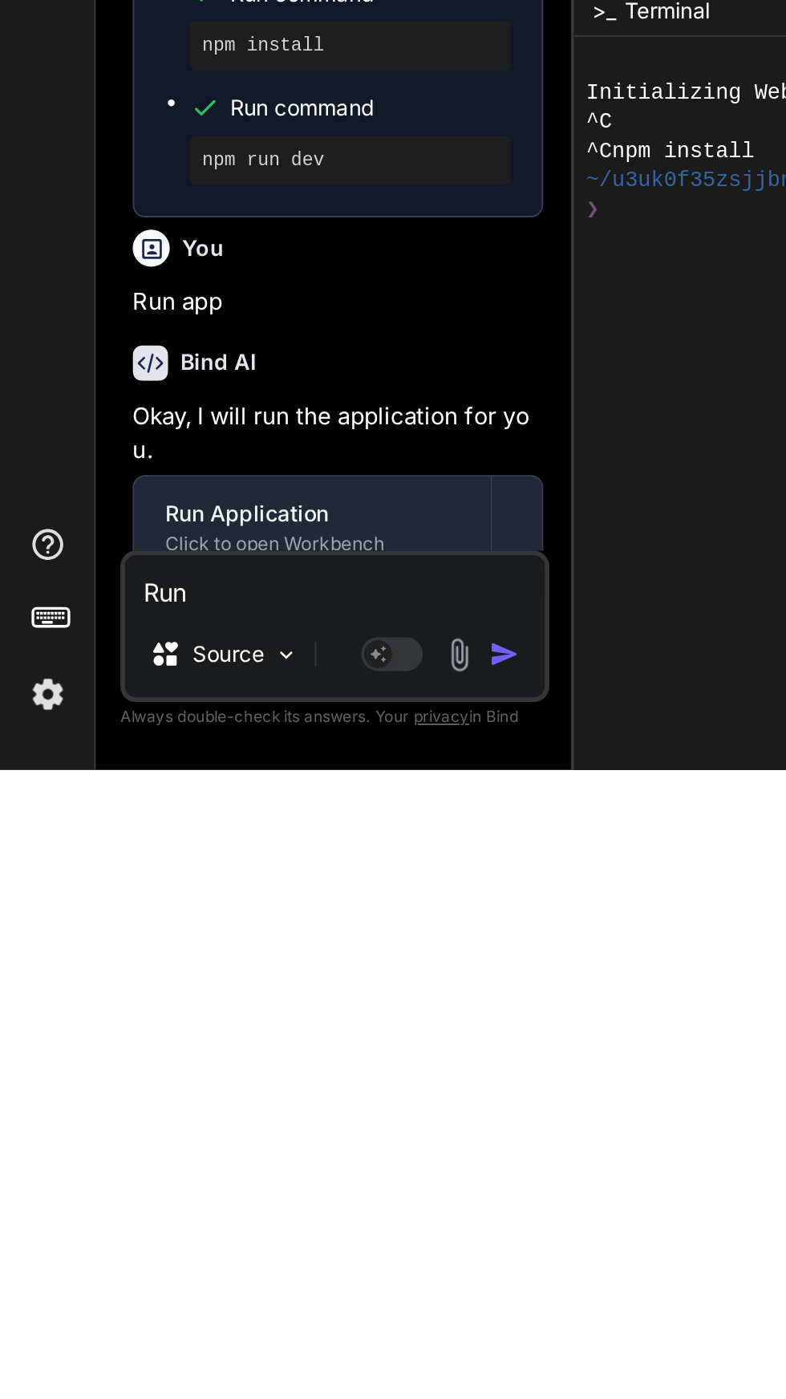
type textarea "x"
type textarea "Run"
type textarea "x"
type textarea "Run a"
type textarea "x"
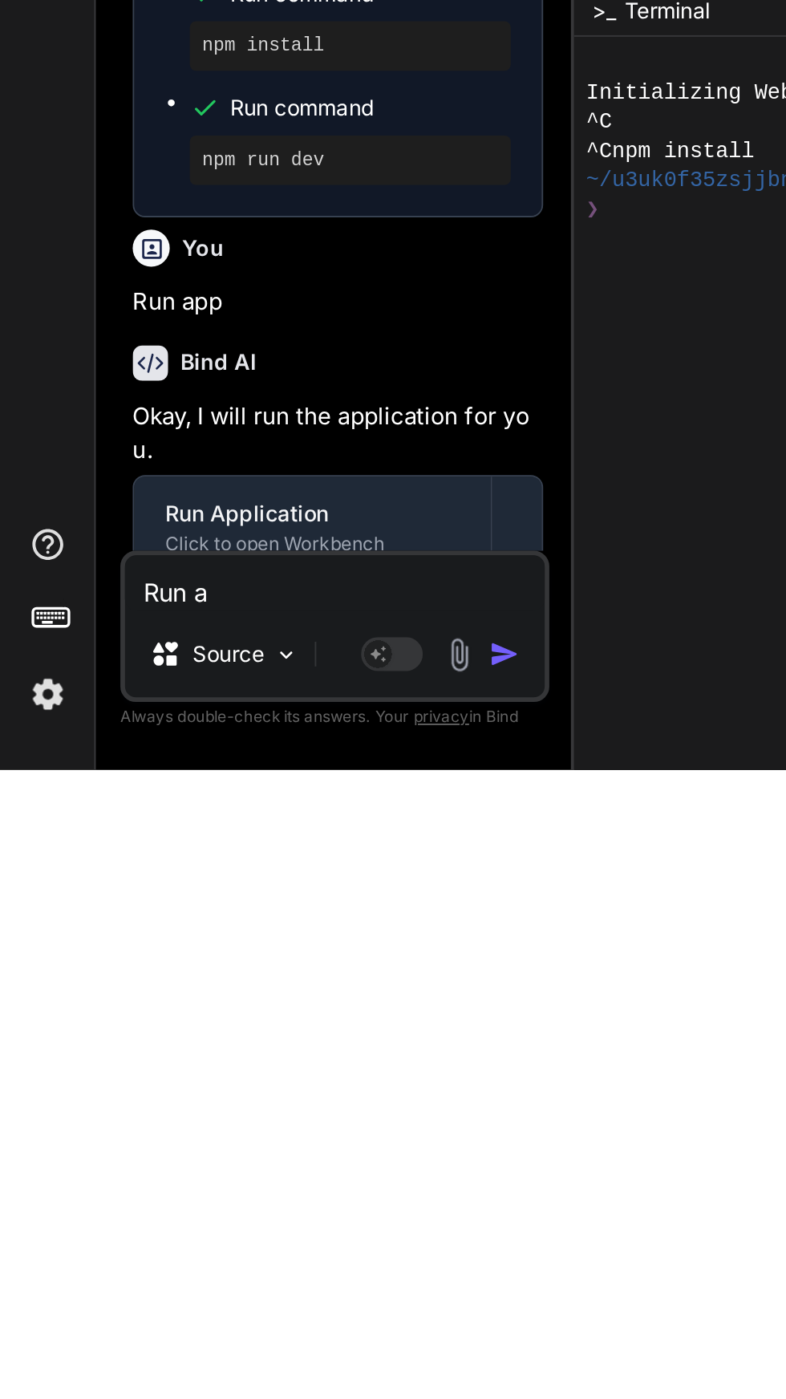
type textarea "Run ap"
type textarea "x"
type textarea "Run app"
type textarea "x"
type textarea "Run app"
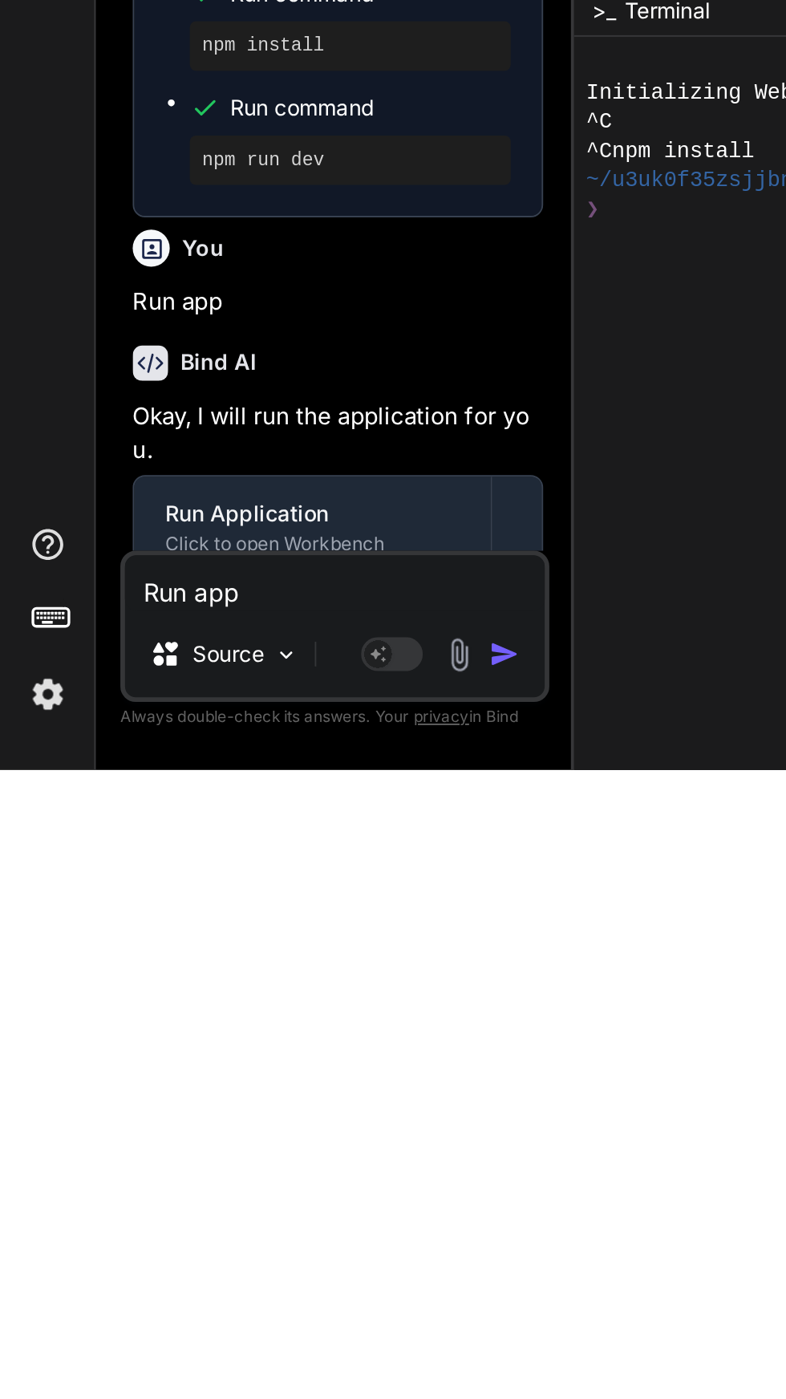
click at [266, 1347] on img "button" at bounding box center [262, 1339] width 16 height 16
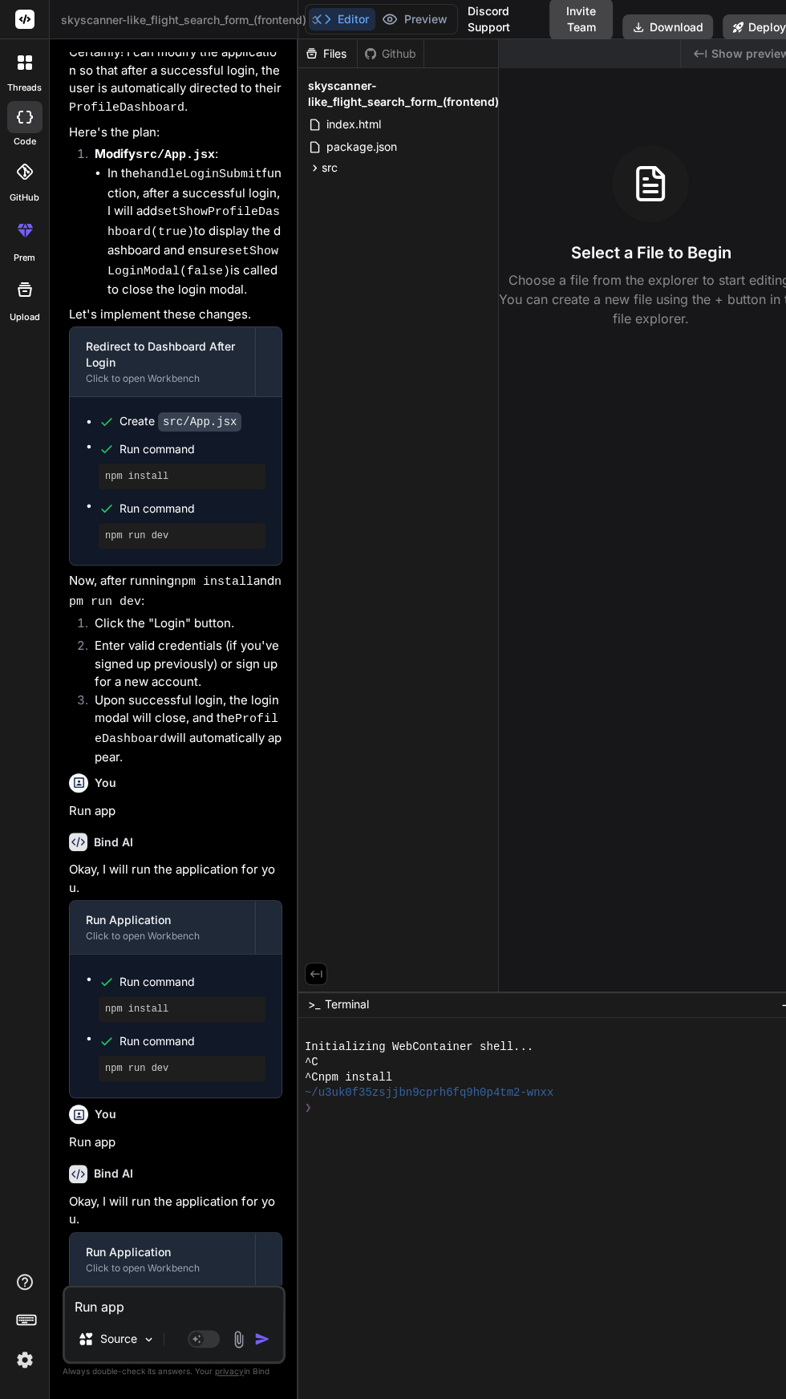
scroll to position [1770, 0]
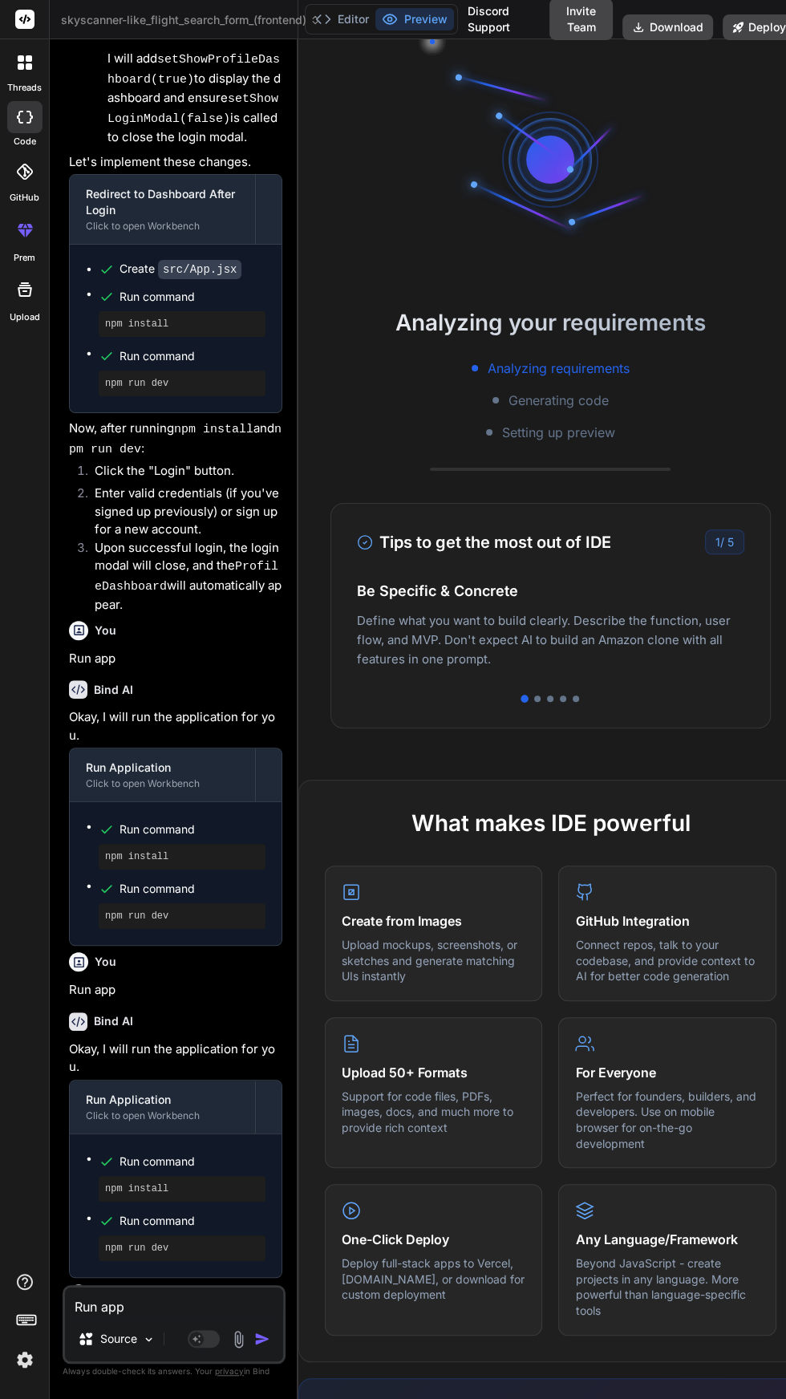
click at [283, 17] on span "skyscanner-like_flight_search_form_(frontend)" at bounding box center [191, 20] width 260 height 16
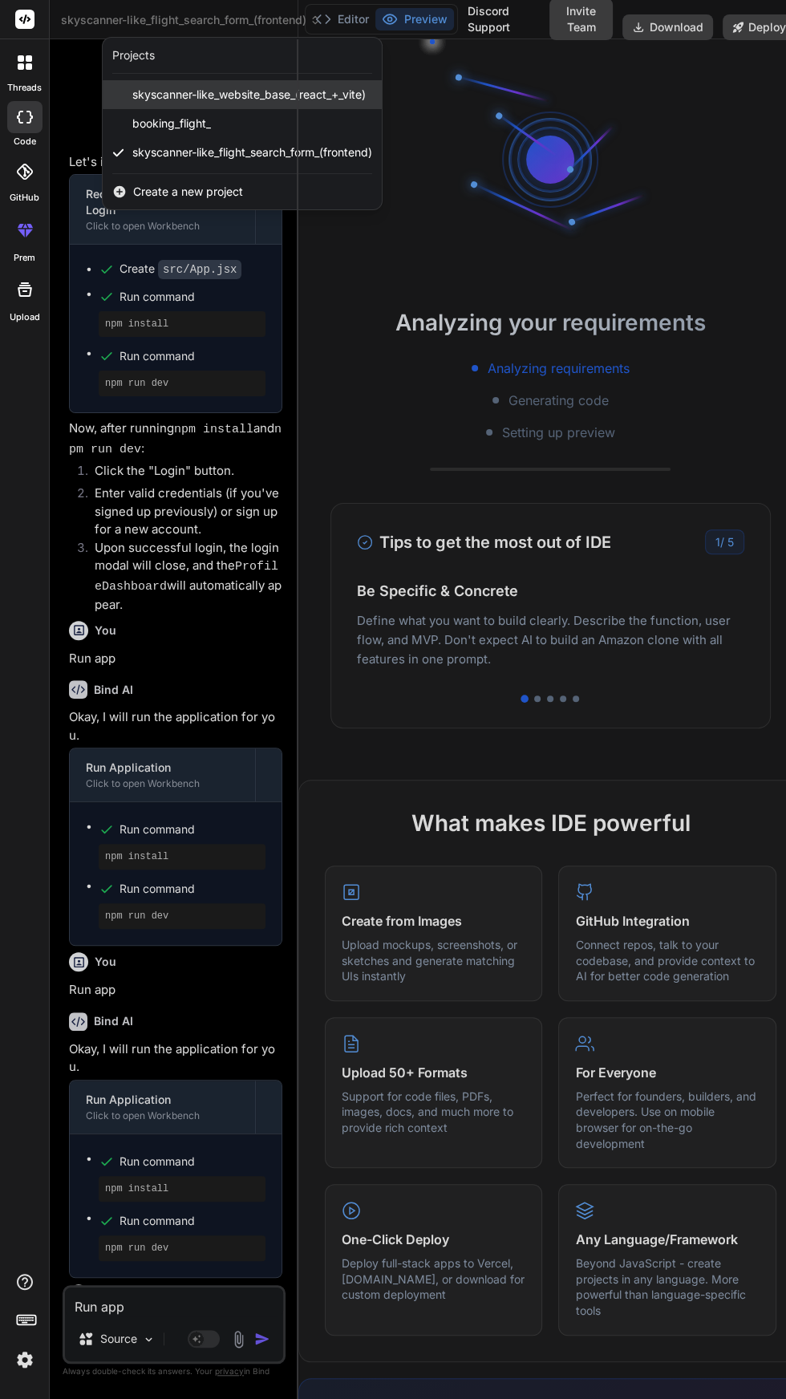
click at [280, 88] on span "skyscanner-like_website_base_(react_+_vite)" at bounding box center [248, 95] width 233 height 16
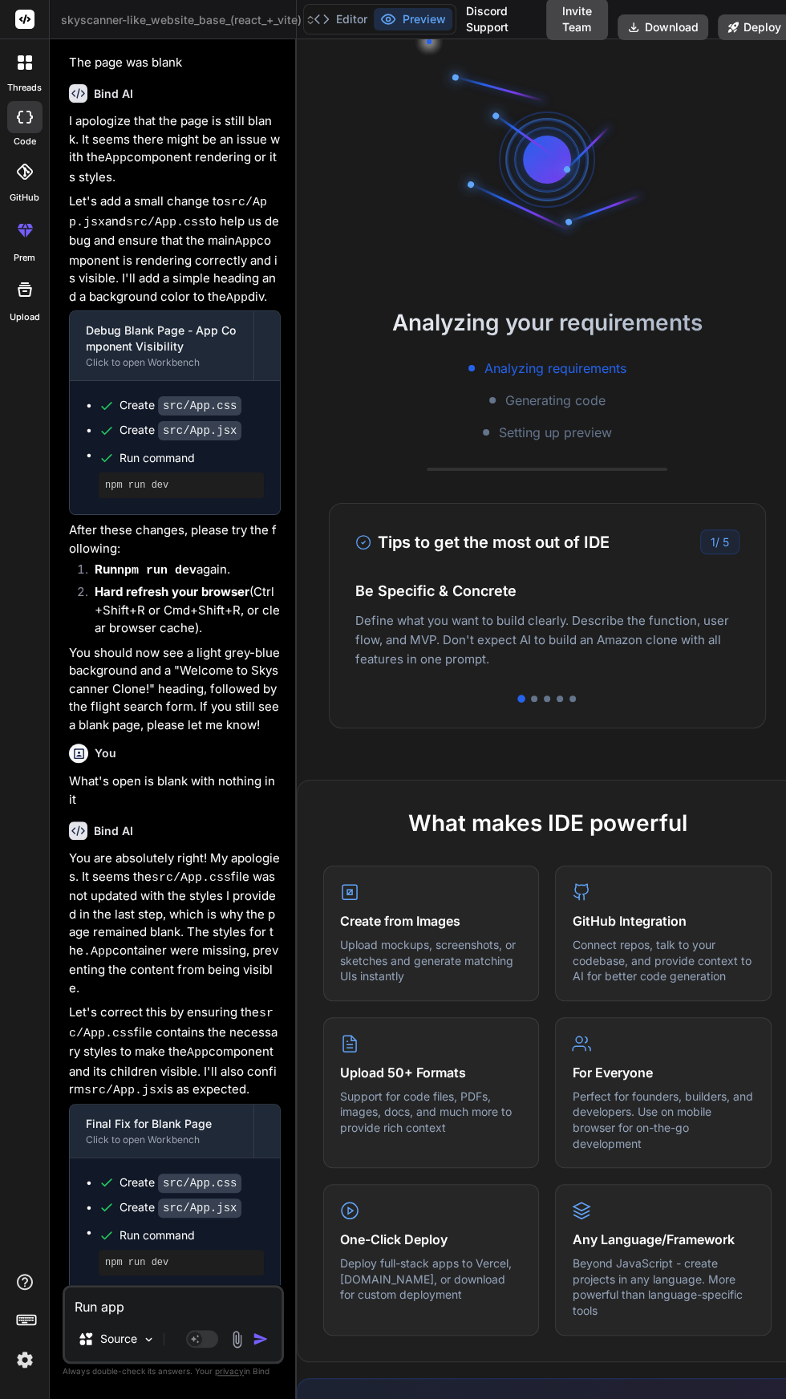
scroll to position [0, 0]
click at [229, 22] on span "skyscanner-like_website_base_(react_+_vite)" at bounding box center [188, 20] width 255 height 16
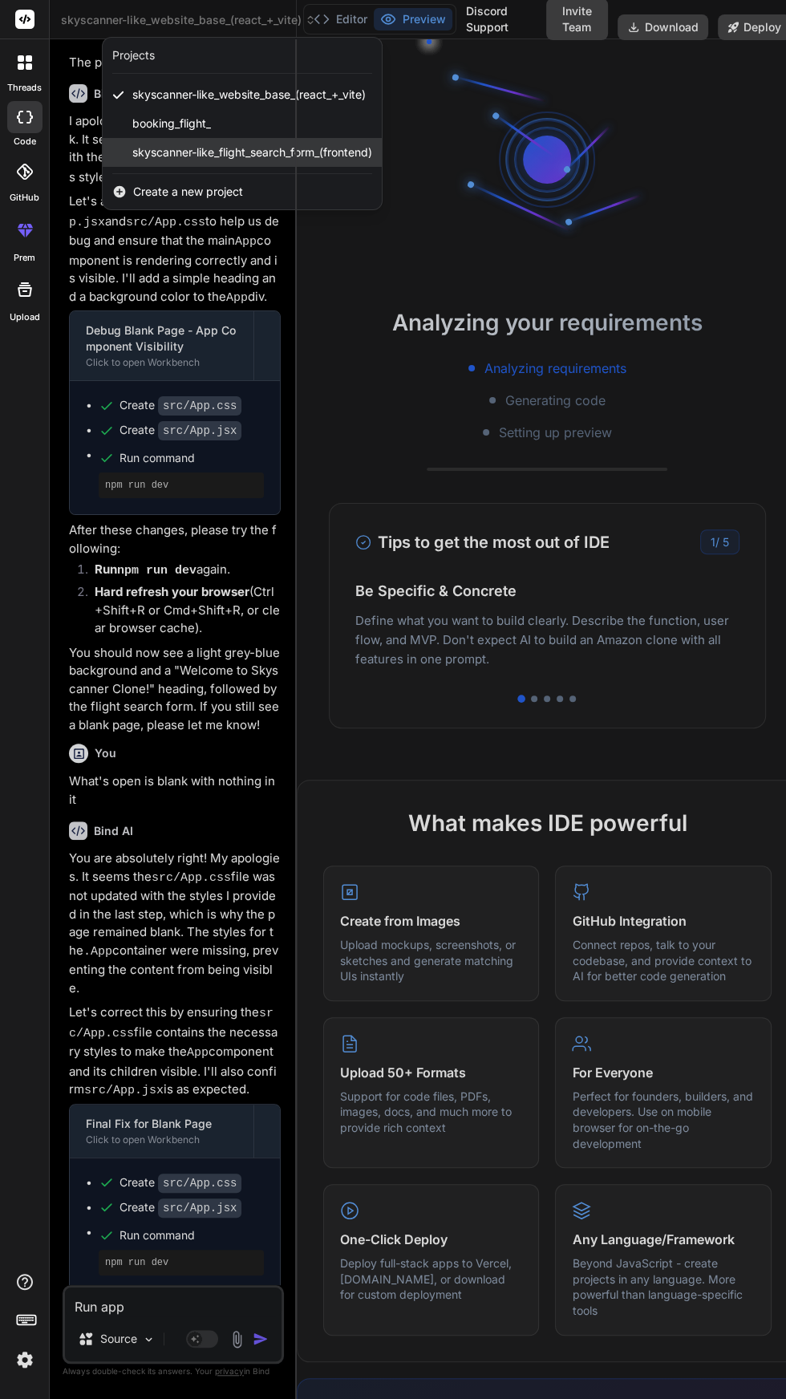
click at [286, 151] on span "skyscanner-like_flight_search_form_(frontend)" at bounding box center [252, 152] width 240 height 16
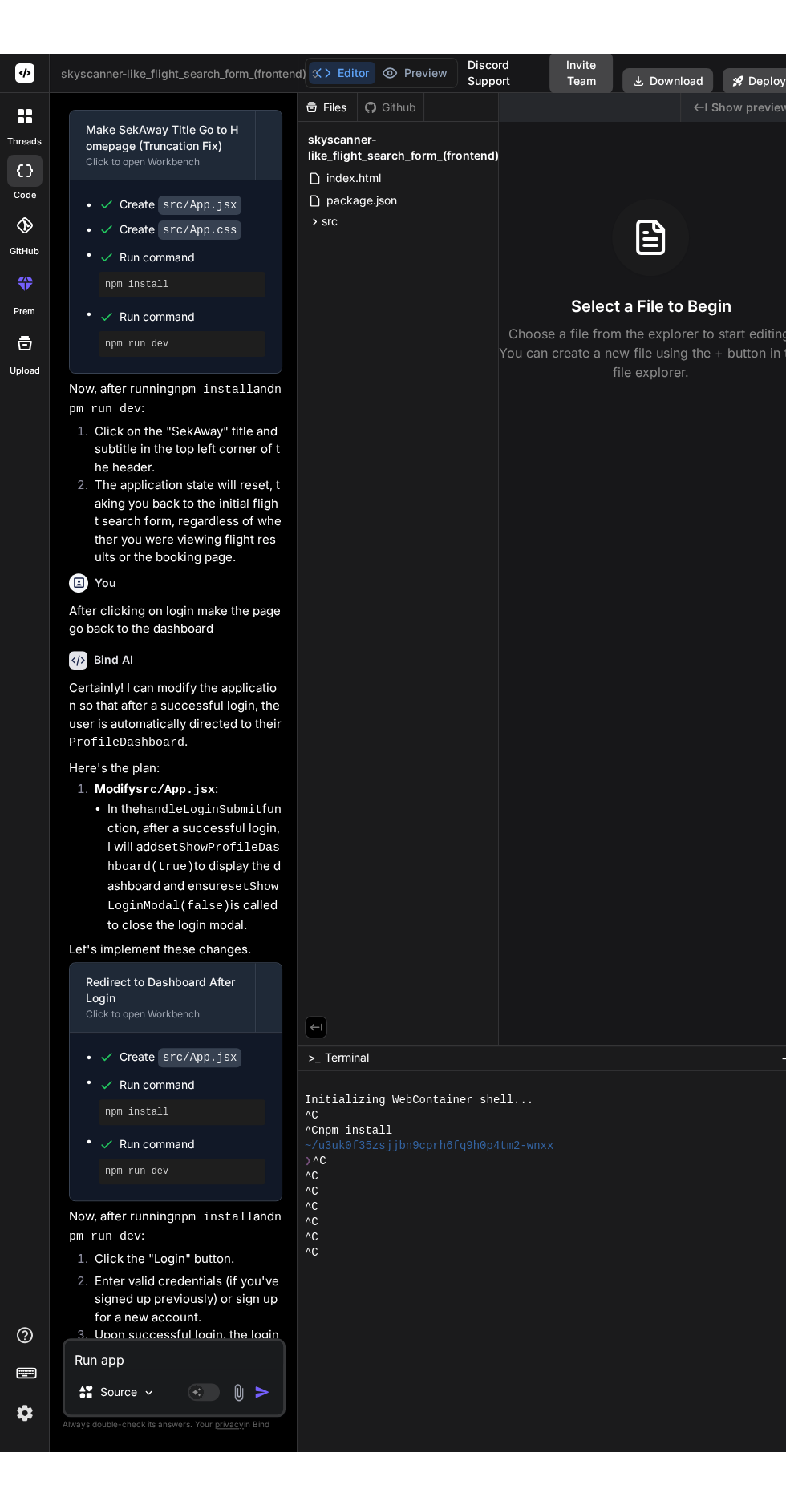
scroll to position [1207, 0]
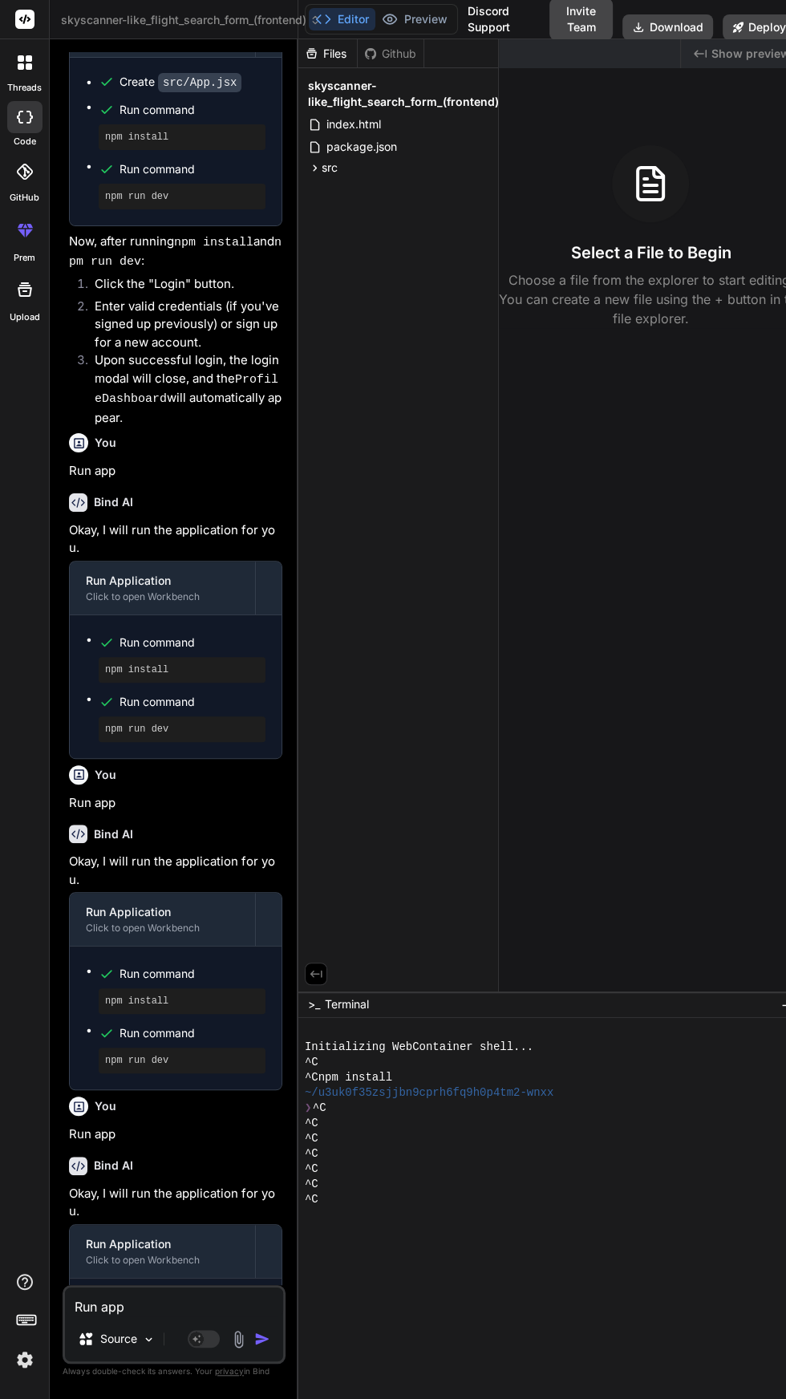
click at [164, 1316] on textarea "Run app" at bounding box center [174, 1301] width 218 height 29
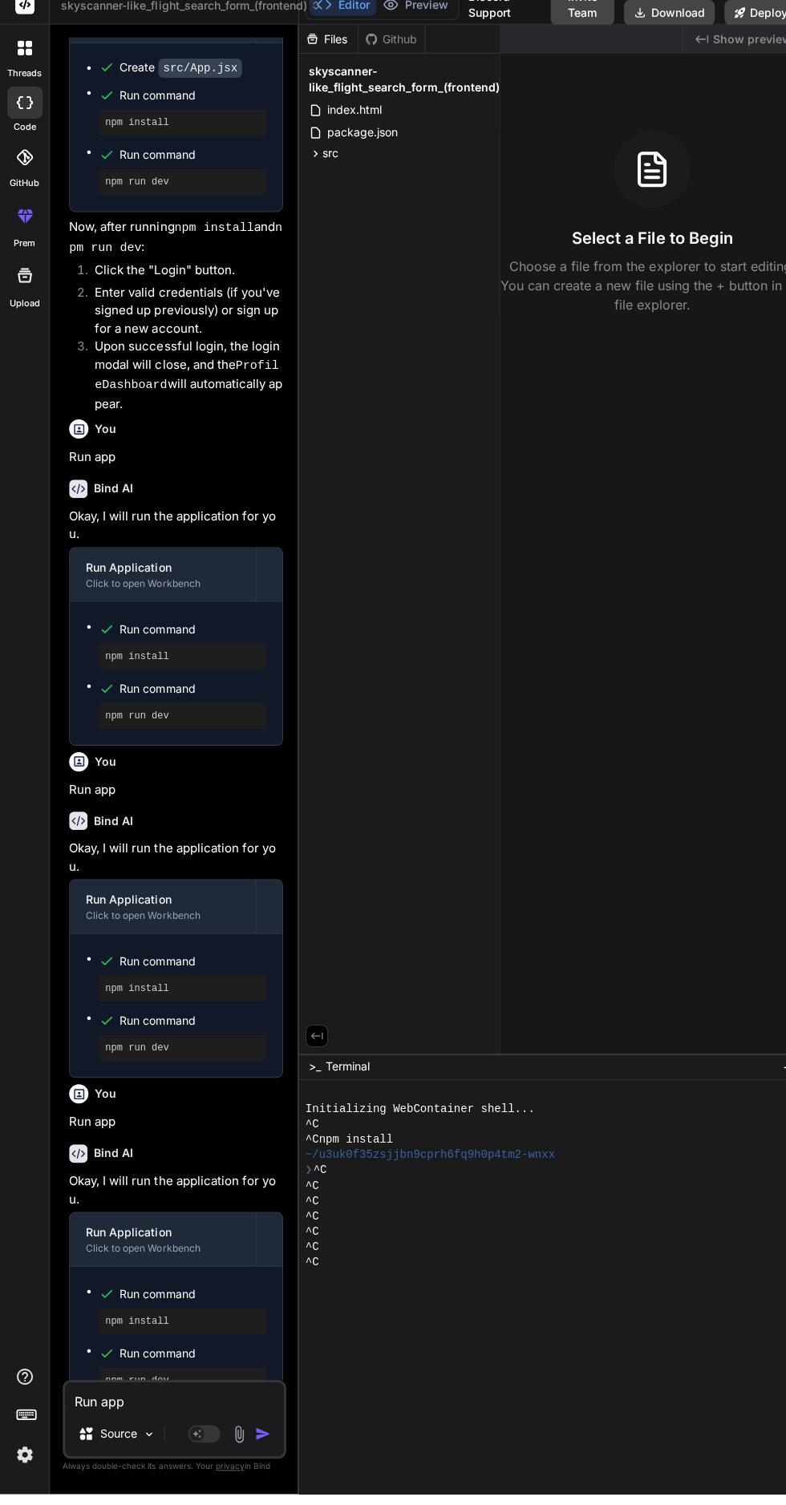
type textarea "x"
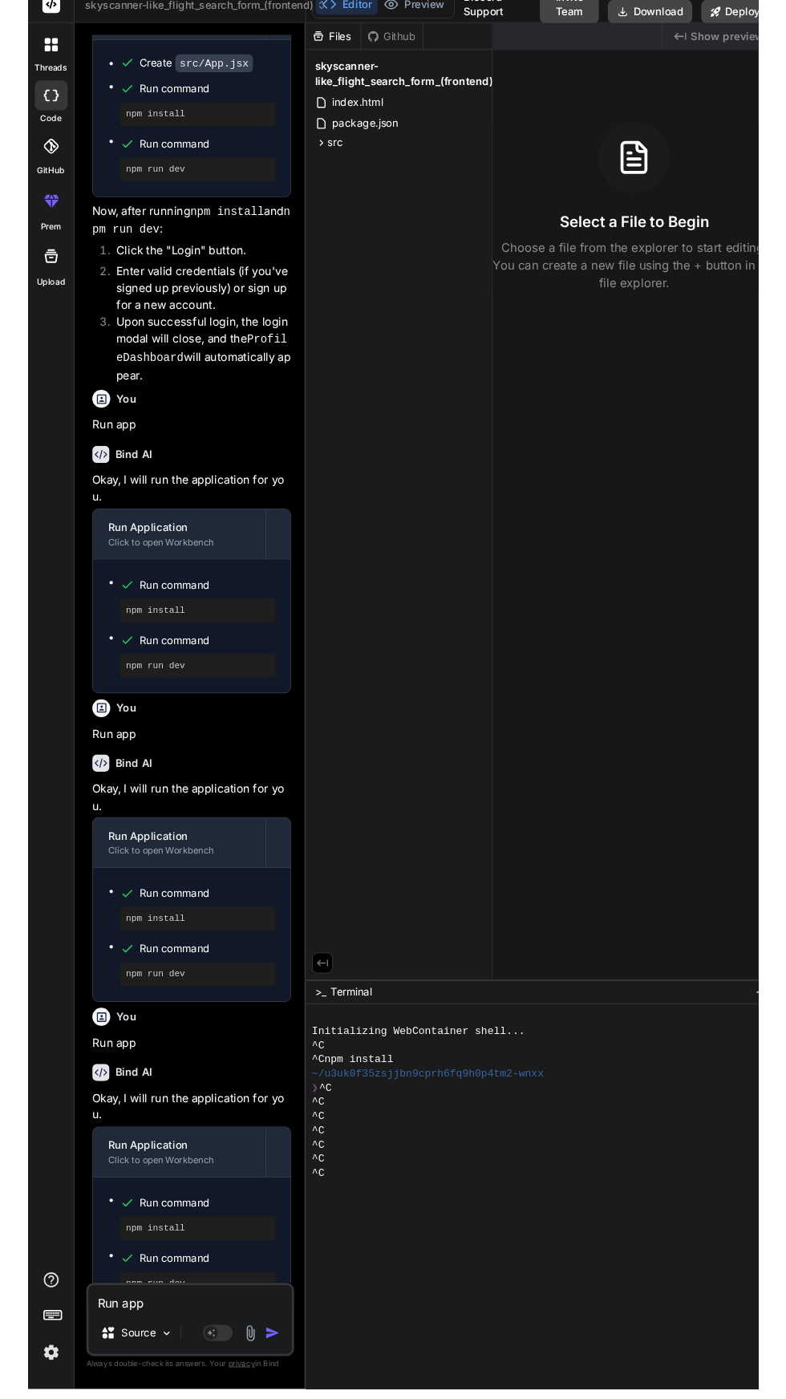
scroll to position [102, 0]
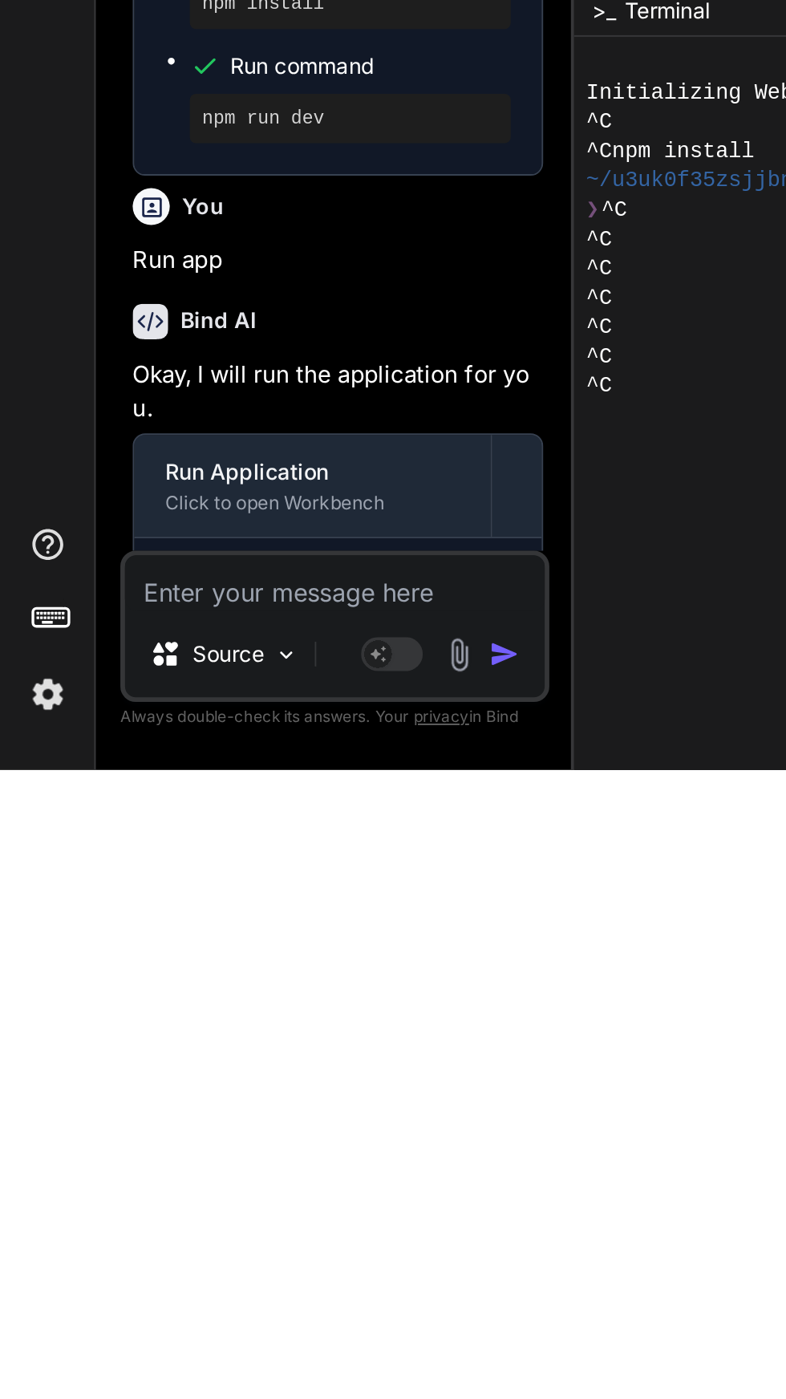
type textarea "R"
type textarea "x"
type textarea "Ru"
type textarea "x"
type textarea "Run"
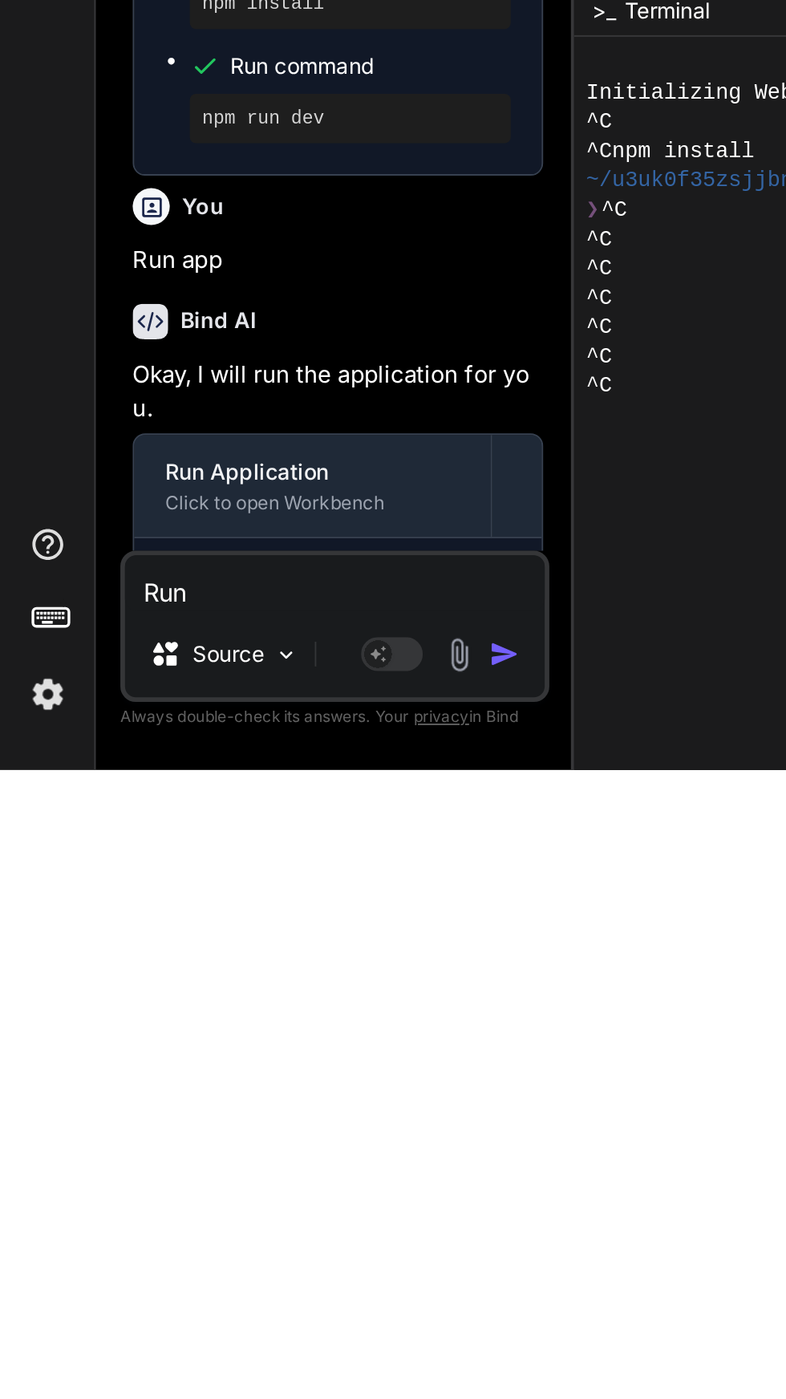
type textarea "x"
type textarea "Run"
click at [273, 1343] on button "button" at bounding box center [265, 1339] width 22 height 16
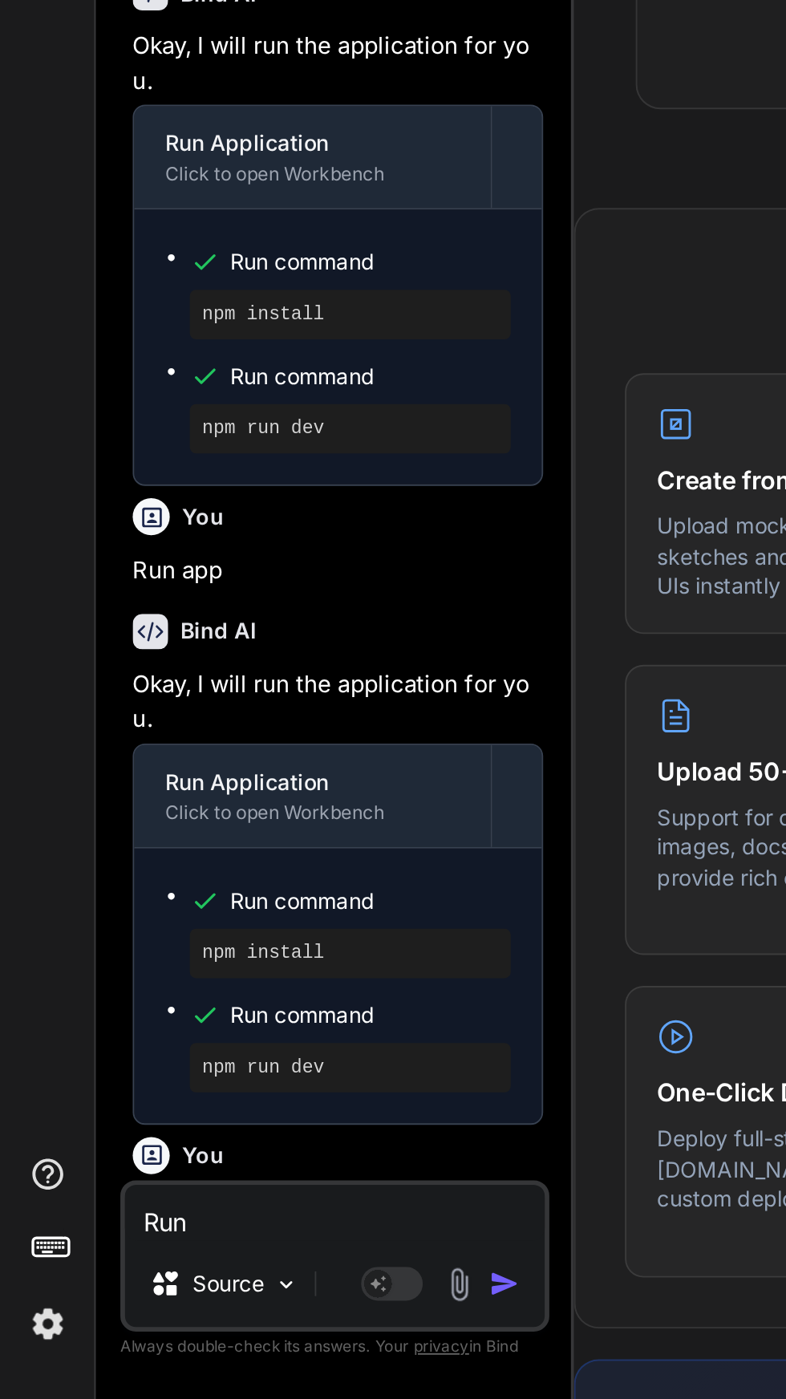
scroll to position [1373, 0]
type textarea "x"
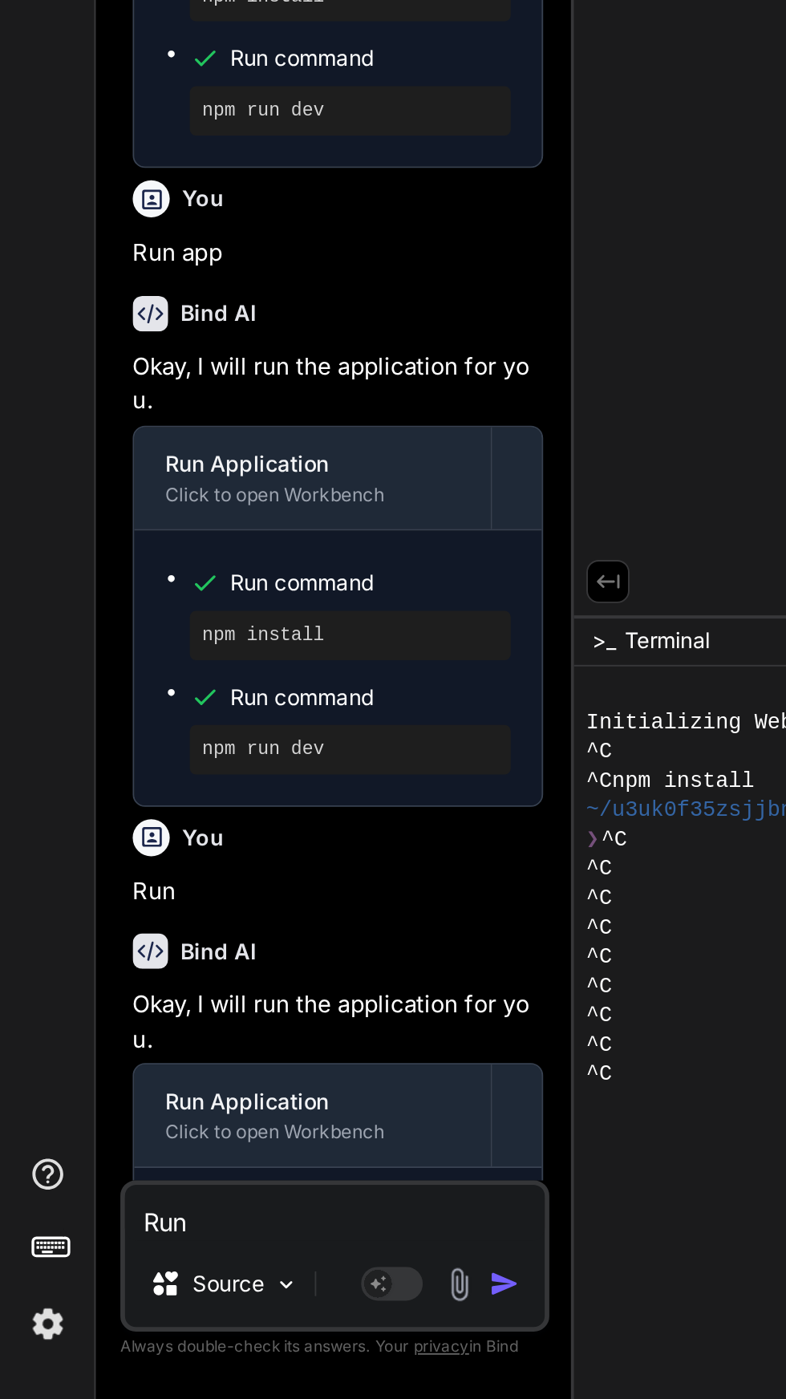
scroll to position [106, 0]
